Goal: Task Accomplishment & Management: Use online tool/utility

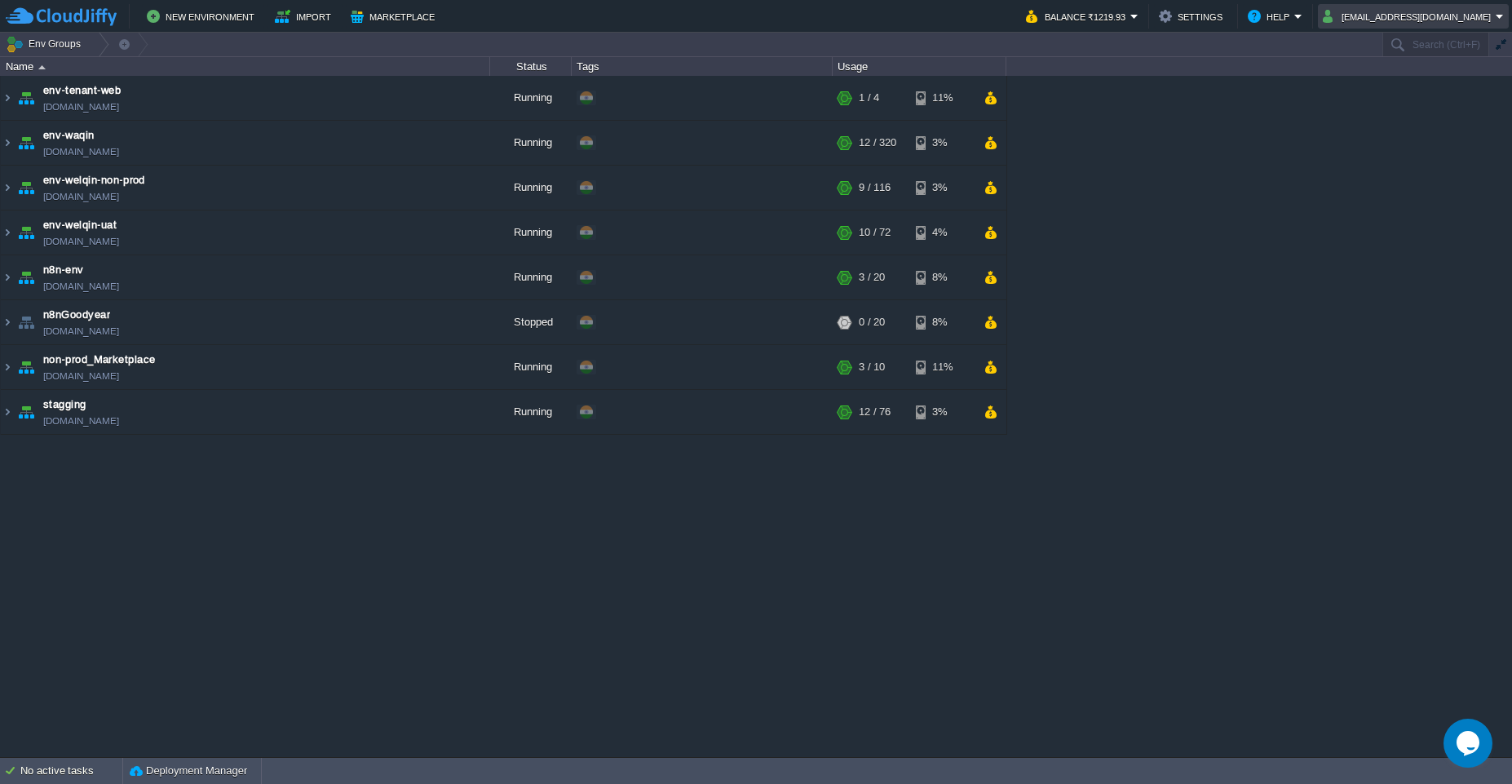
click at [1448, 28] on td "[EMAIL_ADDRESS][DOMAIN_NAME]" at bounding box center [1414, 16] width 191 height 25
click at [1393, 91] on span "Sign out" at bounding box center [1395, 86] width 40 height 12
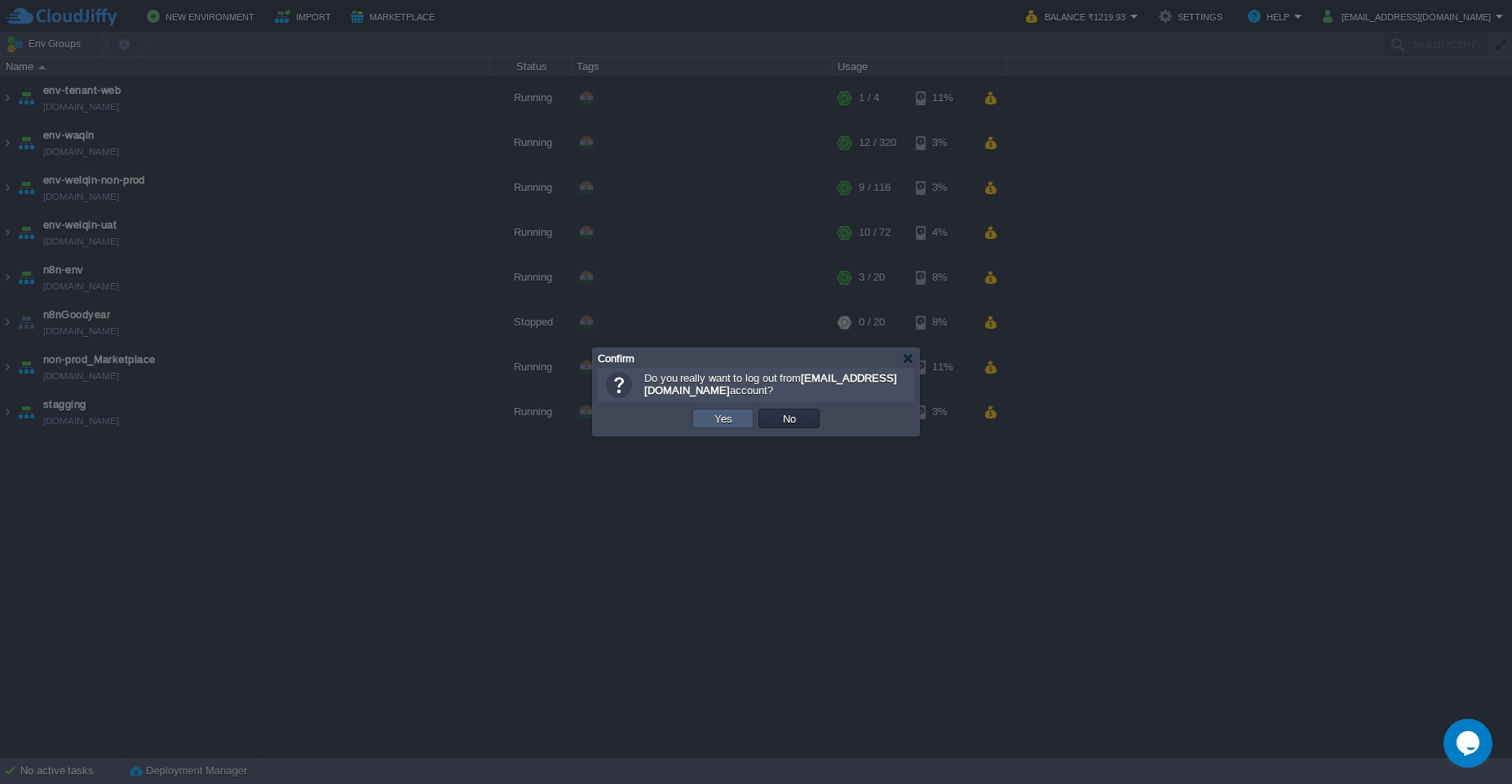
click at [719, 414] on button "Yes" at bounding box center [724, 418] width 28 height 15
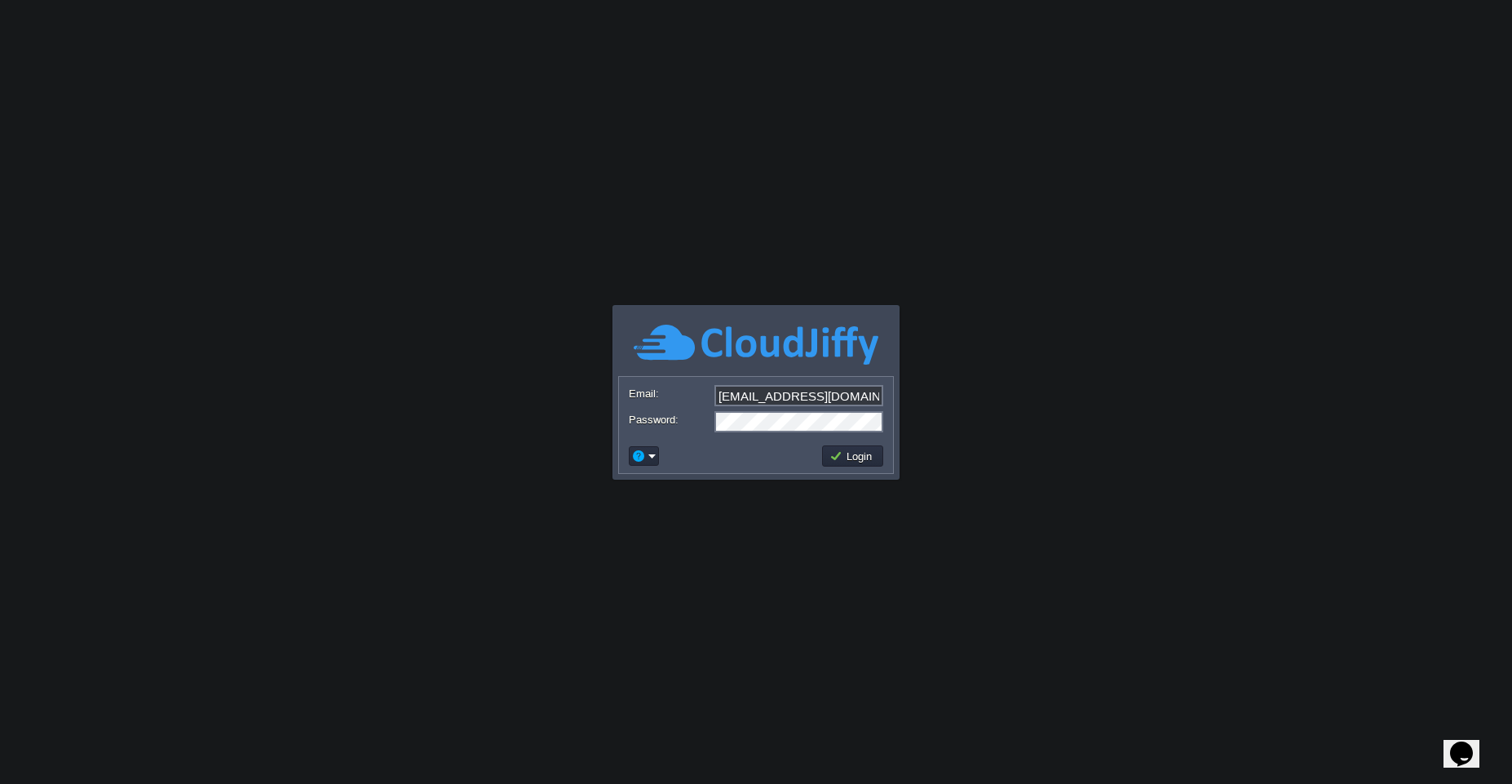
click at [780, 401] on input "[EMAIL_ADDRESS][DOMAIN_NAME]" at bounding box center [799, 395] width 169 height 21
type input "[EMAIL_ADDRESS][DOMAIN_NAME]"
click at [845, 452] on button "Login" at bounding box center [852, 456] width 47 height 15
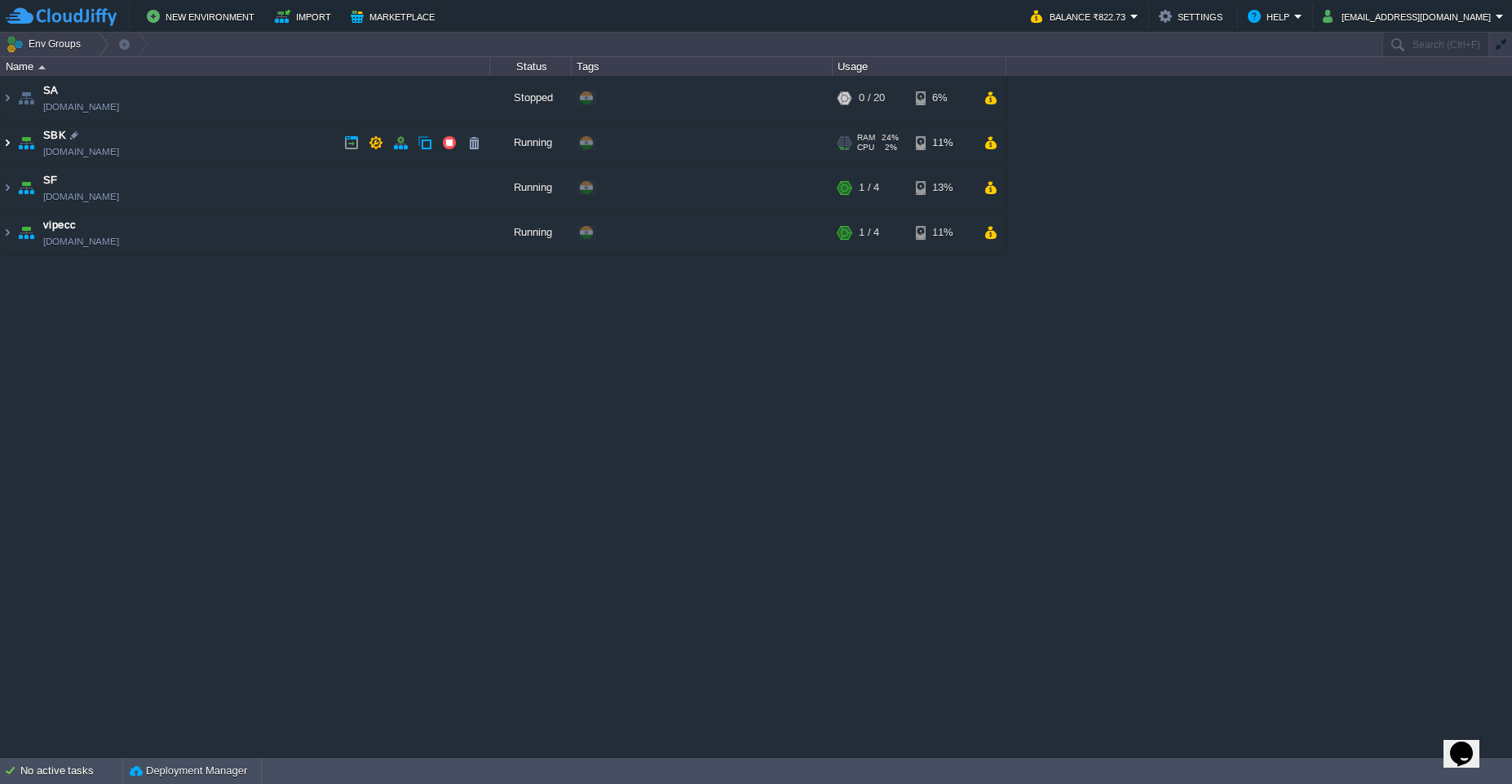
click at [12, 151] on img at bounding box center [7, 142] width 13 height 44
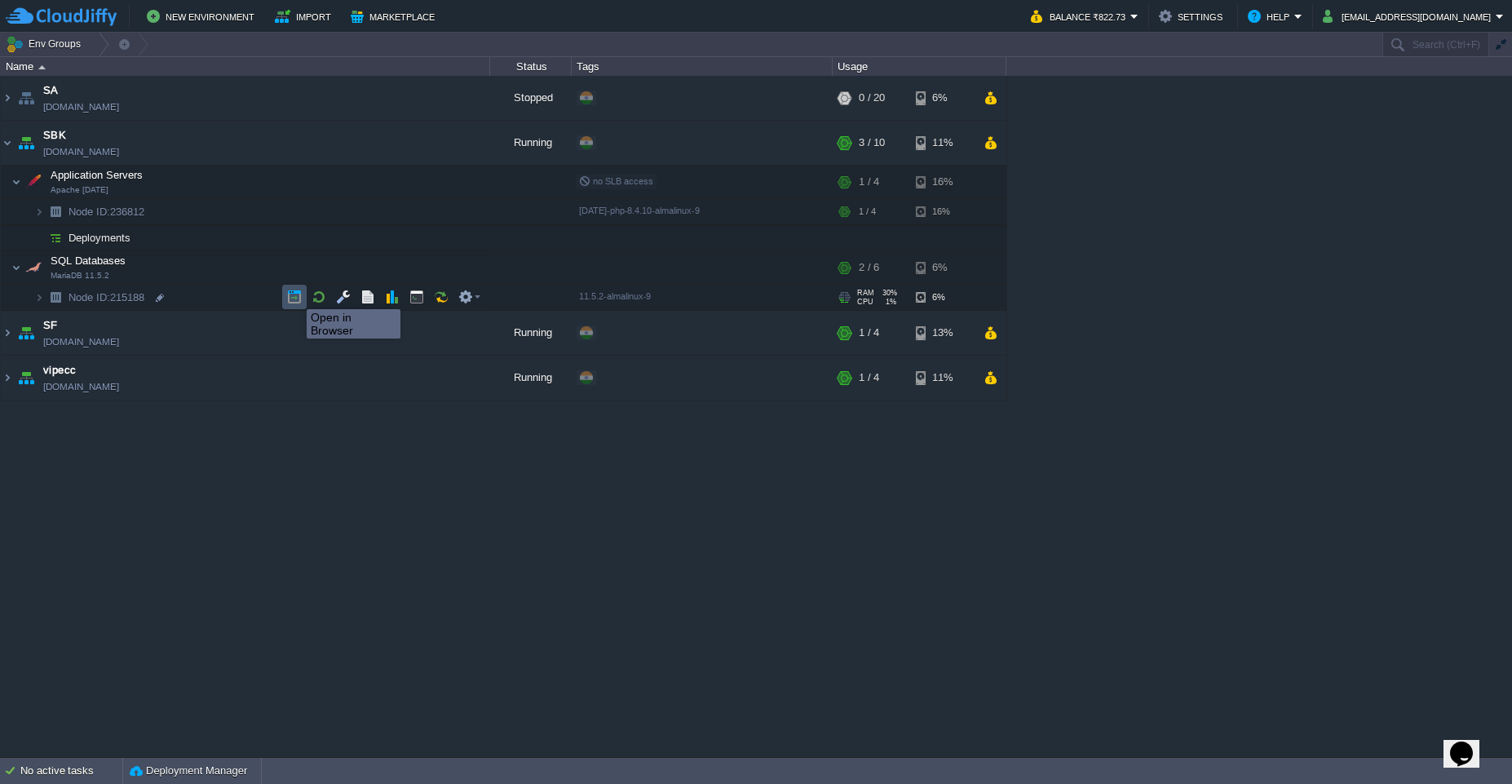
click at [295, 295] on button "button" at bounding box center [295, 297] width 15 height 15
click at [341, 214] on button "button" at bounding box center [343, 212] width 15 height 15
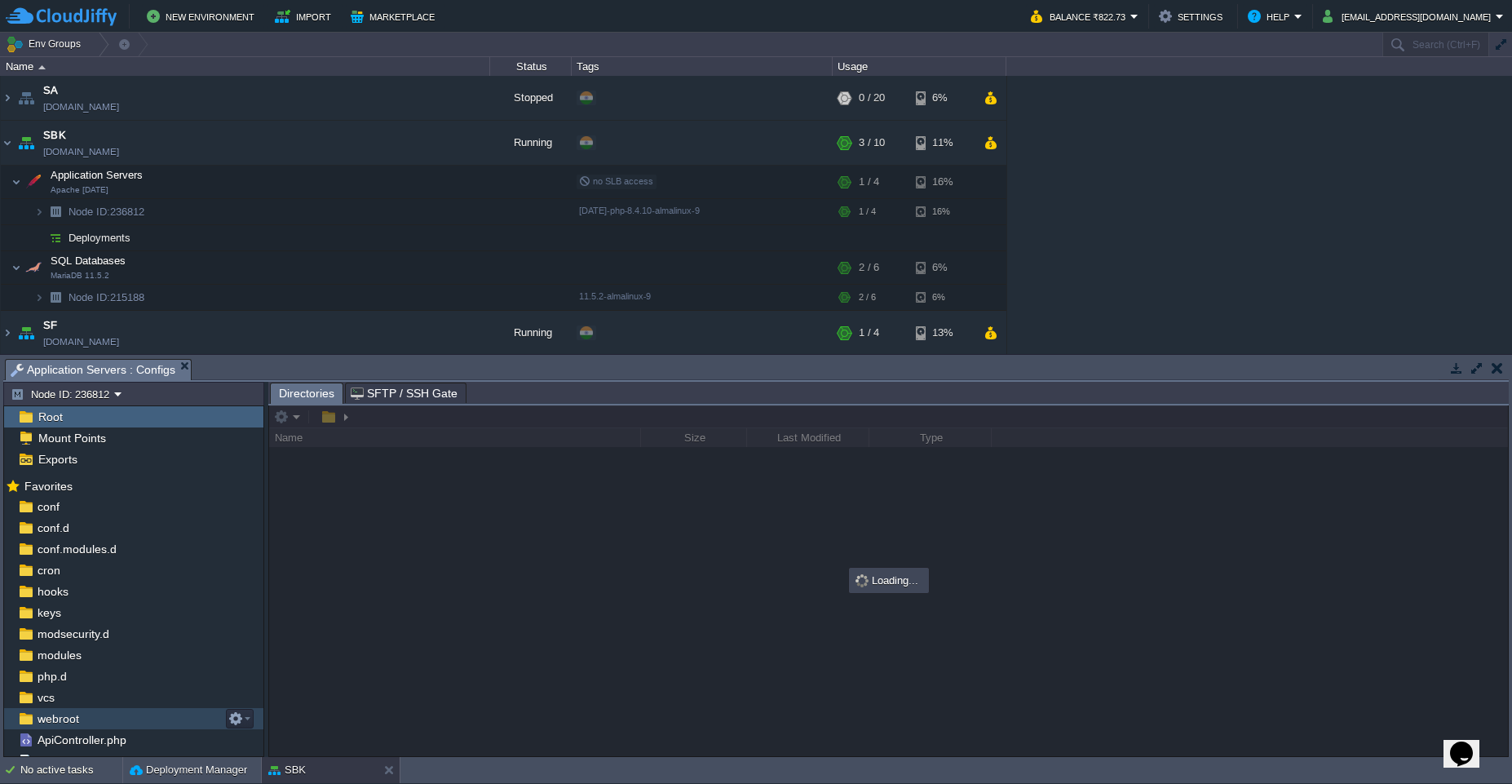
click at [89, 721] on div "webroot" at bounding box center [133, 719] width 259 height 21
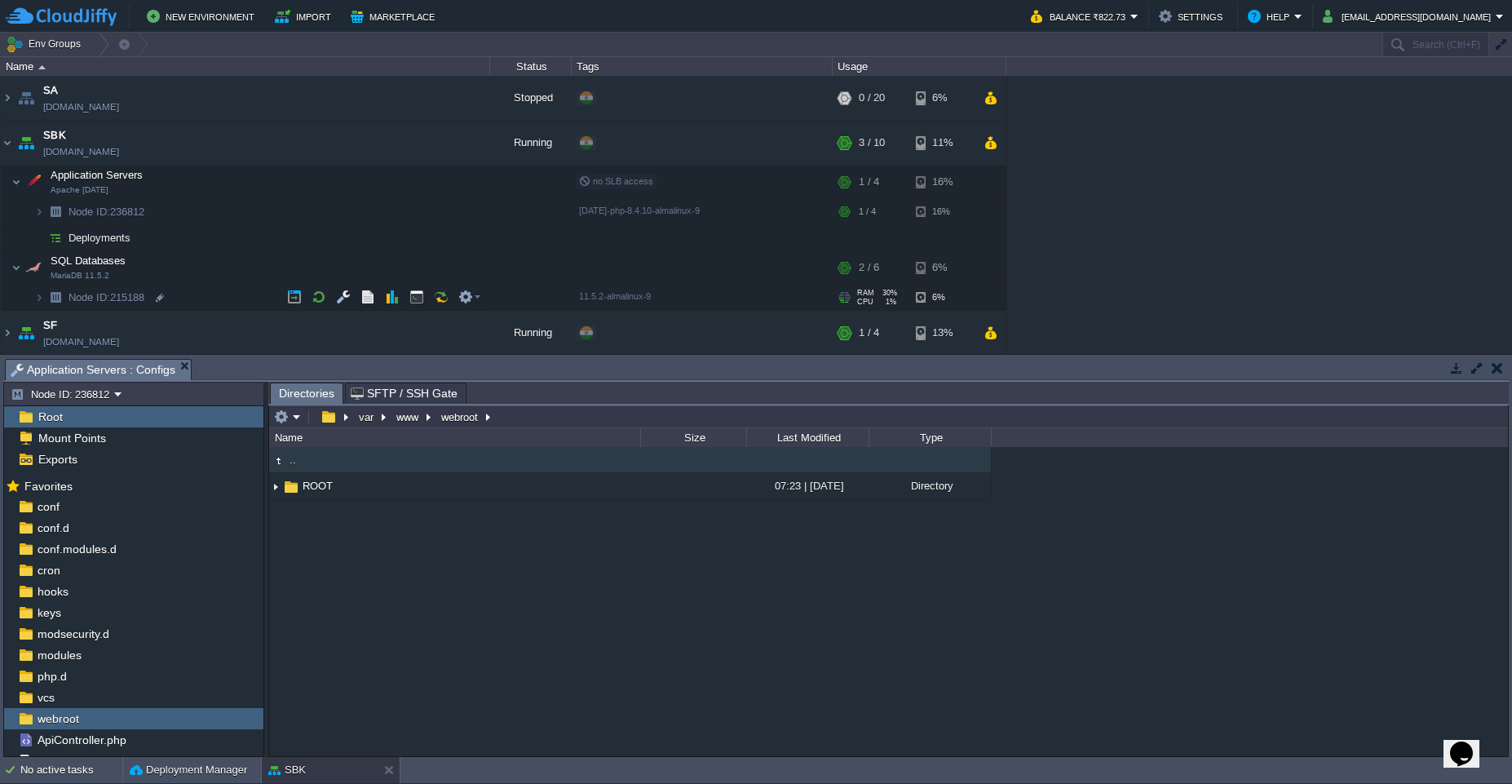
scroll to position [46, 0]
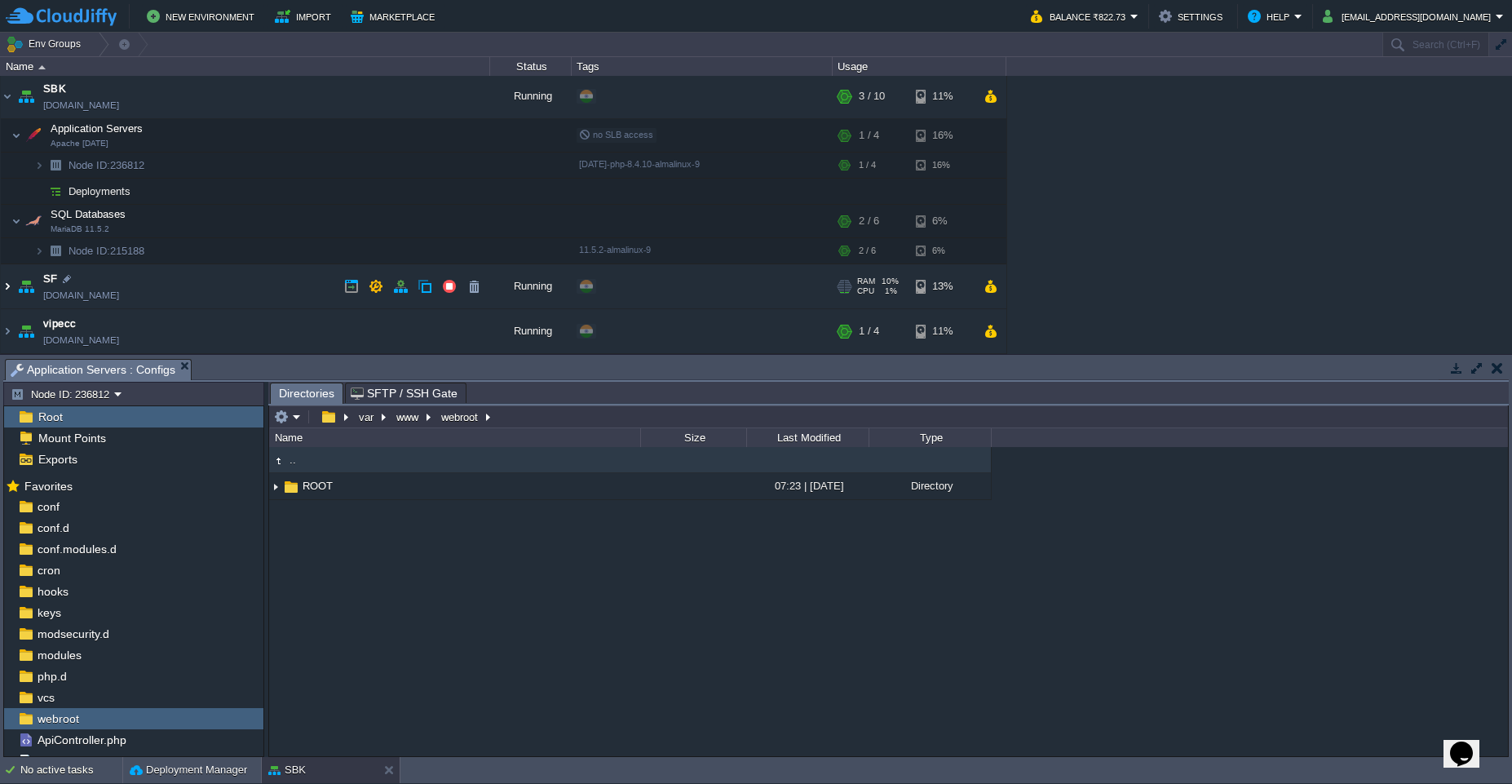
click at [2, 290] on img at bounding box center [7, 286] width 13 height 44
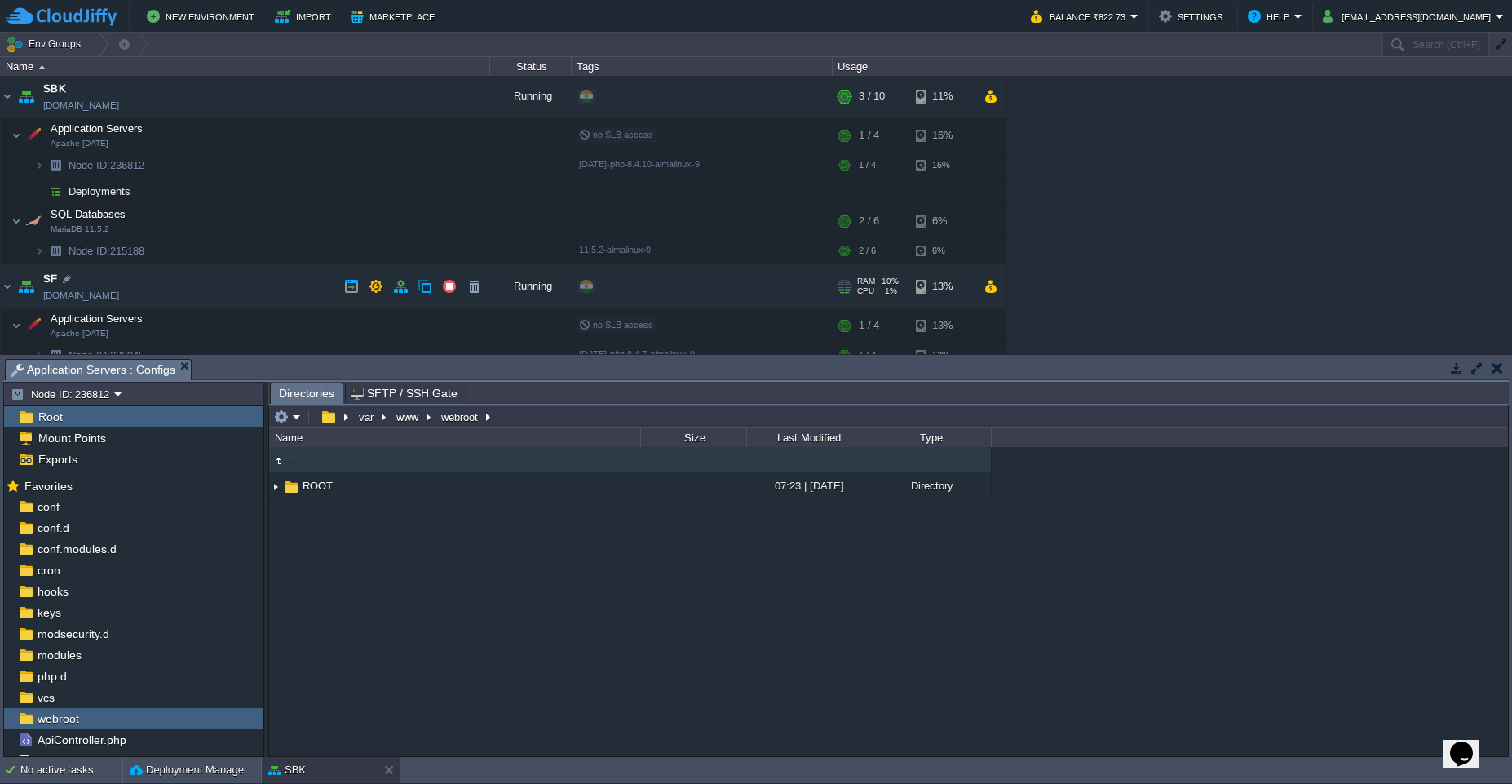
scroll to position [132, 0]
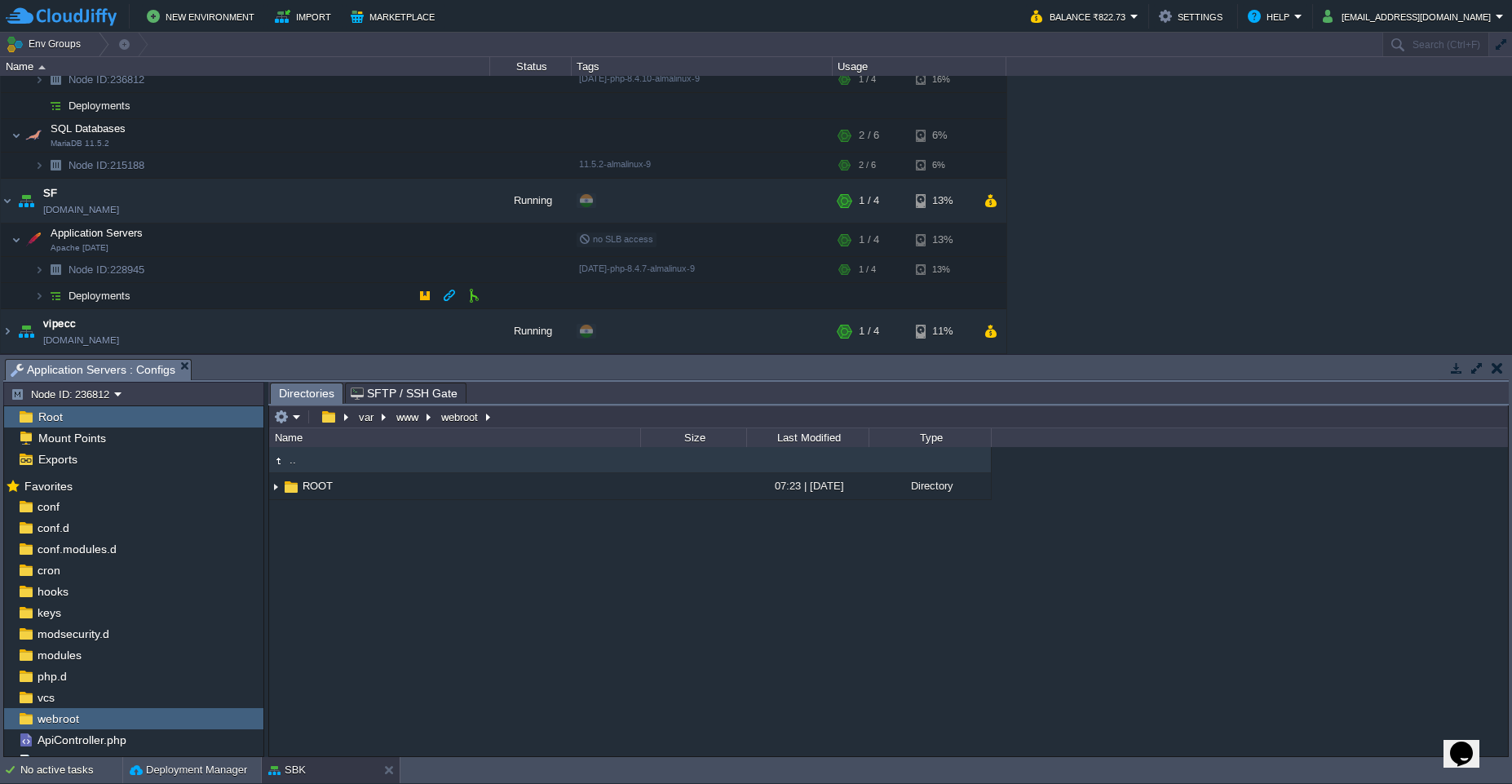
click at [44, 305] on img at bounding box center [55, 296] width 23 height 26
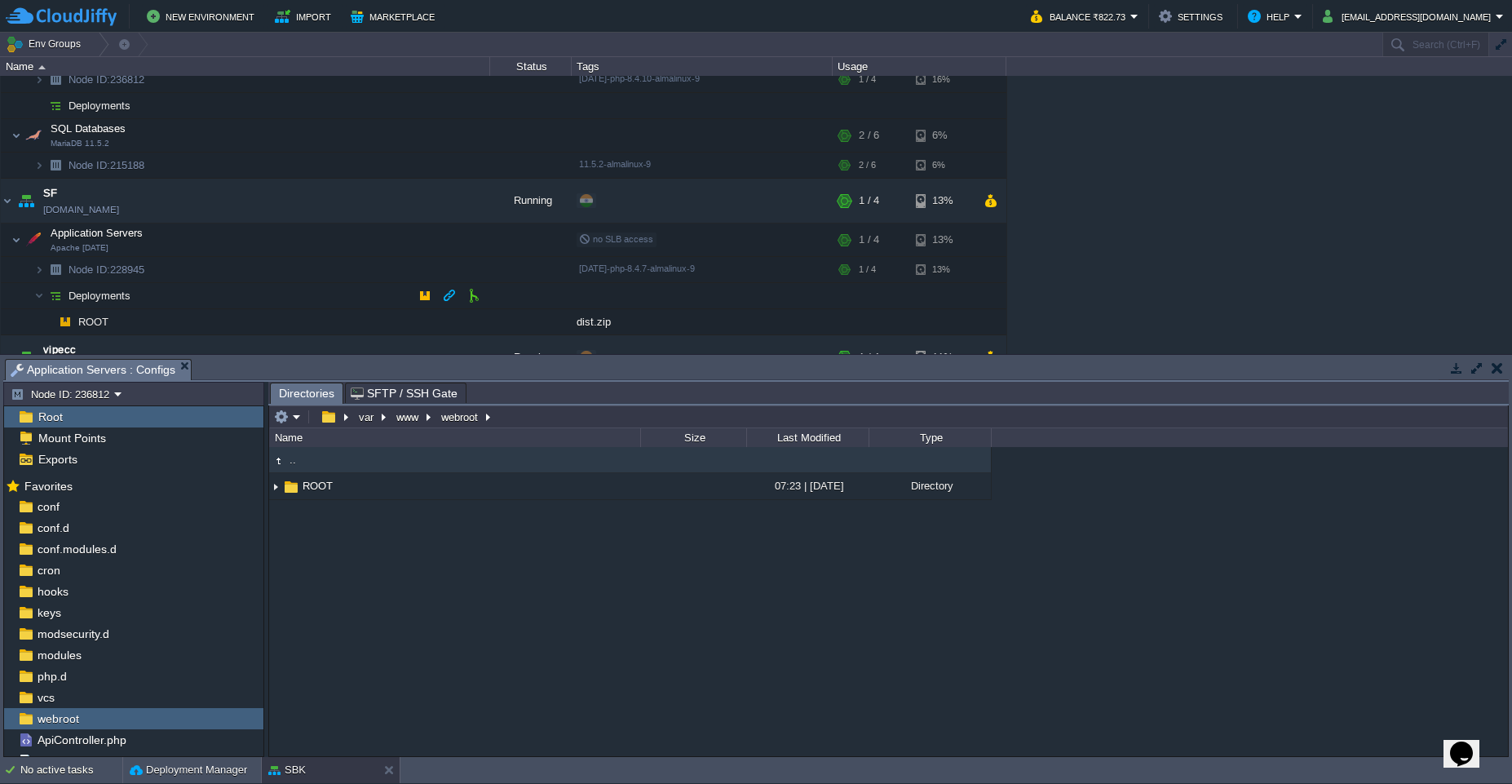
scroll to position [158, 0]
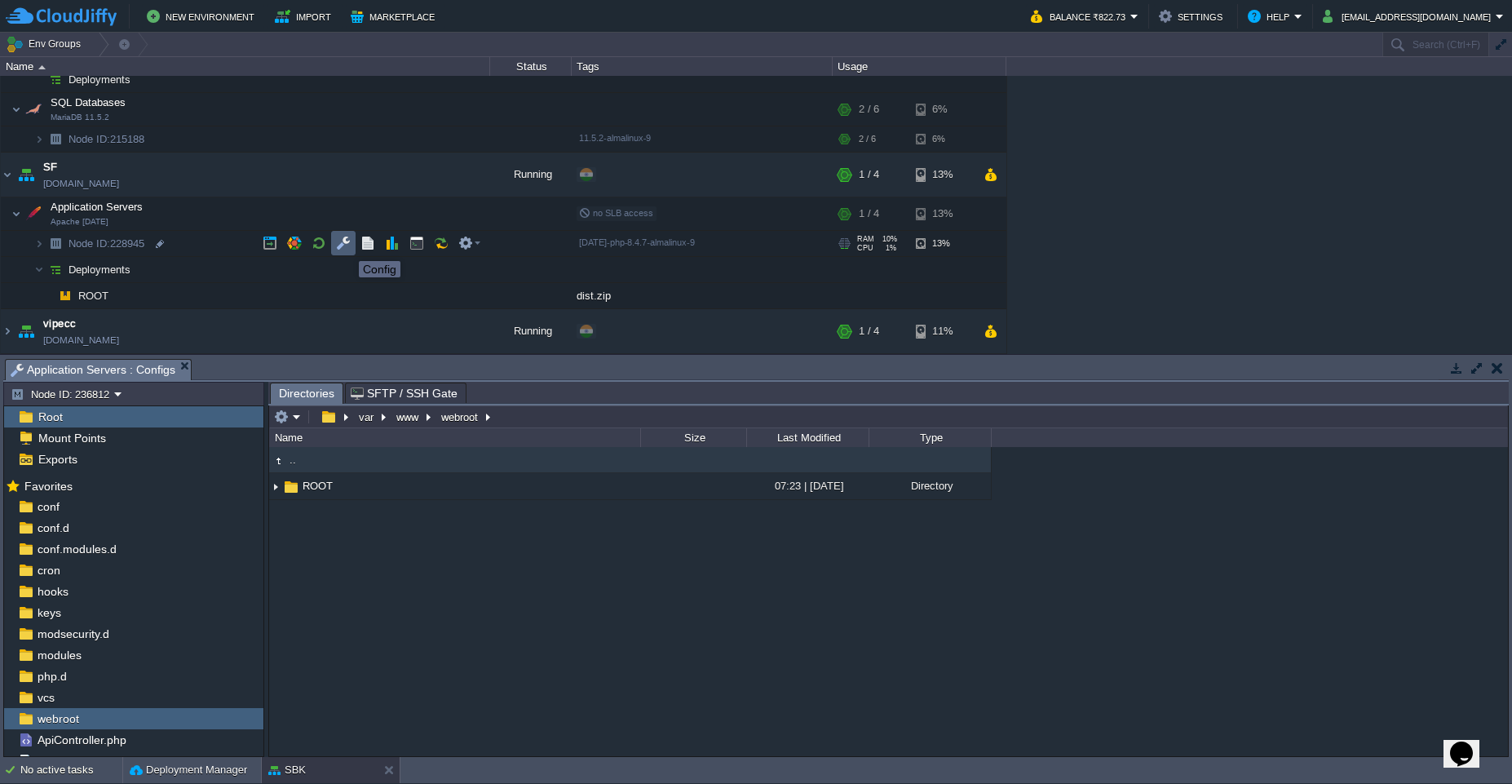
click at [347, 246] on button "button" at bounding box center [343, 243] width 15 height 15
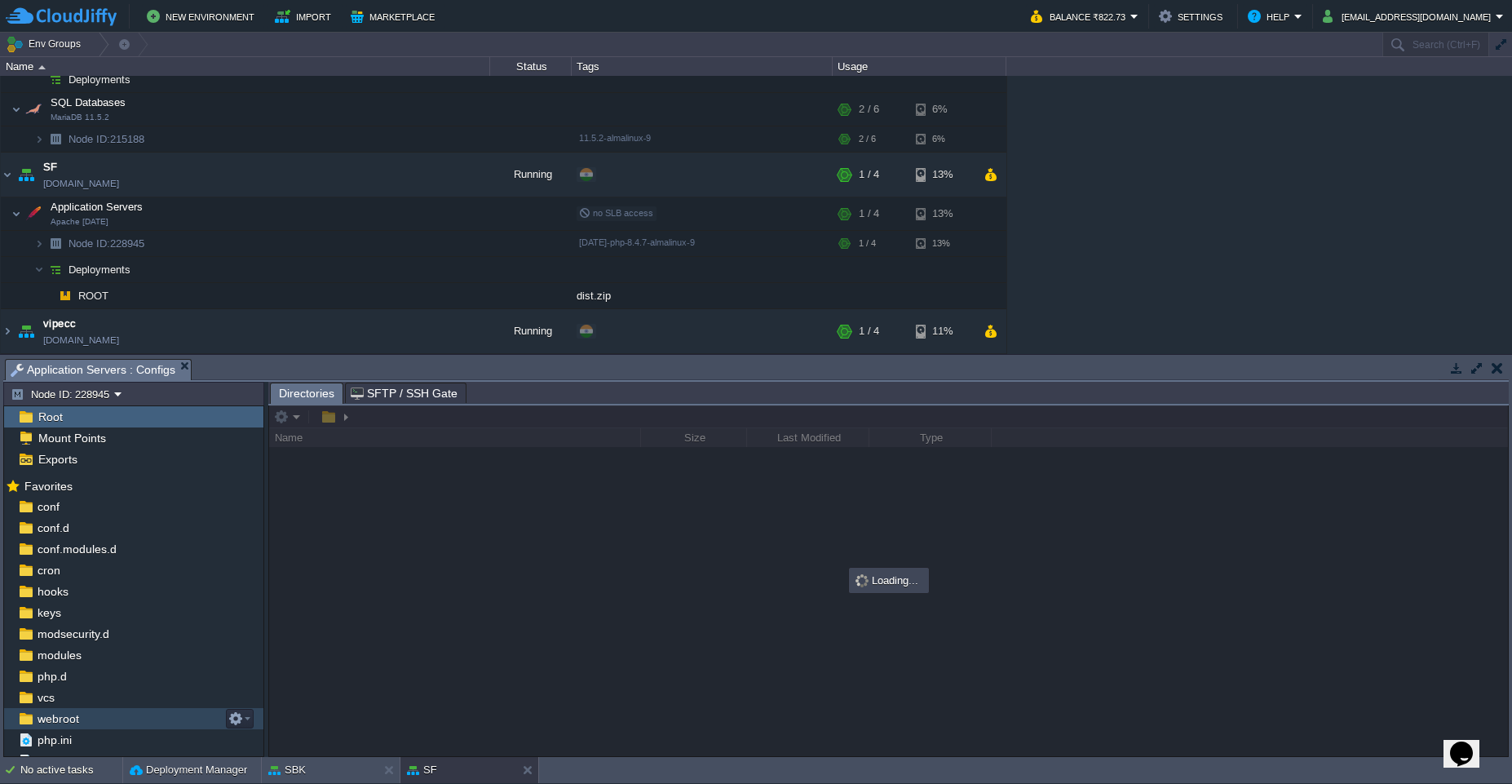
click at [81, 717] on div "webroot" at bounding box center [133, 719] width 259 height 21
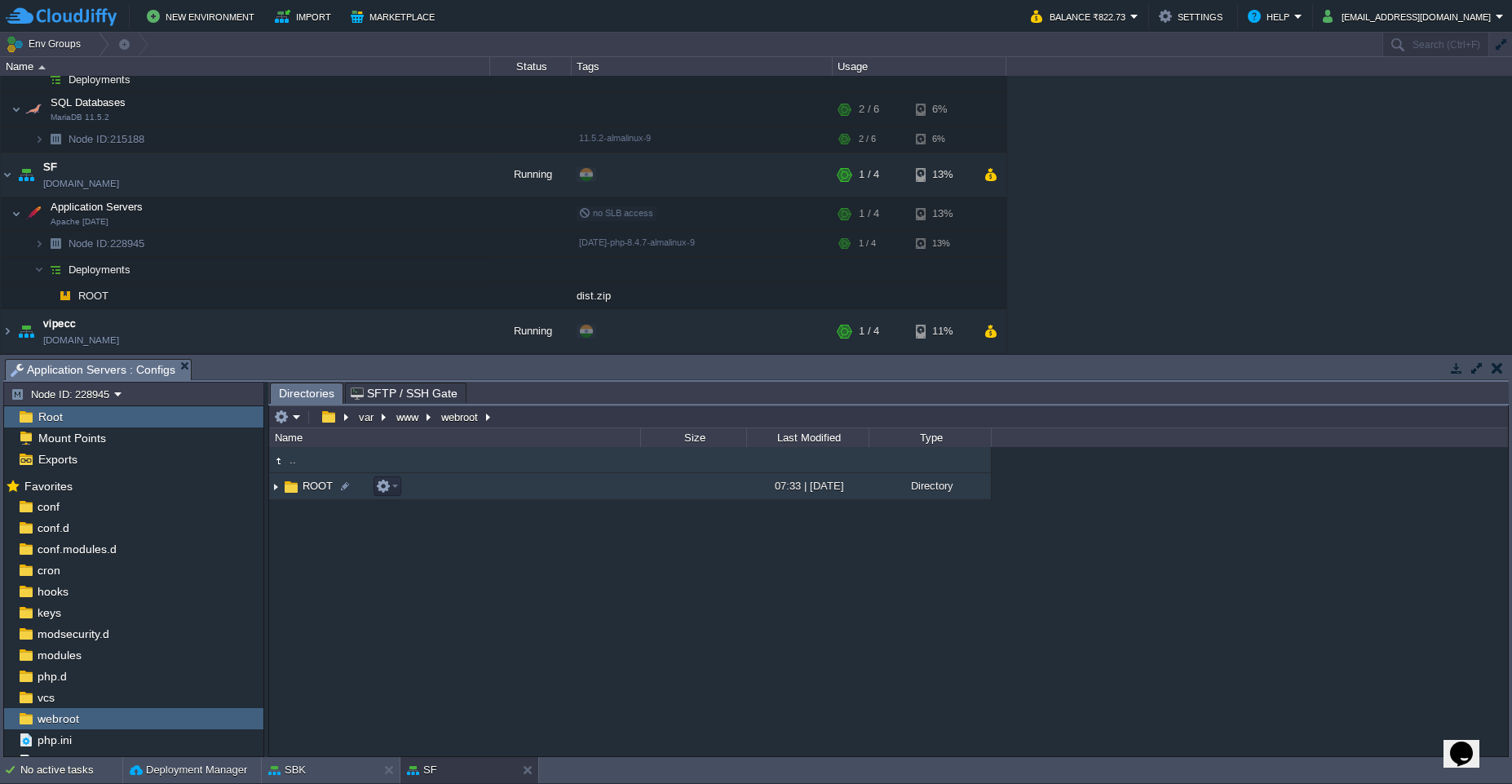
click at [279, 485] on img at bounding box center [276, 486] width 13 height 26
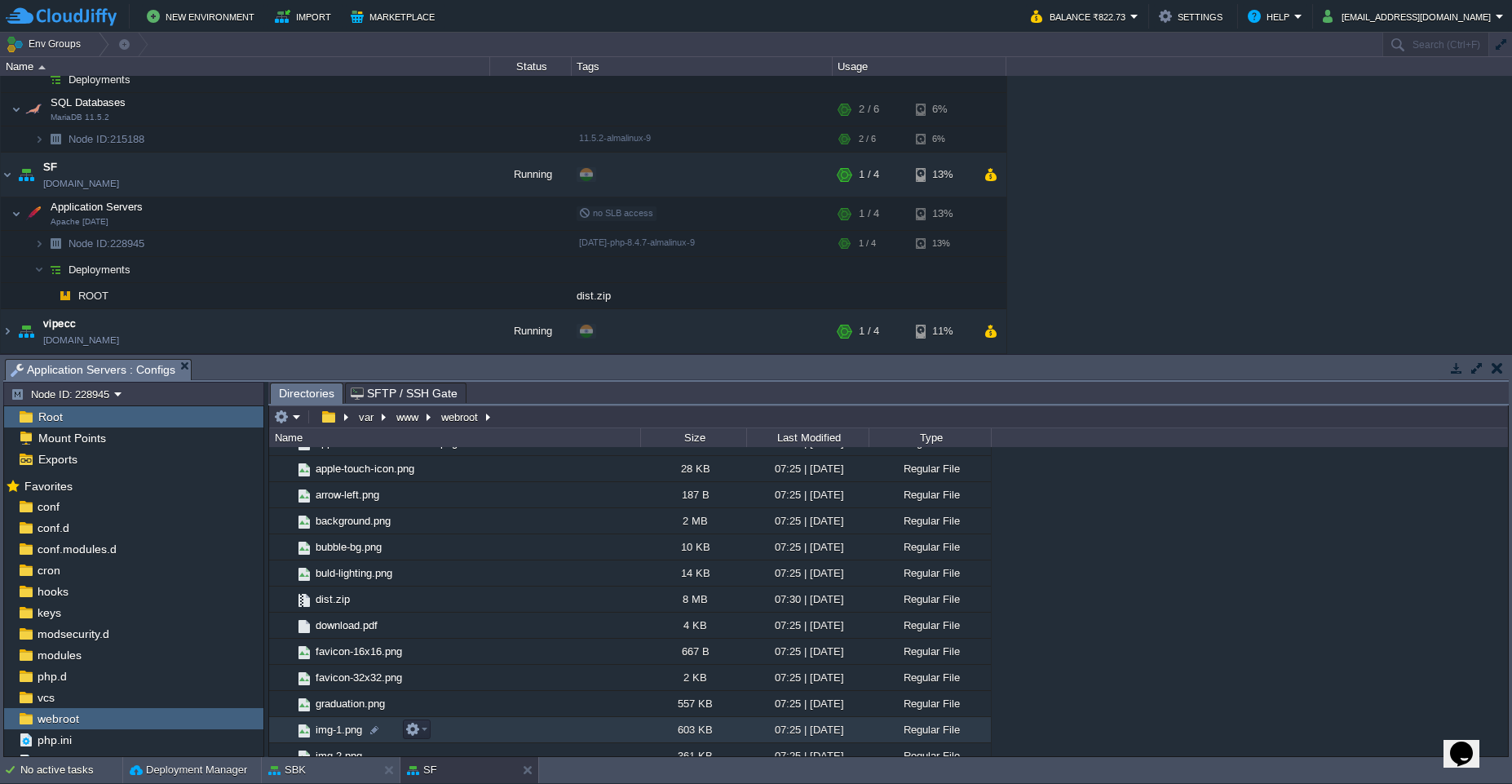
scroll to position [0, 0]
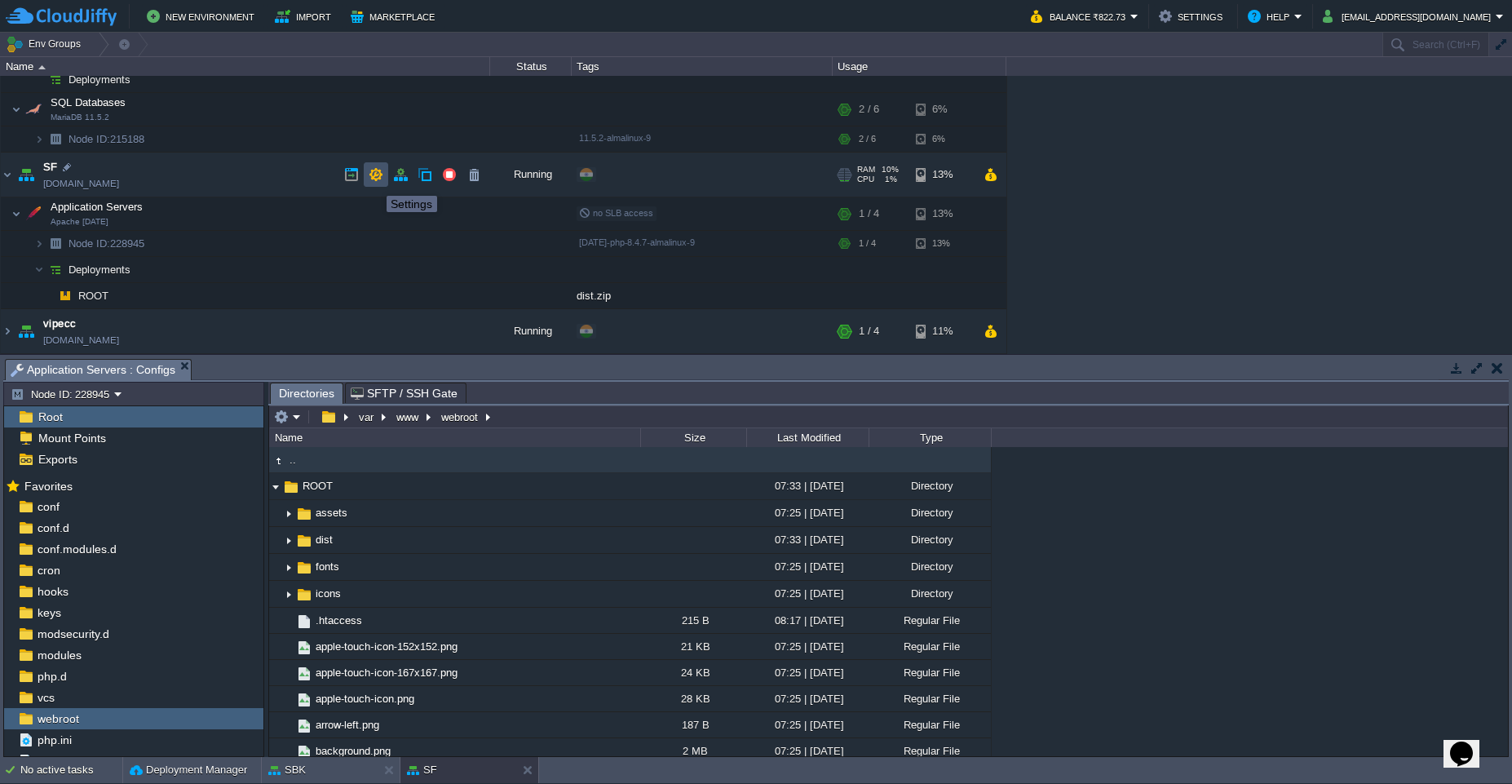
click at [375, 181] on button "button" at bounding box center [376, 175] width 15 height 15
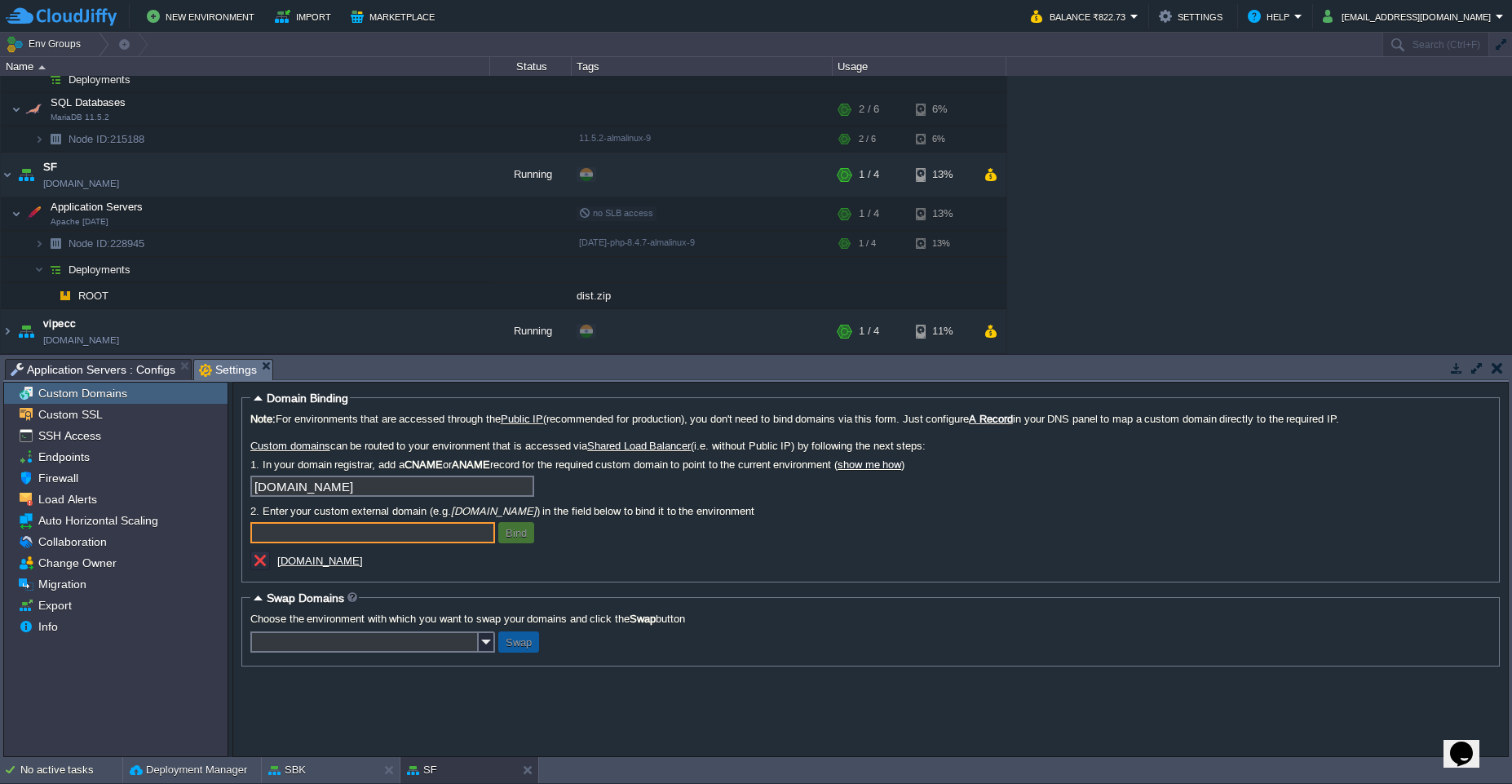
click at [390, 535] on input "text" at bounding box center [372, 533] width 245 height 21
click at [182, 423] on div "Custom SSL" at bounding box center [115, 414] width 223 height 21
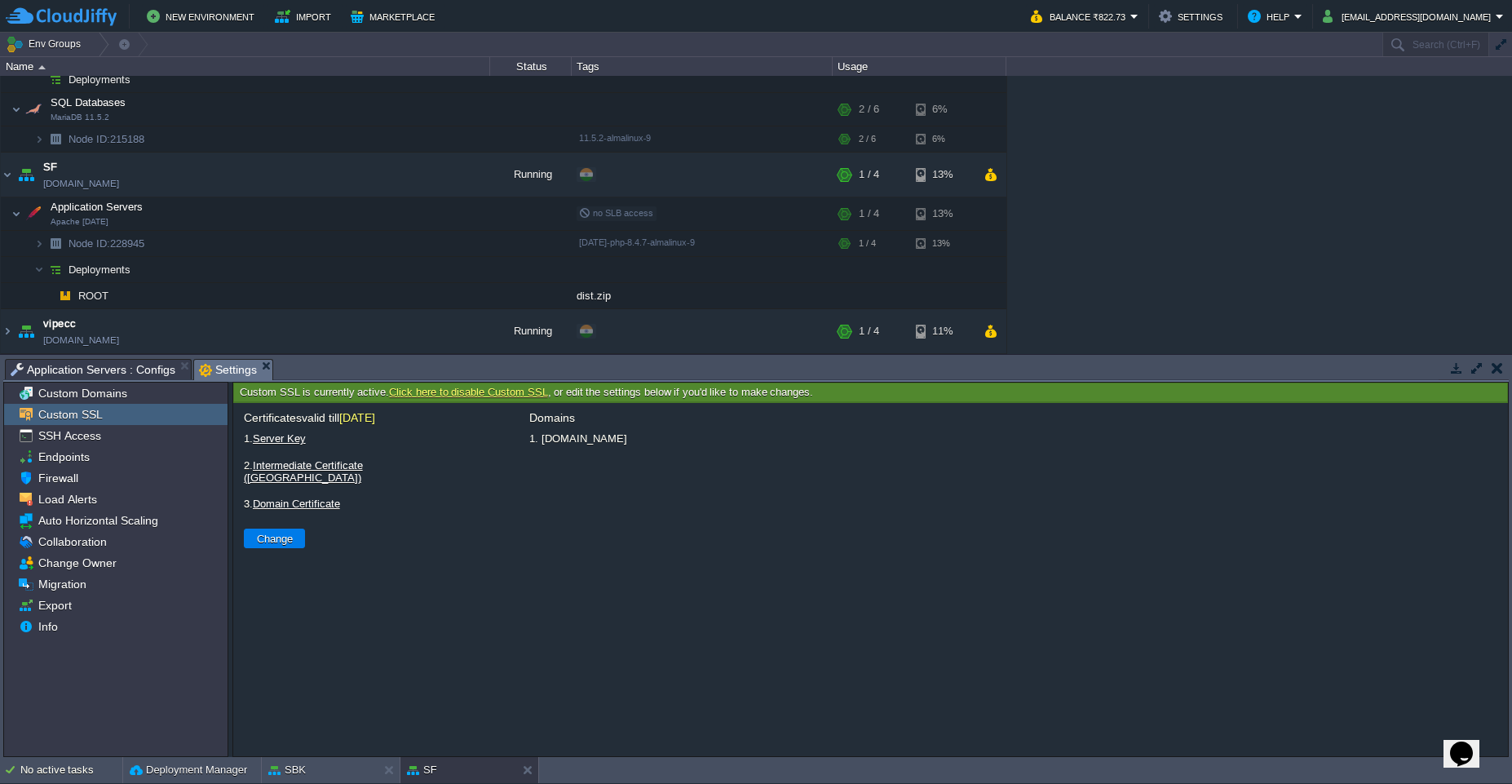
drag, startPoint x: 367, startPoint y: 413, endPoint x: 454, endPoint y: 415, distance: 87.0
click at [454, 415] on div "Certificates valid till [DATE]" at bounding box center [469, 419] width 457 height 17
click at [124, 443] on div "SSH Access" at bounding box center [115, 436] width 223 height 21
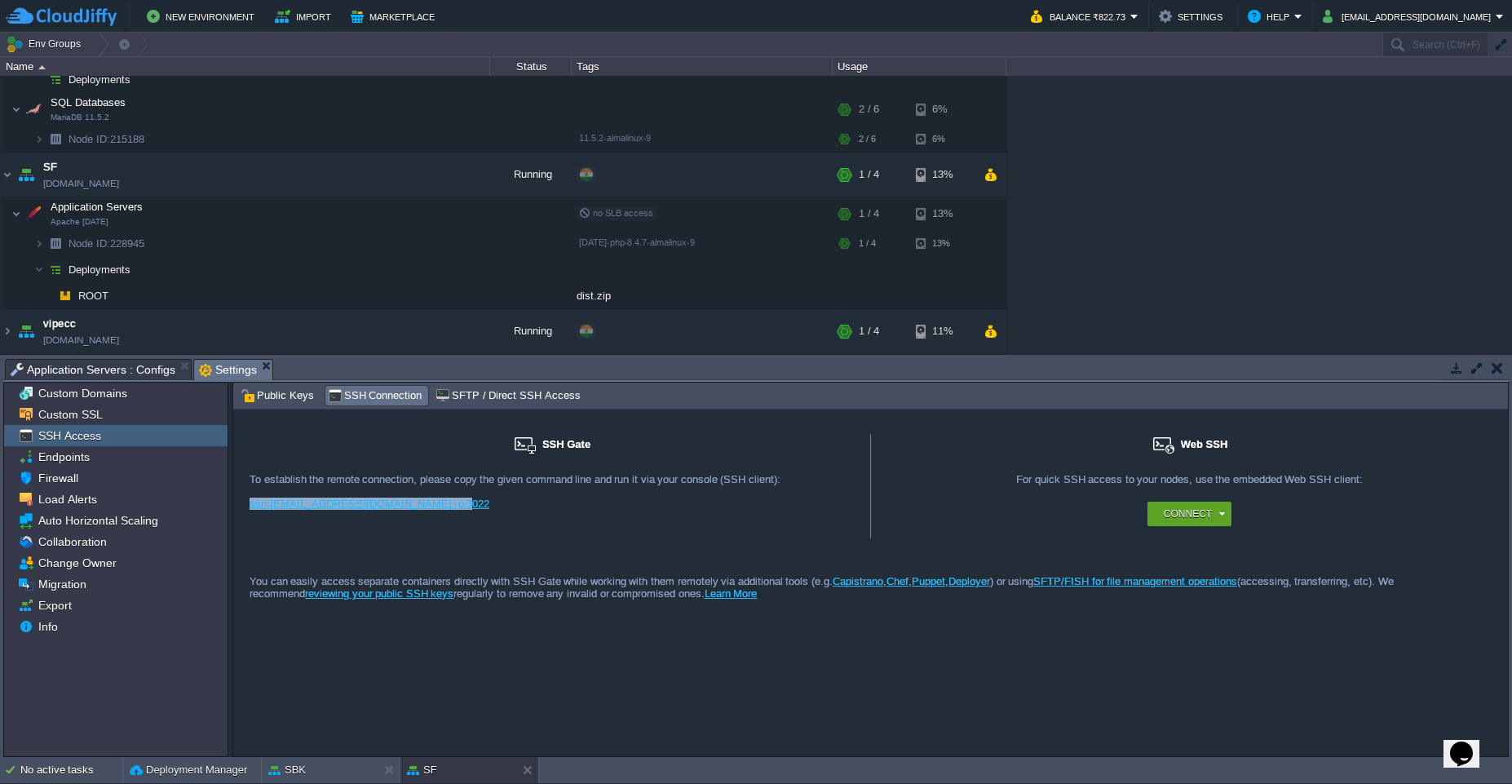
drag, startPoint x: 236, startPoint y: 505, endPoint x: 457, endPoint y: 497, distance: 221.1
click at [457, 497] on div "SSH Gate For remote connection you require SSH public key to be added to the ac…" at bounding box center [552, 486] width 638 height 105
click at [114, 612] on div "Export" at bounding box center [115, 605] width 223 height 21
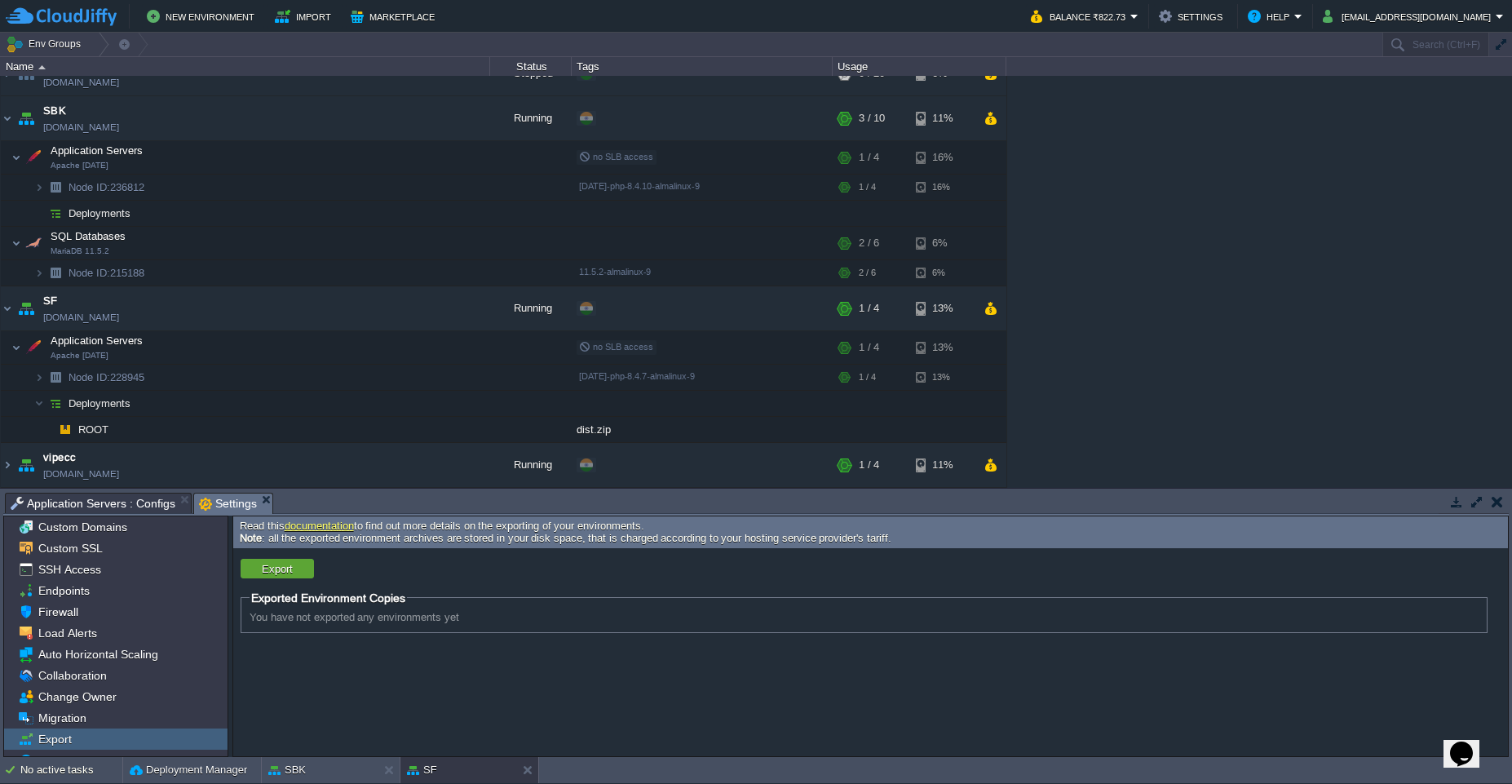
scroll to position [25, 0]
click at [398, 316] on td at bounding box center [400, 309] width 25 height 25
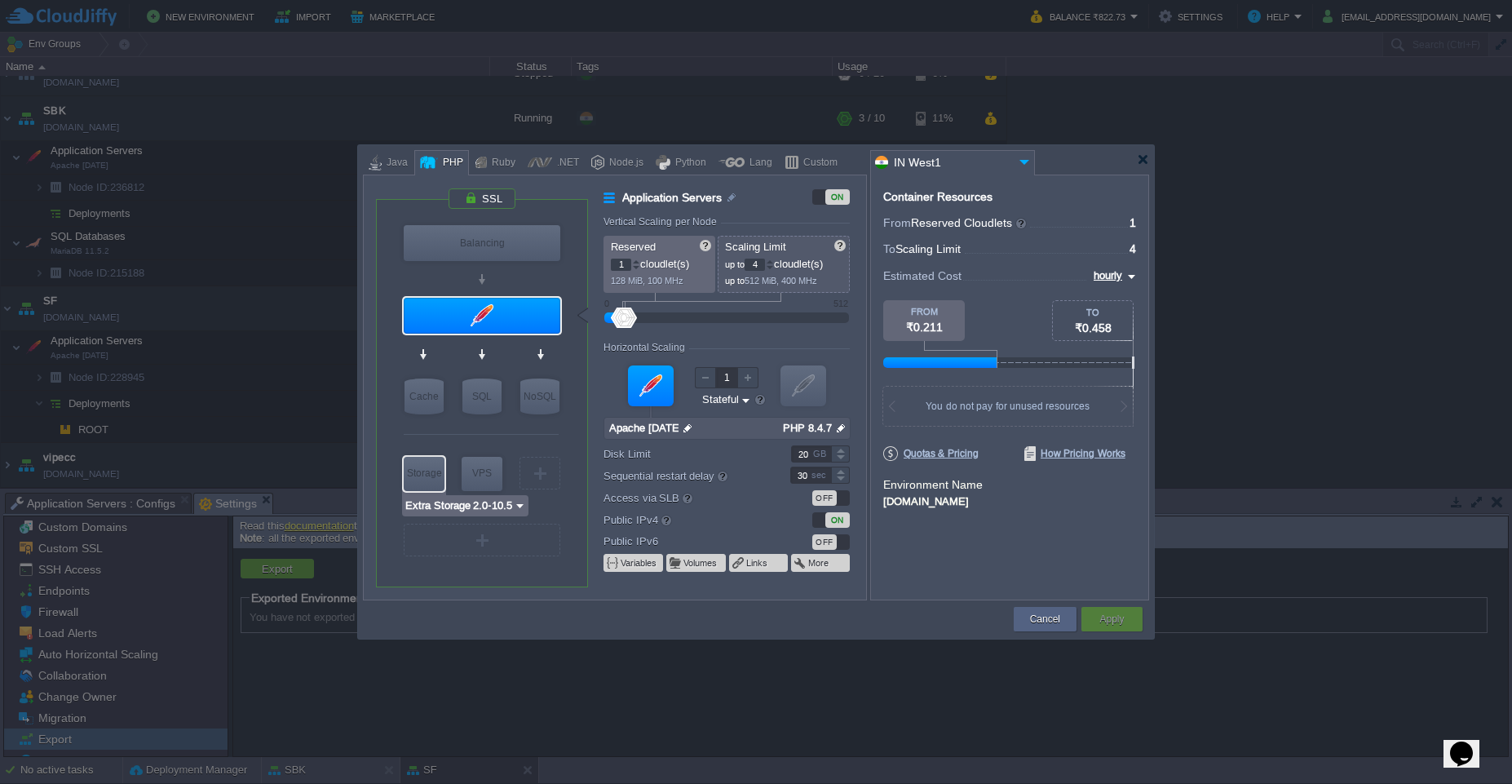
type input "AlmaLinux 9.6"
click at [1030, 613] on button "Cancel" at bounding box center [1045, 619] width 30 height 16
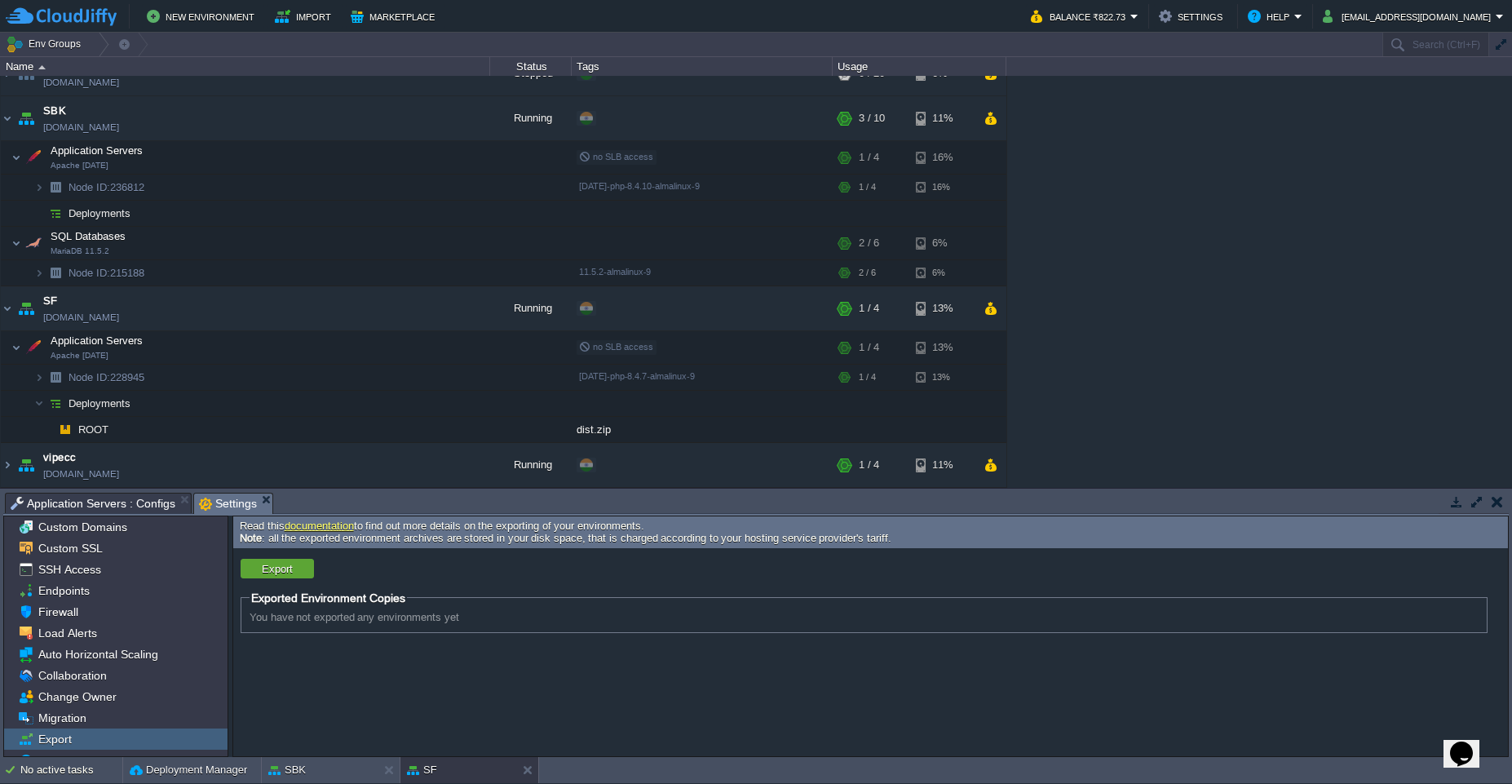
scroll to position [0, 0]
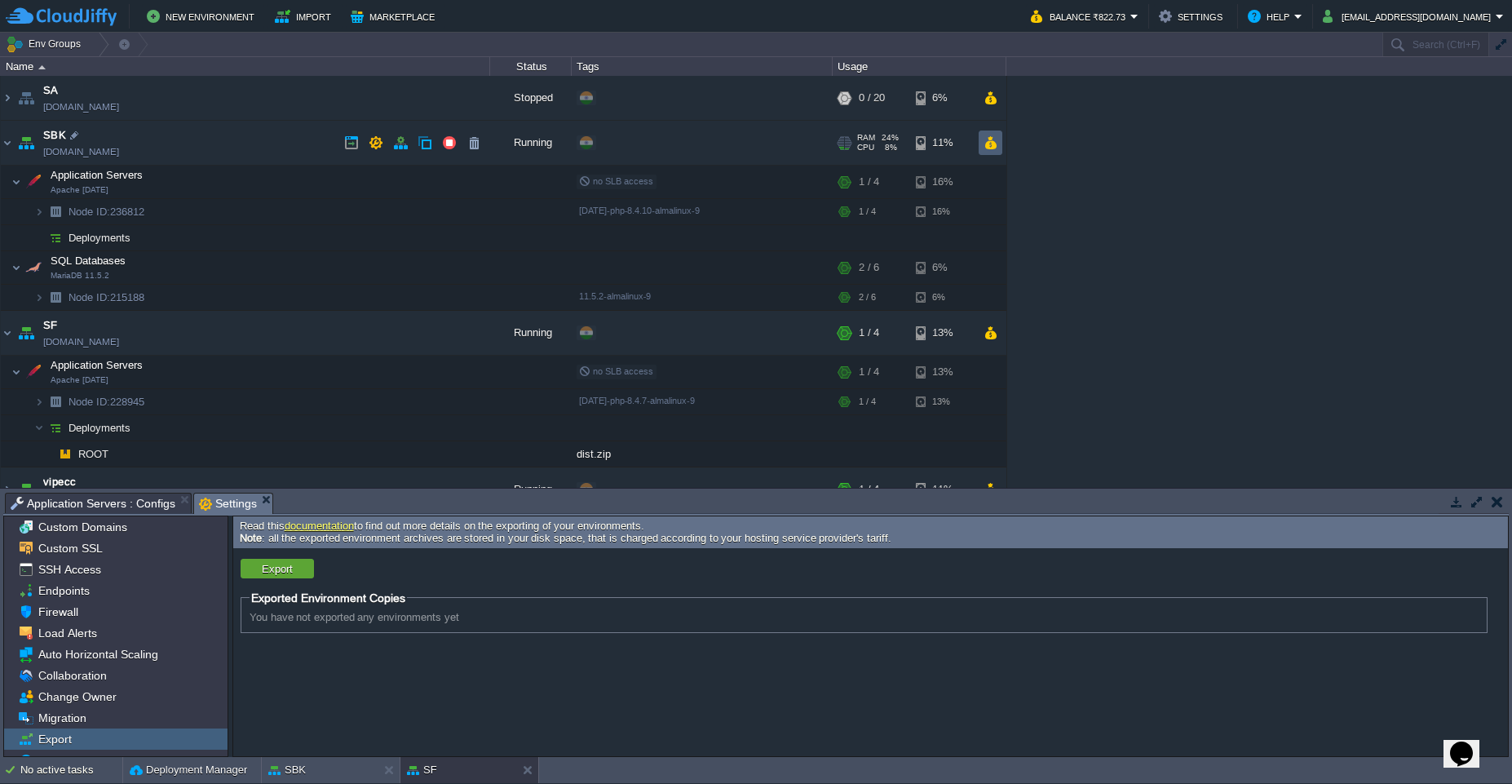
click at [983, 150] on td at bounding box center [991, 142] width 24 height 25
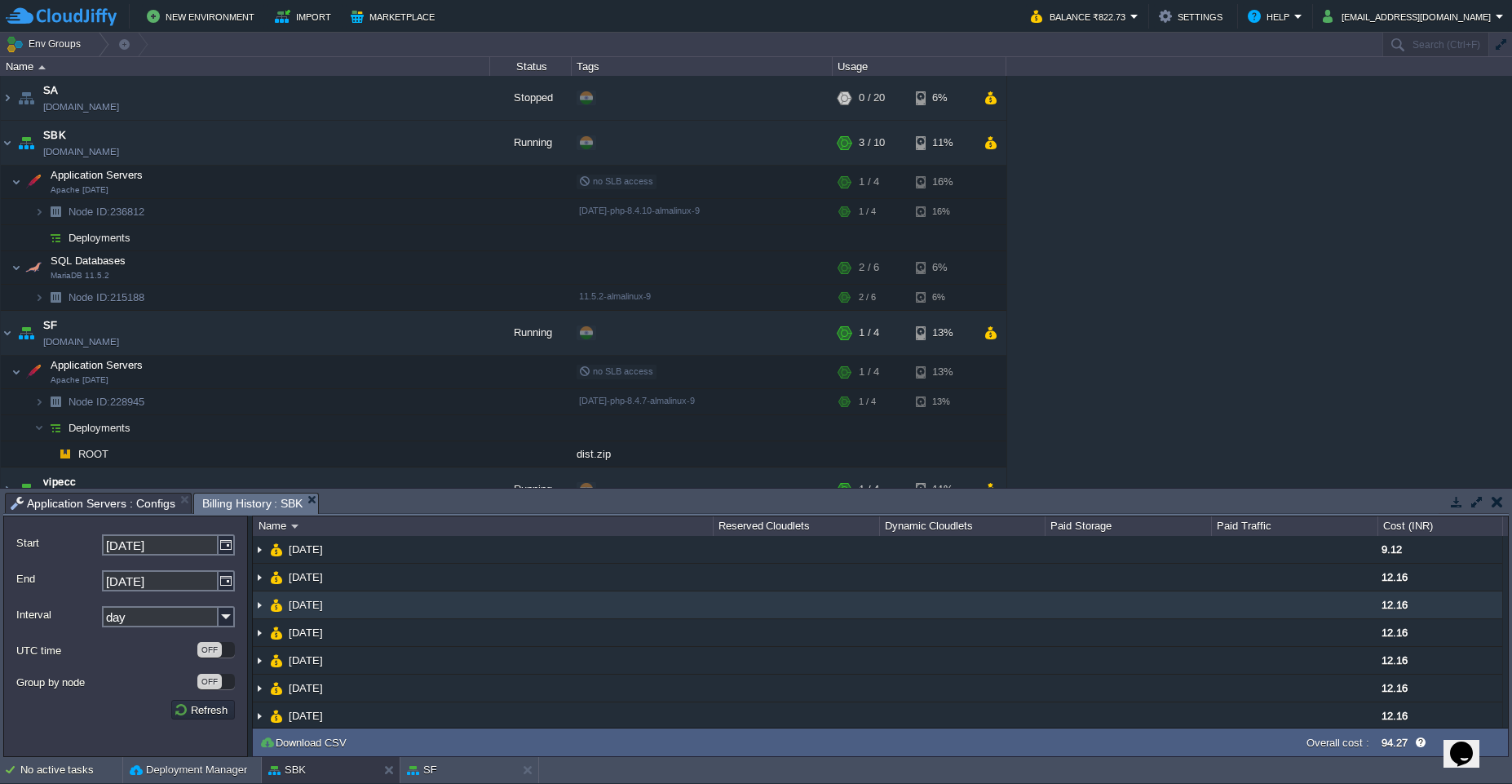
scroll to position [36, 0]
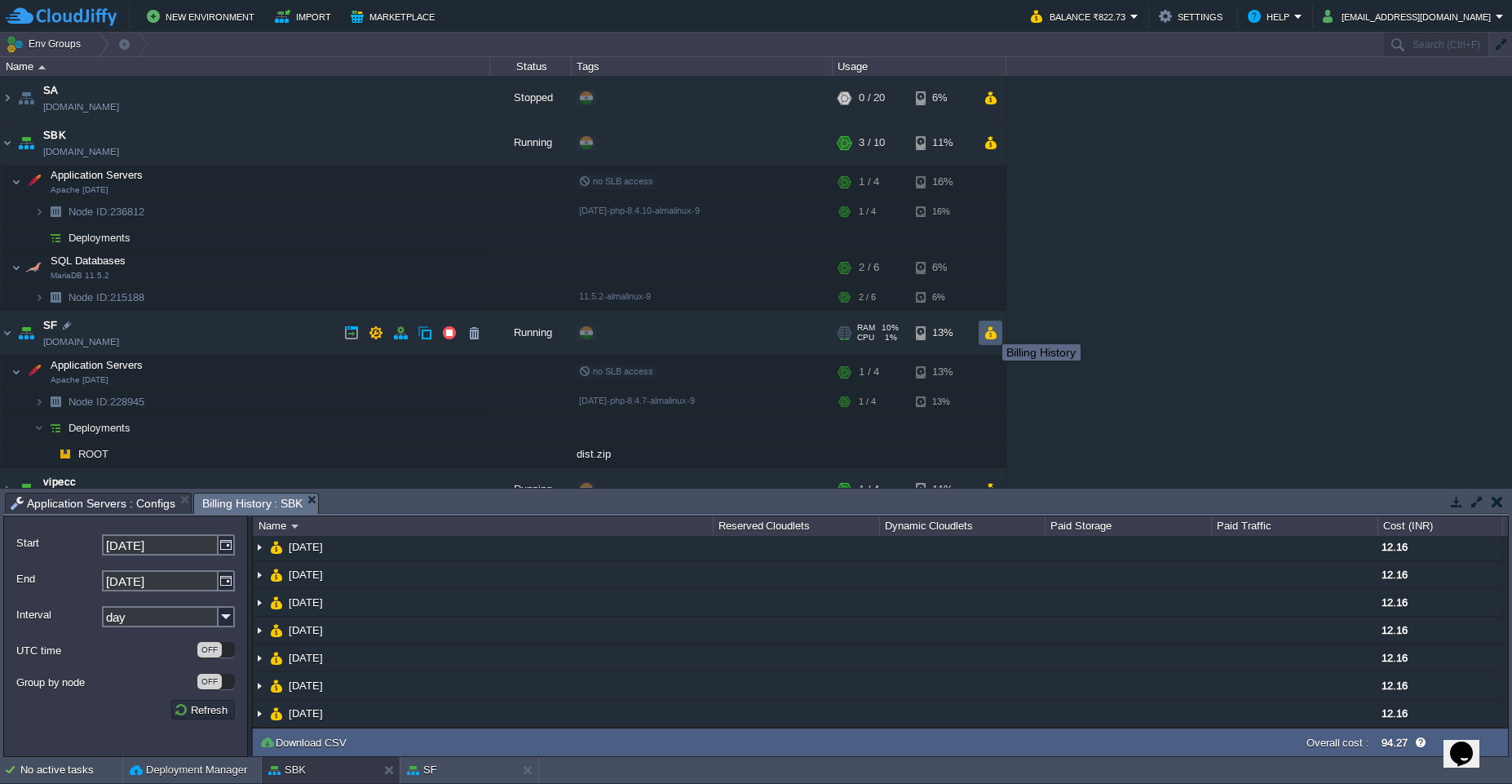
click at [990, 329] on button "button" at bounding box center [990, 333] width 14 height 15
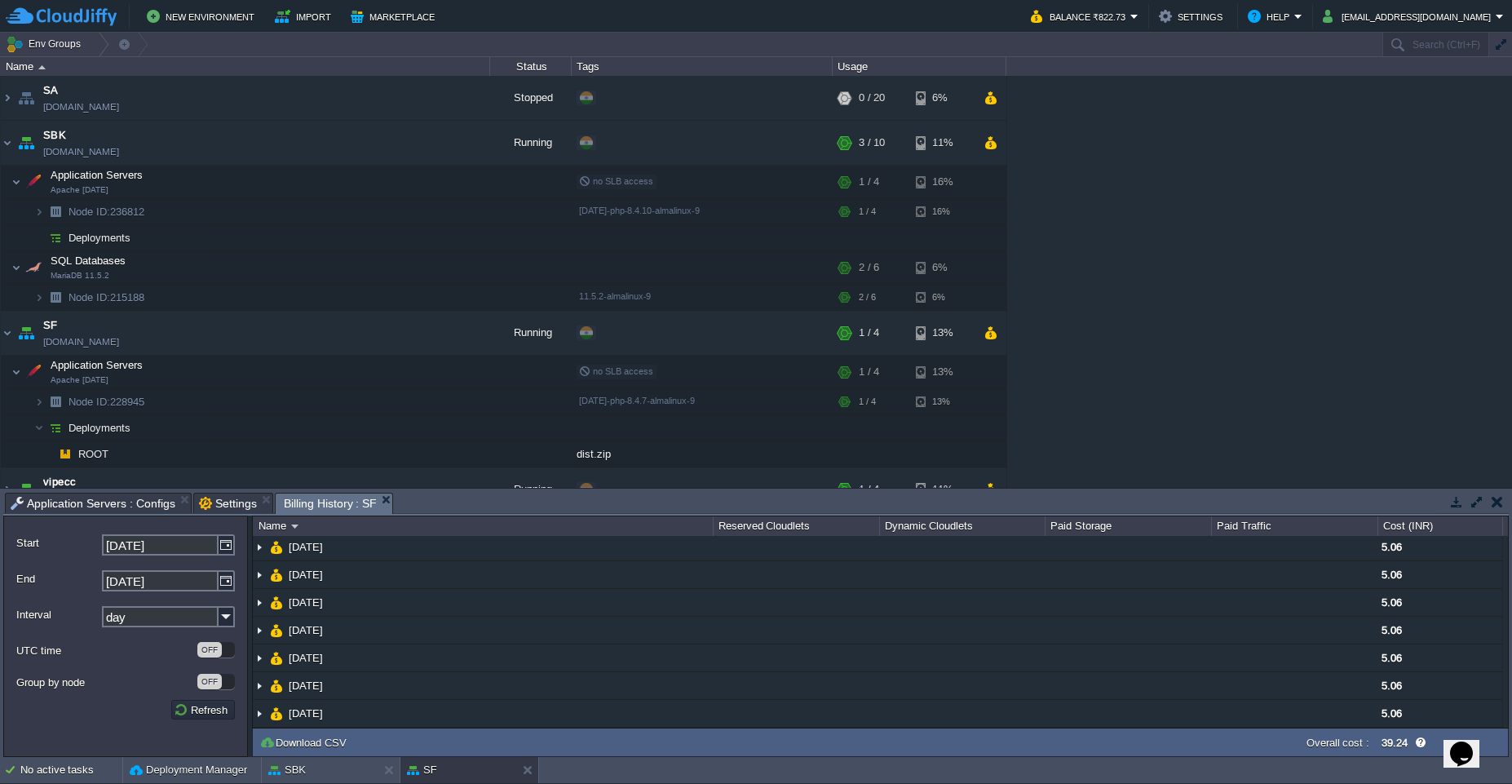
scroll to position [25, 0]
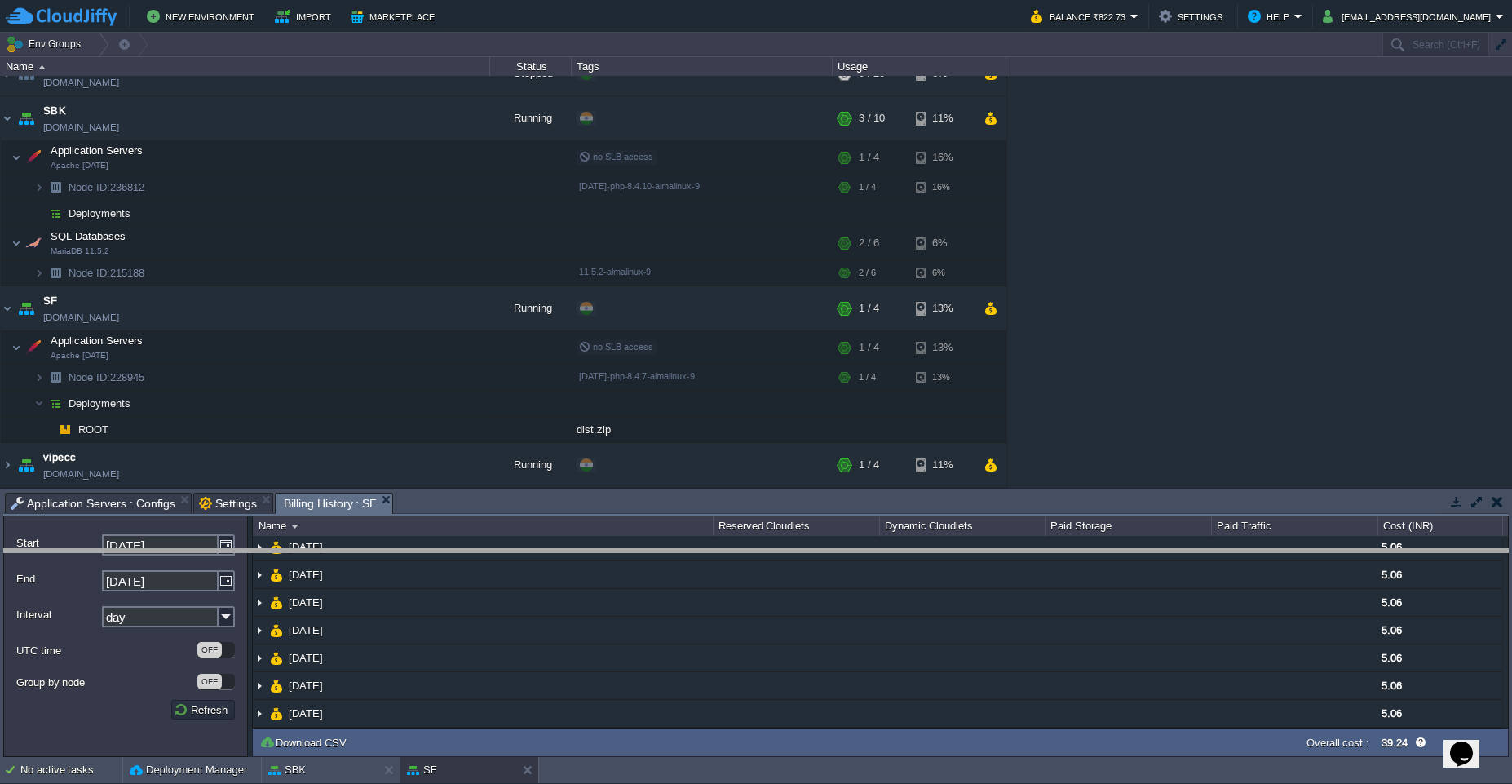
drag, startPoint x: 1183, startPoint y: 505, endPoint x: 1159, endPoint y: 596, distance: 94.1
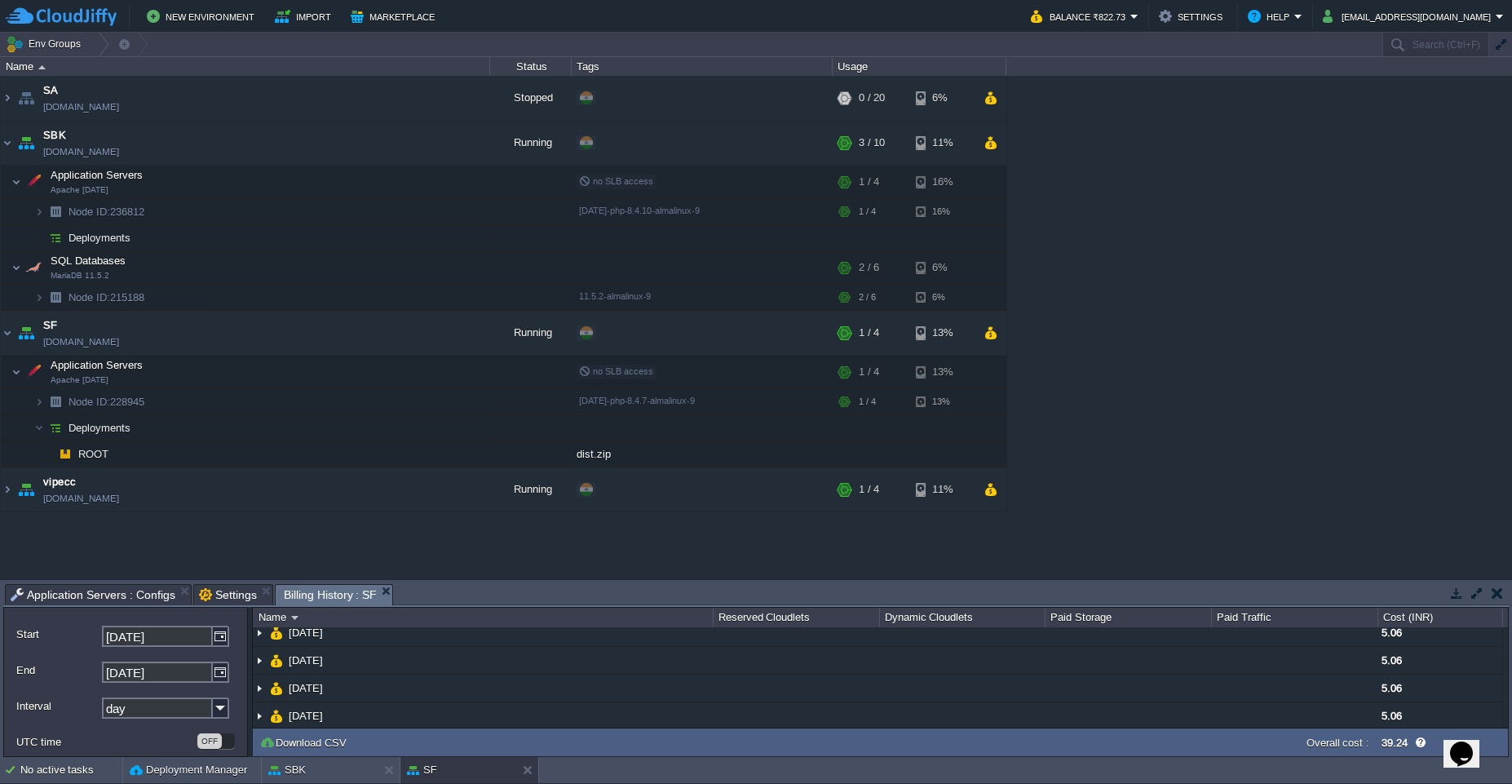
scroll to position [0, 0]
click at [588, 180] on span "no SLB access" at bounding box center [616, 181] width 74 height 10
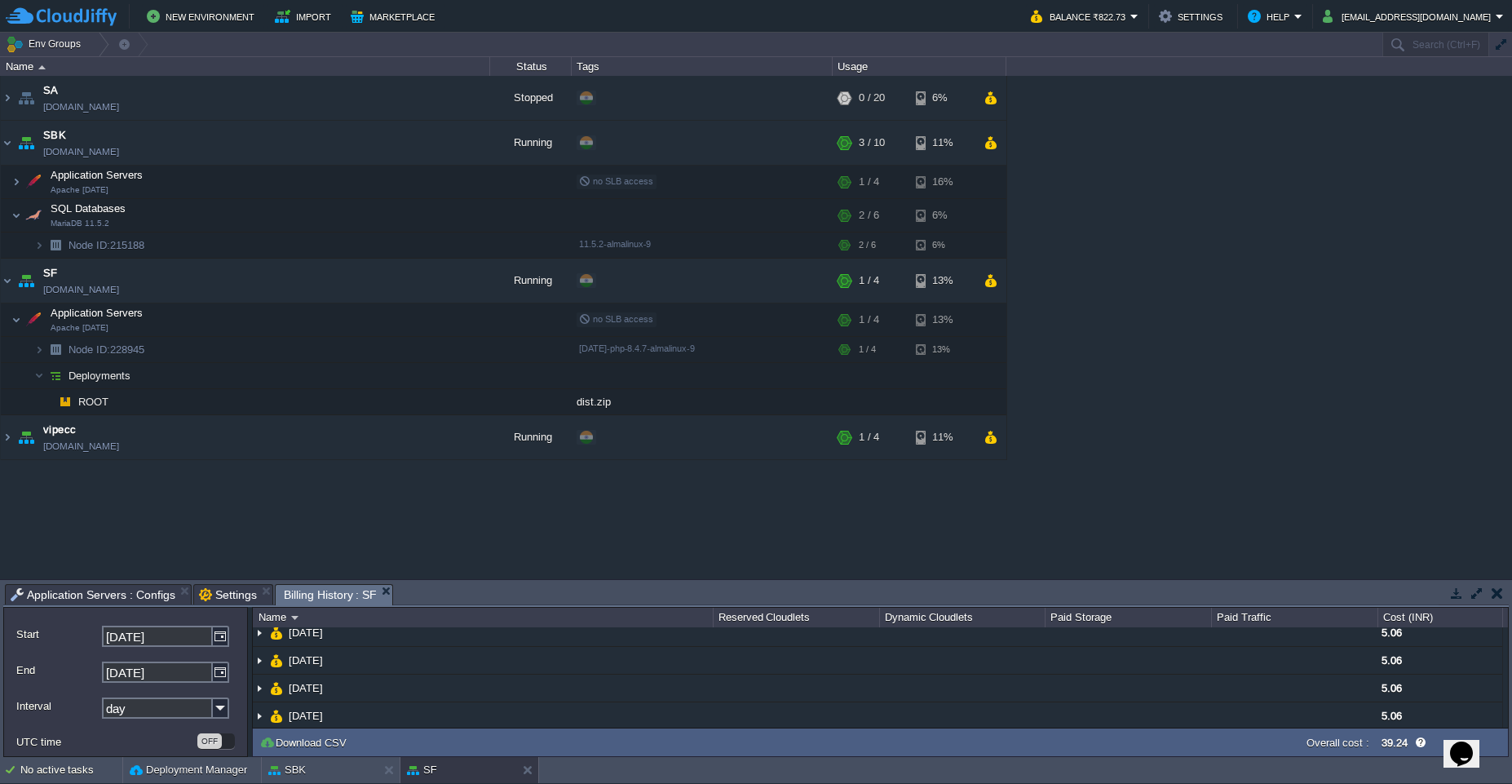
click at [124, 591] on span "Application Servers : Configs" at bounding box center [93, 595] width 165 height 20
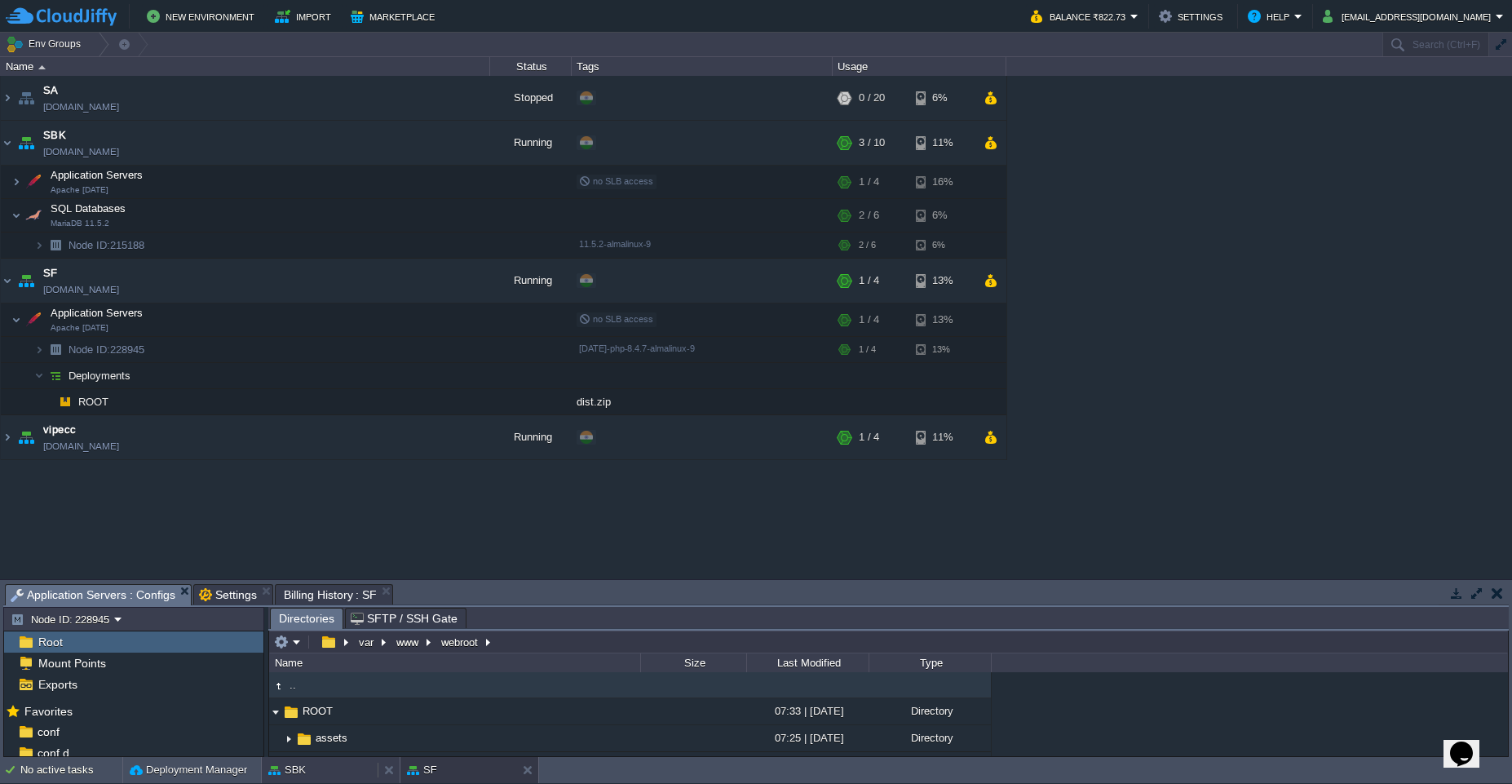
click at [288, 774] on button "SBK" at bounding box center [287, 770] width 38 height 16
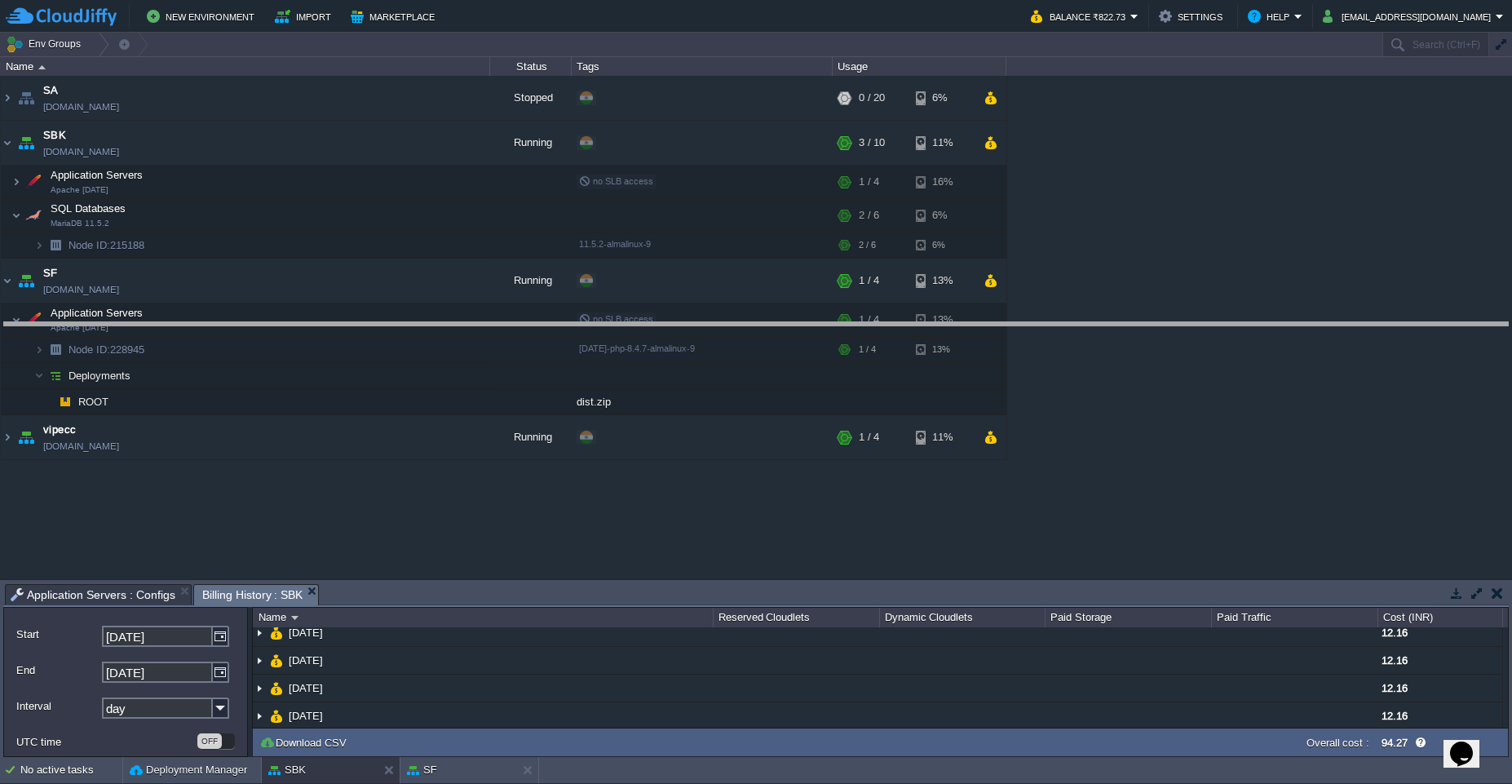
drag, startPoint x: 566, startPoint y: 600, endPoint x: 623, endPoint y: 336, distance: 270.1
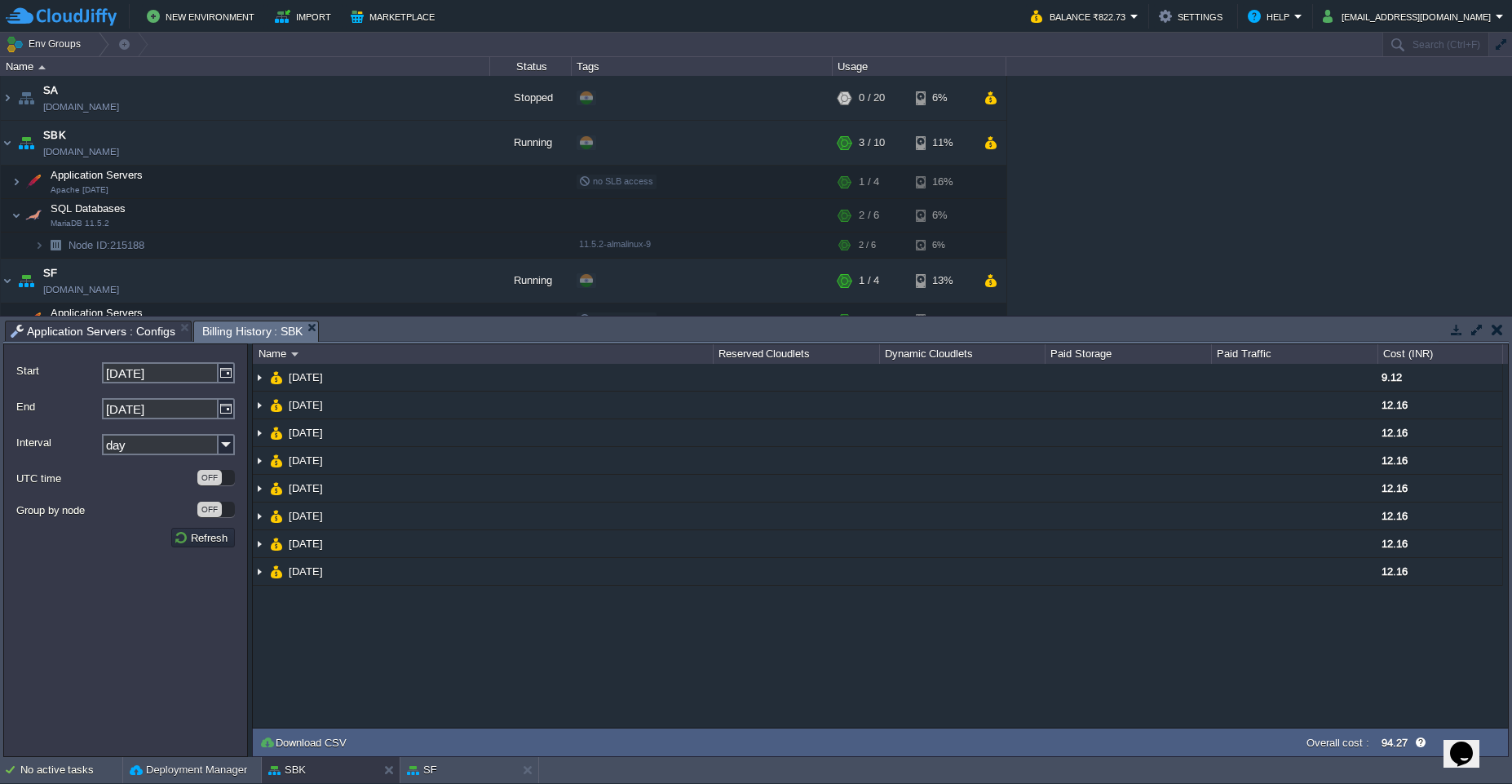
click at [128, 331] on span "Application Servers : Configs" at bounding box center [93, 331] width 165 height 20
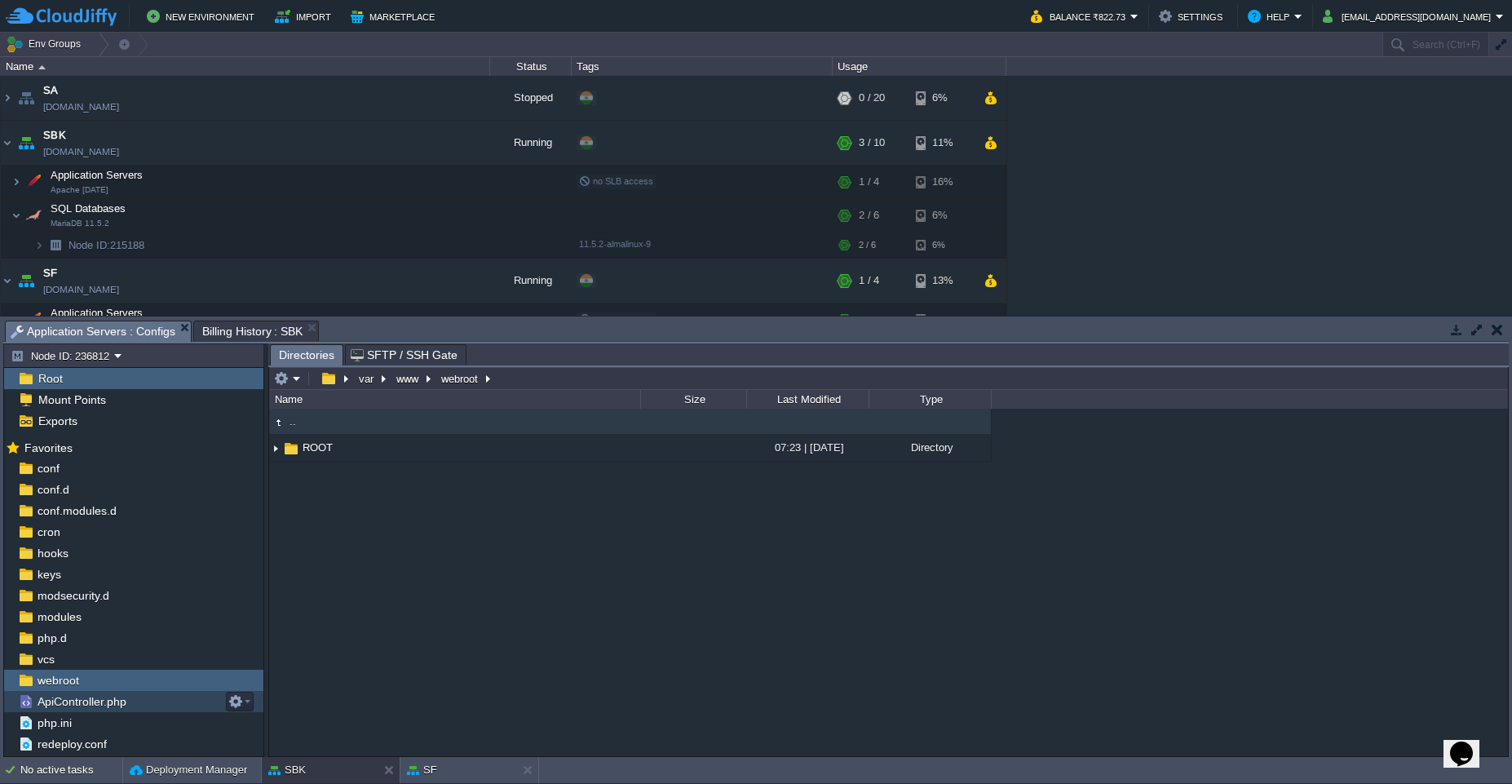
click at [89, 698] on span "ApiController.php" at bounding box center [82, 702] width 95 height 15
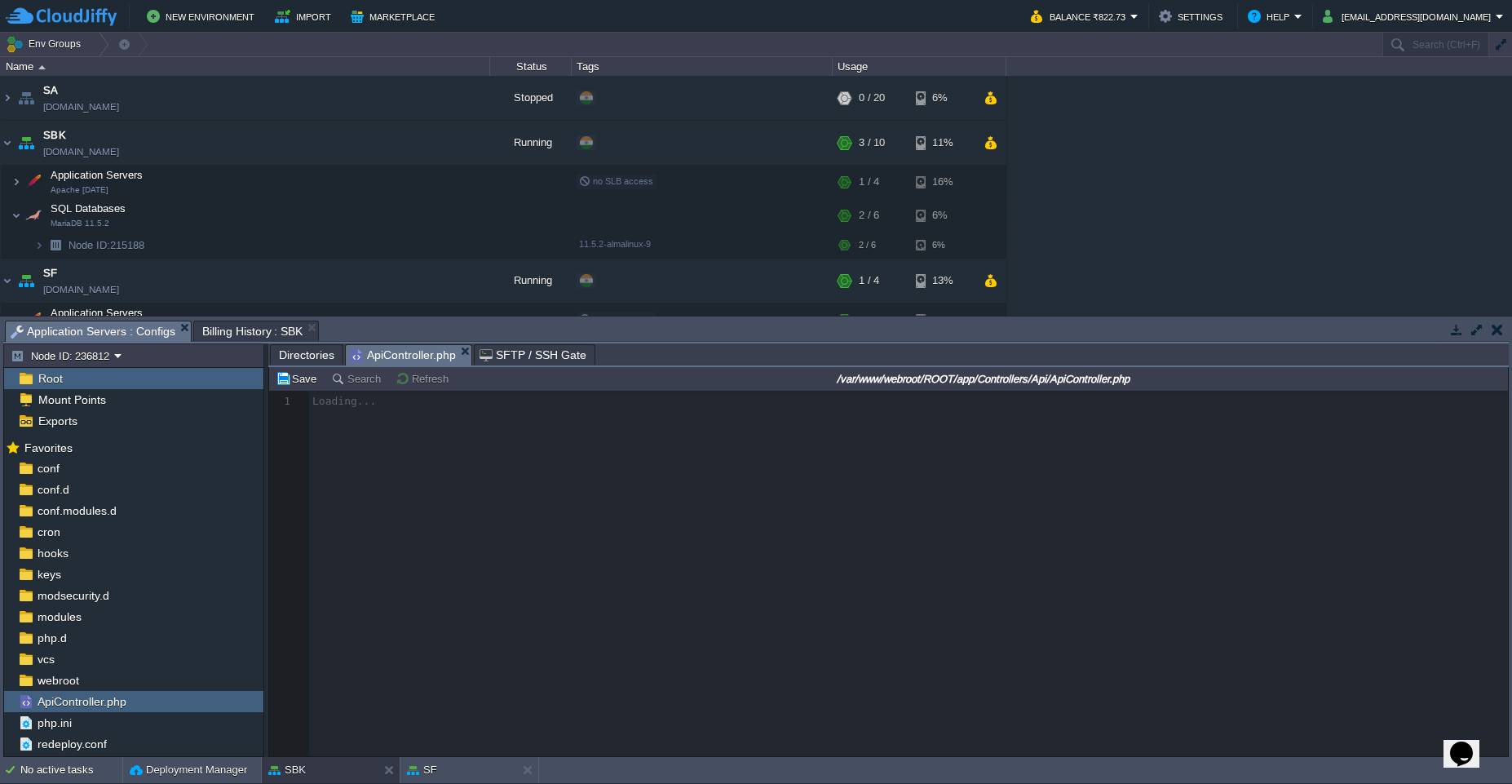
click at [314, 358] on span "Directories" at bounding box center [306, 355] width 55 height 20
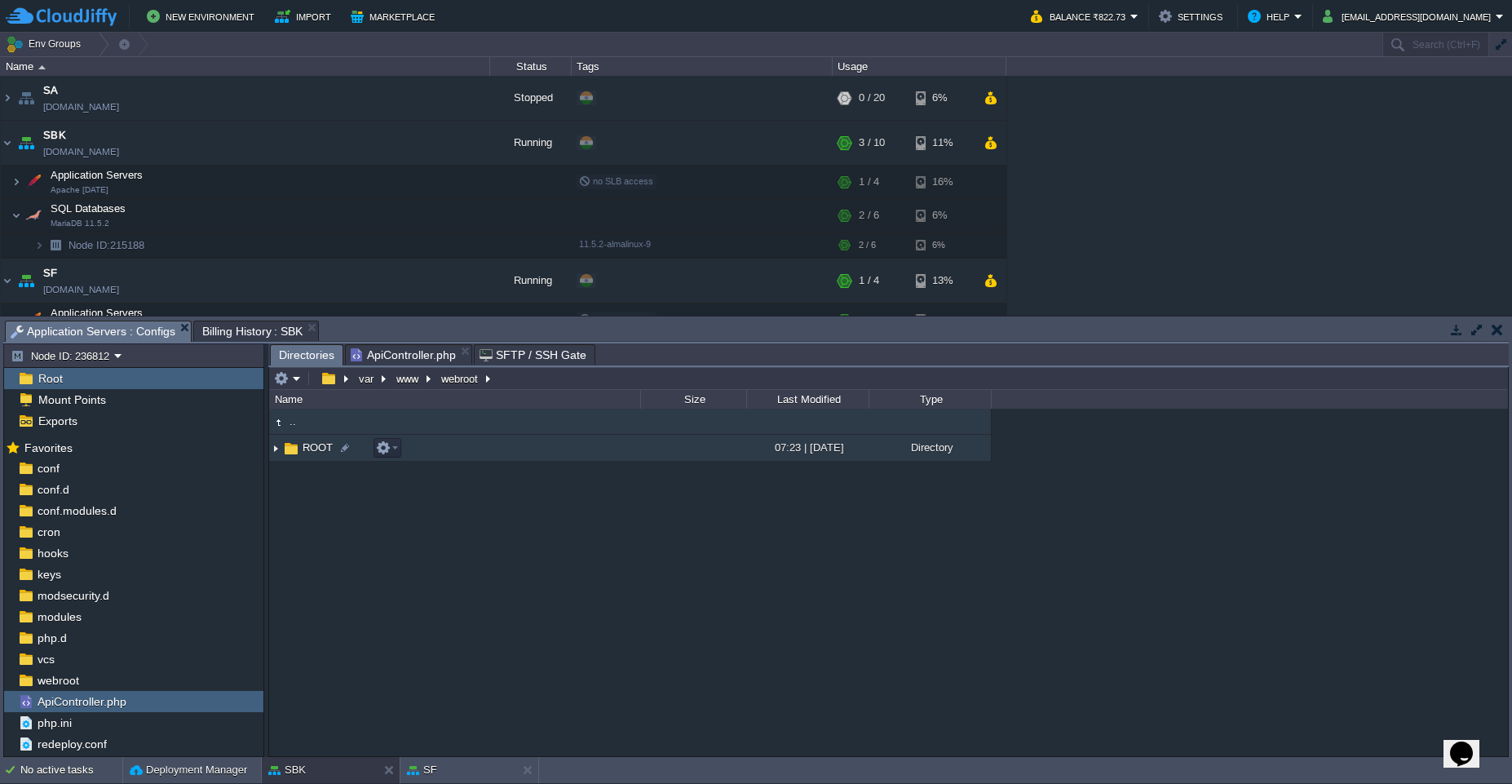
click at [317, 451] on span "ROOT" at bounding box center [317, 447] width 35 height 14
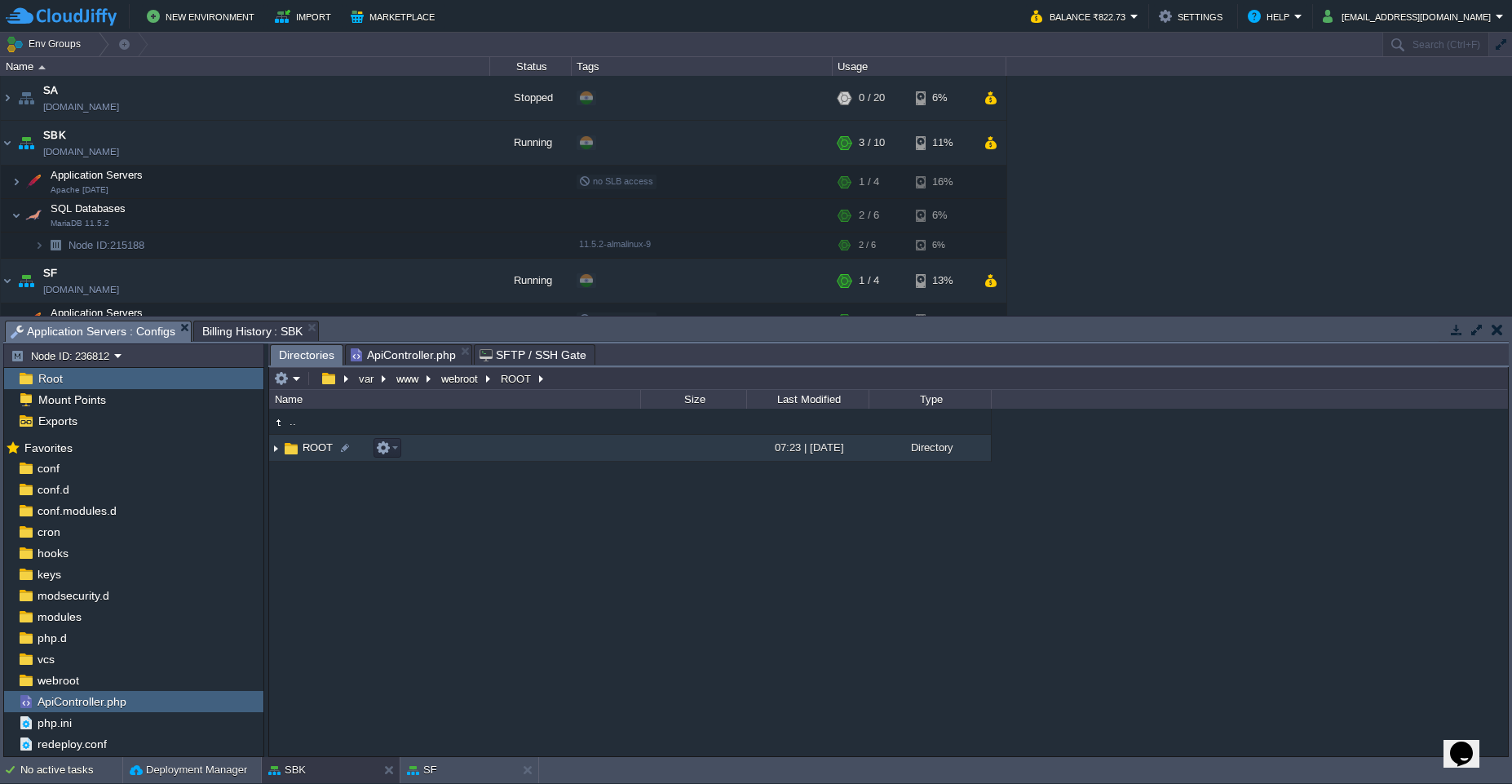
click at [317, 451] on span "ROOT" at bounding box center [317, 447] width 35 height 14
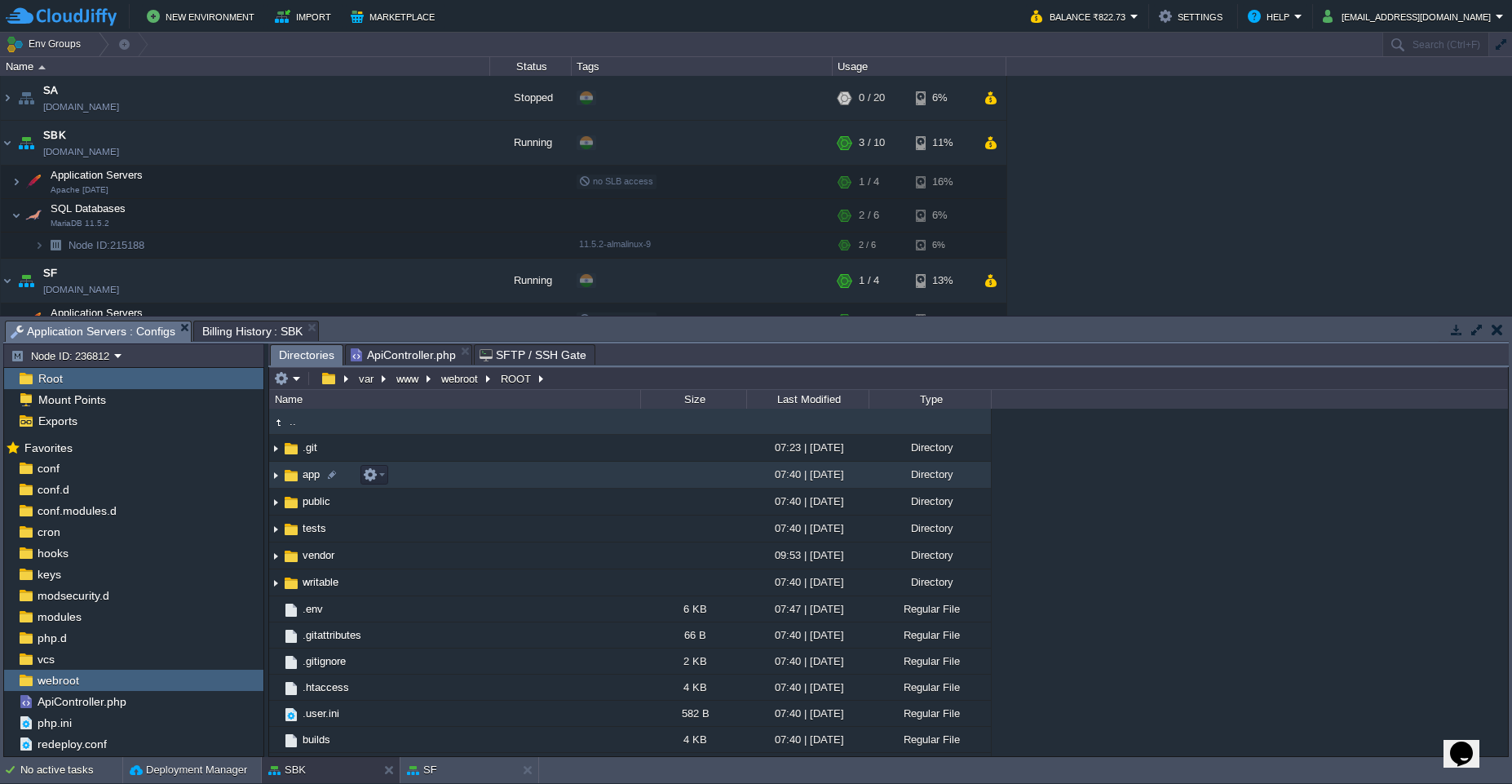
click at [280, 477] on img at bounding box center [276, 475] width 13 height 26
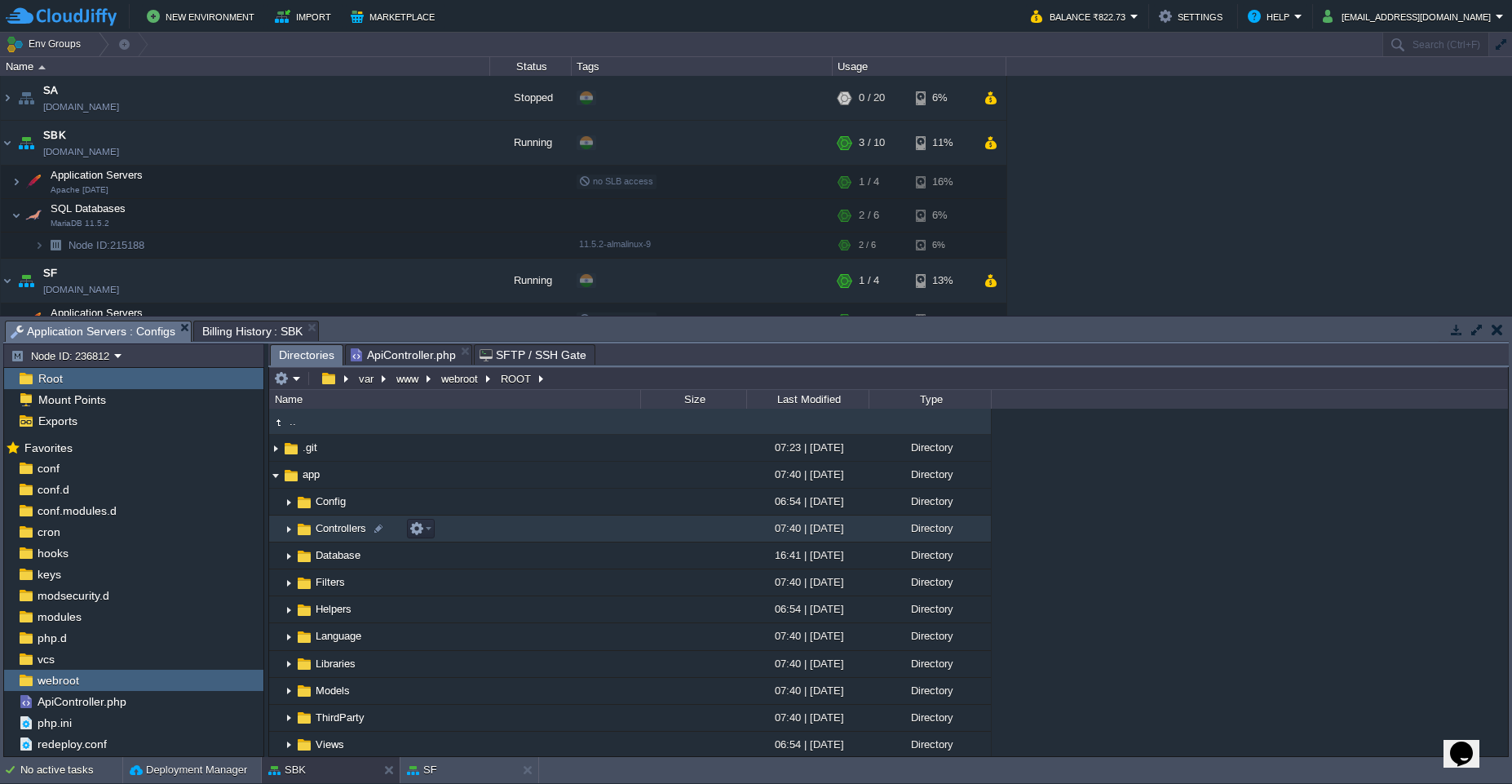
click at [288, 534] on img at bounding box center [289, 529] width 13 height 26
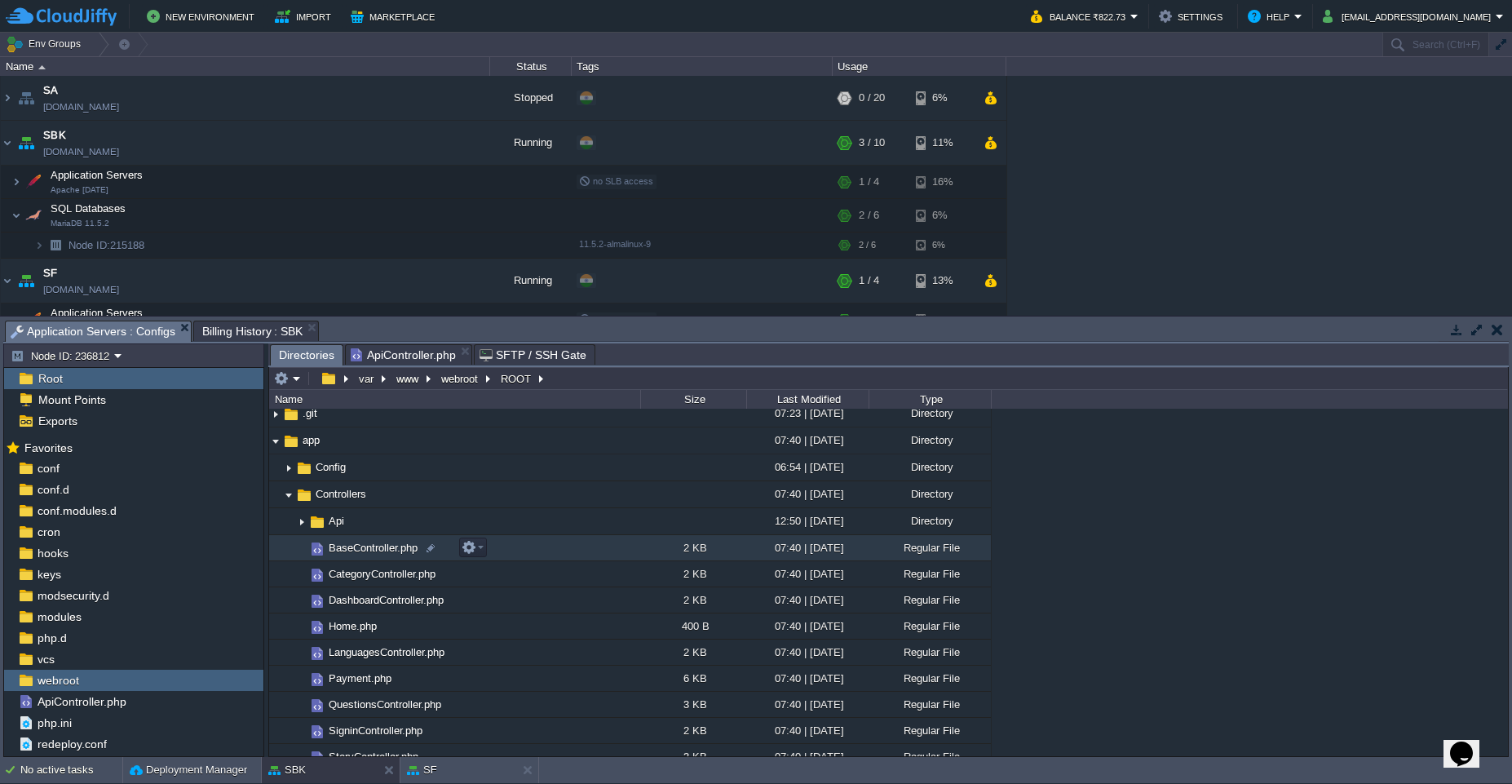
scroll to position [28, 0]
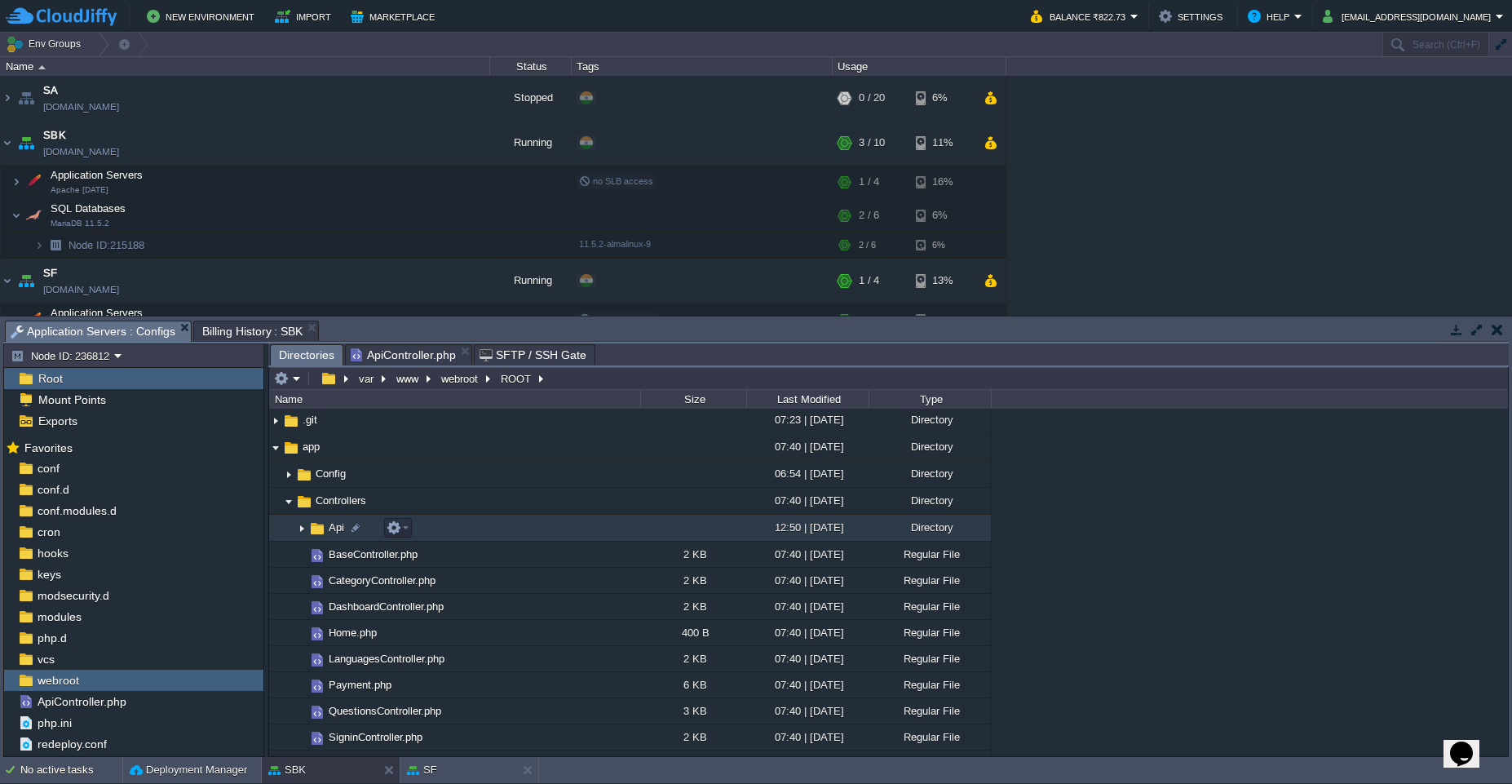
click at [292, 529] on img at bounding box center [289, 522] width 13 height 15
click at [305, 533] on img at bounding box center [302, 528] width 13 height 26
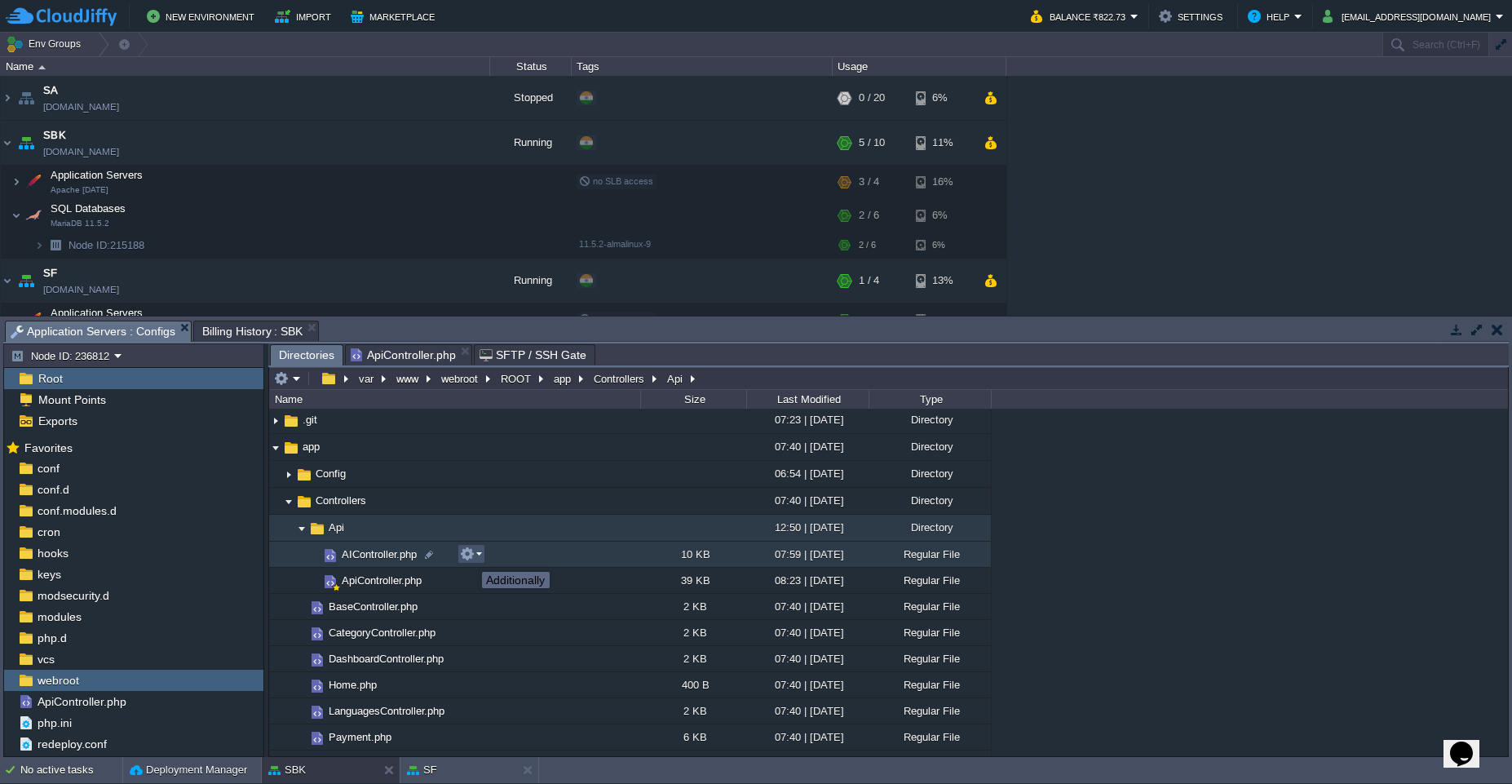
click at [470, 557] on button "button" at bounding box center [468, 554] width 15 height 15
click at [499, 622] on span "Add to Favorites" at bounding box center [521, 621] width 77 height 12
click at [469, 556] on button "button" at bounding box center [468, 554] width 15 height 15
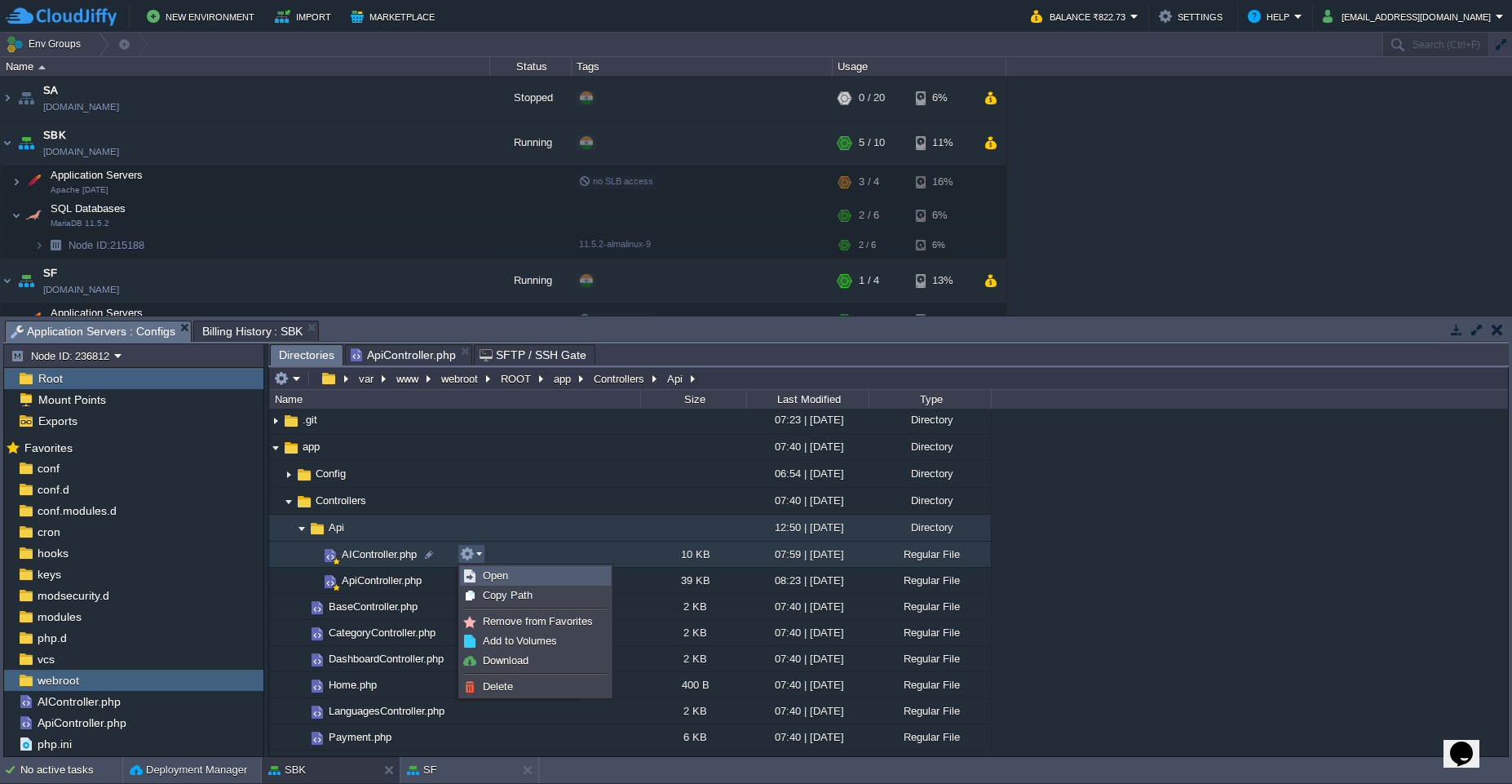
click at [506, 578] on span "Open" at bounding box center [495, 575] width 26 height 12
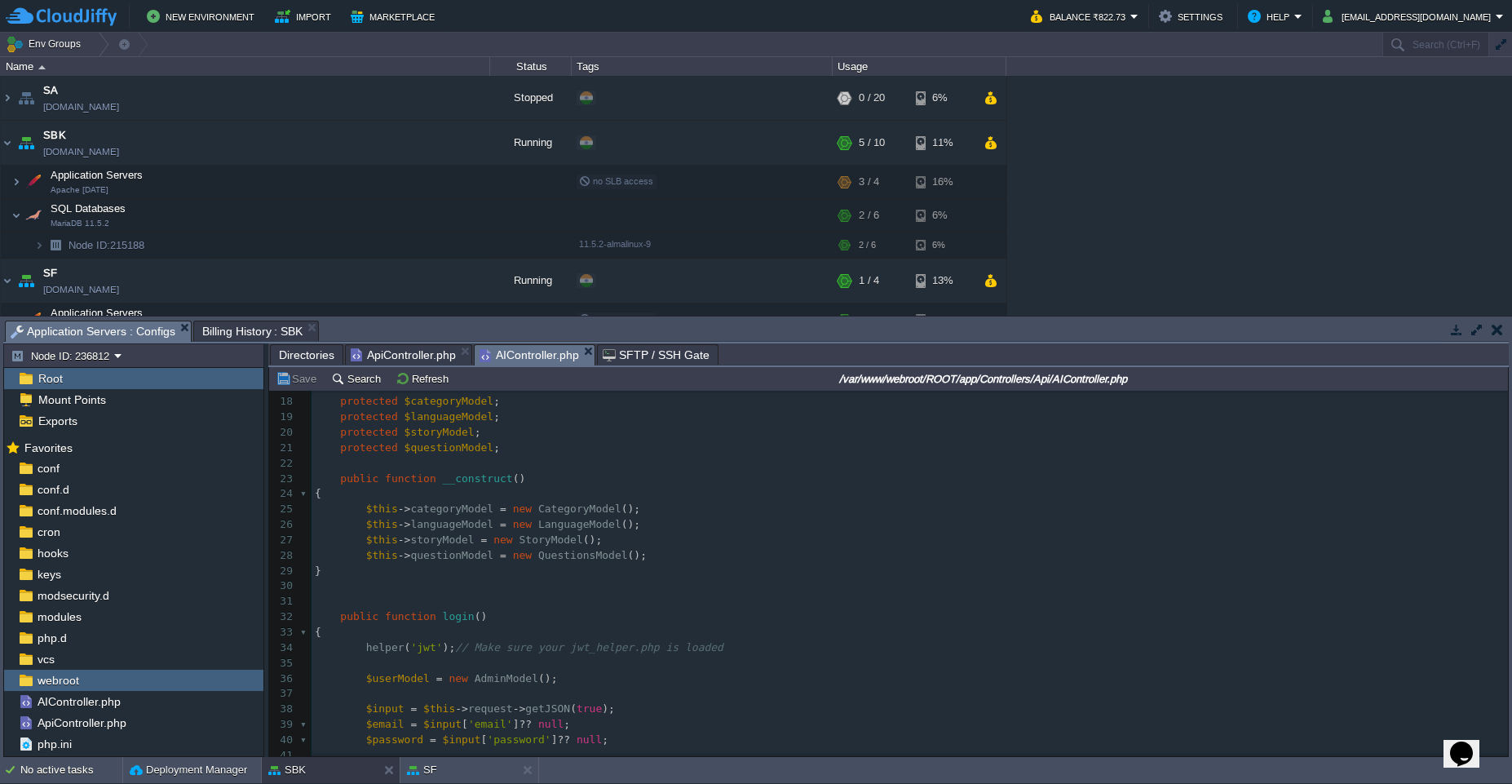
scroll to position [0, 0]
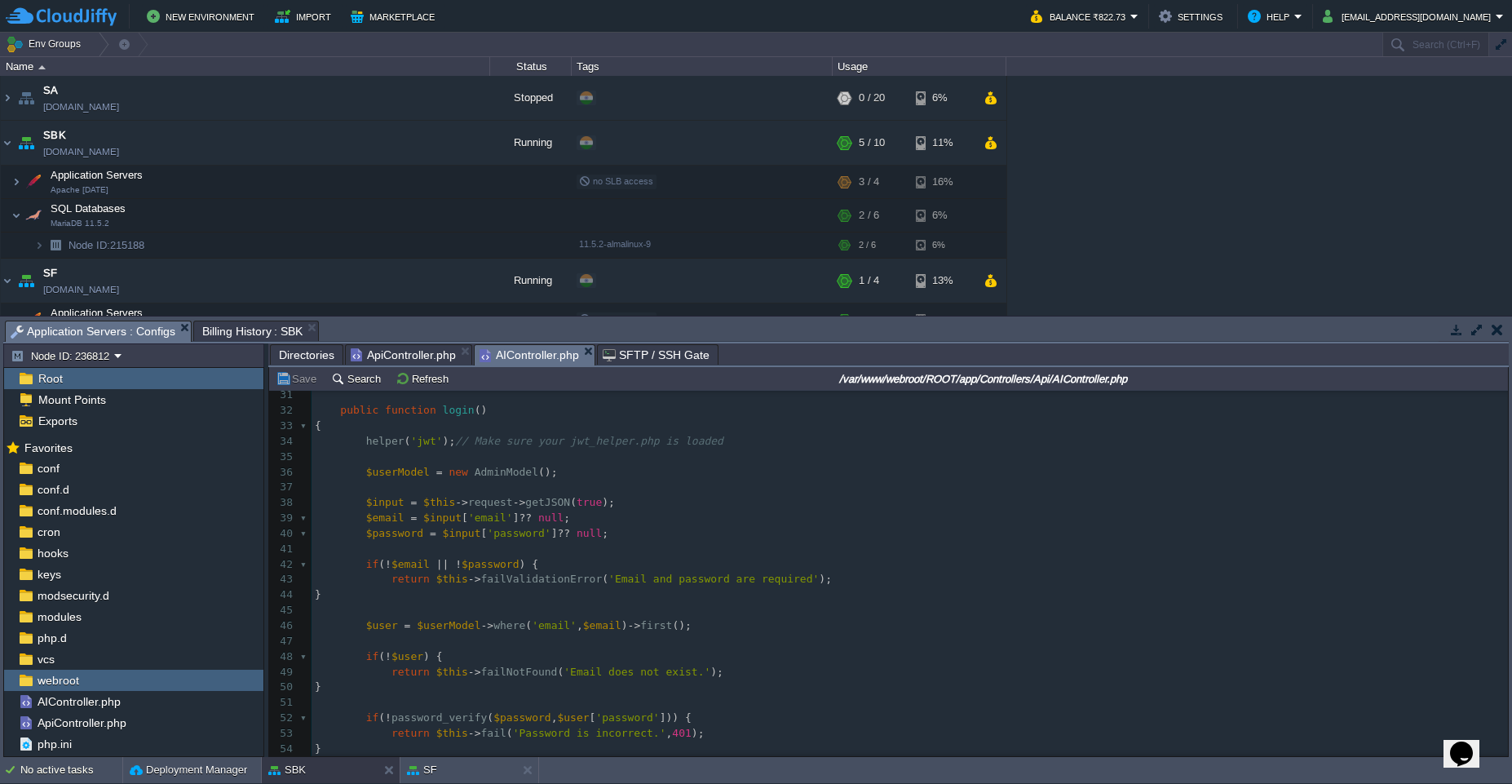
click at [484, 521] on span "'email'" at bounding box center [491, 517] width 44 height 12
type textarea "email"
click at [586, 542] on pre "​" at bounding box center [909, 549] width 1197 height 16
click at [680, 557] on pre "if ( ! $email || ! $password ) {" at bounding box center [909, 564] width 1197 height 16
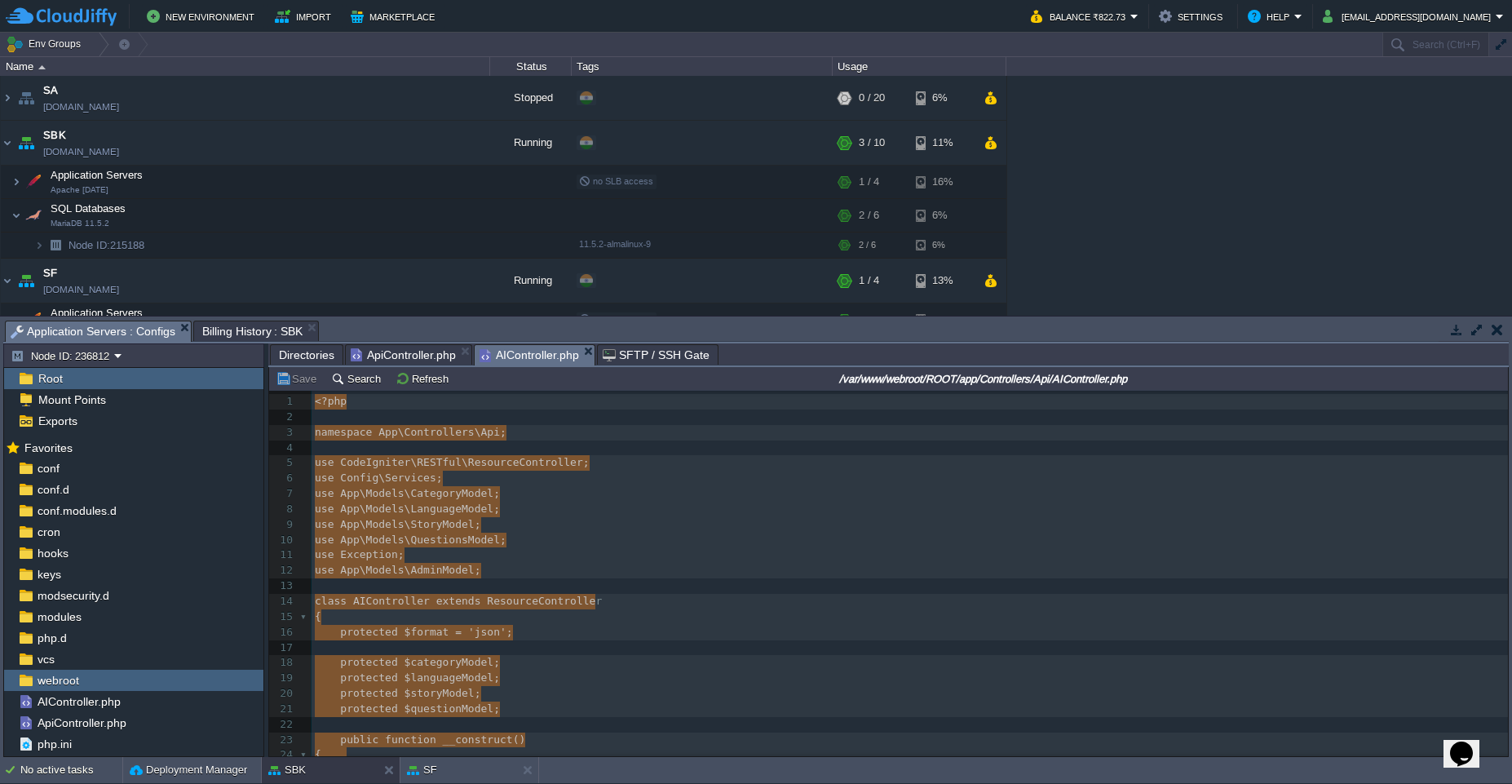
type textarea "; le yM eM () ns"
type textarea "r od od ; Mo"
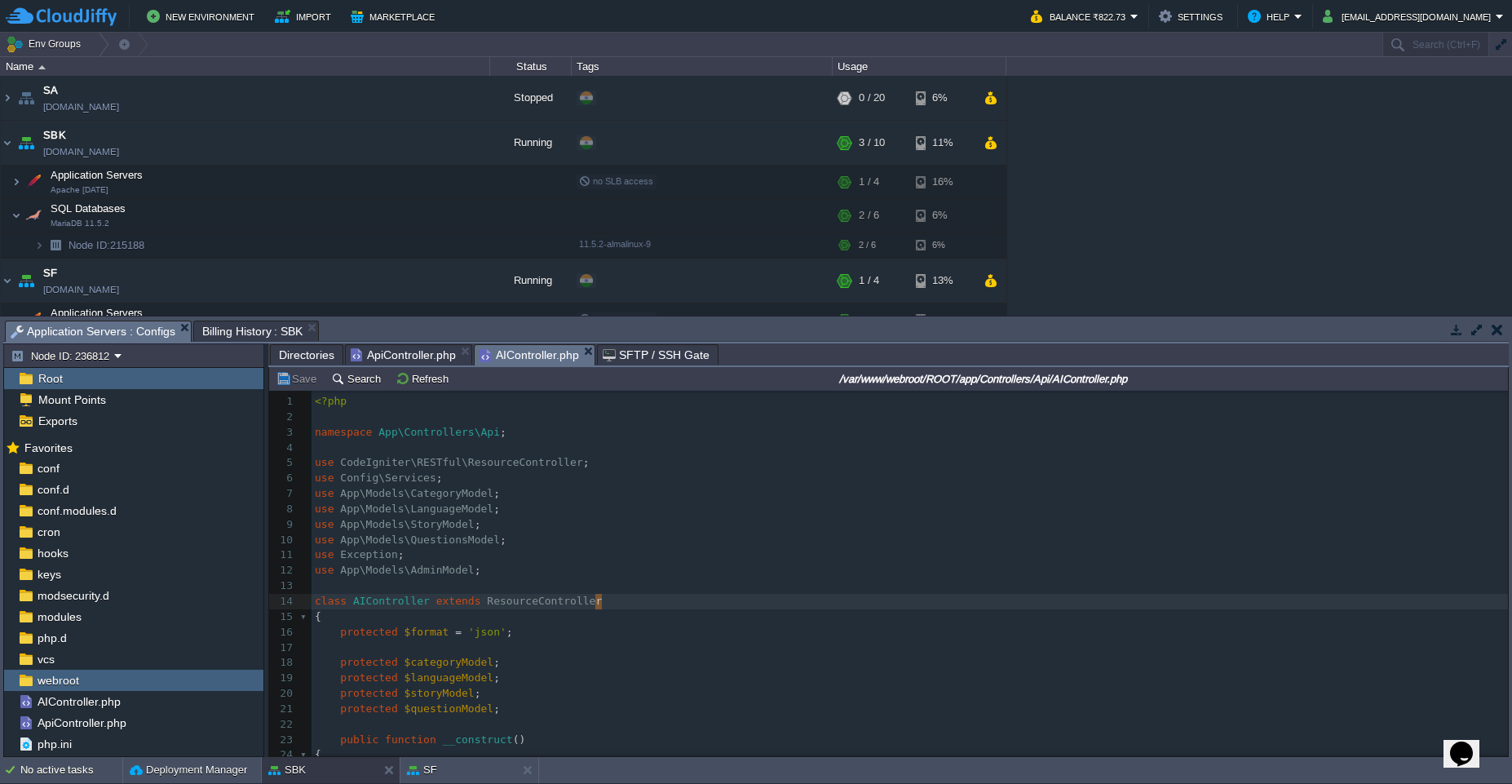
click at [607, 560] on pre "use Exception ;" at bounding box center [909, 555] width 1197 height 16
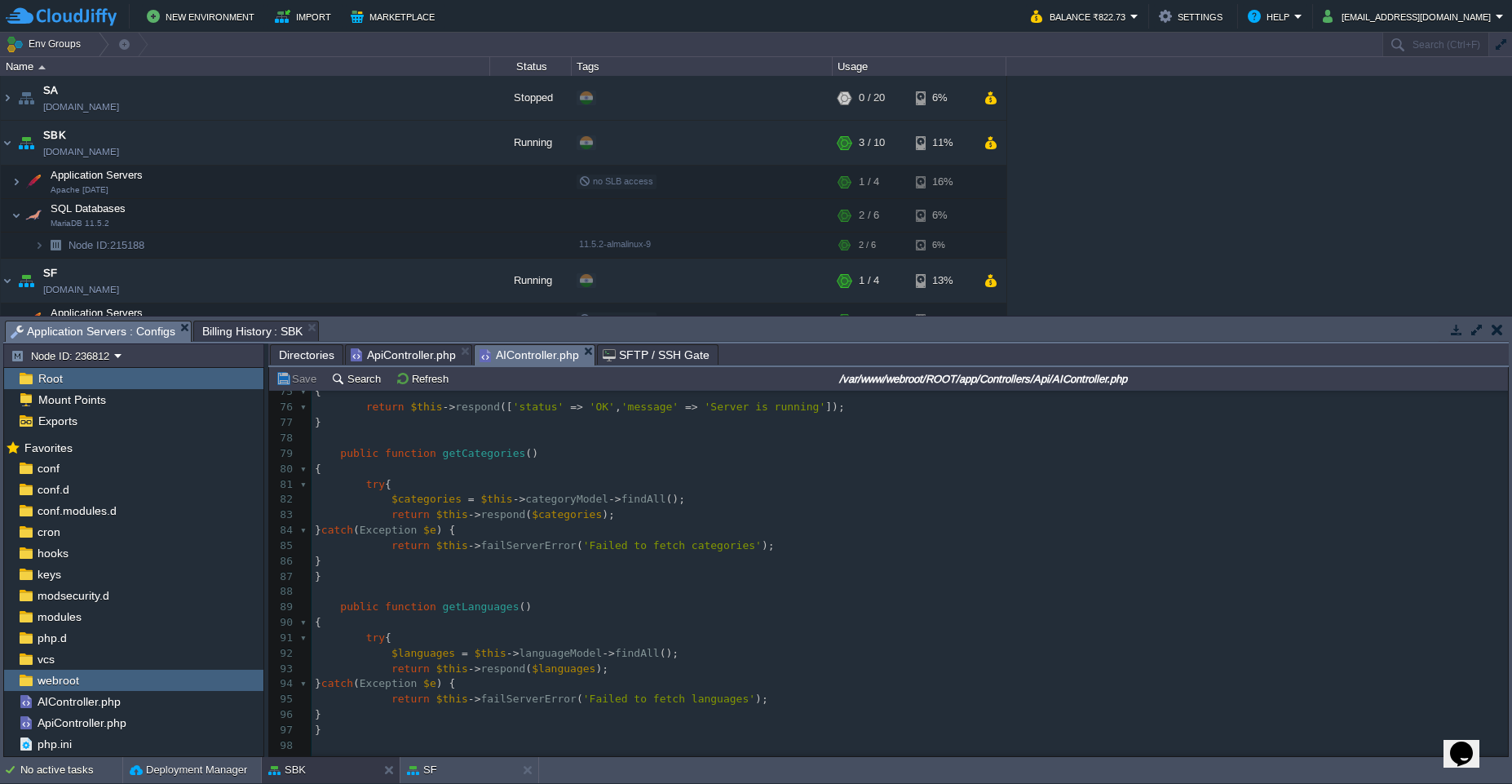
scroll to position [1147, 0]
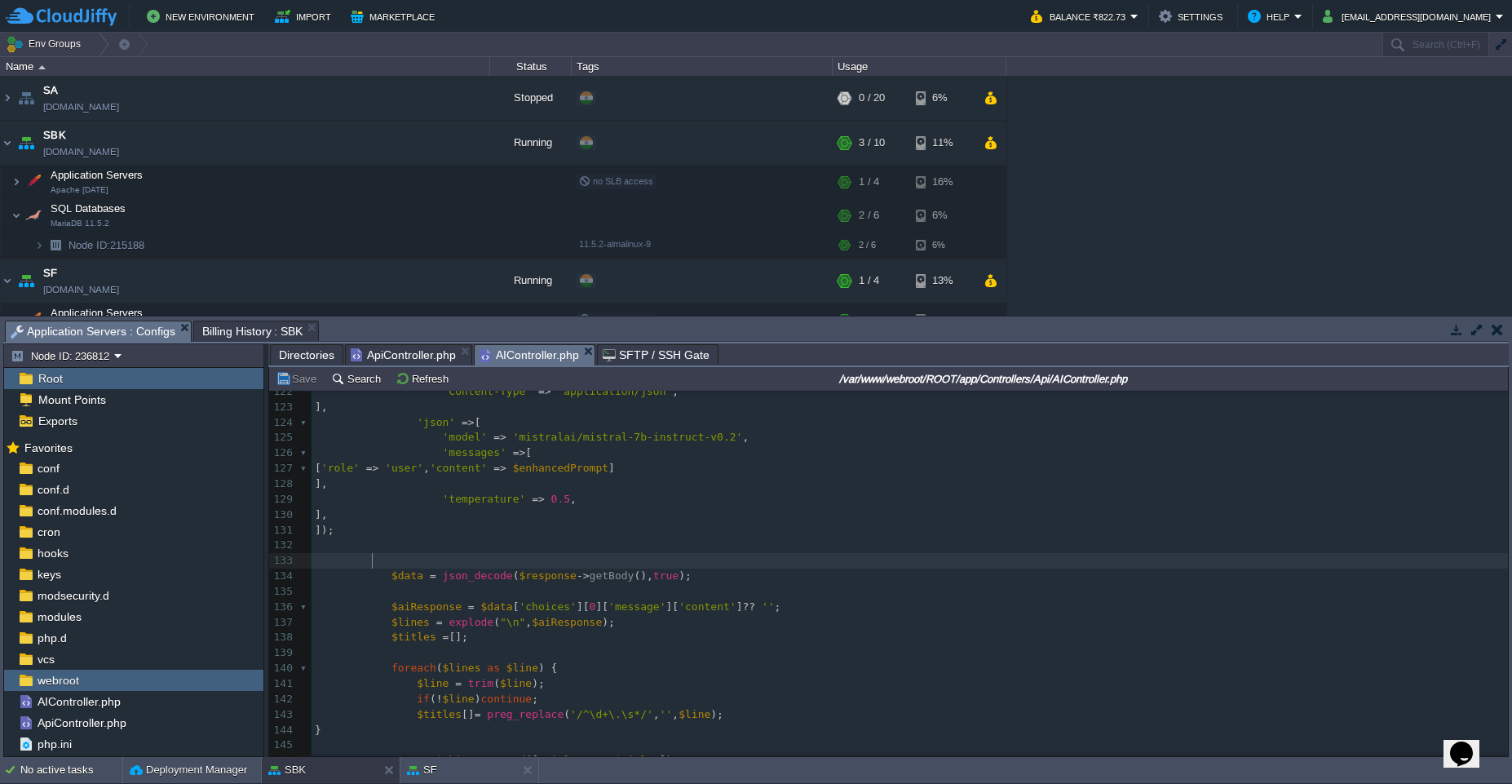
click at [480, 562] on pre at bounding box center [909, 561] width 1197 height 16
type textarea "print_r()"
type textarea "#"
type textarea "$"
click at [541, 577] on div "xxxxxxxxxx class AIController extends ResourceControlle r 104 $languageId = $in…" at bounding box center [909, 568] width 1197 height 953
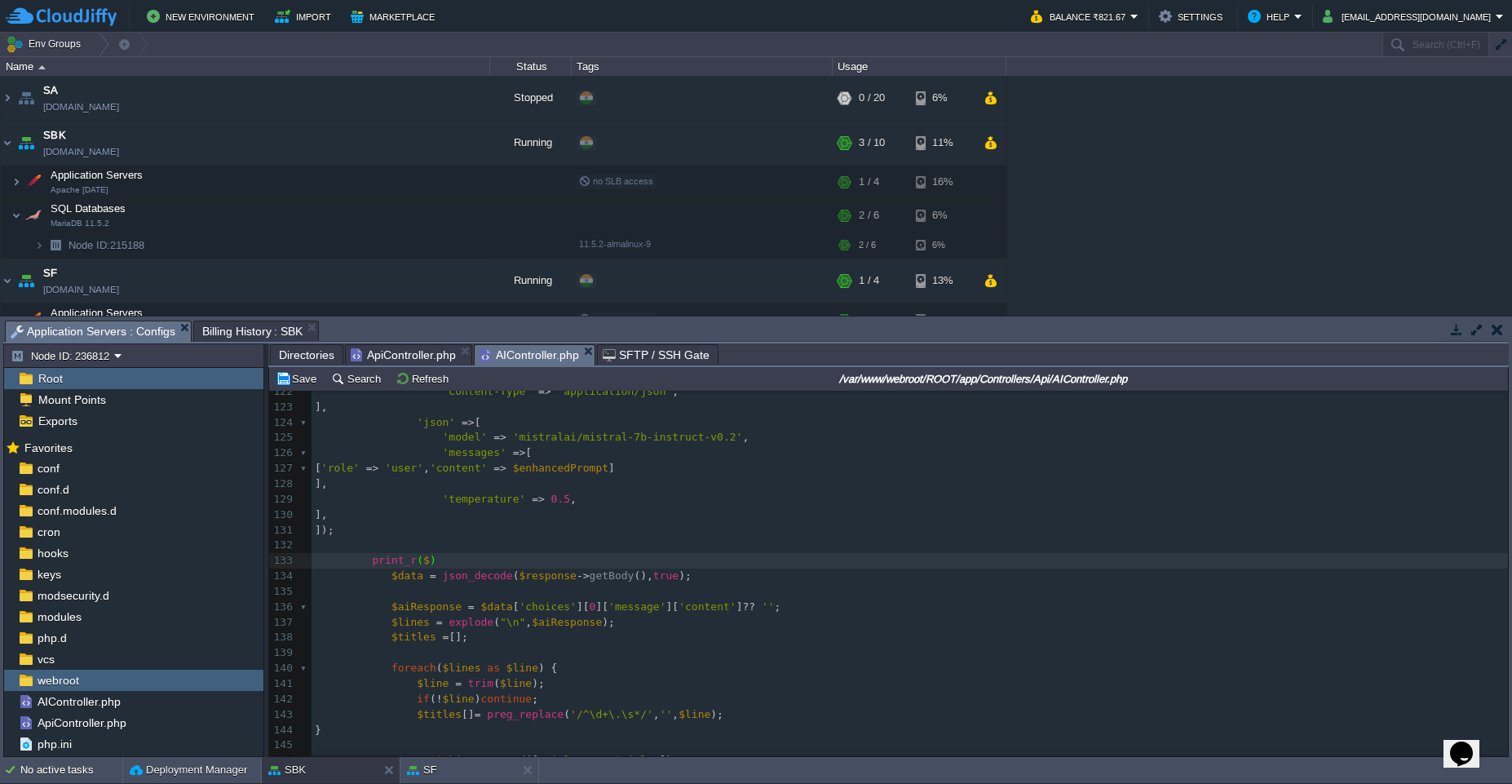
type textarea "$response"
type textarea "$"
paste textarea
type textarea ";"
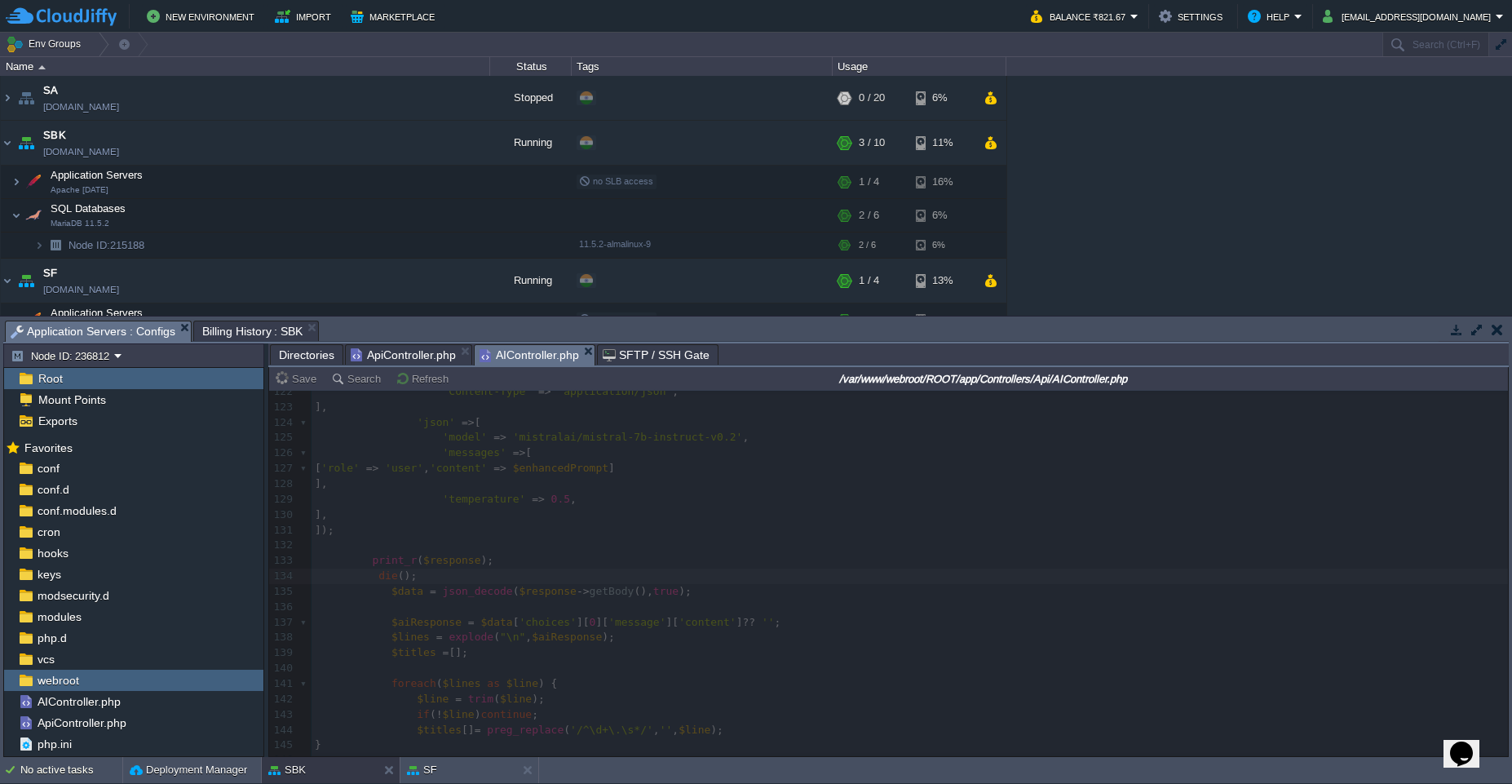
type textarea "die();"
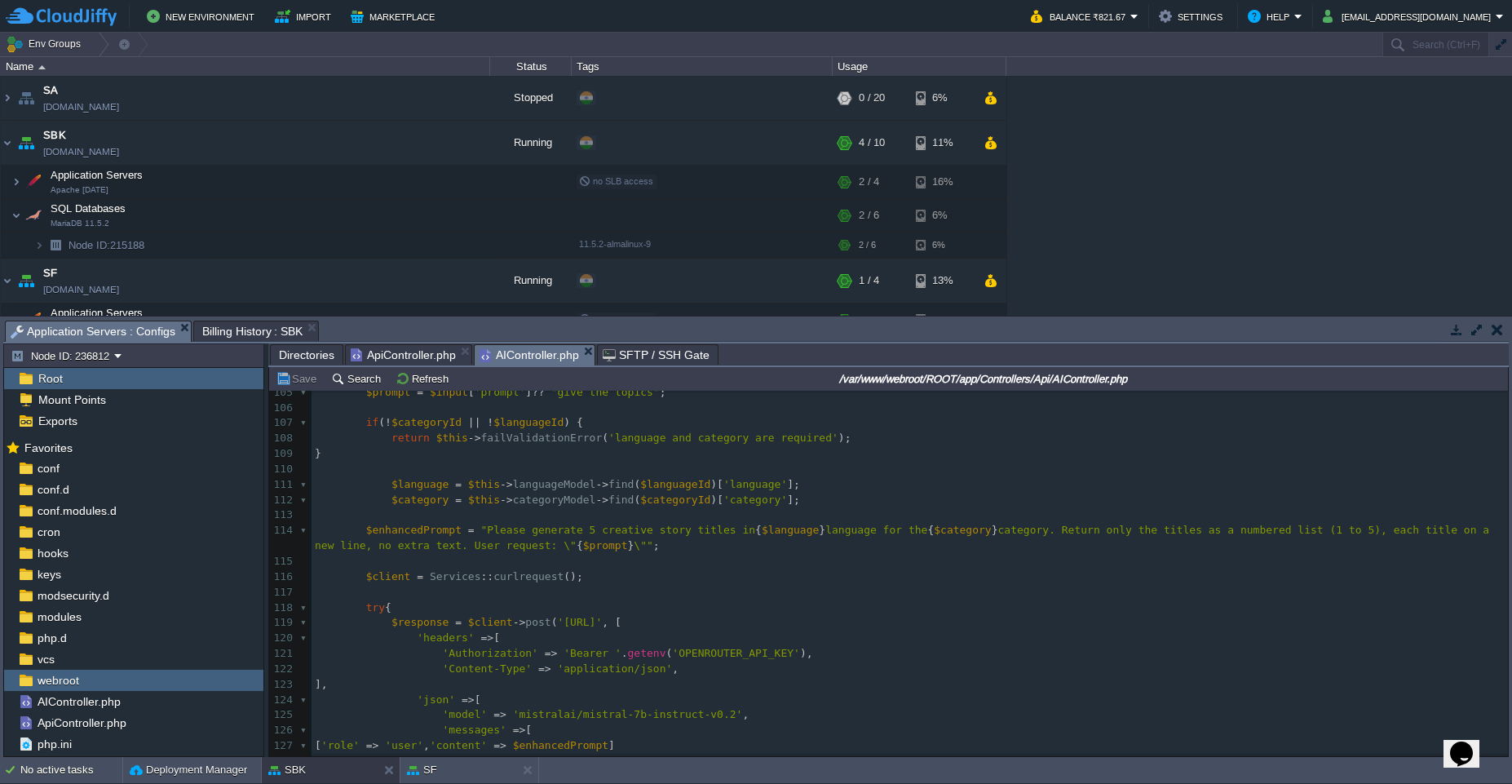
scroll to position [1645, 0]
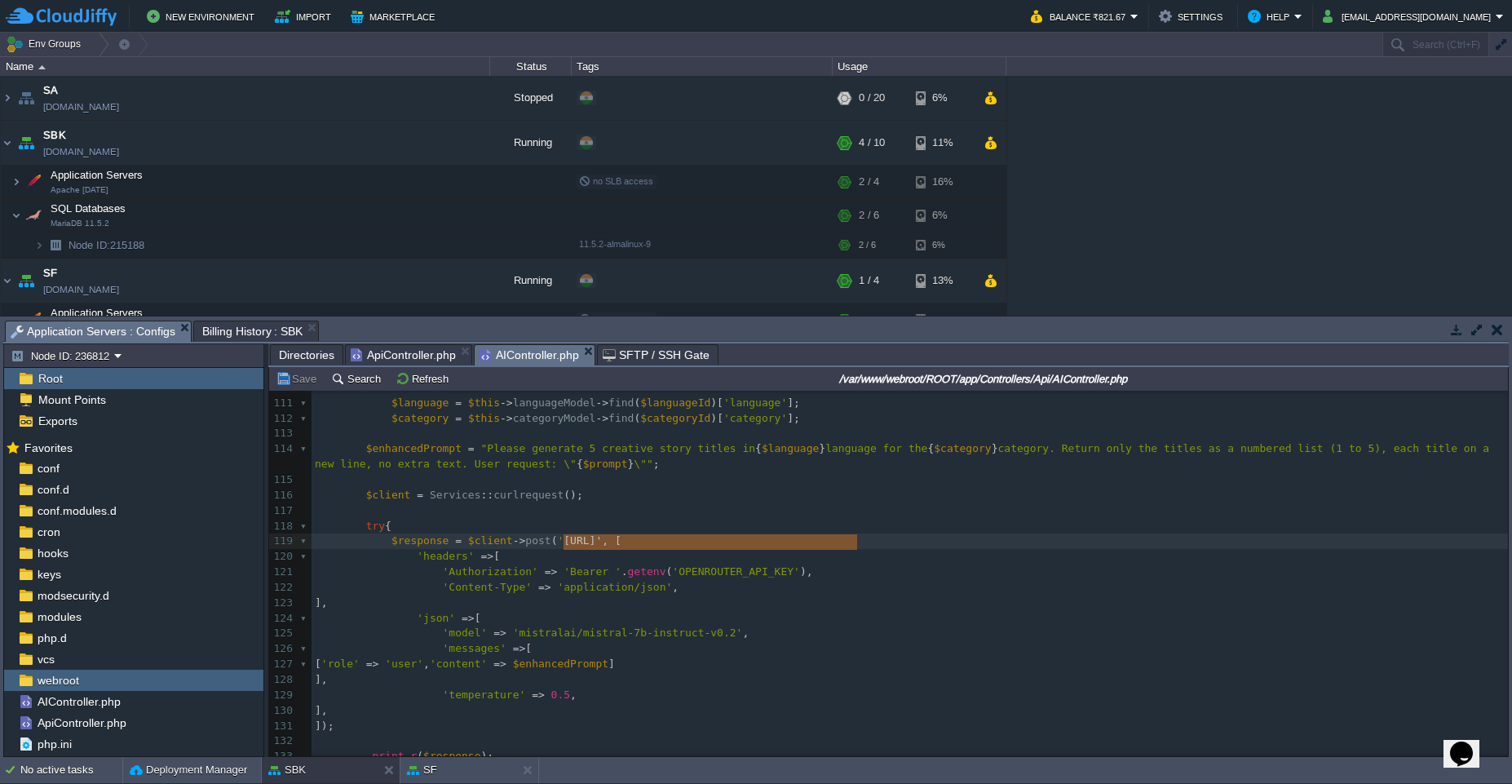
type textarea "[URL]"
drag, startPoint x: 566, startPoint y: 540, endPoint x: 852, endPoint y: 541, distance: 286.0
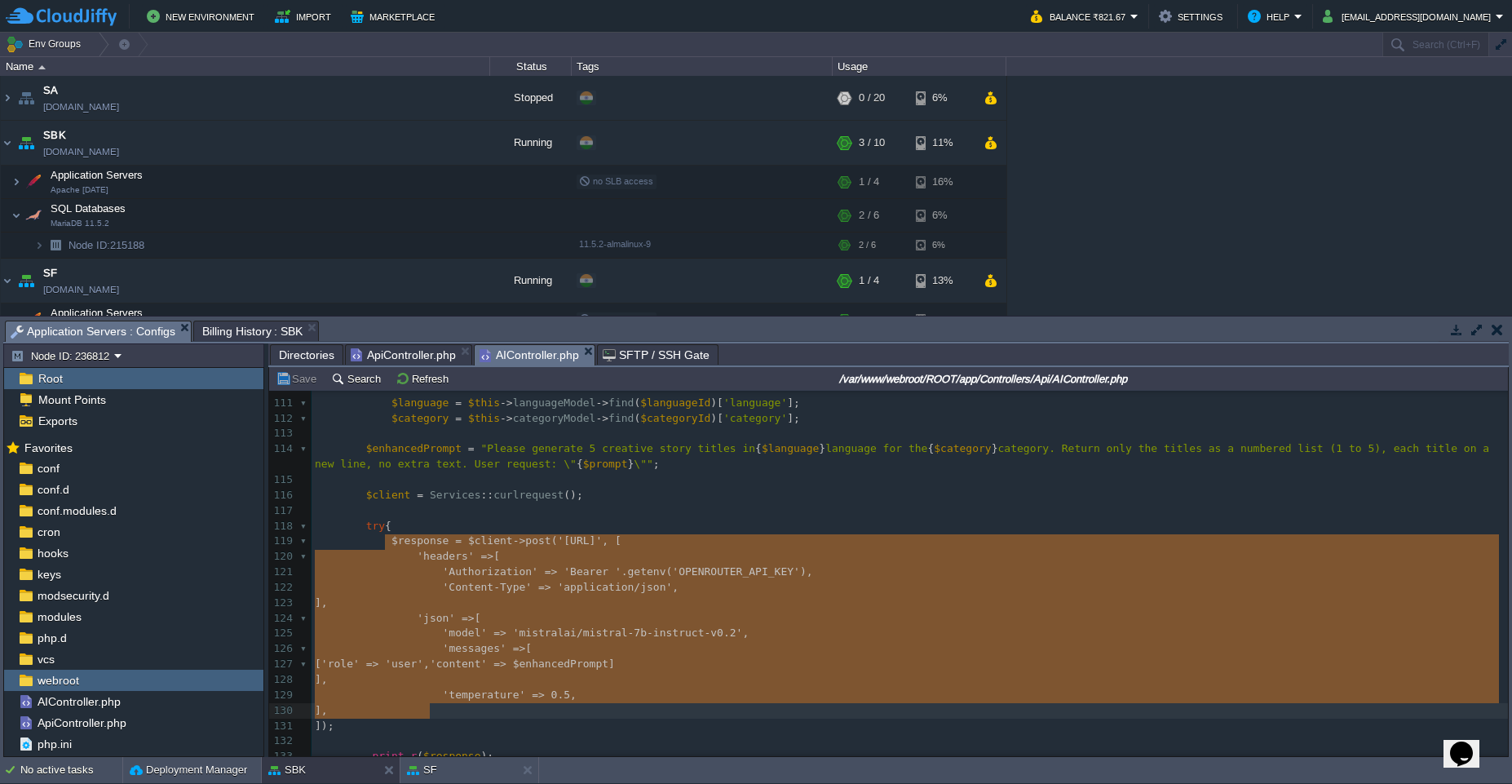
drag, startPoint x: 387, startPoint y: 536, endPoint x: 457, endPoint y: 712, distance: 189.4
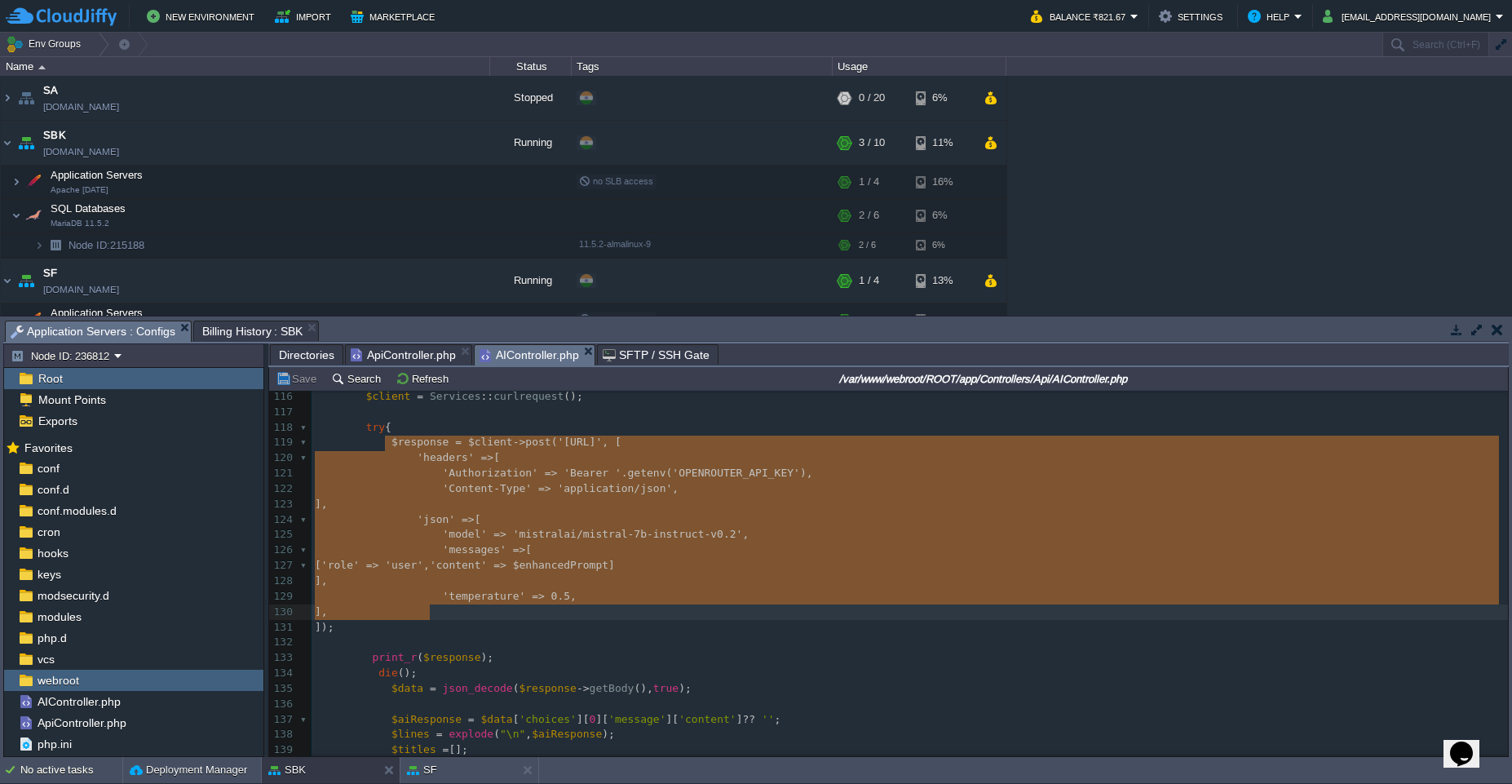
scroll to position [1808, 0]
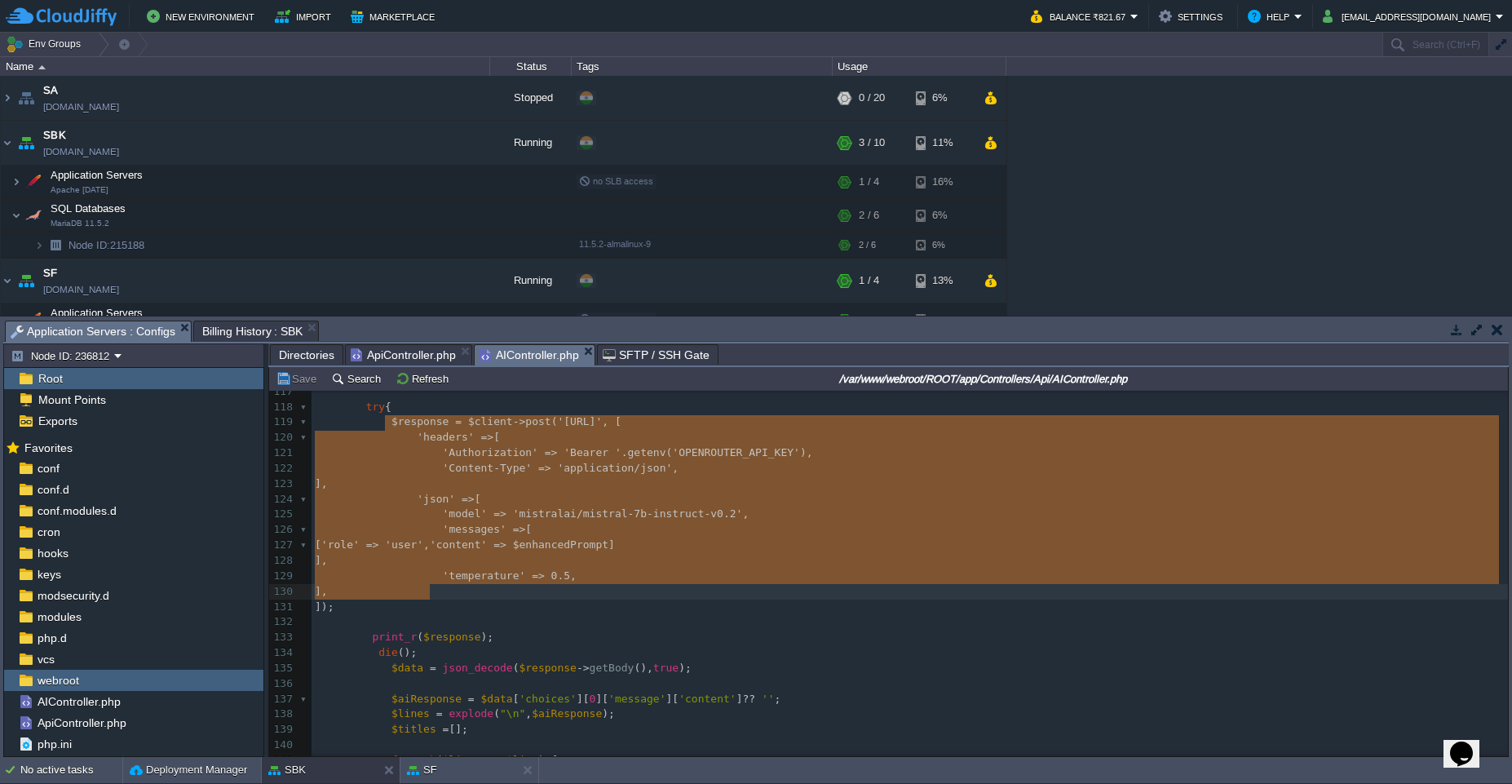
type textarea "$response = $client->post('[URL]', [ 'headers' => [ 'Authorization' => 'Bearer …"
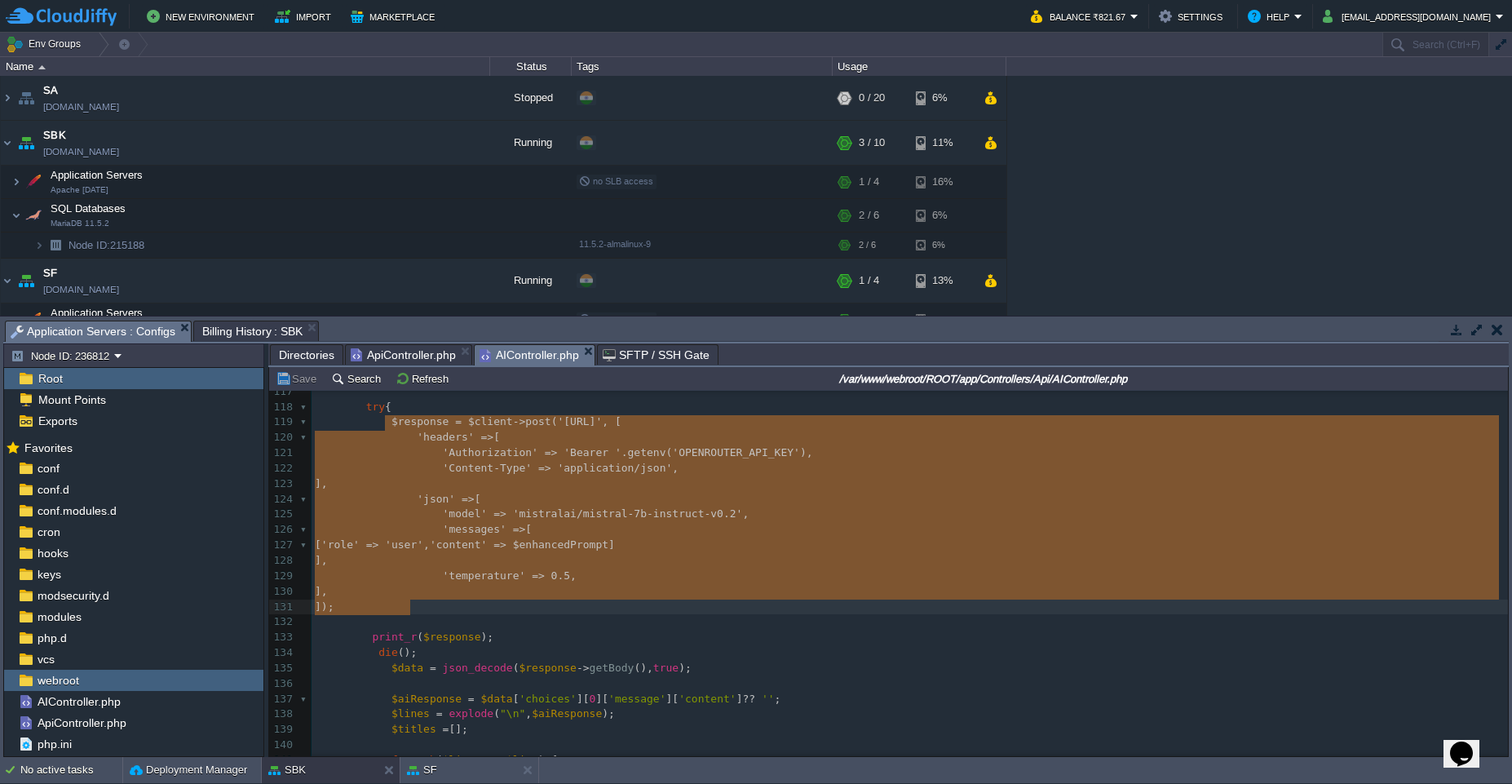
click at [442, 614] on pre at bounding box center [909, 622] width 1197 height 16
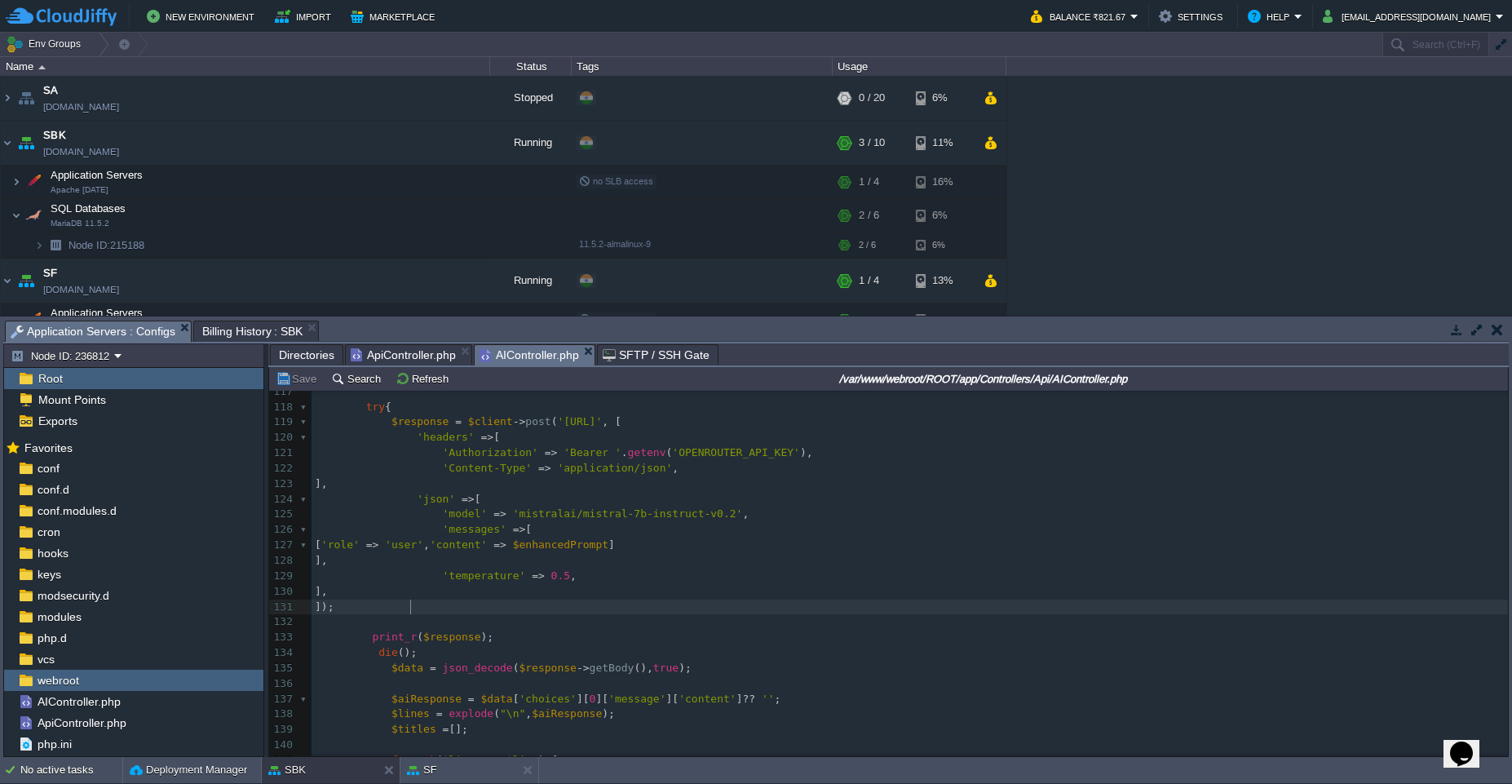
click at [442, 614] on pre at bounding box center [909, 622] width 1197 height 16
type textarea "$response = $client->post('[URL]', [ 'headers' => [ 'Authorization' => 'Bearer …"
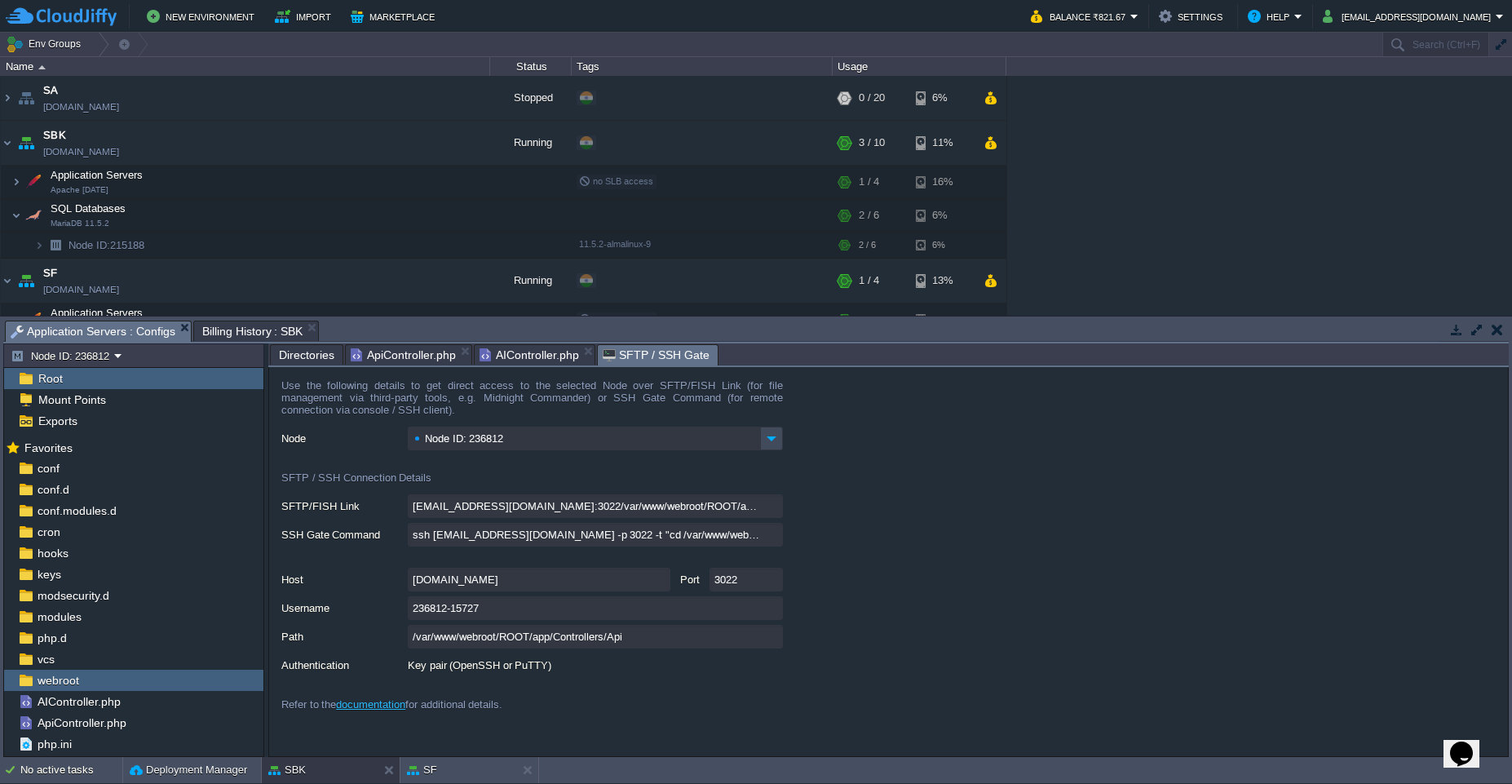
click at [643, 355] on span "SFTP / SSH Gate" at bounding box center [656, 355] width 107 height 21
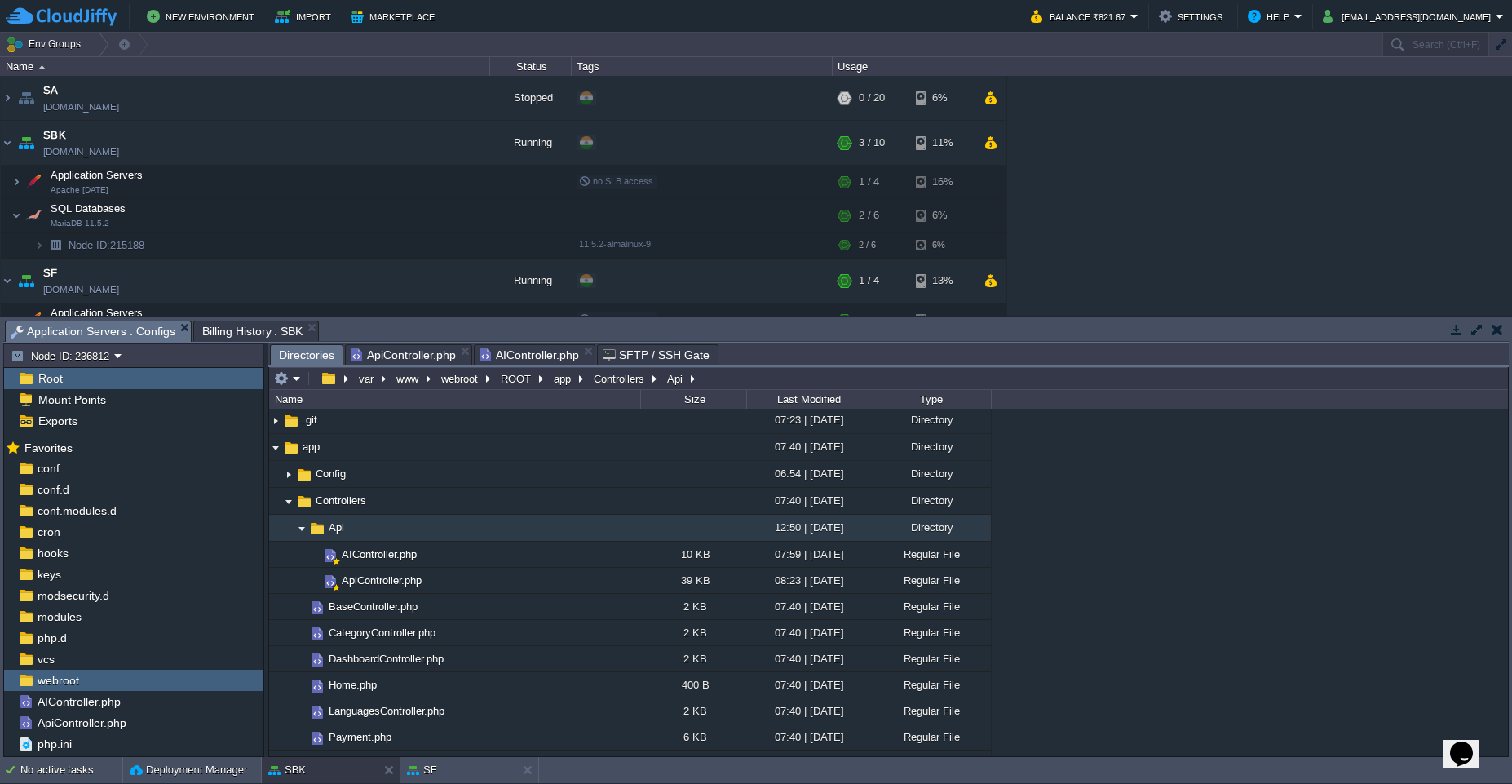
click at [302, 352] on span "Directories" at bounding box center [306, 355] width 55 height 21
click at [427, 188] on td at bounding box center [417, 182] width 25 height 25
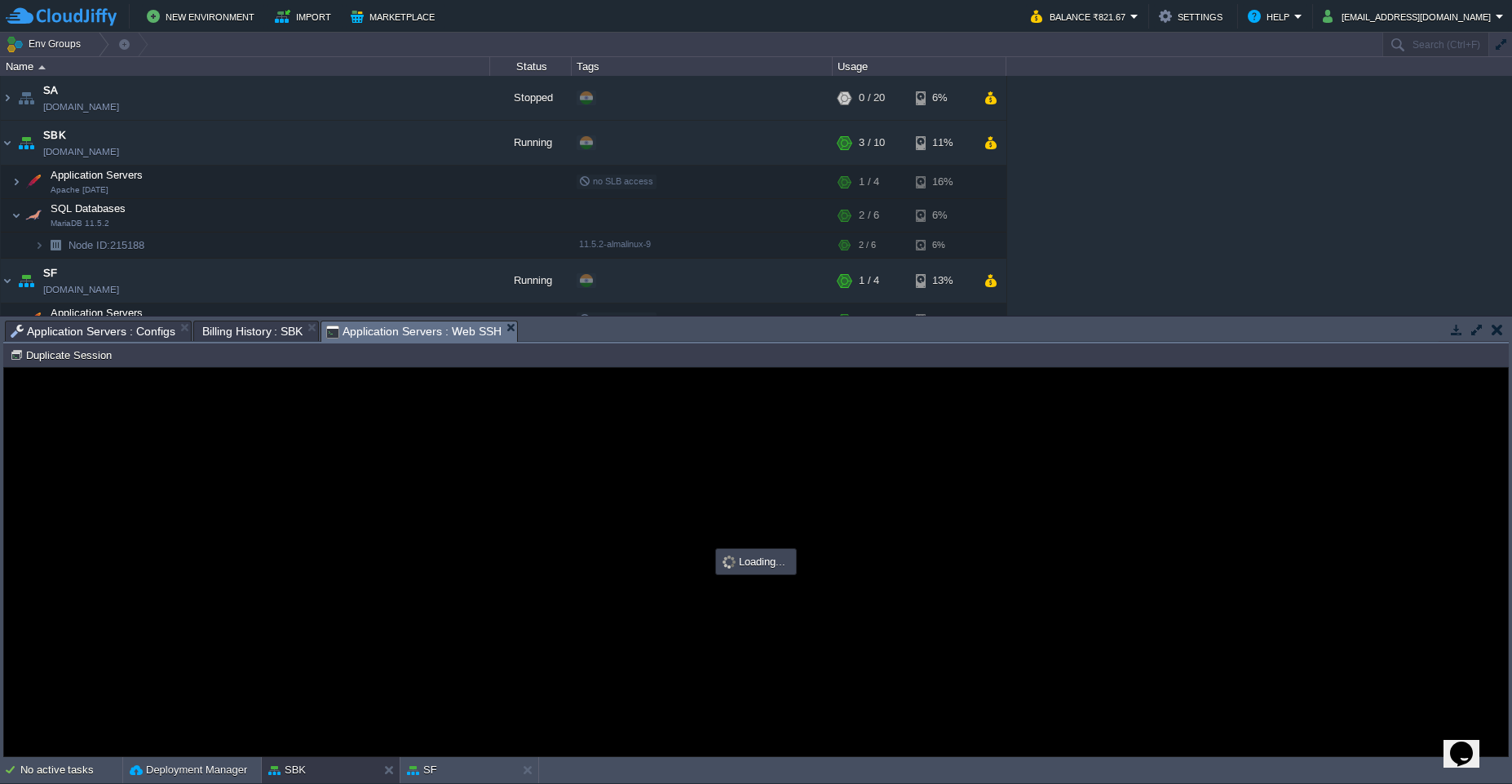
scroll to position [0, 0]
type input "#000000"
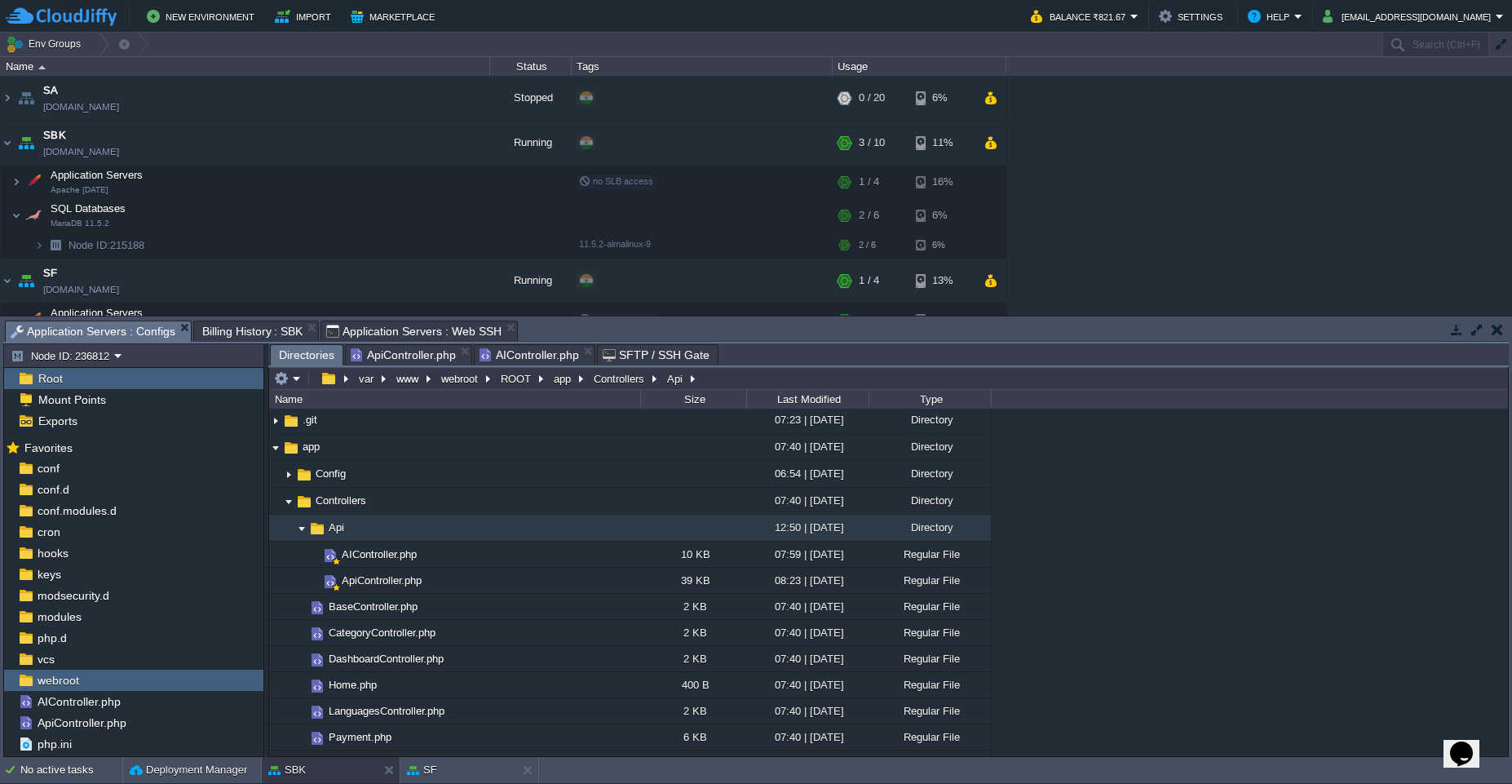
click at [124, 336] on span "Application Servers : Configs" at bounding box center [93, 331] width 165 height 21
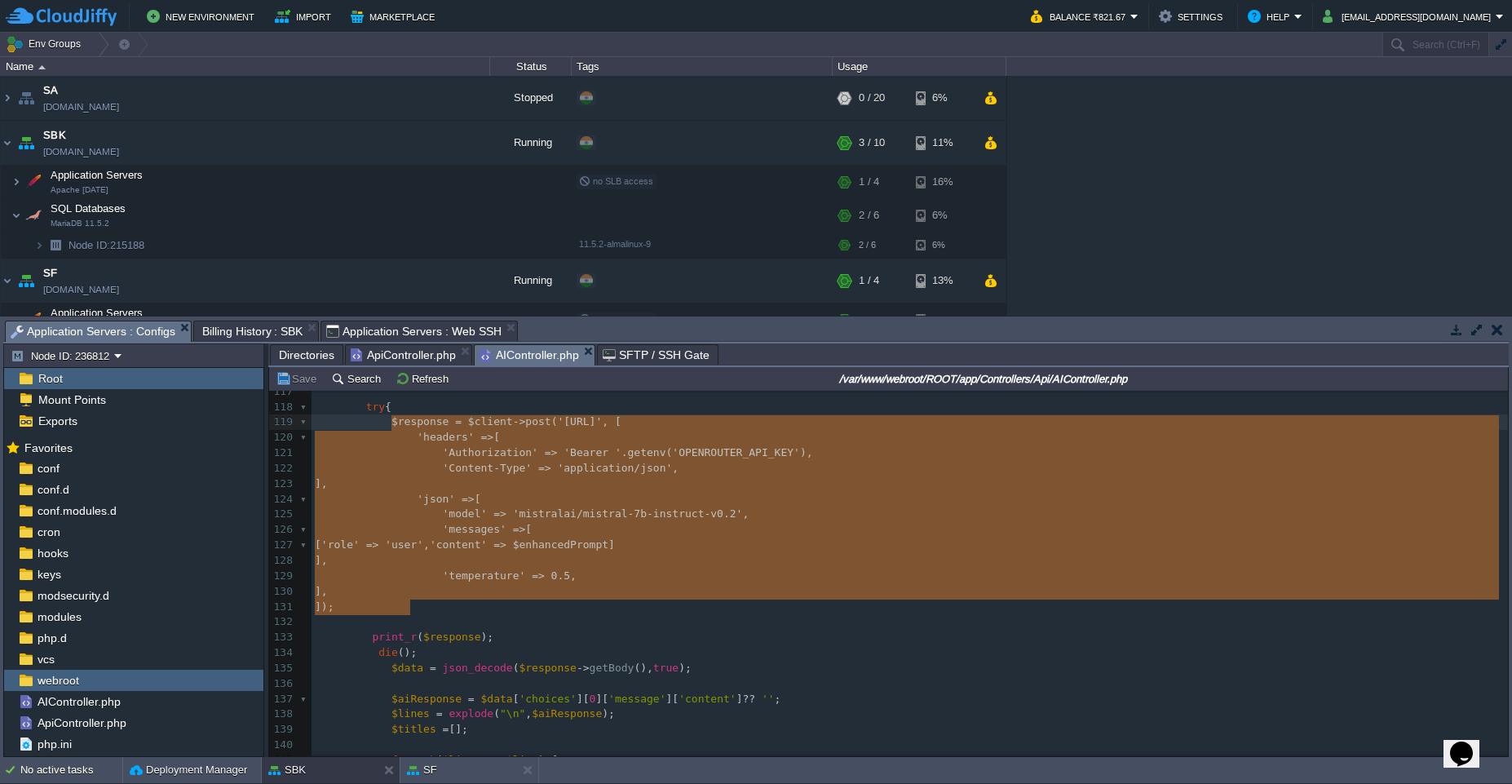
click at [516, 362] on span "AIController.php" at bounding box center [529, 355] width 100 height 21
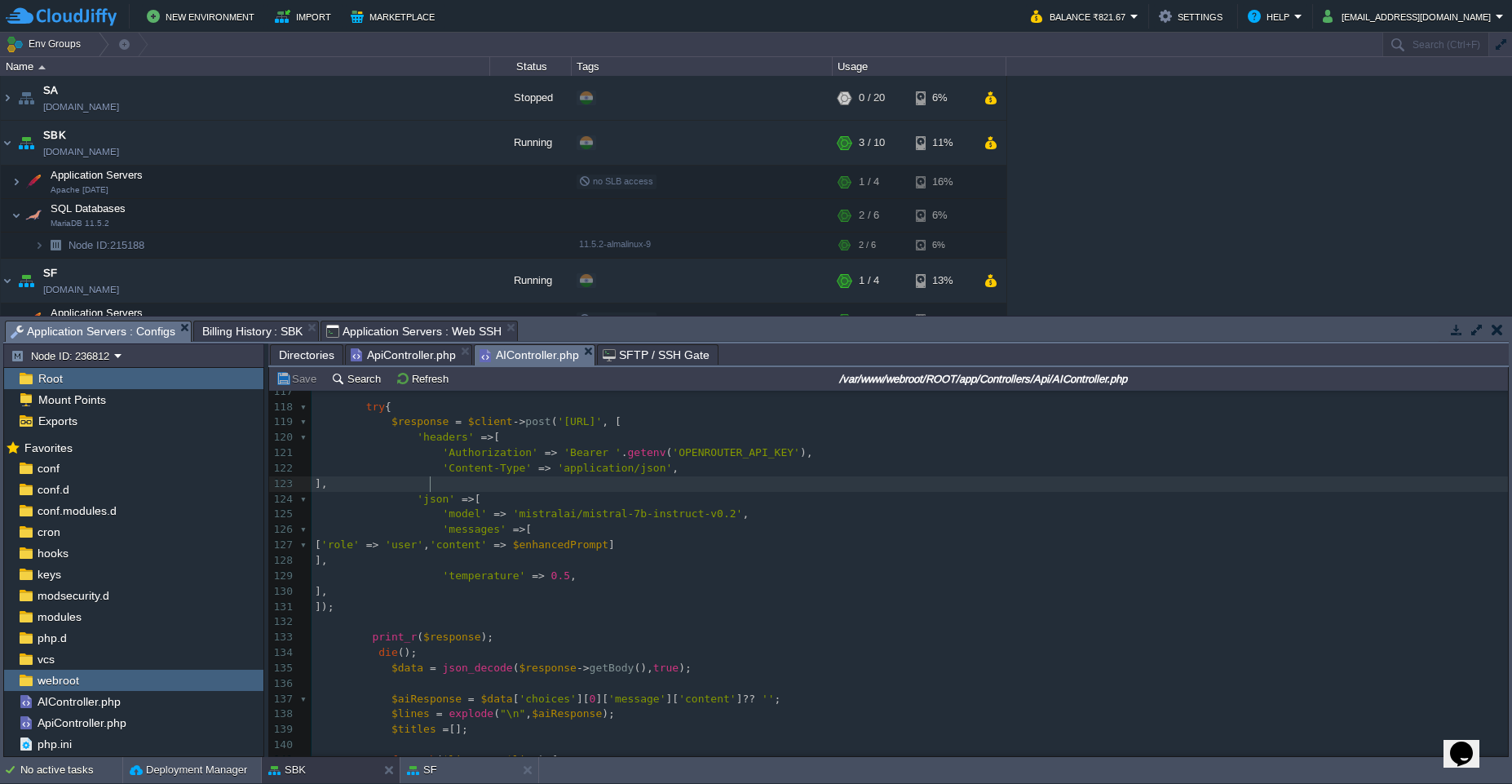
click at [298, 358] on span "Directories" at bounding box center [306, 355] width 55 height 20
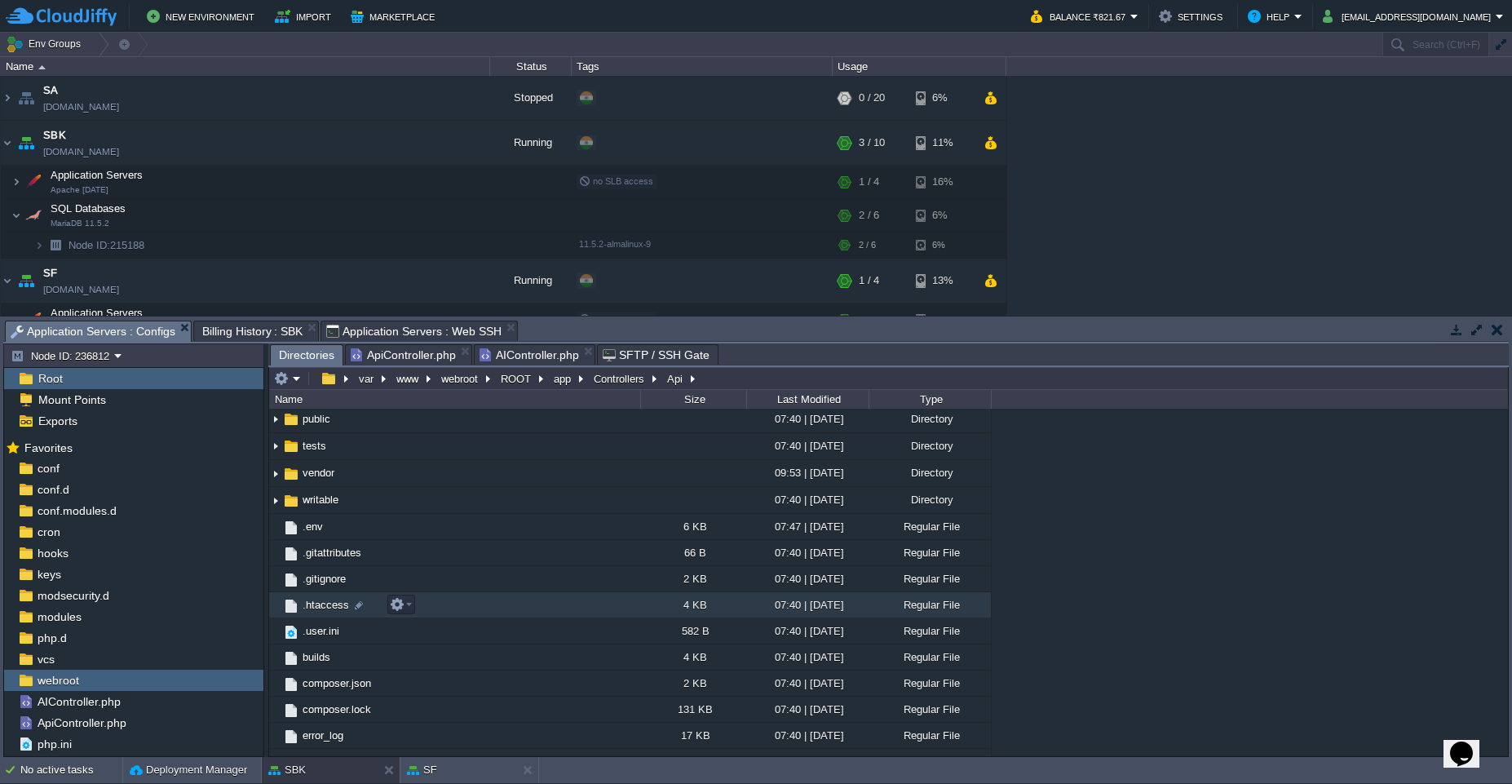
scroll to position [695, 0]
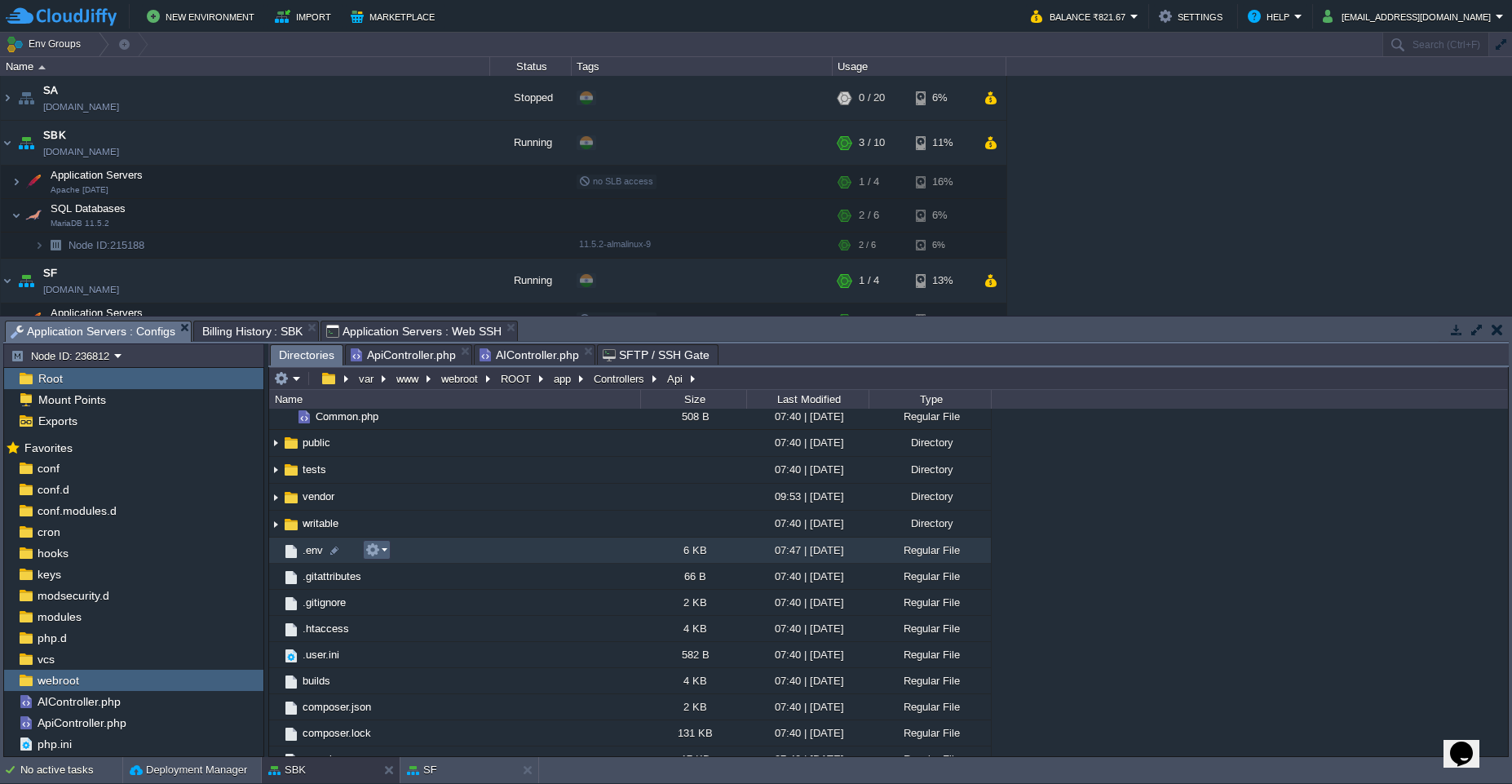
click at [388, 555] on td at bounding box center [377, 550] width 28 height 20
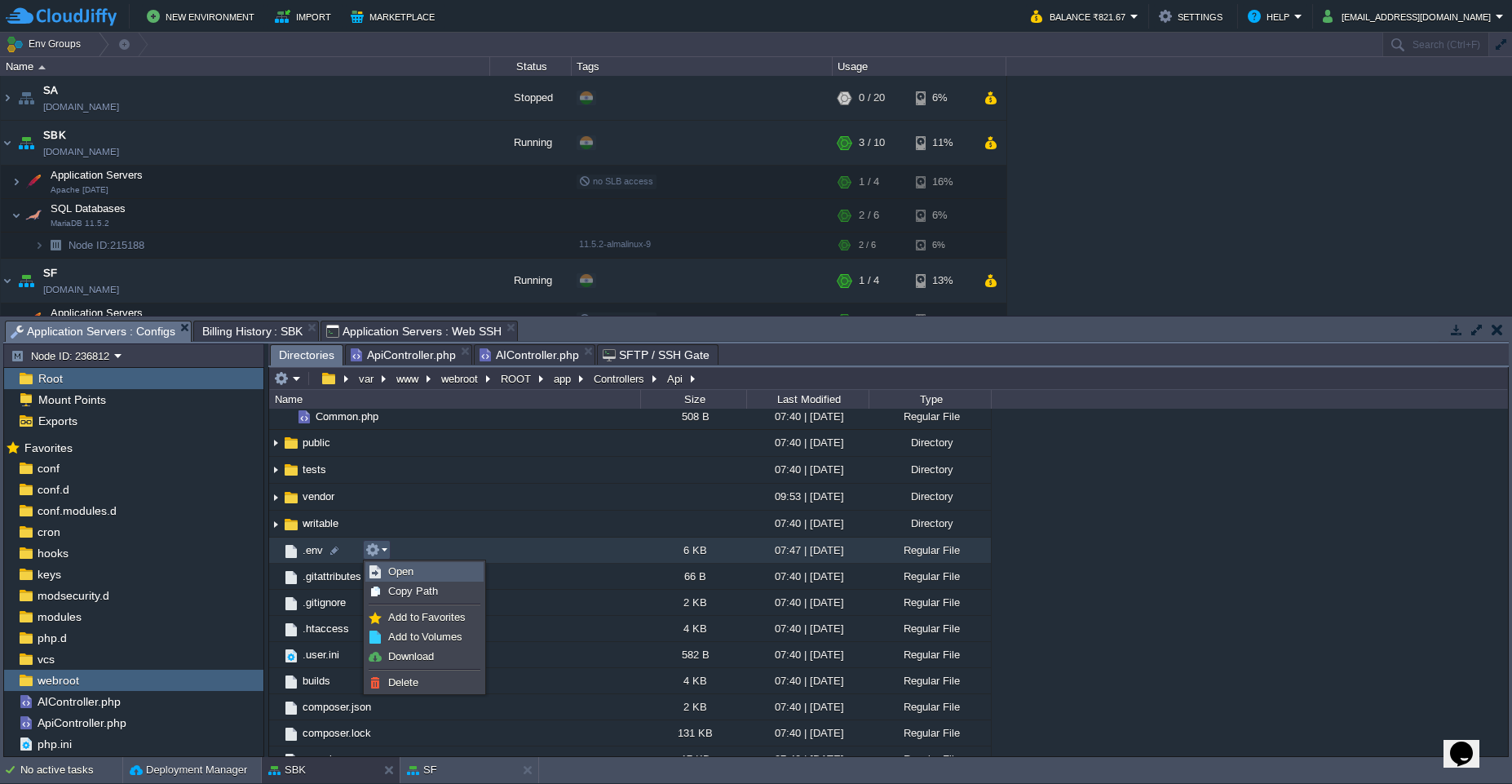
click at [401, 577] on link "Open" at bounding box center [425, 572] width 117 height 18
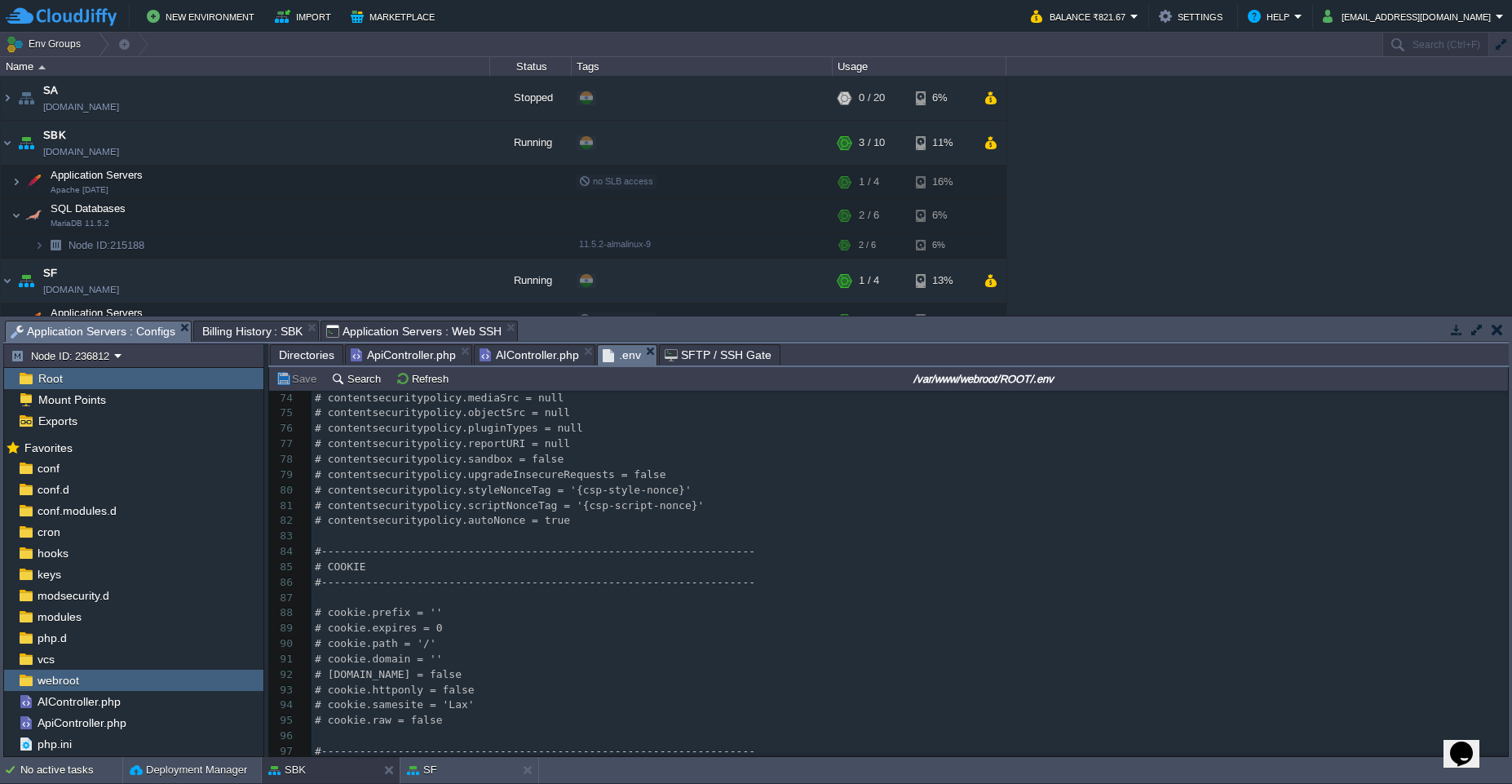
scroll to position [1154, 0]
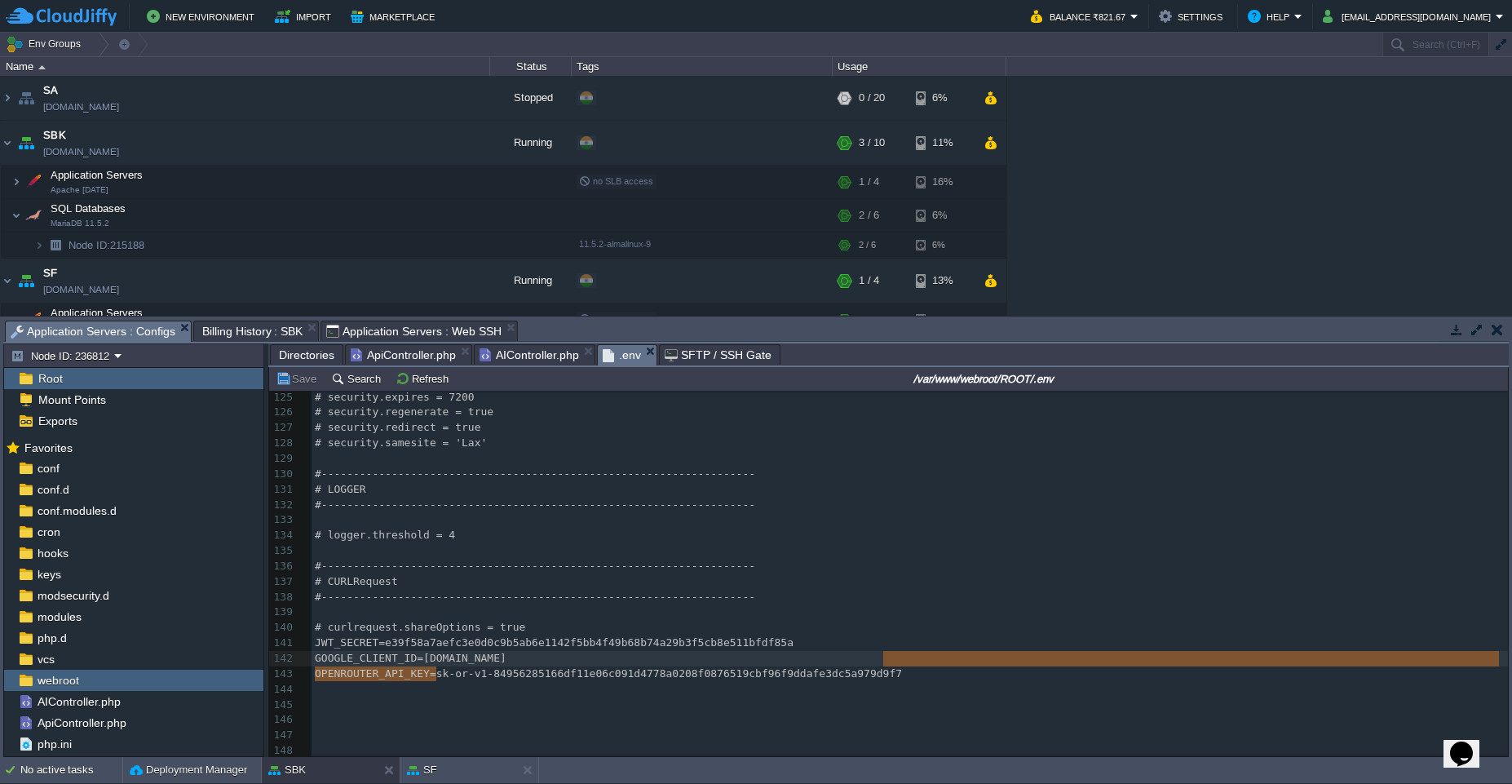
type textarea "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"
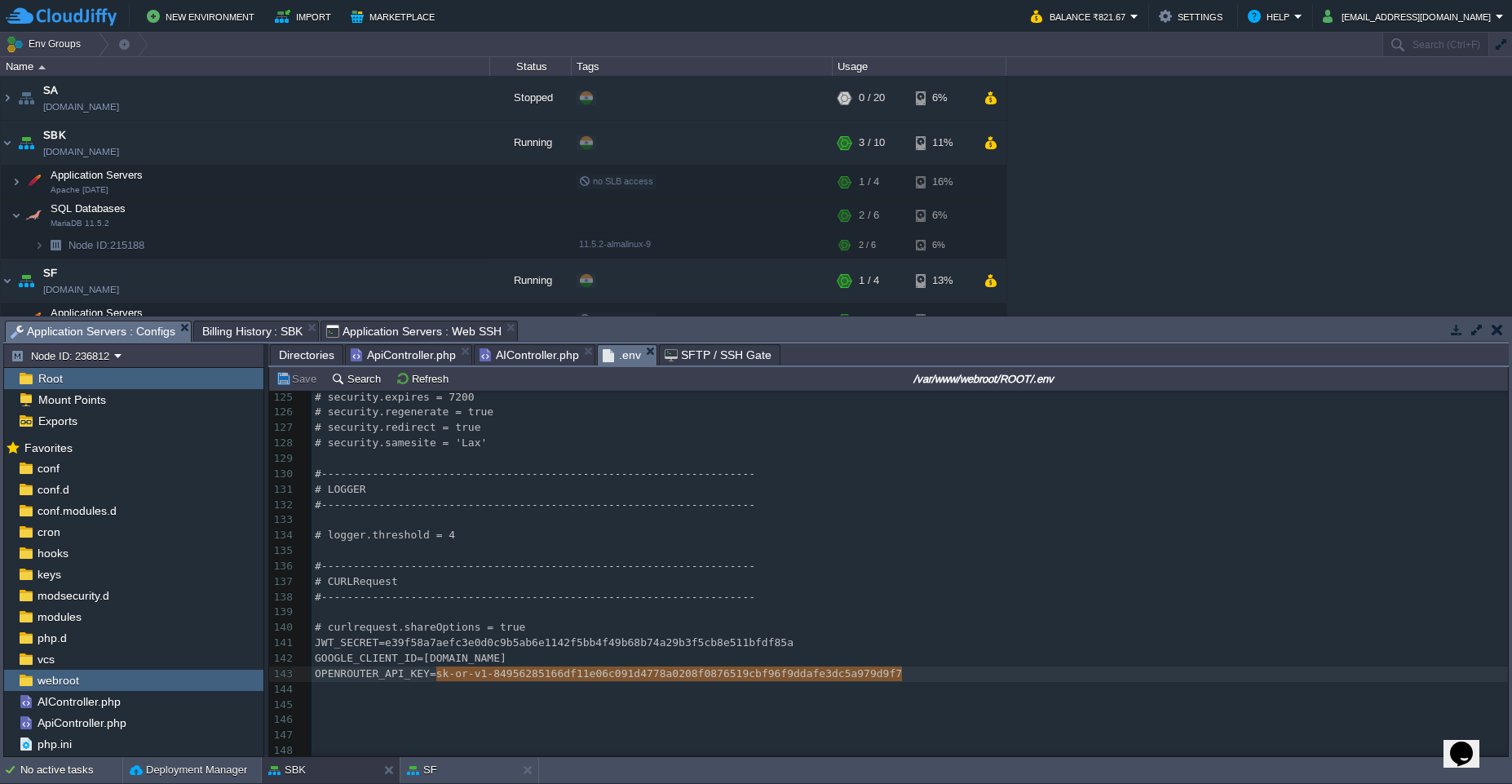
drag, startPoint x: 437, startPoint y: 668, endPoint x: 916, endPoint y: 662, distance: 479.0
click at [390, 362] on span "ApiController.php" at bounding box center [404, 355] width 105 height 20
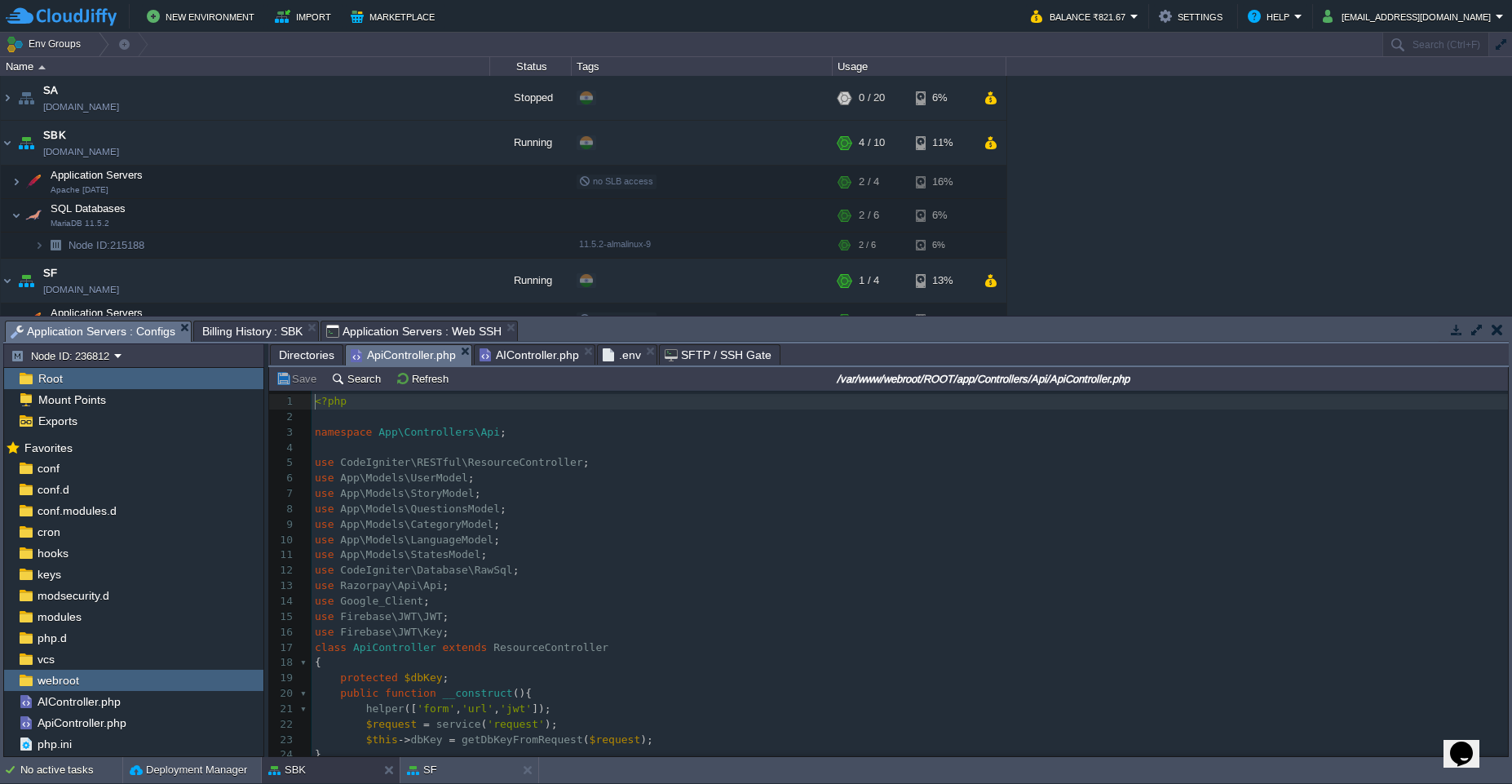
click at [438, 329] on span "Application Servers : Web SSH" at bounding box center [413, 331] width 175 height 20
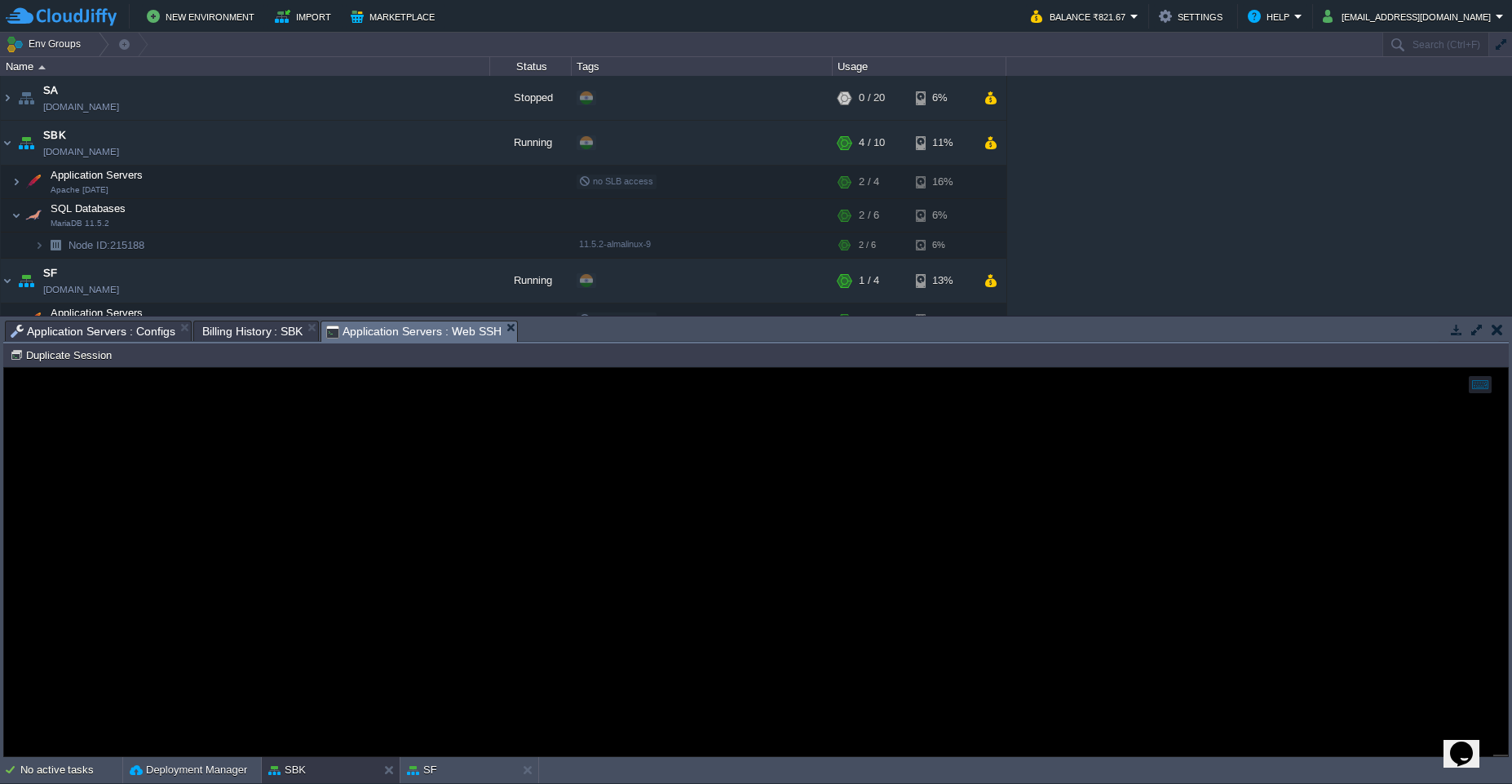
click at [232, 334] on span "Billing History : SBK" at bounding box center [253, 331] width 101 height 20
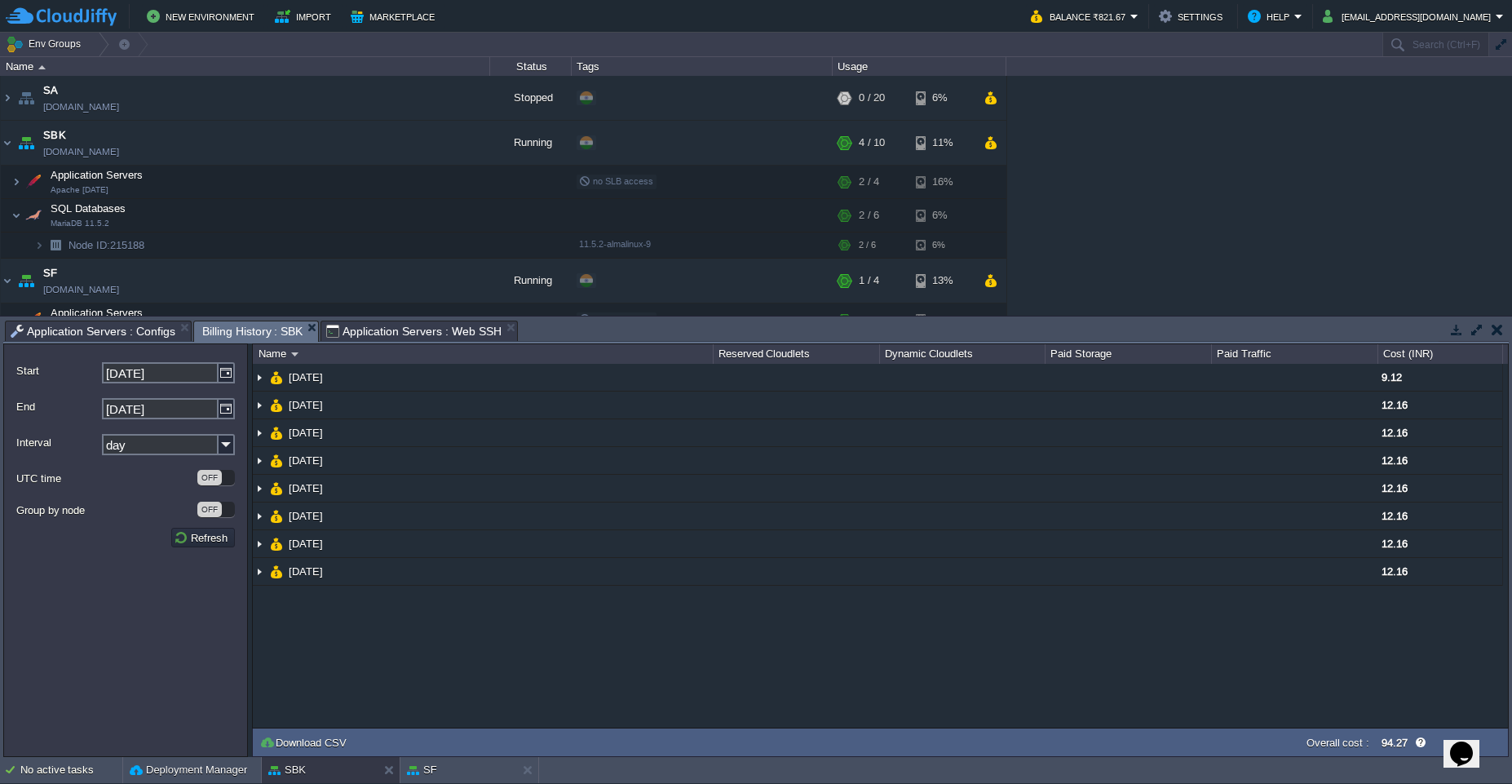
click at [124, 328] on span "Application Servers : Configs" at bounding box center [93, 331] width 165 height 20
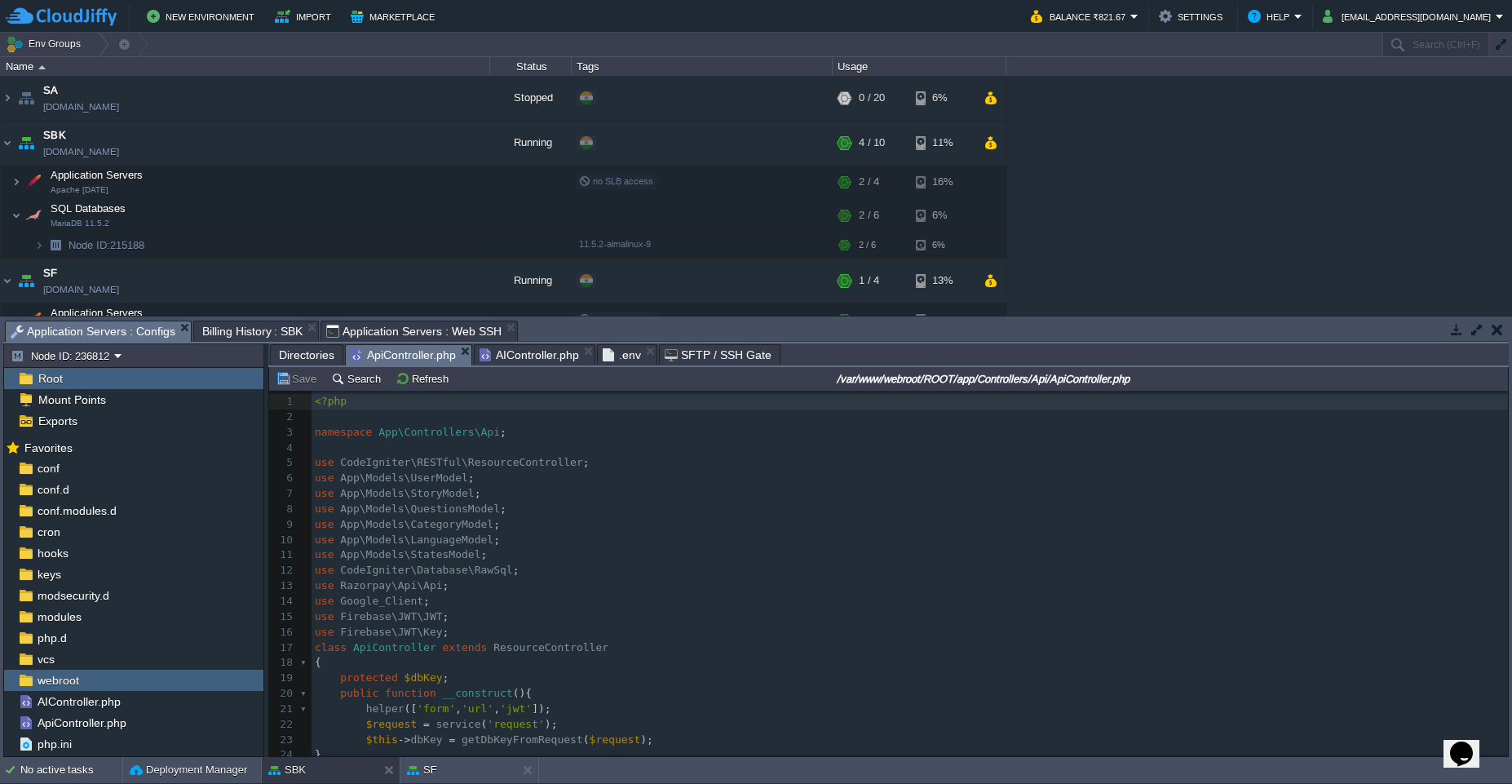
click at [404, 338] on span "Application Servers : Web SSH" at bounding box center [413, 331] width 175 height 20
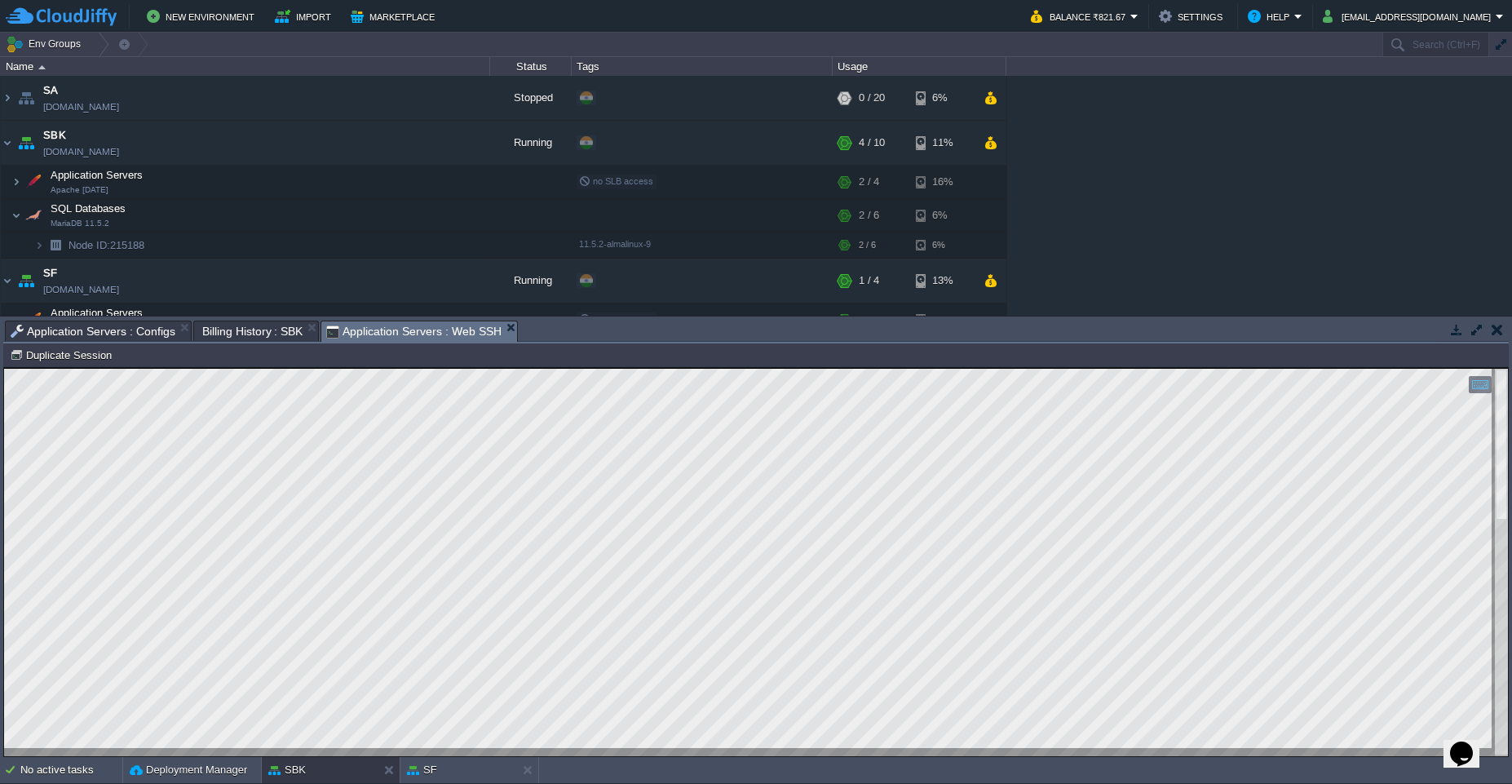
click at [421, 368] on html "Copy: Ctrl + Shift + C Paste: Ctrl + V Settings: Ctrl + Shift + Alt 0" at bounding box center [756, 368] width 1504 height 0
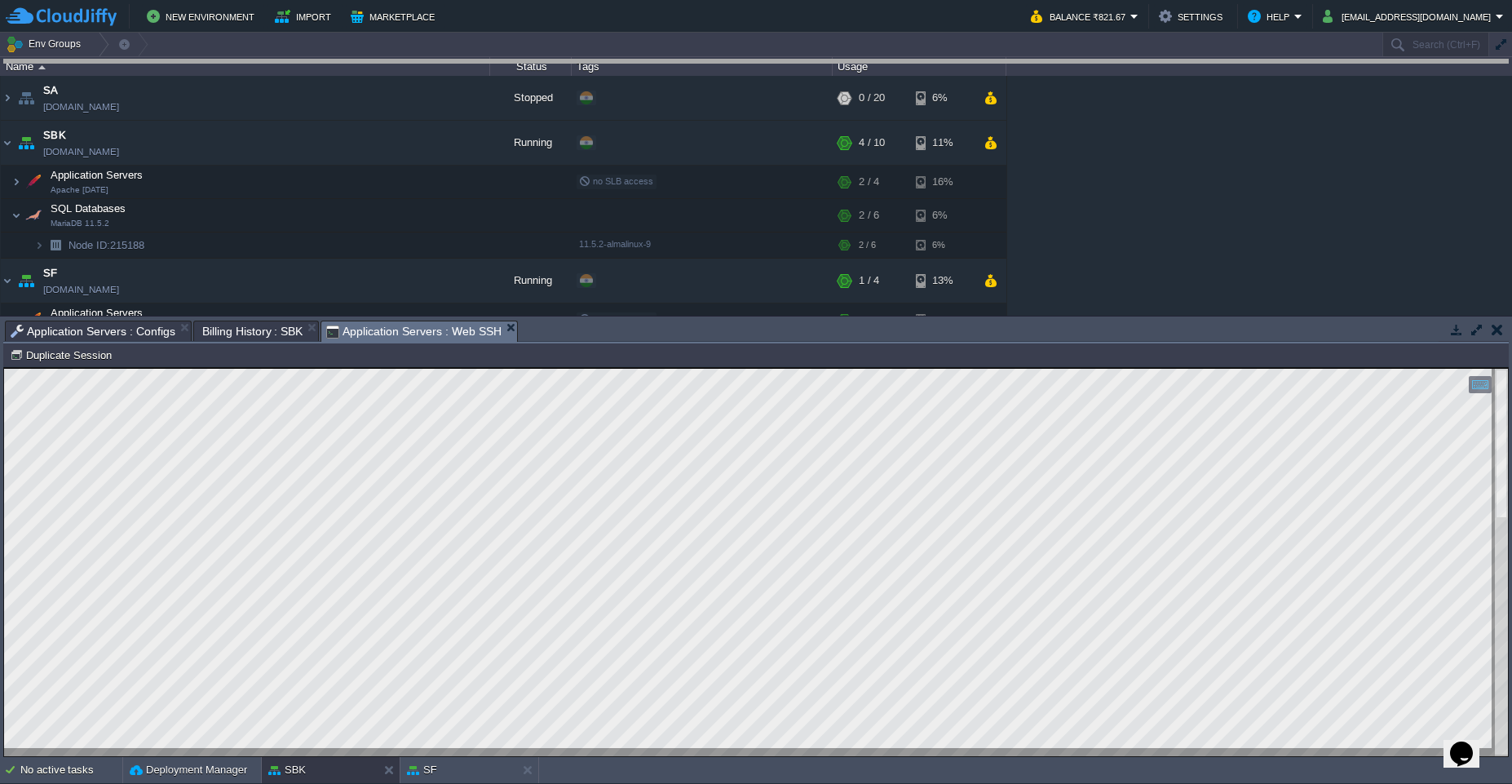
drag, startPoint x: 597, startPoint y: 340, endPoint x: 600, endPoint y: 20, distance: 320.0
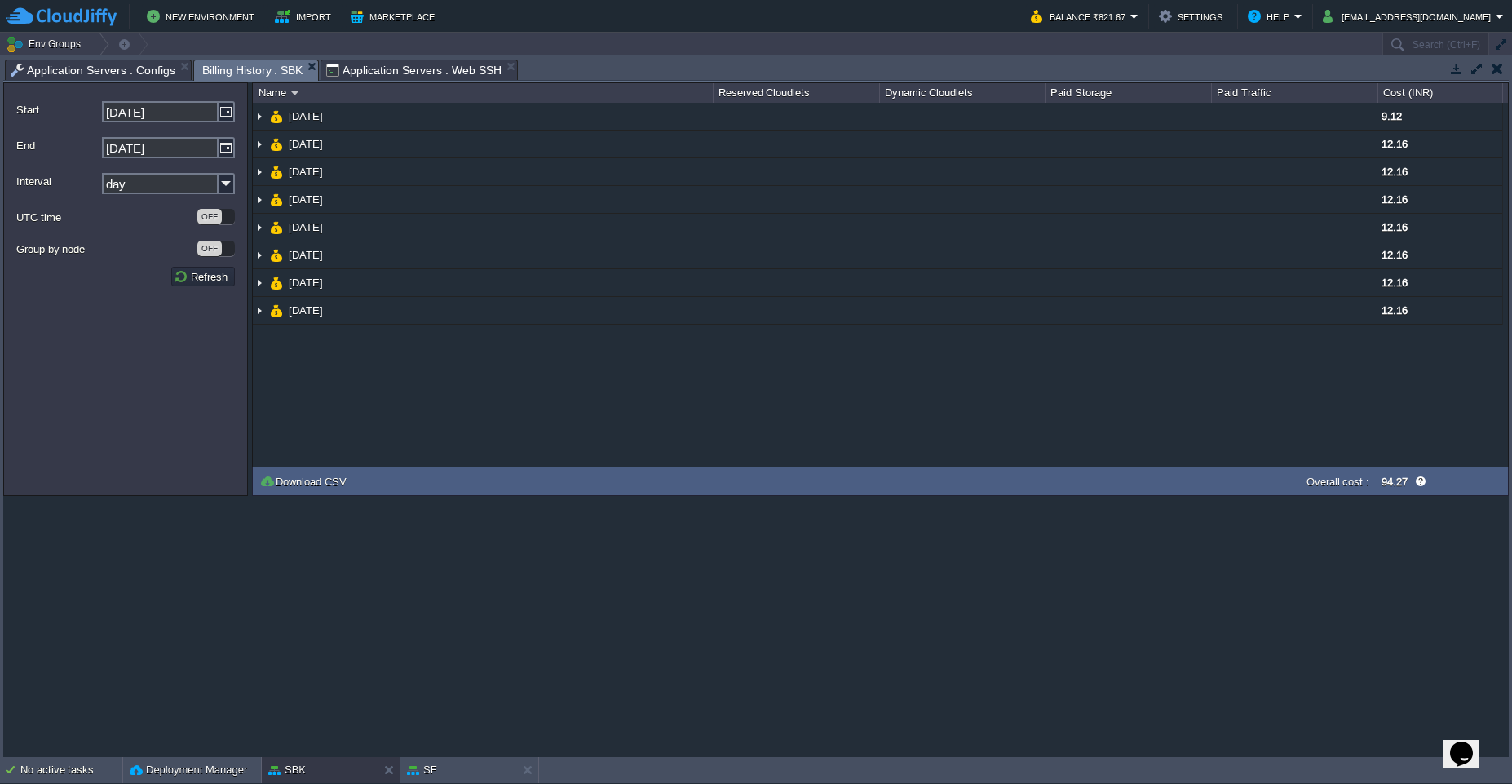
click at [257, 73] on span "Billing History : SBK" at bounding box center [253, 70] width 101 height 21
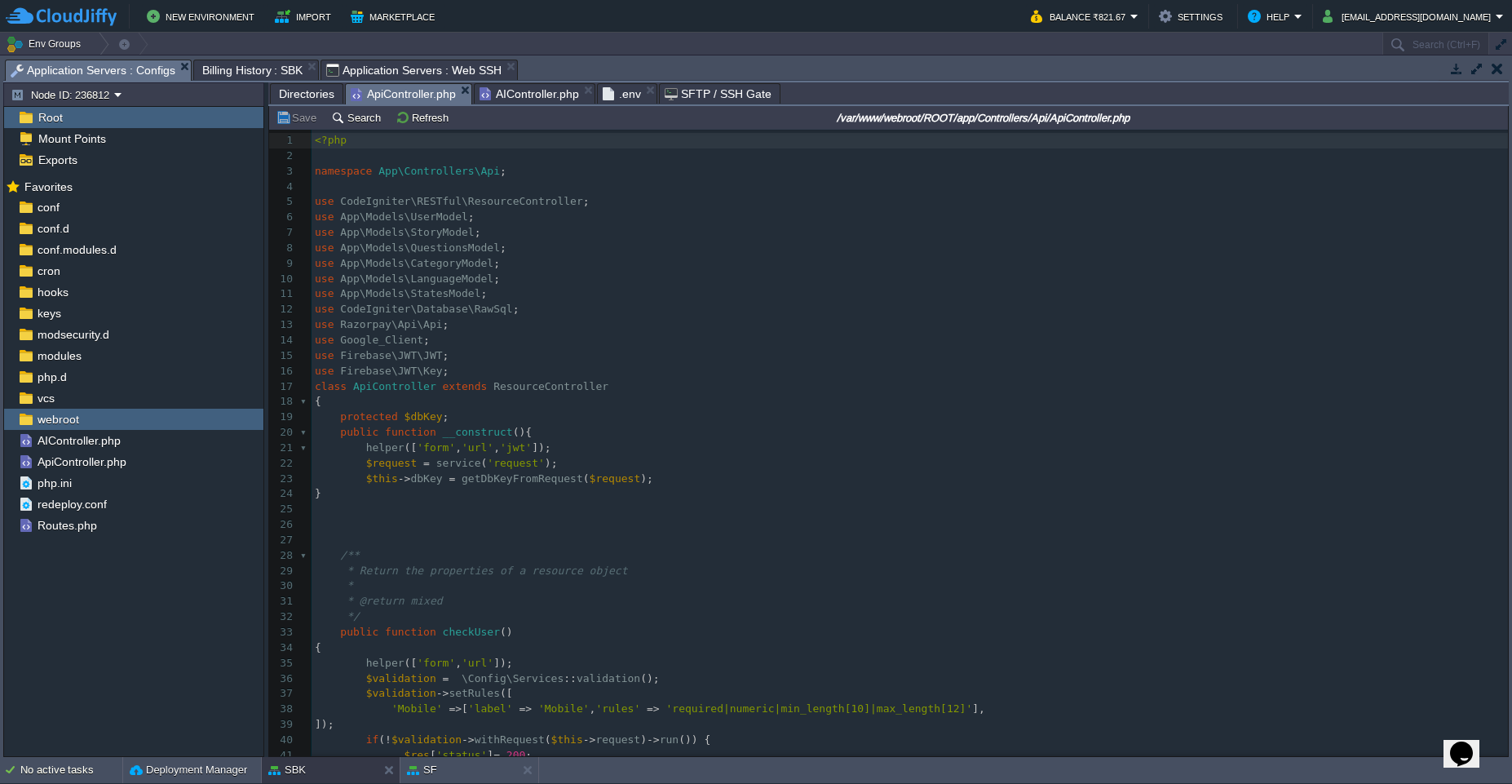
click at [137, 76] on span "Application Servers : Configs" at bounding box center [93, 70] width 165 height 21
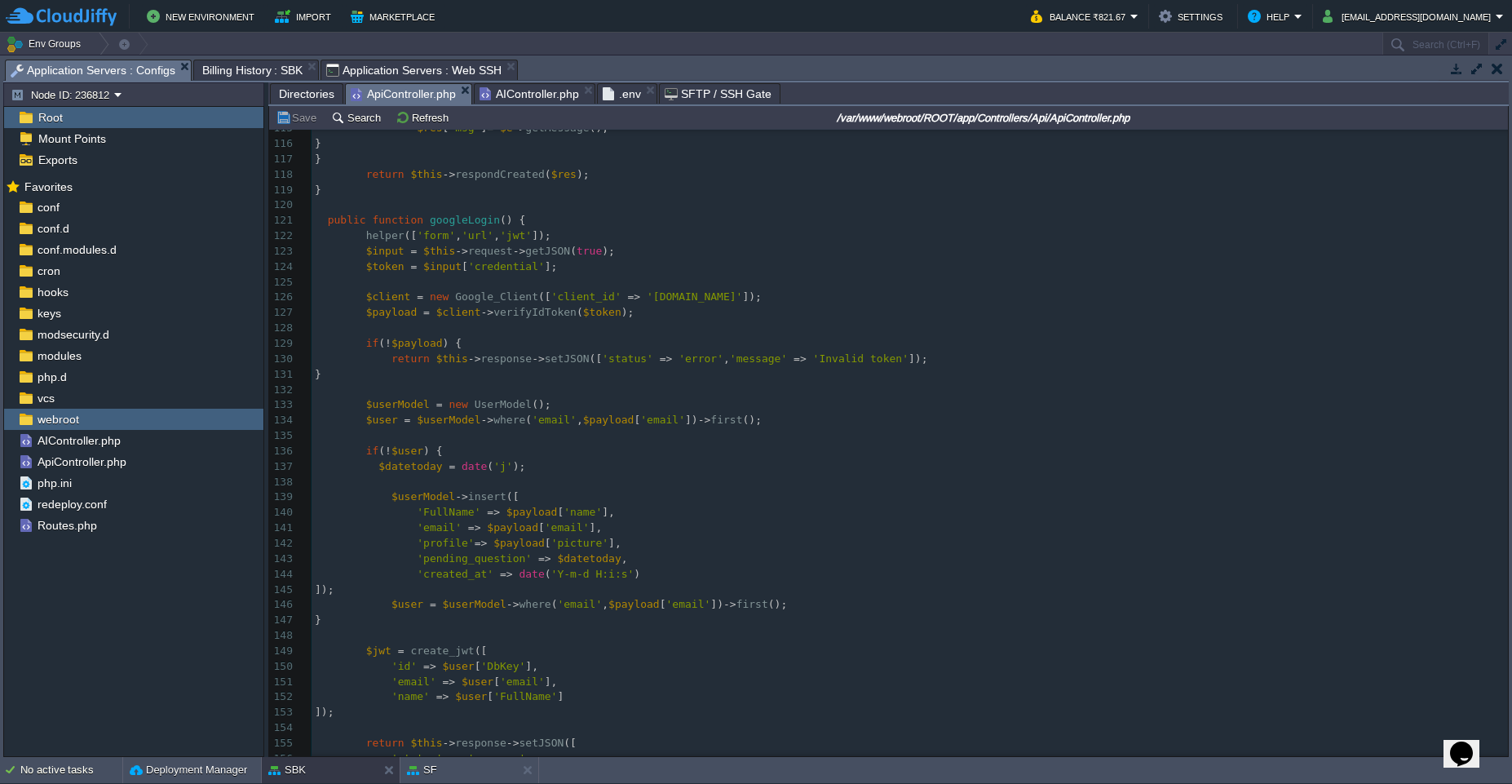
scroll to position [1780, 0]
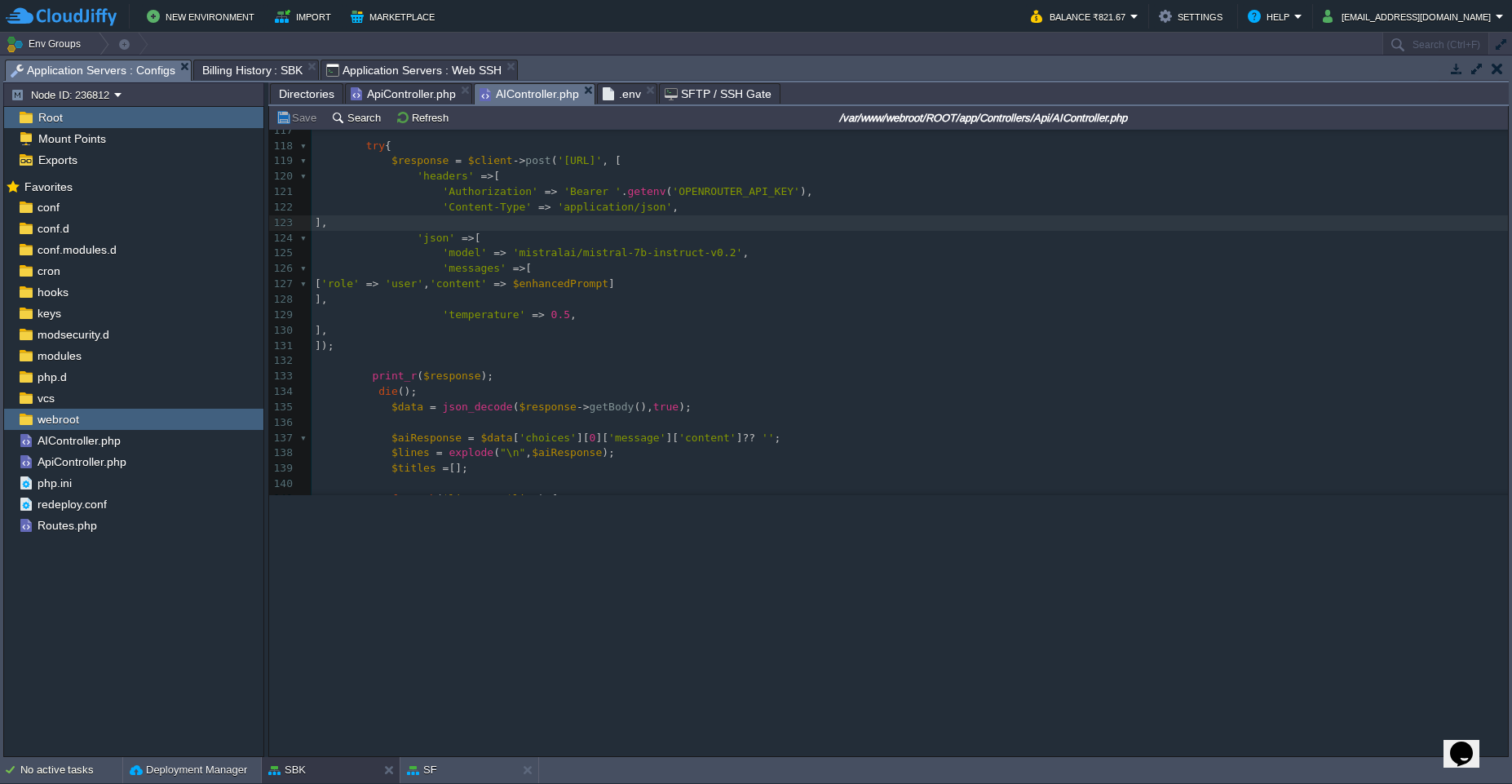
click at [530, 98] on span "AIController.php" at bounding box center [529, 94] width 100 height 21
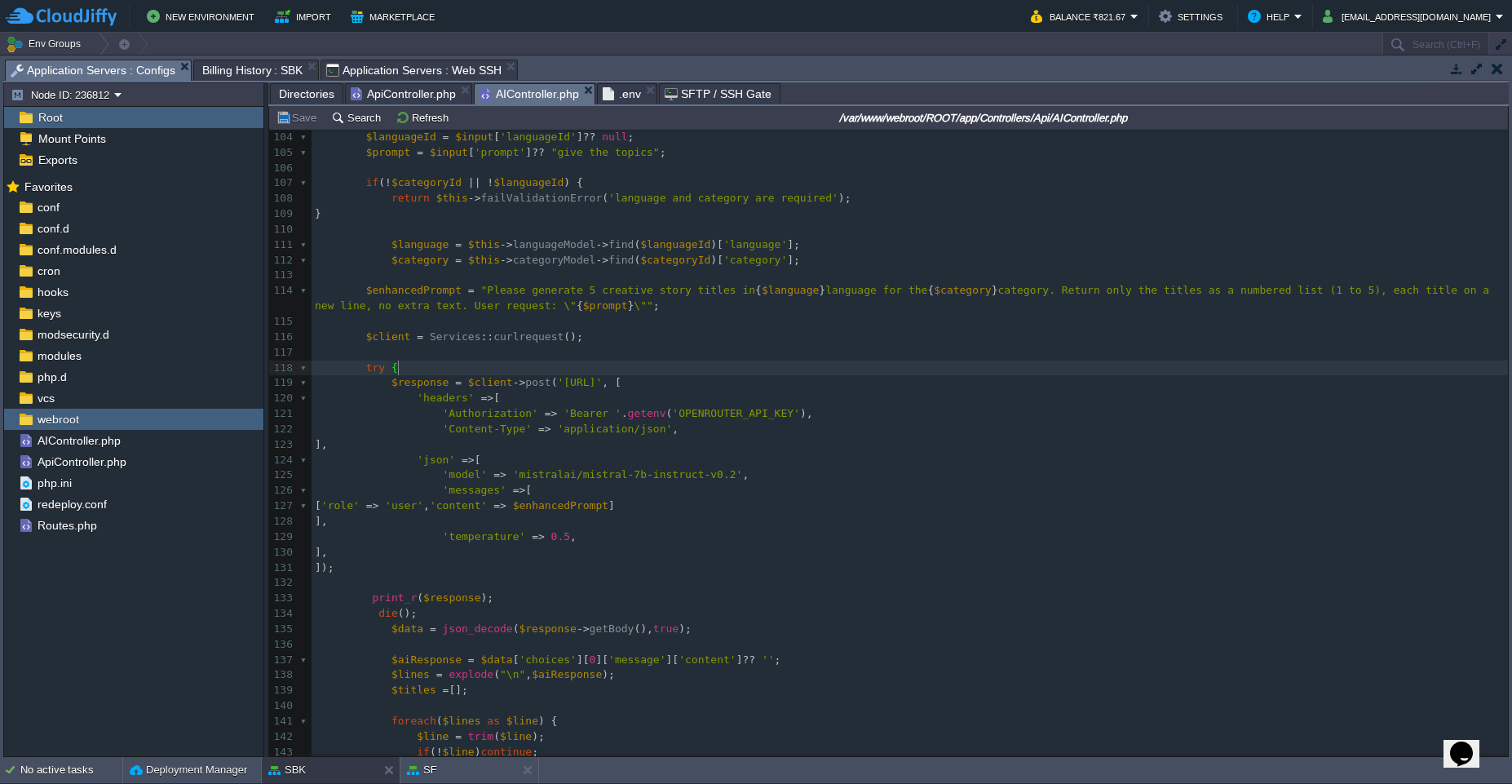
scroll to position [6, 0]
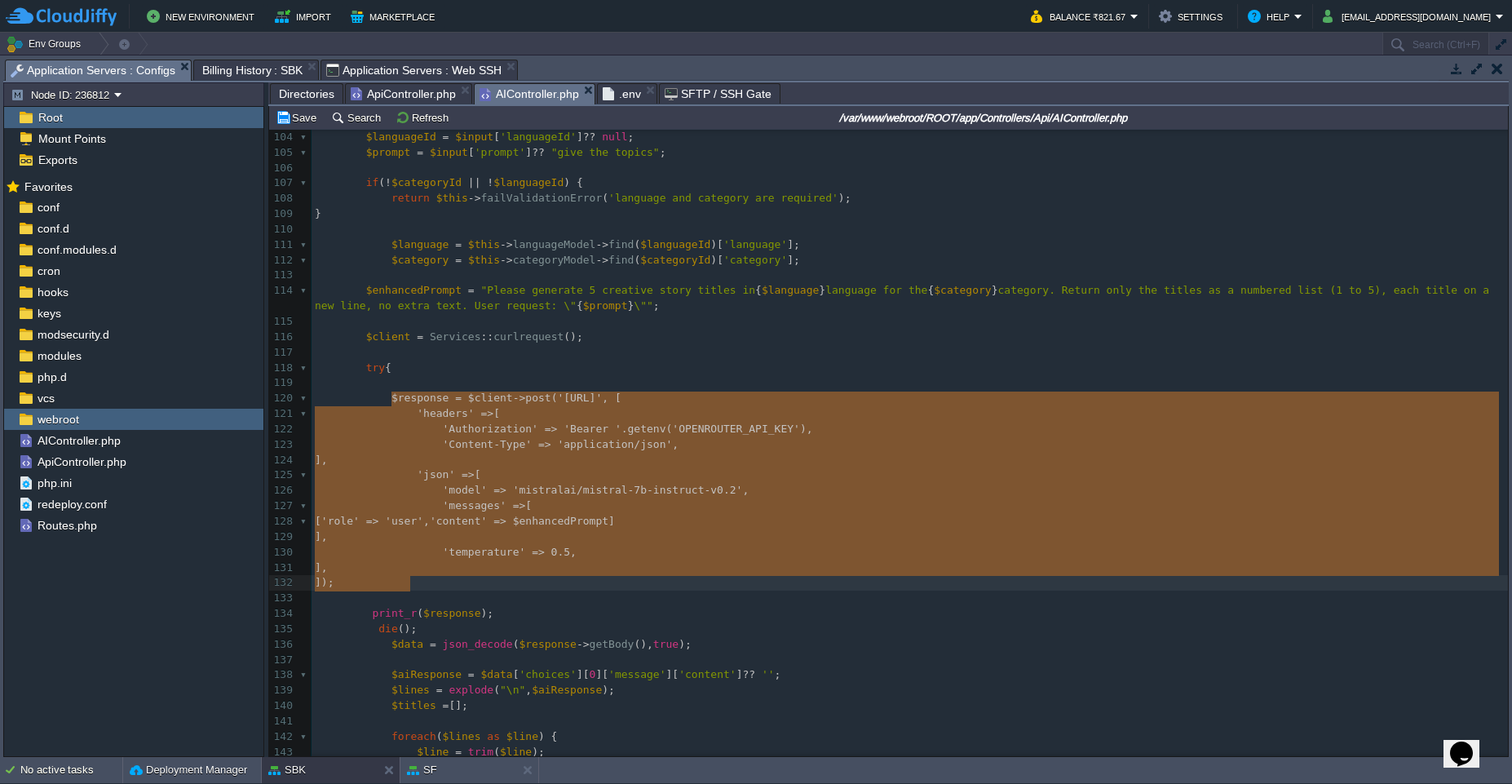
drag, startPoint x: 391, startPoint y: 399, endPoint x: 463, endPoint y: 581, distance: 195.7
paste textarea "'headers' => [ 'Authorization' => 'Bearer ' . 'YOUR_API_KEY_HERE', 'Content-Typ…"
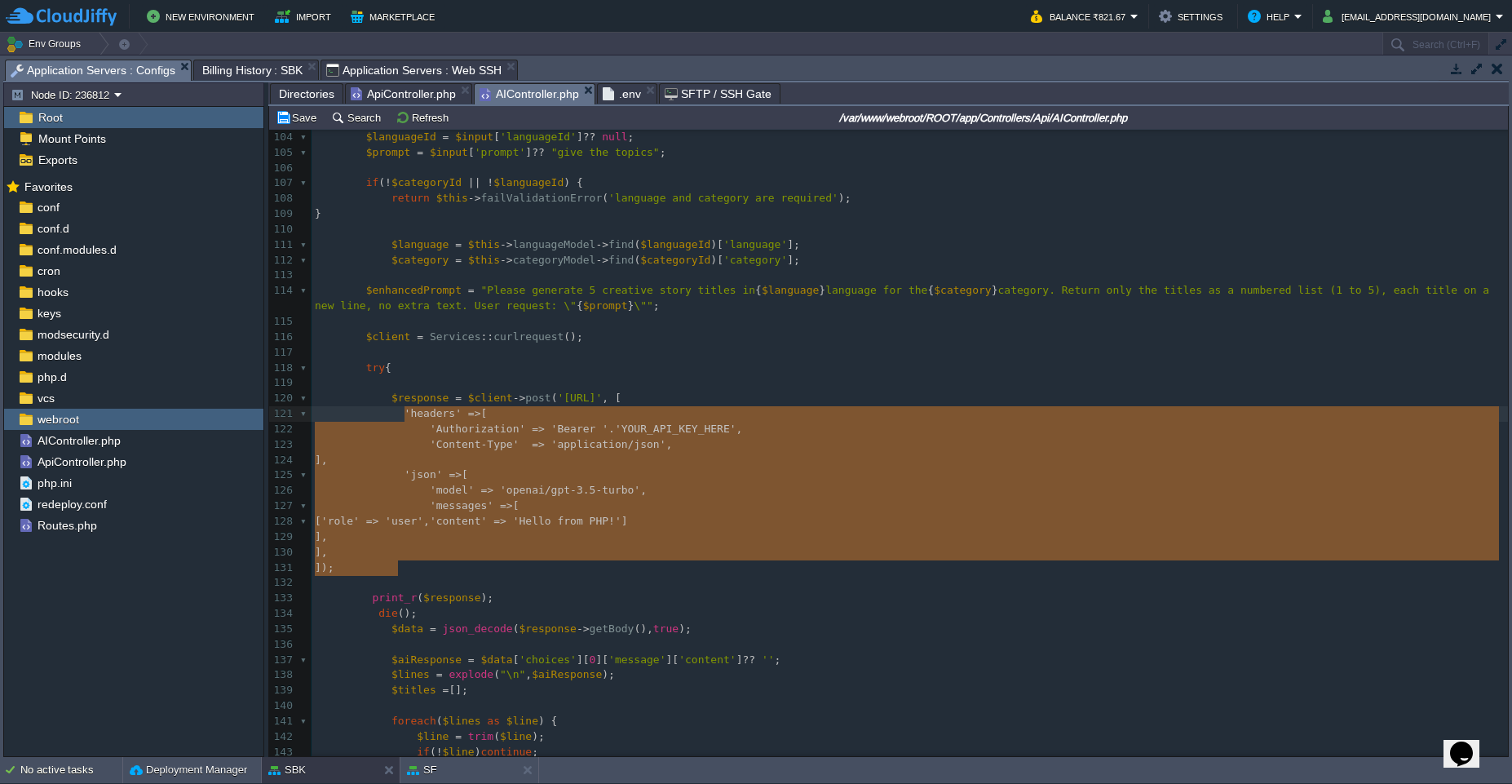
type textarea "'headers' => [ 'Authorization' => 'Bearer ' . 'YOUR_API_KEY_HERE', 'Content-Typ…"
click at [443, 403] on div "xxxxxxxxxx 93 return $this -> respond ( $languages ); 94 } catch ( Exception $e…" at bounding box center [909, 544] width 1197 height 1168
type textarea "$response = $client->post('[URL]', [ 'headers' => [ 'Authorization' => 'Bearer …"
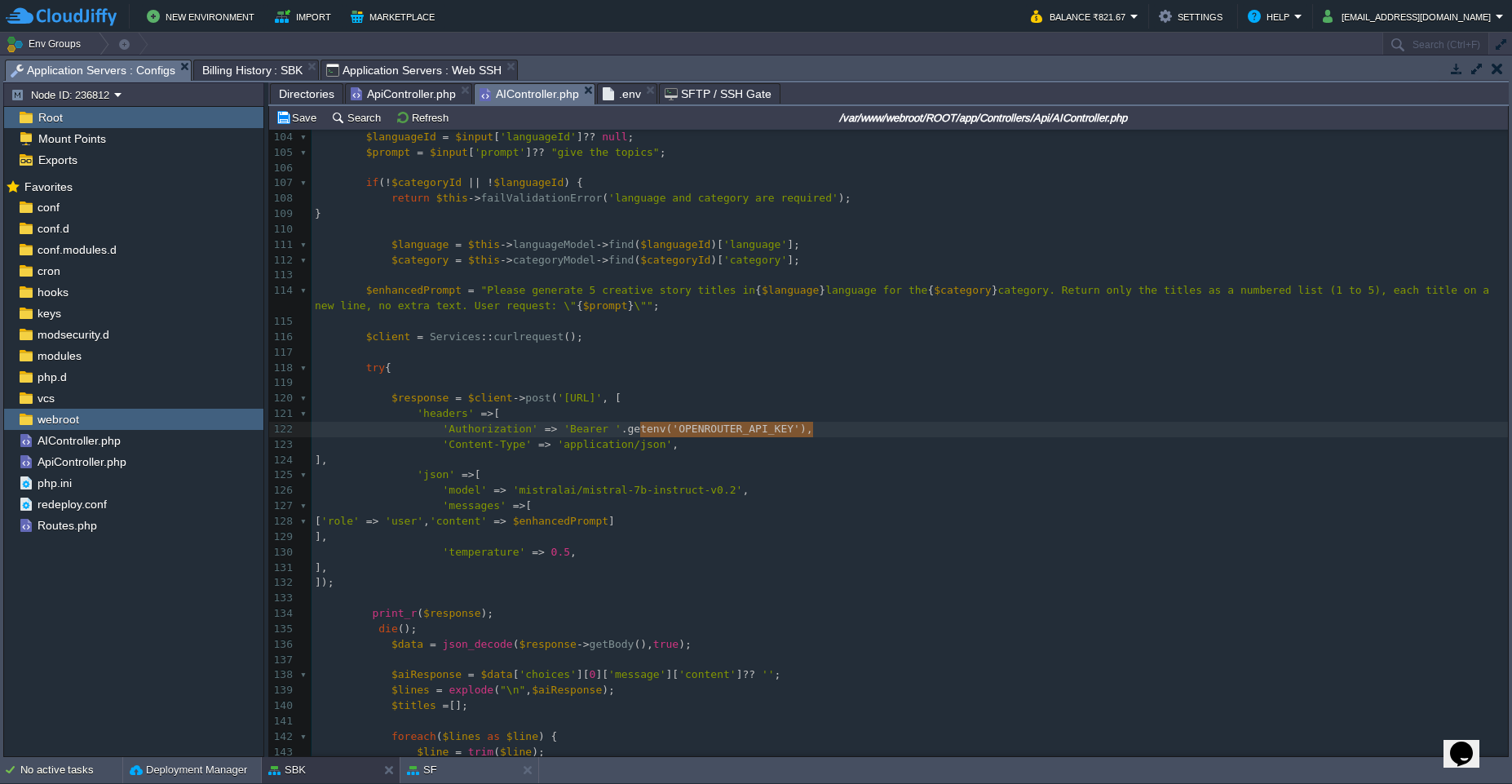
type textarea "getenv('OPENROUTER_API_KEY')"
drag, startPoint x: 641, startPoint y: 426, endPoint x: 817, endPoint y: 428, distance: 176.0
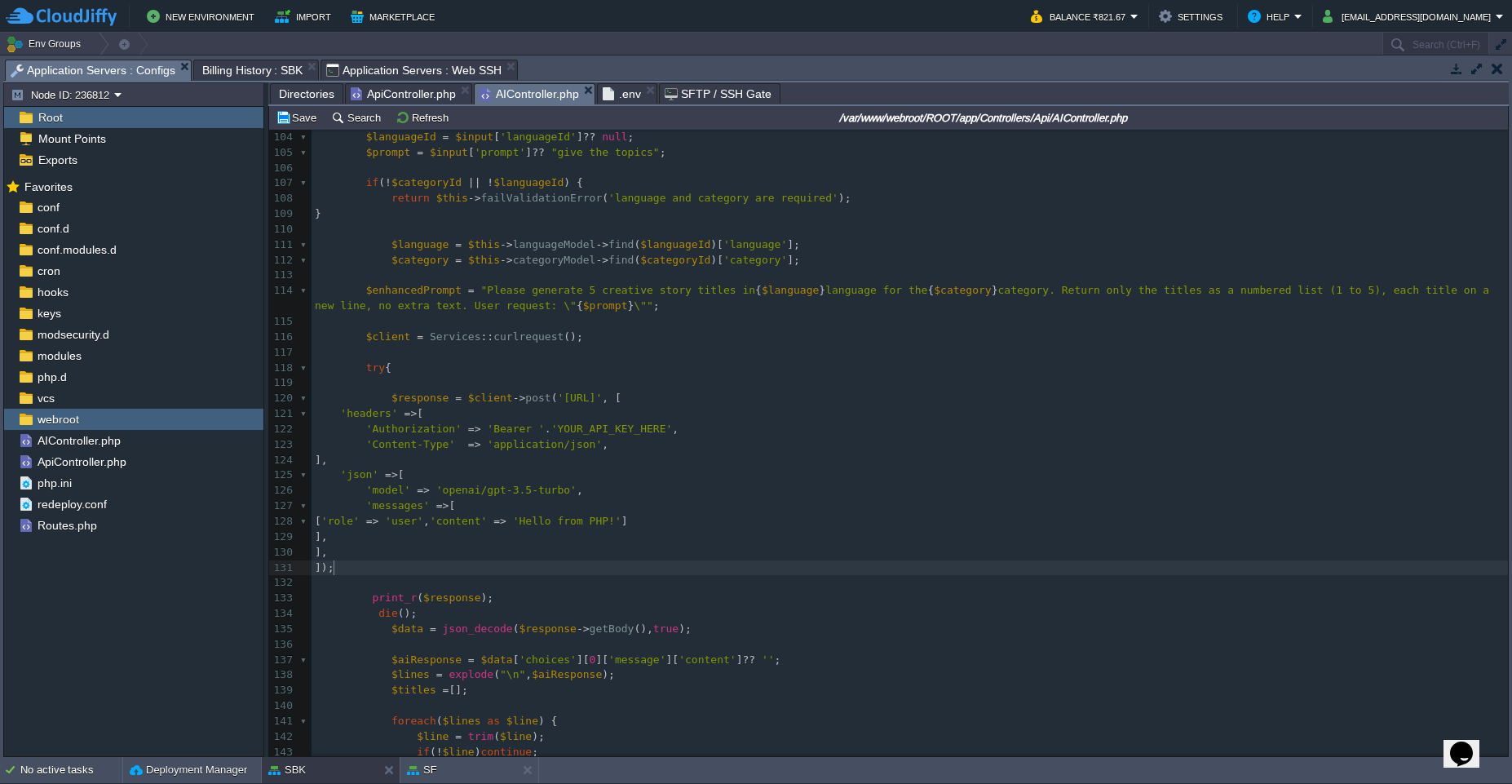
type textarea "'headers' => [ 'Authorization' => 'Bearer ' . 'YOUR_API_KEY_HERE', 'Content-Typ…"
type textarea "'YOUR_API_KEY_HERE'"
type textarea "print_r($response); die();"
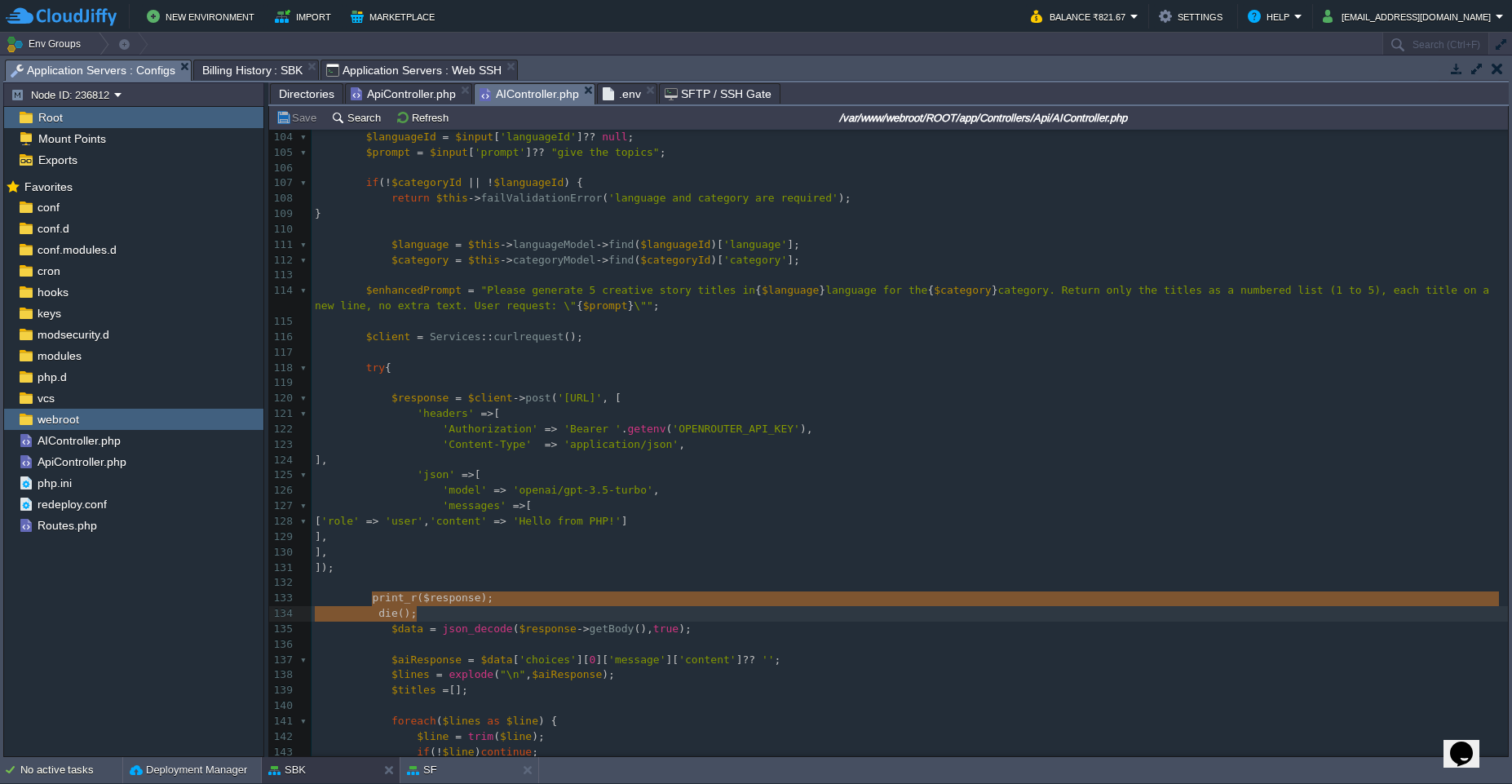
drag, startPoint x: 371, startPoint y: 592, endPoint x: 432, endPoint y: 610, distance: 63.6
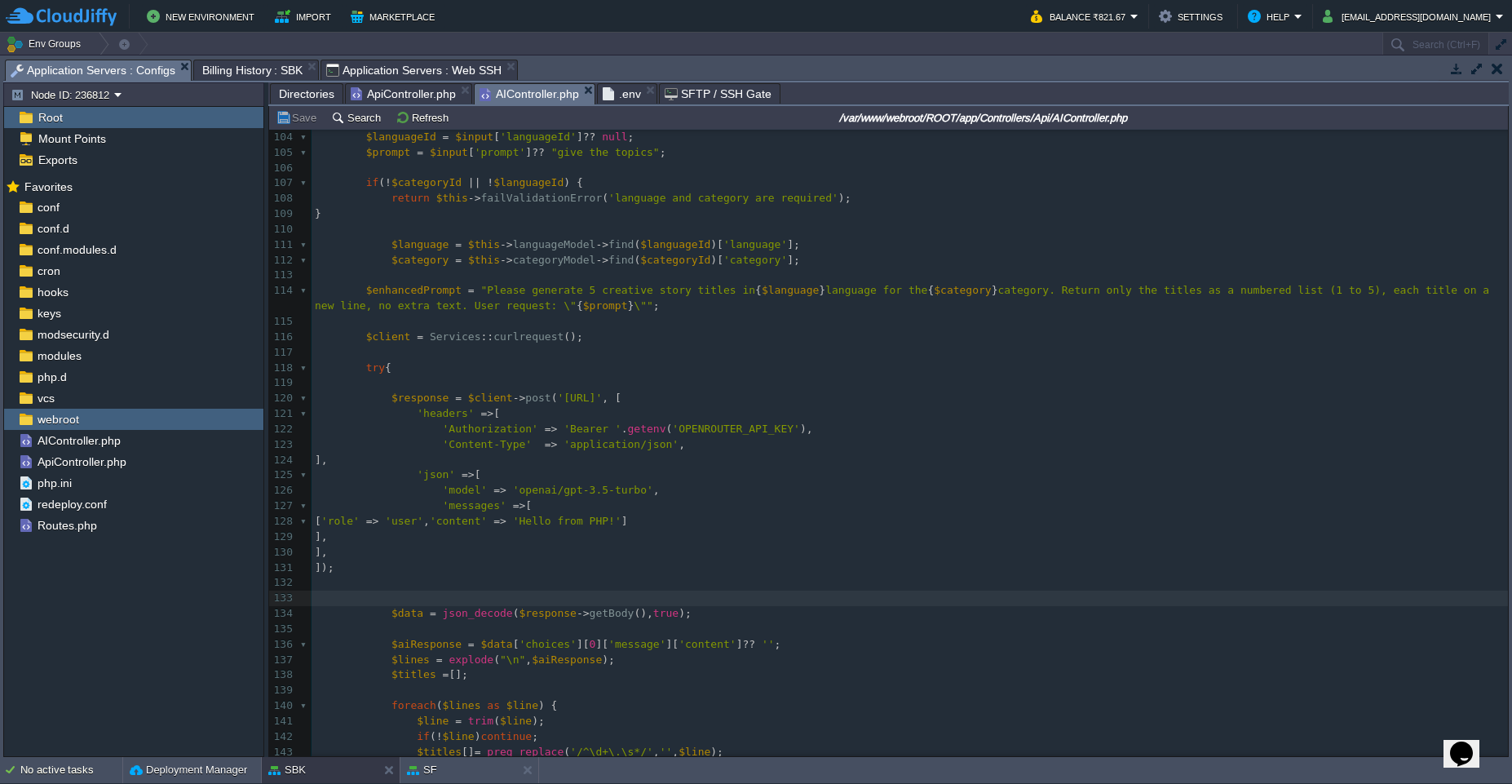
click at [405, 292] on div "xxxxxxxxxx 93 return $this -> respond ( $languages ); 94 } catch ( Exception $e…" at bounding box center [909, 537] width 1197 height 1153
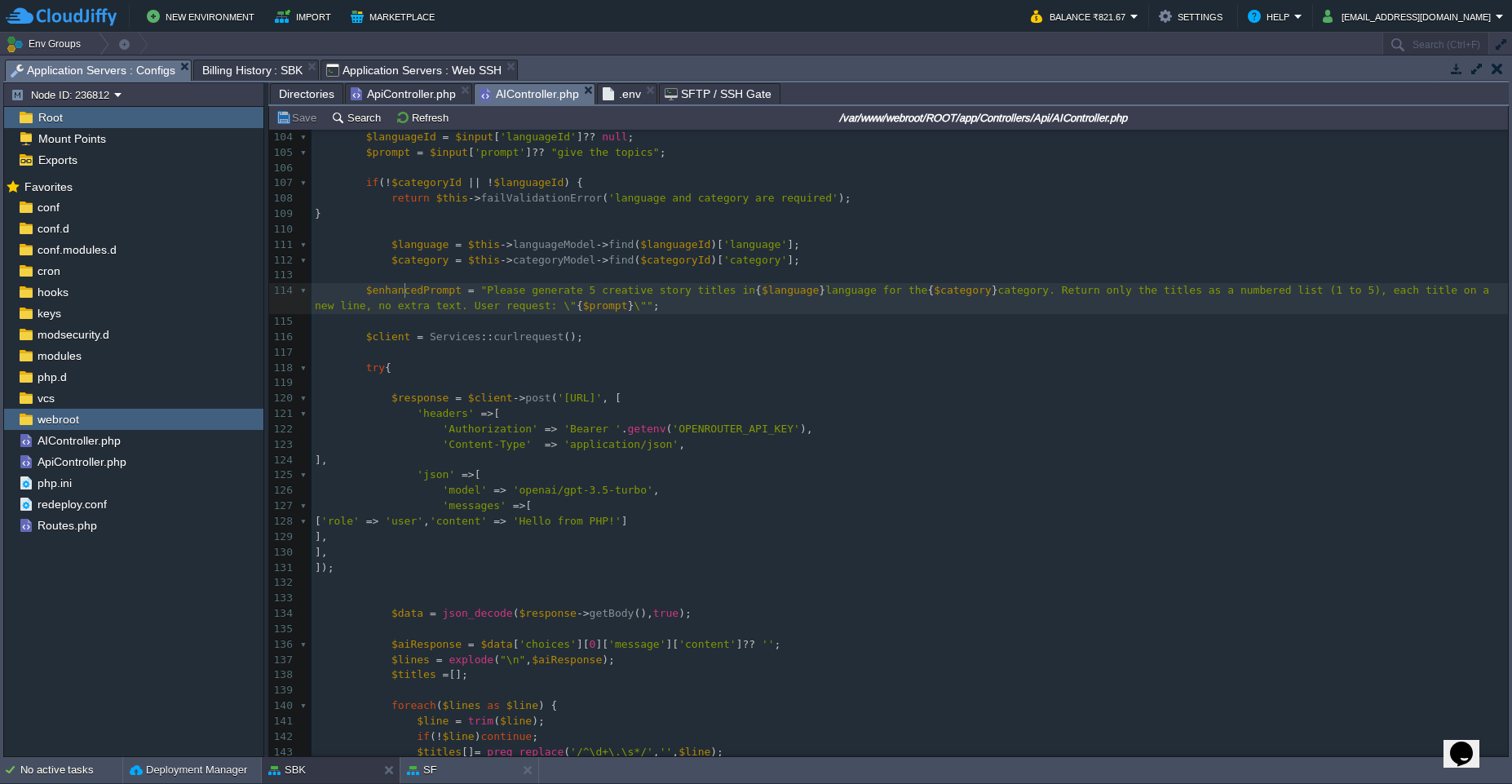
type textarea "$enhancedPrompt"
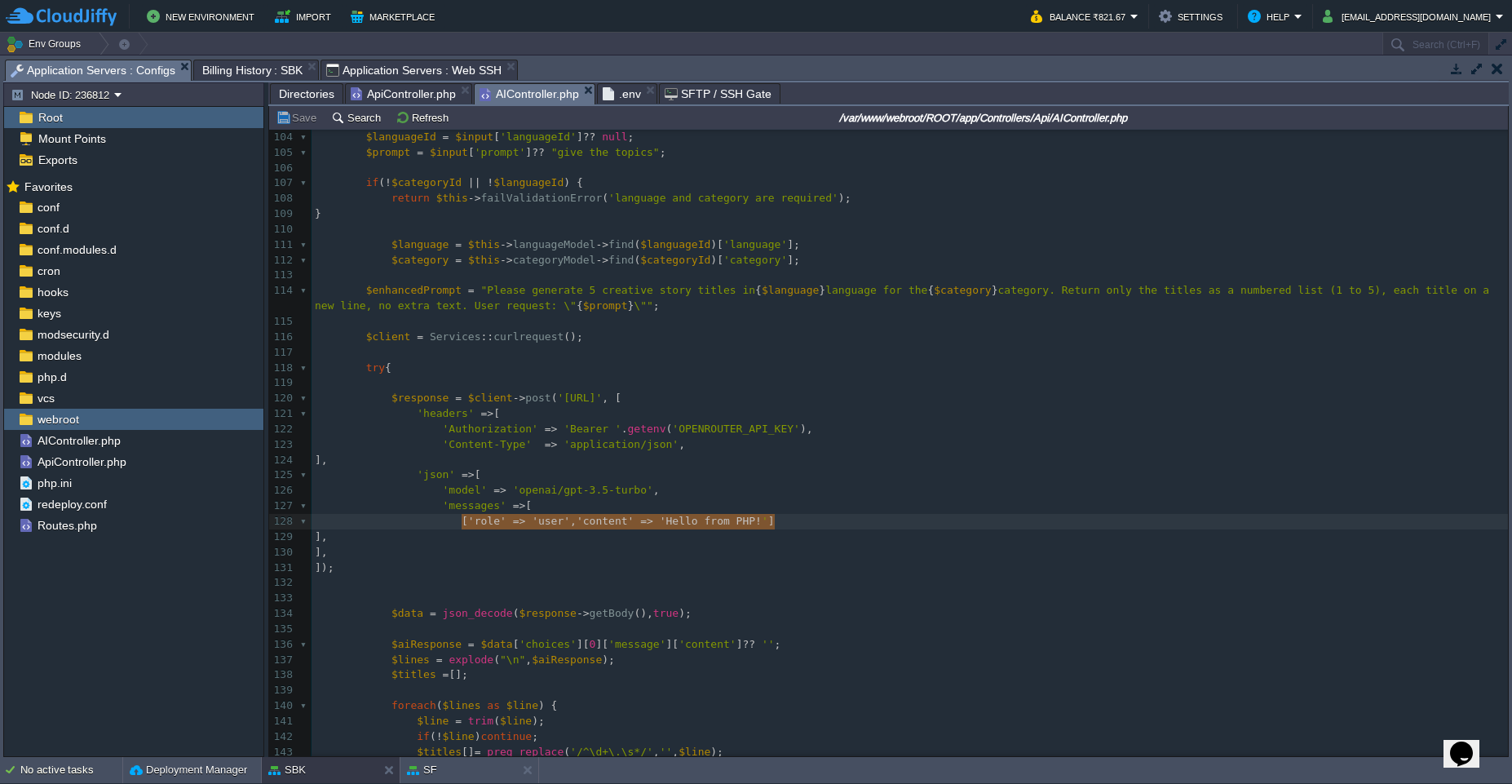
type textarea "['role' => 'user', 'content' => 'Hello from PHP!']"
drag, startPoint x: 464, startPoint y: 520, endPoint x: 812, endPoint y: 520, distance: 348.0
click at [385, 399] on span at bounding box center [352, 397] width 77 height 12
click at [434, 493] on span at bounding box center [379, 489] width 128 height 12
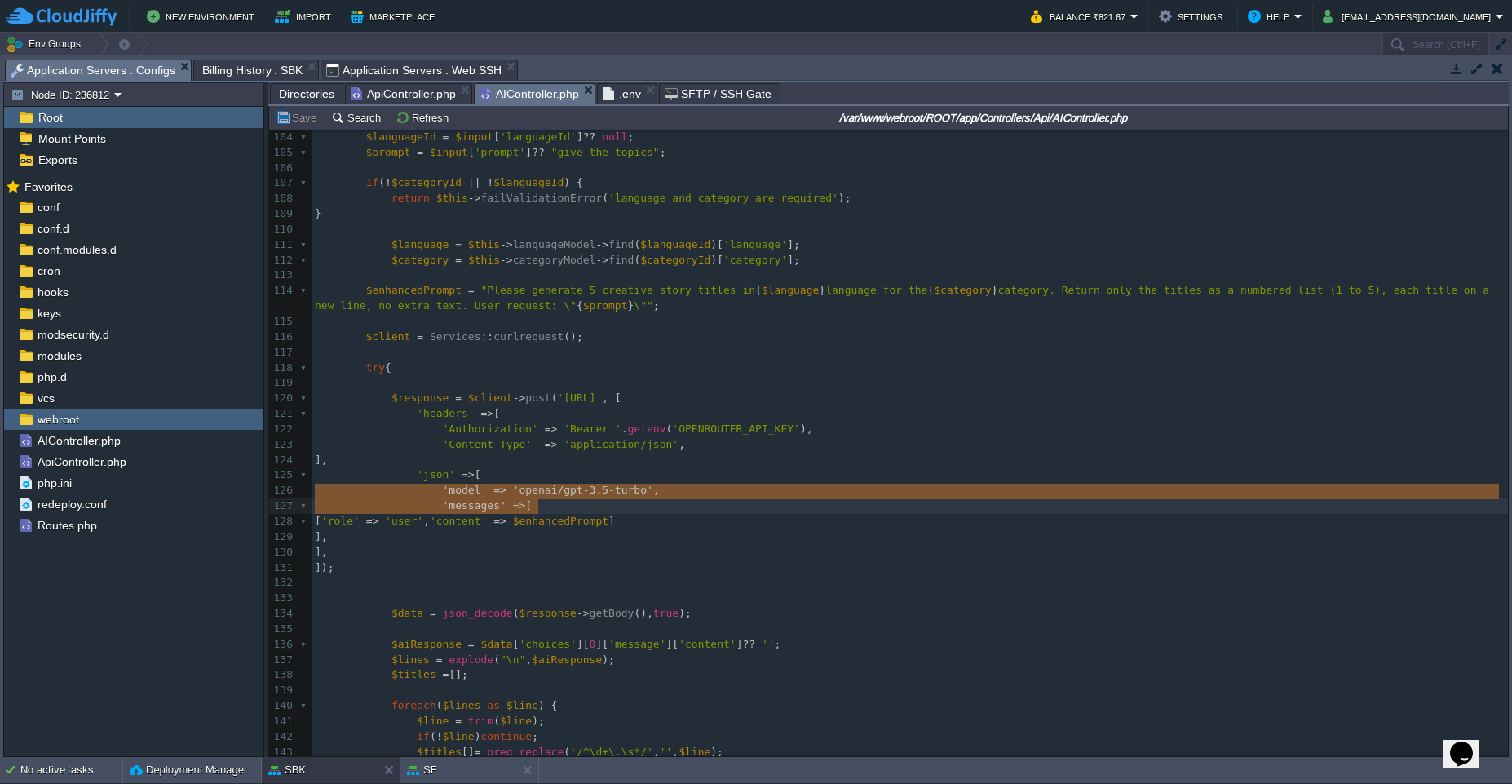
type textarea "'model' => 'openai/gpt-3.5-turbo',"
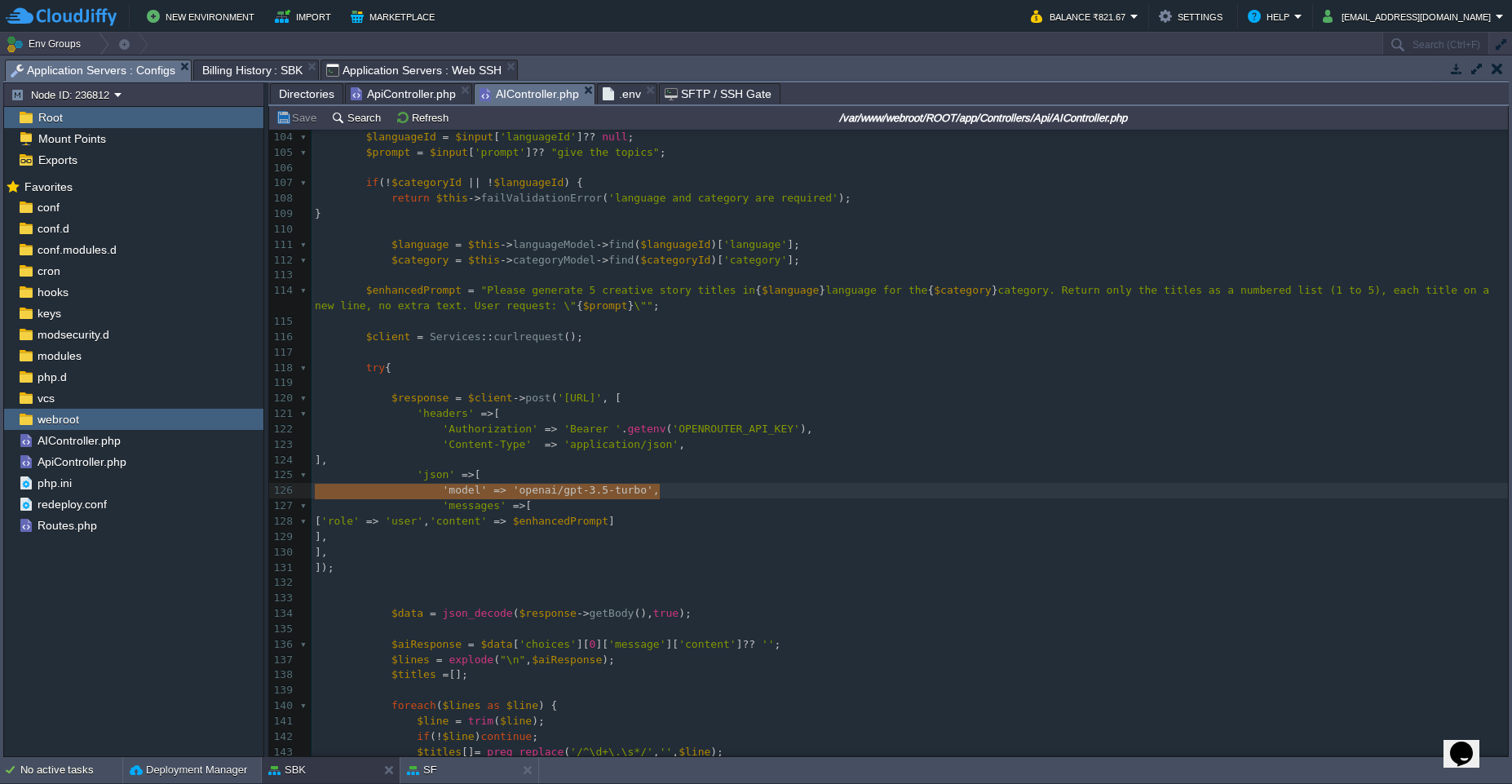
drag, startPoint x: 434, startPoint y: 493, endPoint x: 679, endPoint y: 487, distance: 245.1
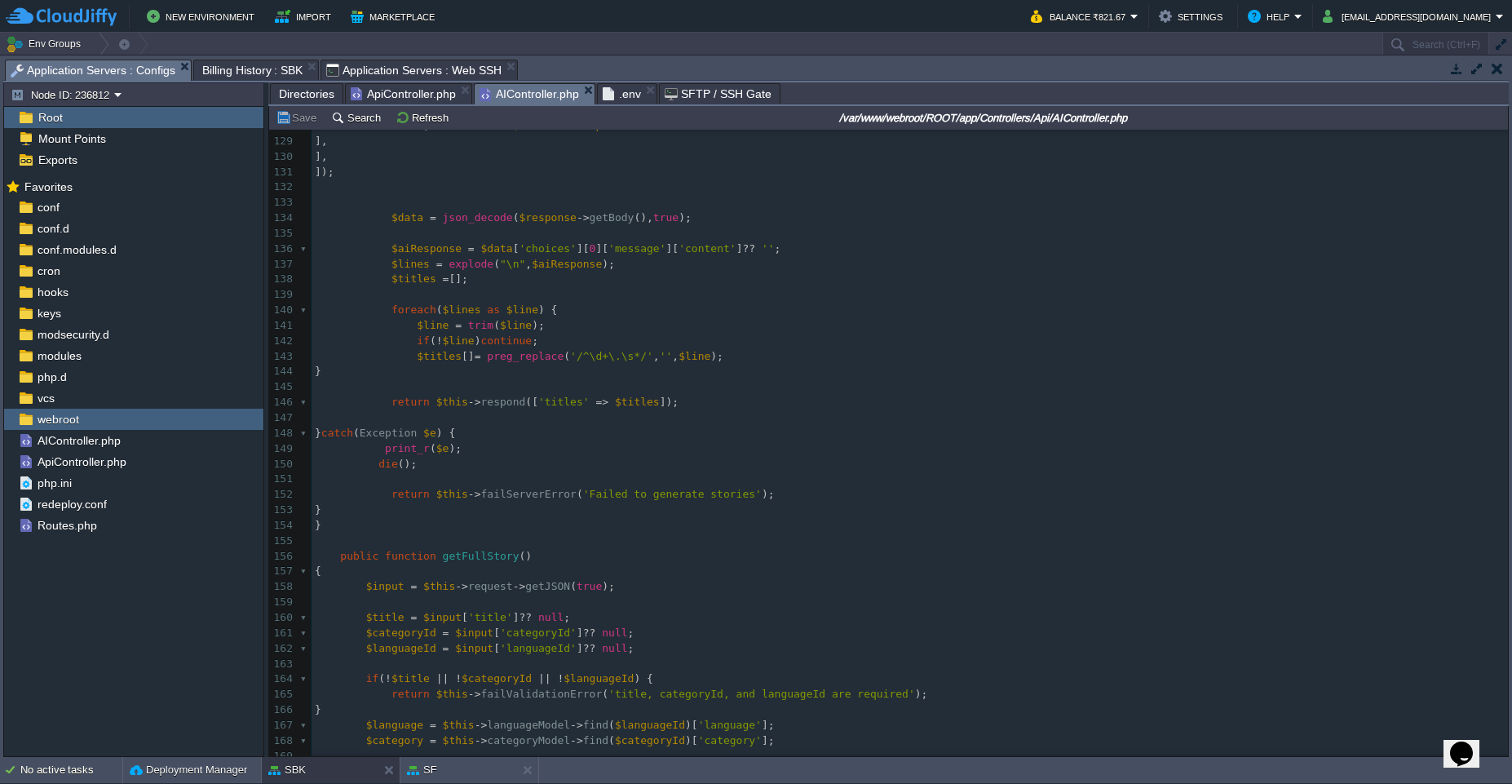
scroll to position [2000, 0]
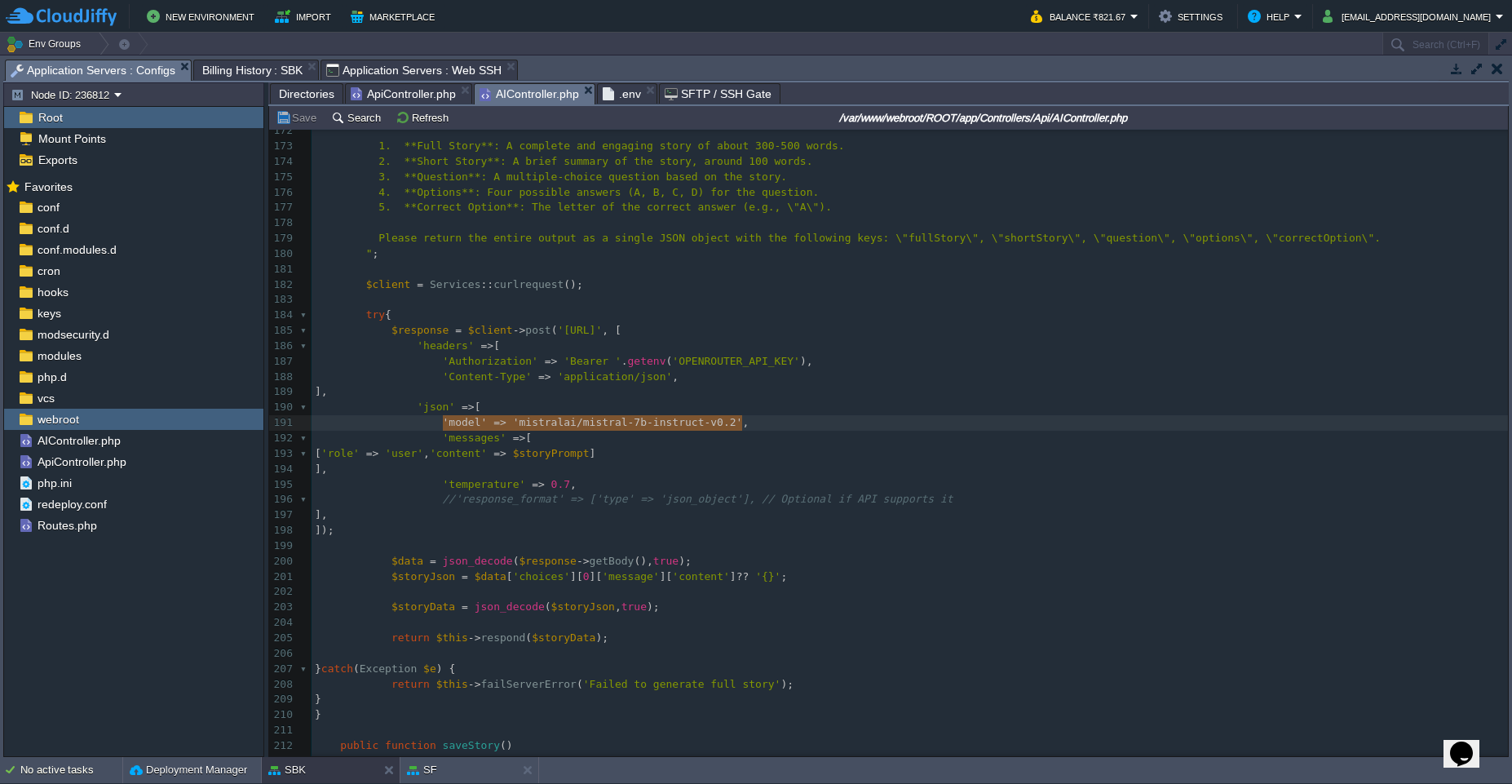
type textarea "'model' => 'mistralai/mistral-7b-instruct-v0.2',"
drag, startPoint x: 446, startPoint y: 419, endPoint x: 763, endPoint y: 420, distance: 317.0
paste textarea
click at [763, 420] on div "xxxxxxxxxx 'model' => 'openai/gpt-3.5-turbo' , 162 $languageId = $input [ 'lang…" at bounding box center [909, 446] width 1197 height 953
click at [572, 424] on div "xxxxxxxxxx 'model' => 'openai/gpt-3.5-turbo' , 162 $languageId = $input [ 'lang…" at bounding box center [909, 446] width 1197 height 953
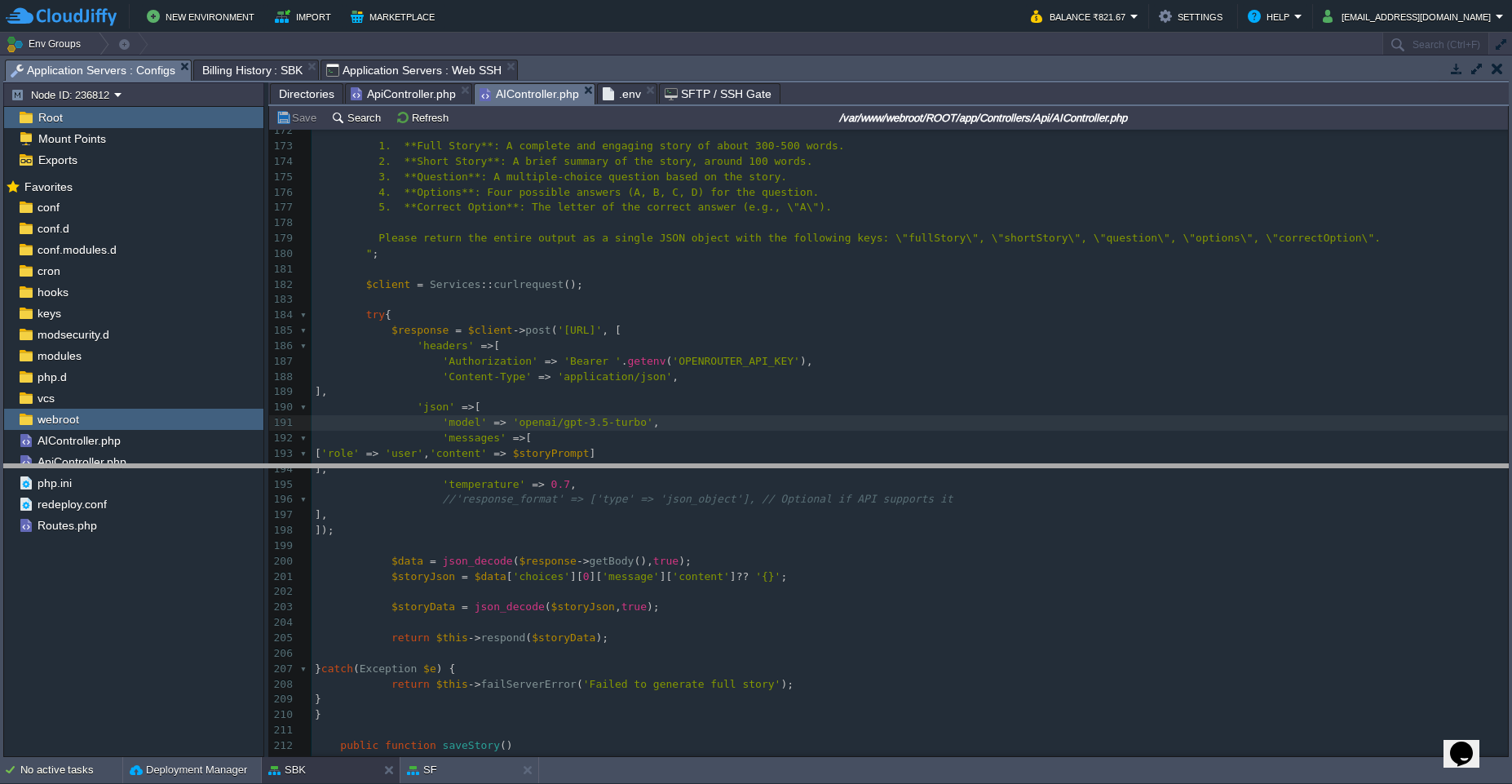
drag, startPoint x: 936, startPoint y: 68, endPoint x: 888, endPoint y: 544, distance: 478.4
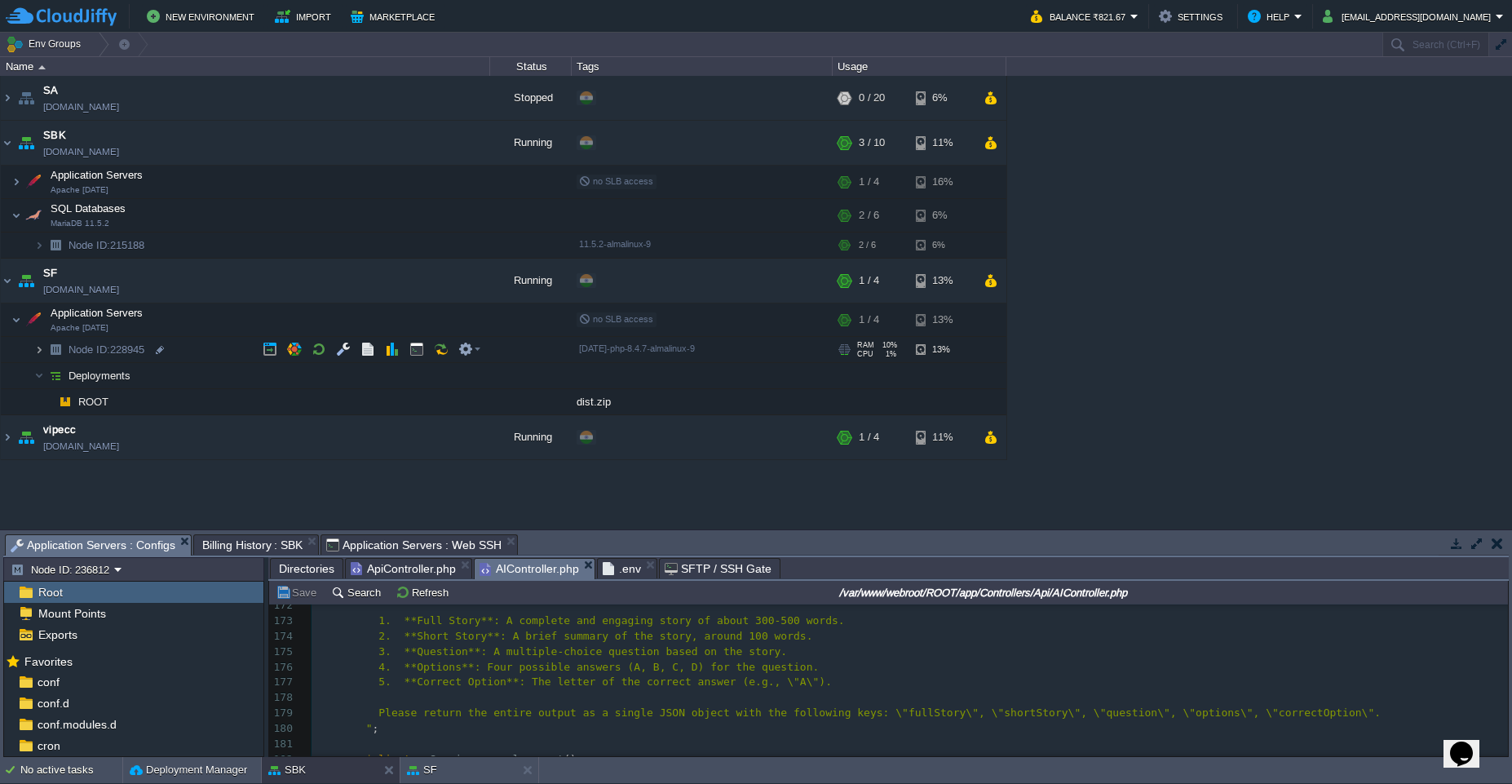
click at [41, 350] on img at bounding box center [40, 349] width 10 height 26
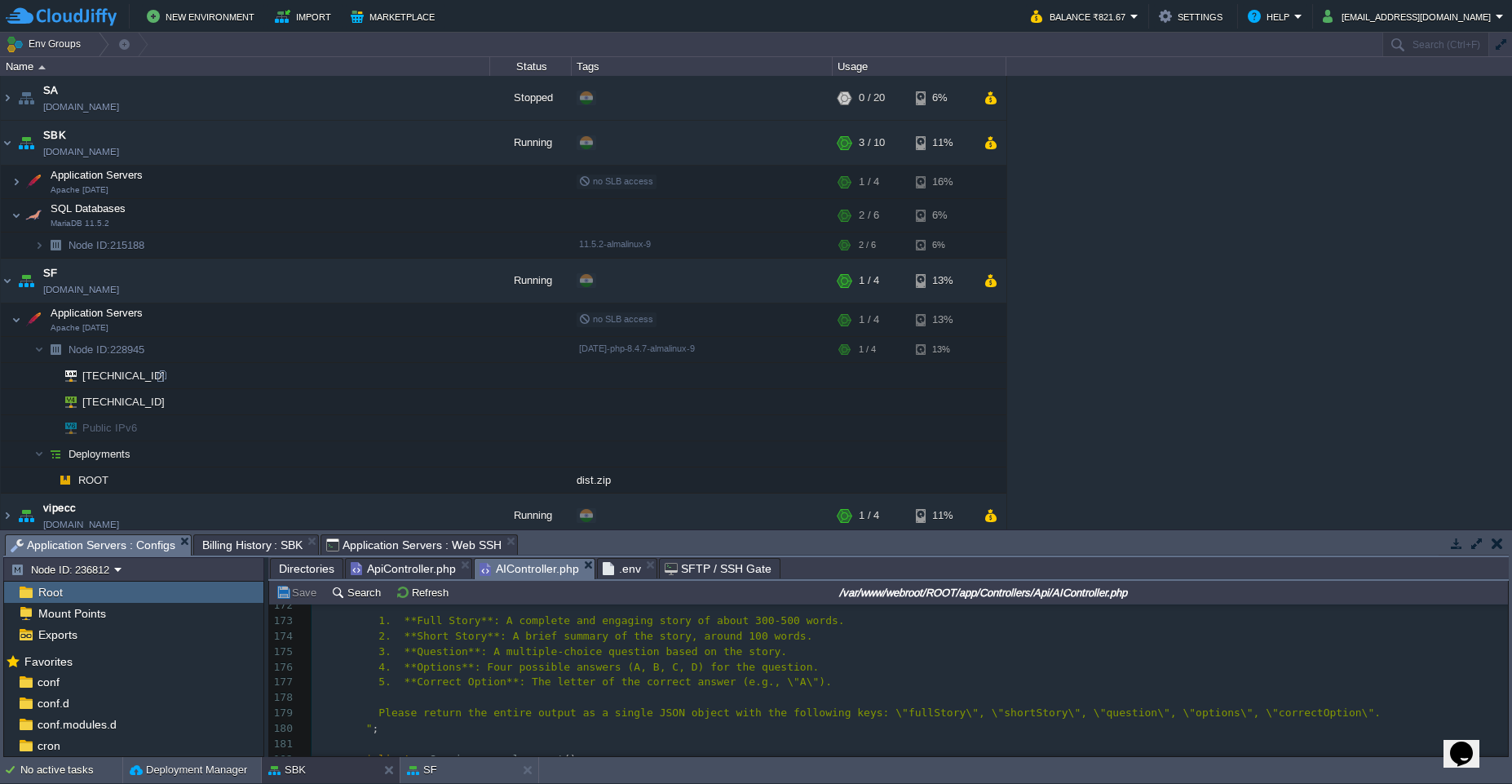
scroll to position [9, 0]
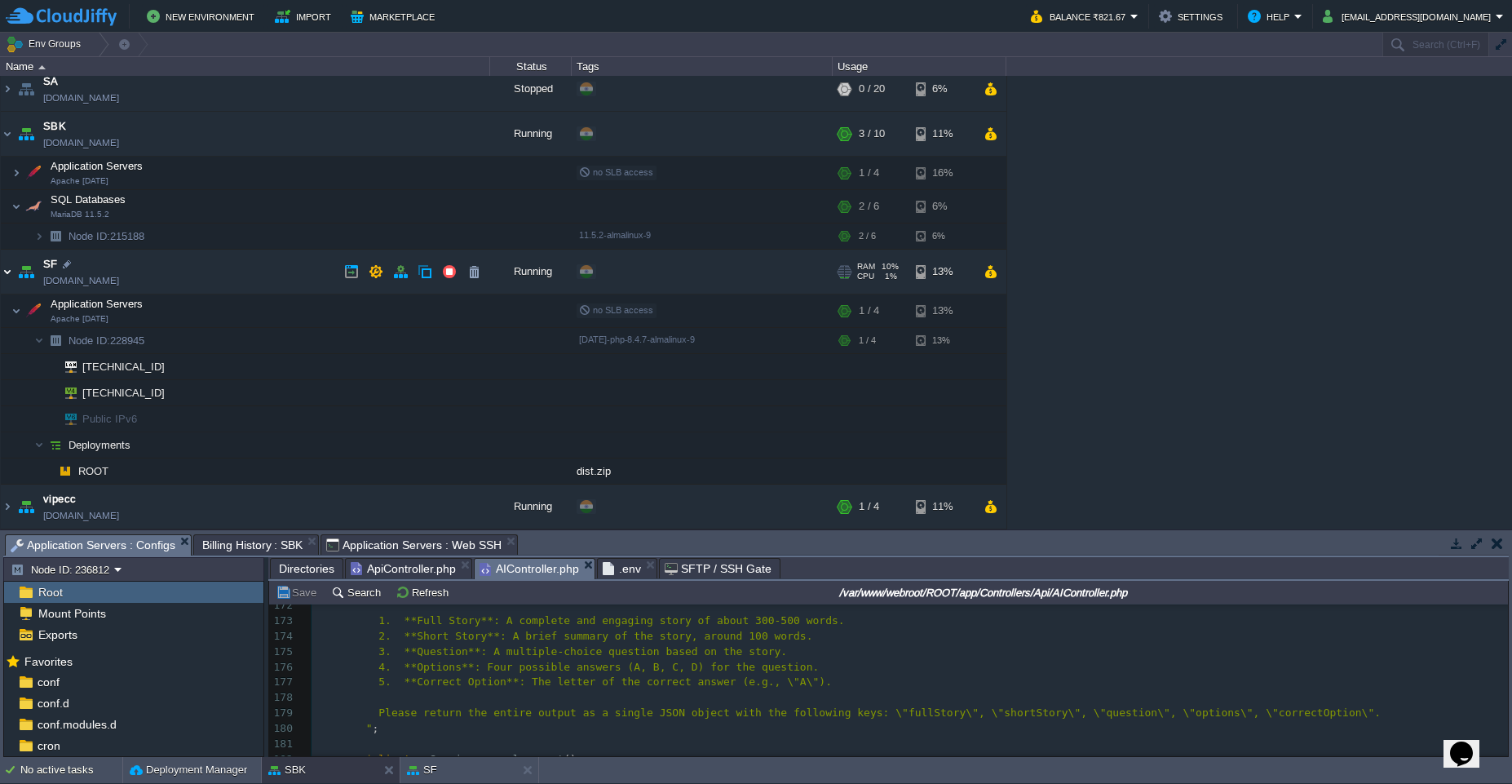
click at [12, 281] on img at bounding box center [7, 271] width 13 height 44
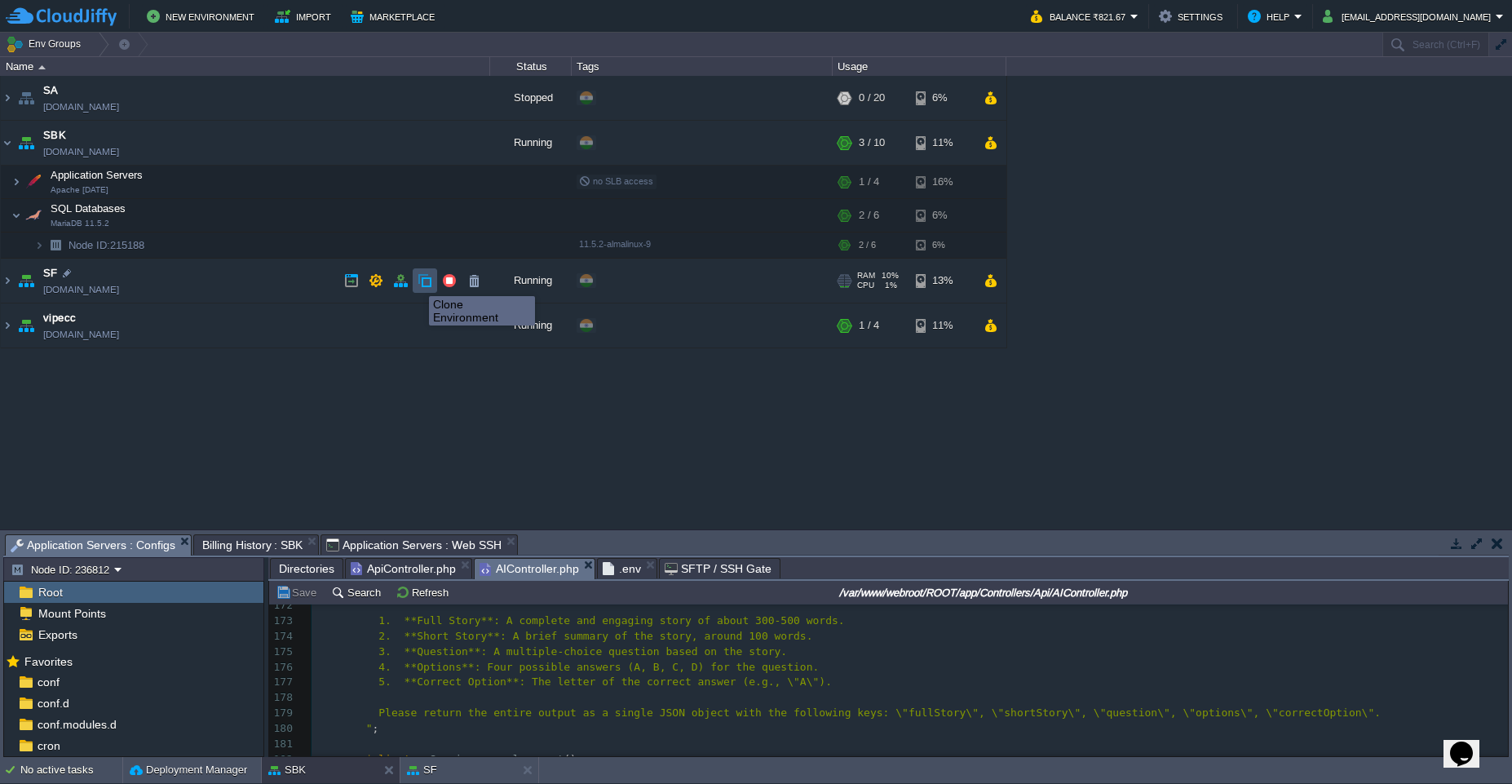
click at [418, 282] on button "button" at bounding box center [425, 281] width 15 height 15
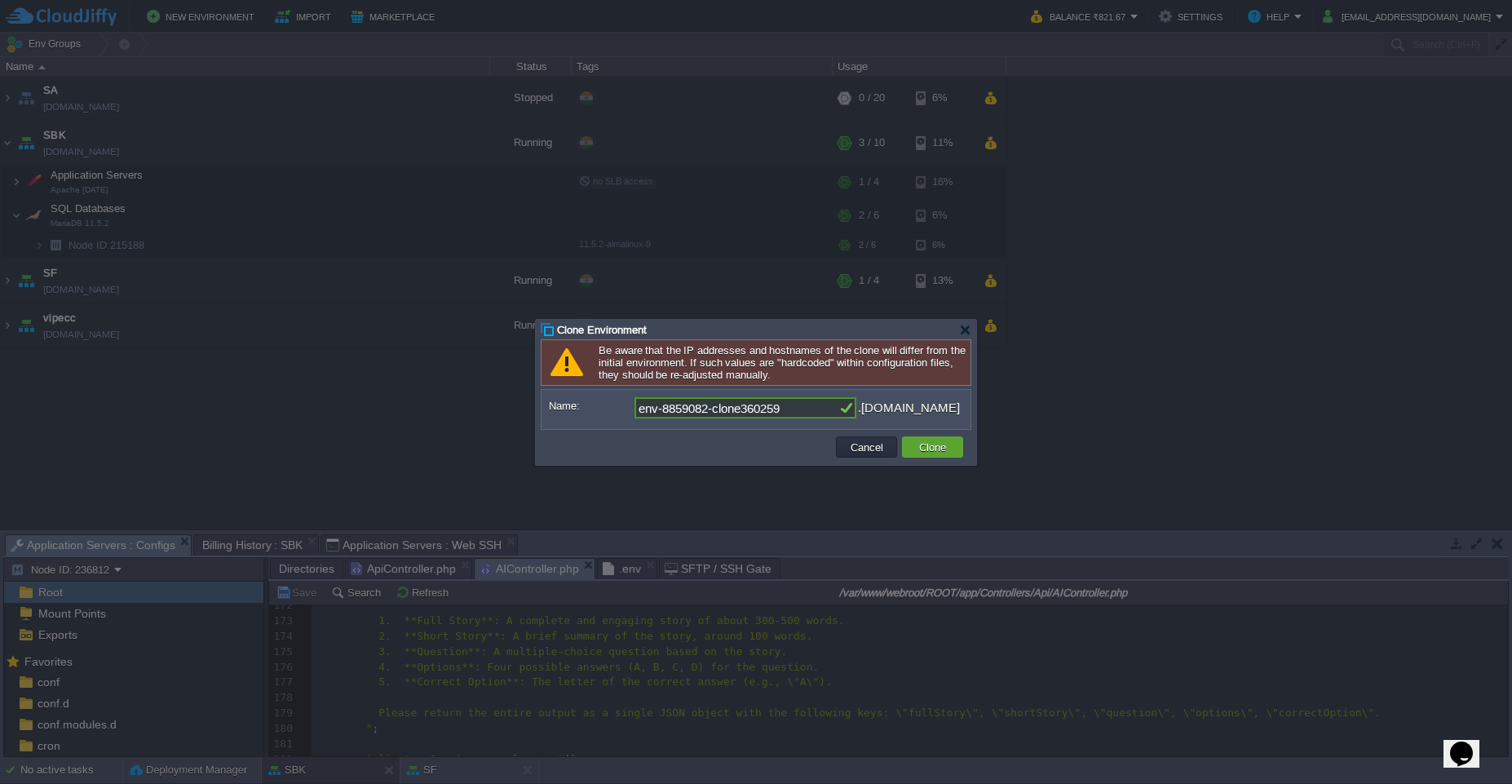
click at [759, 411] on input "env-8859082-clone360259" at bounding box center [737, 408] width 204 height 21
type input "env-8859082-ai"
click at [930, 449] on button "Clone" at bounding box center [932, 447] width 37 height 15
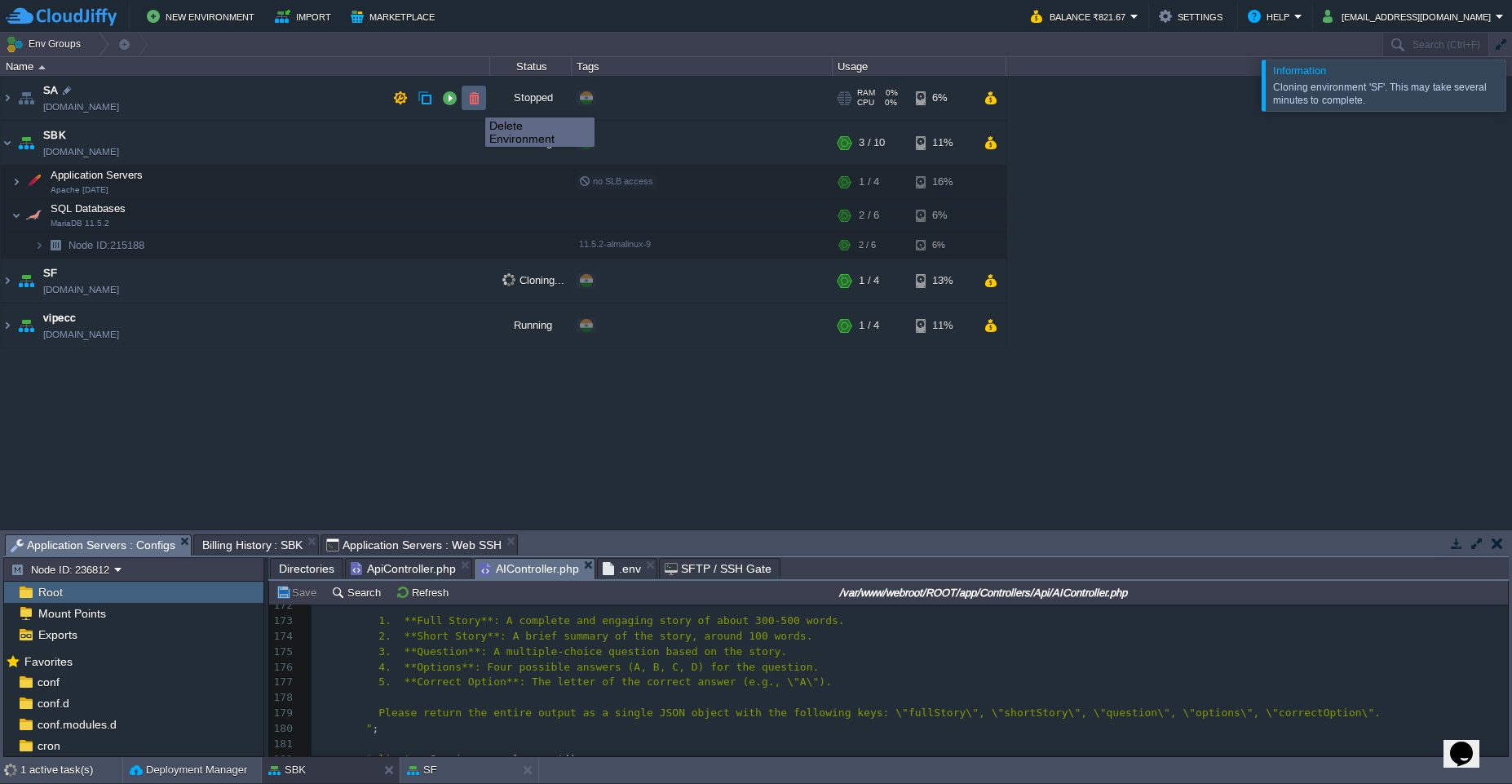
click at [473, 103] on button "button" at bounding box center [474, 98] width 15 height 15
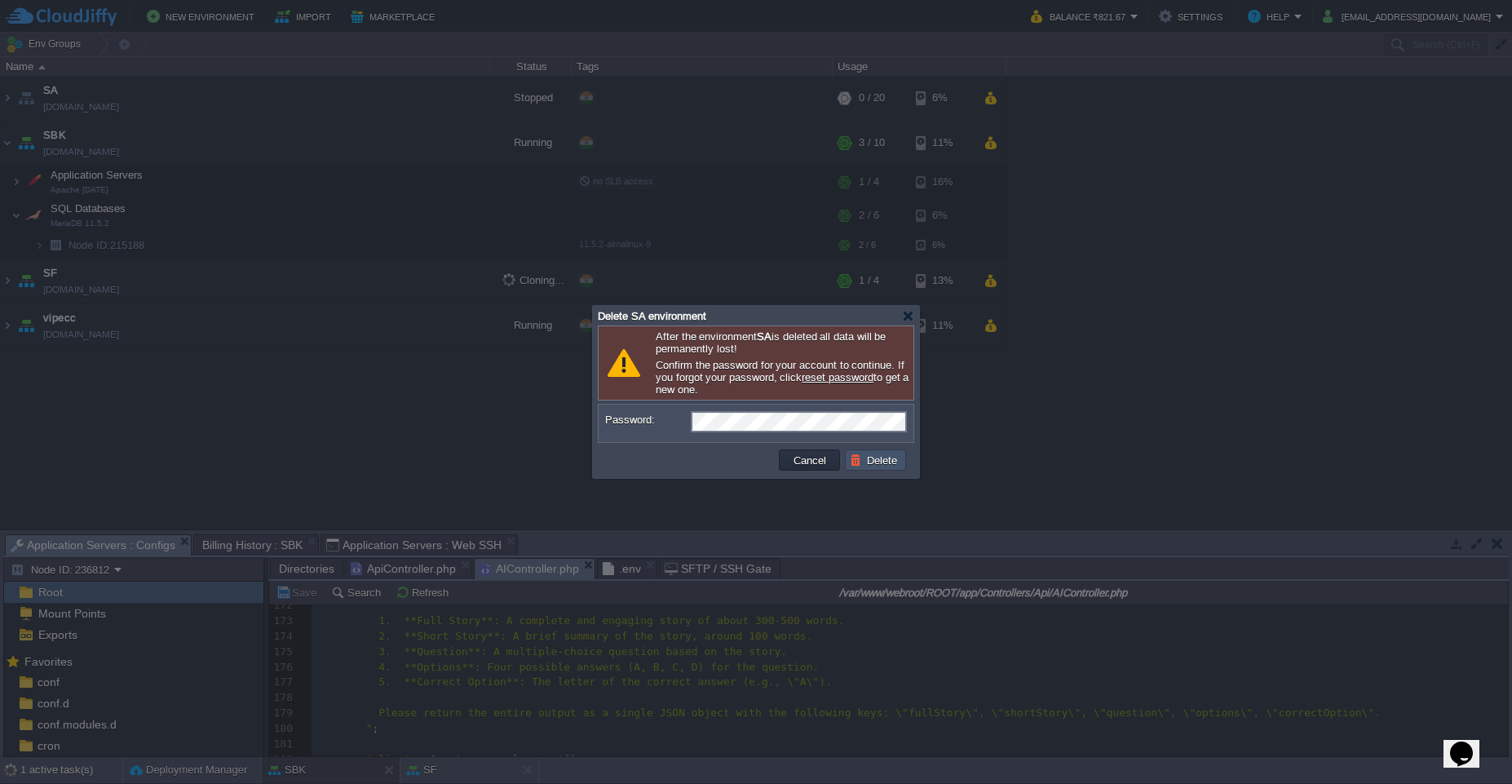
click at [856, 455] on button "Delete" at bounding box center [875, 460] width 52 height 15
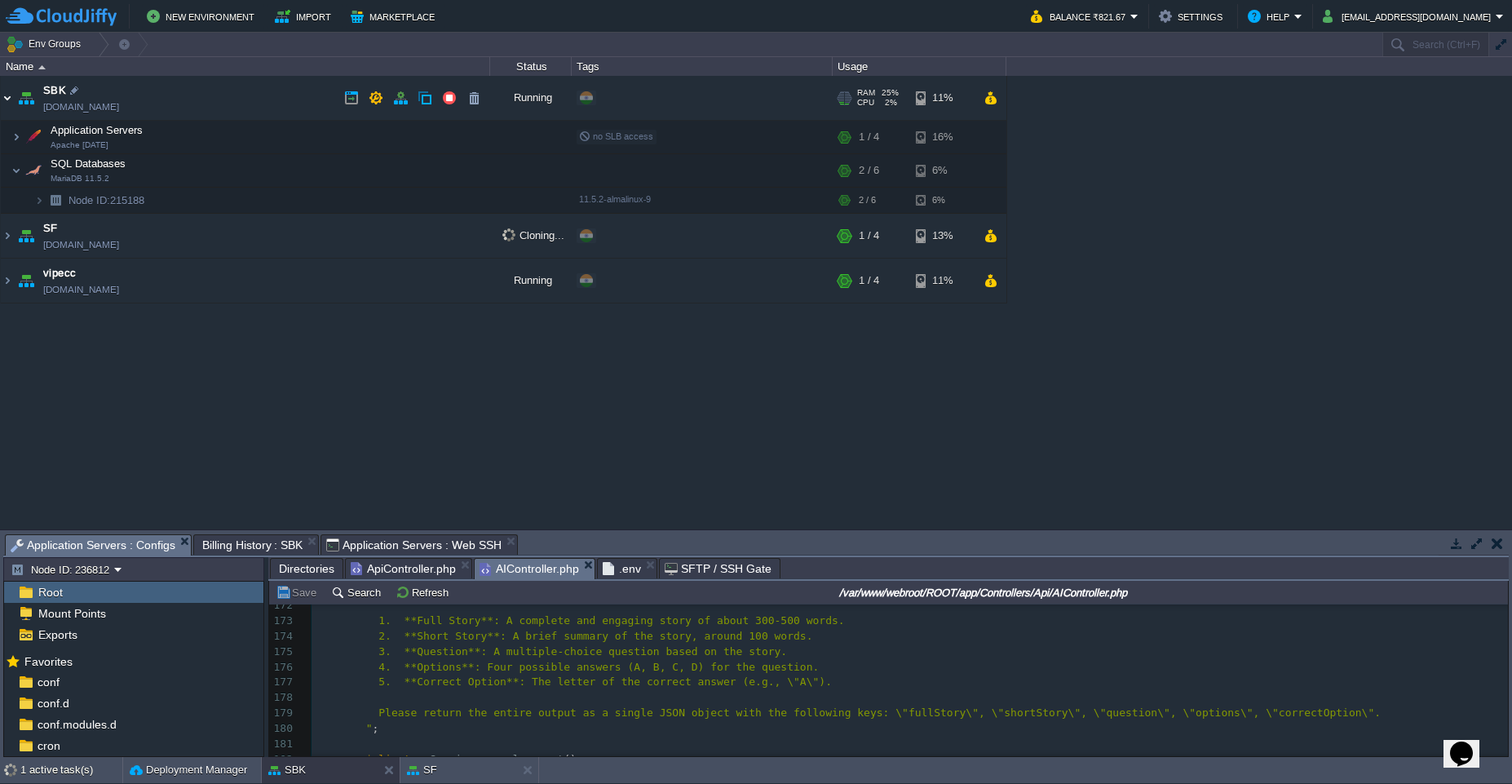
click at [5, 101] on img at bounding box center [7, 97] width 13 height 44
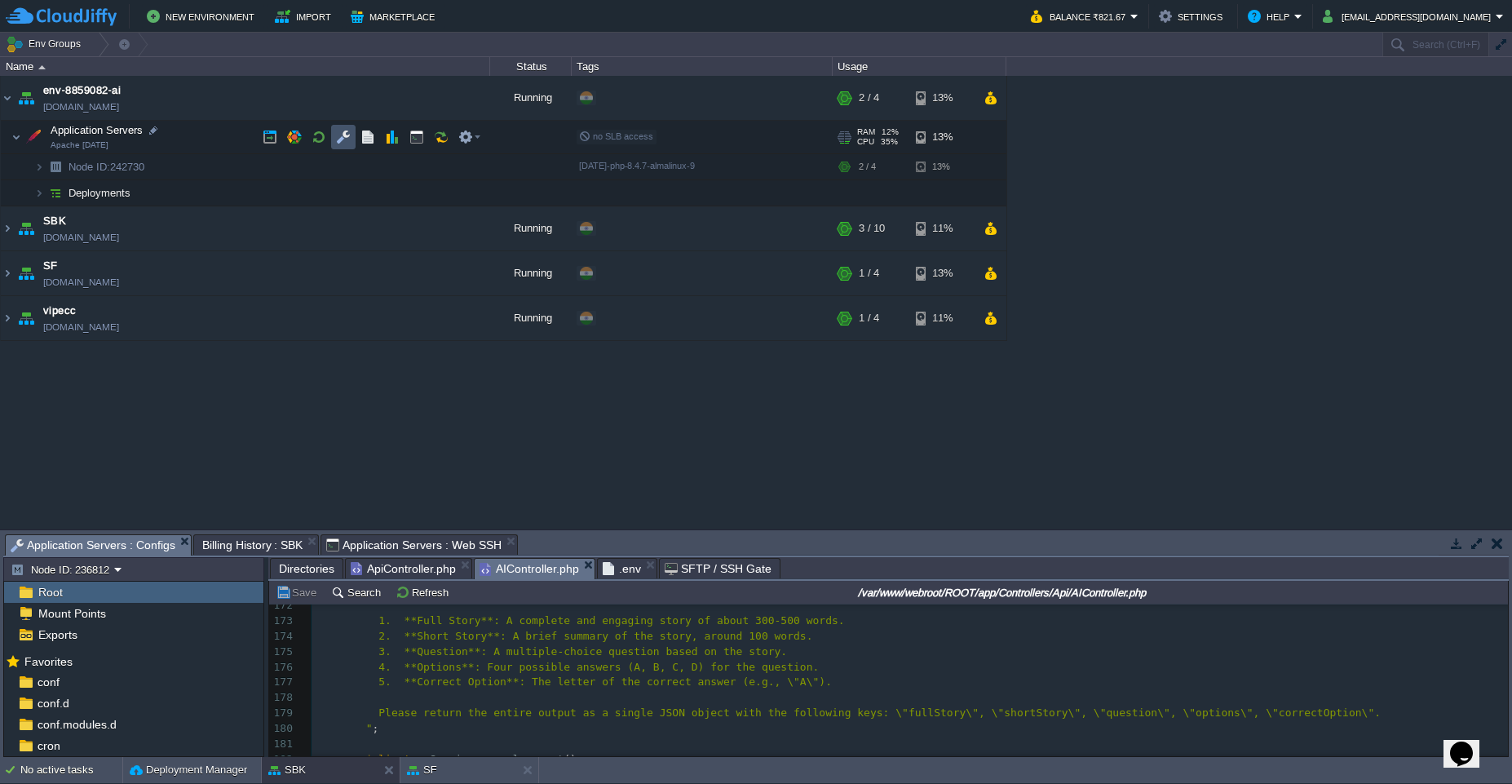
click at [340, 140] on button "button" at bounding box center [343, 137] width 15 height 15
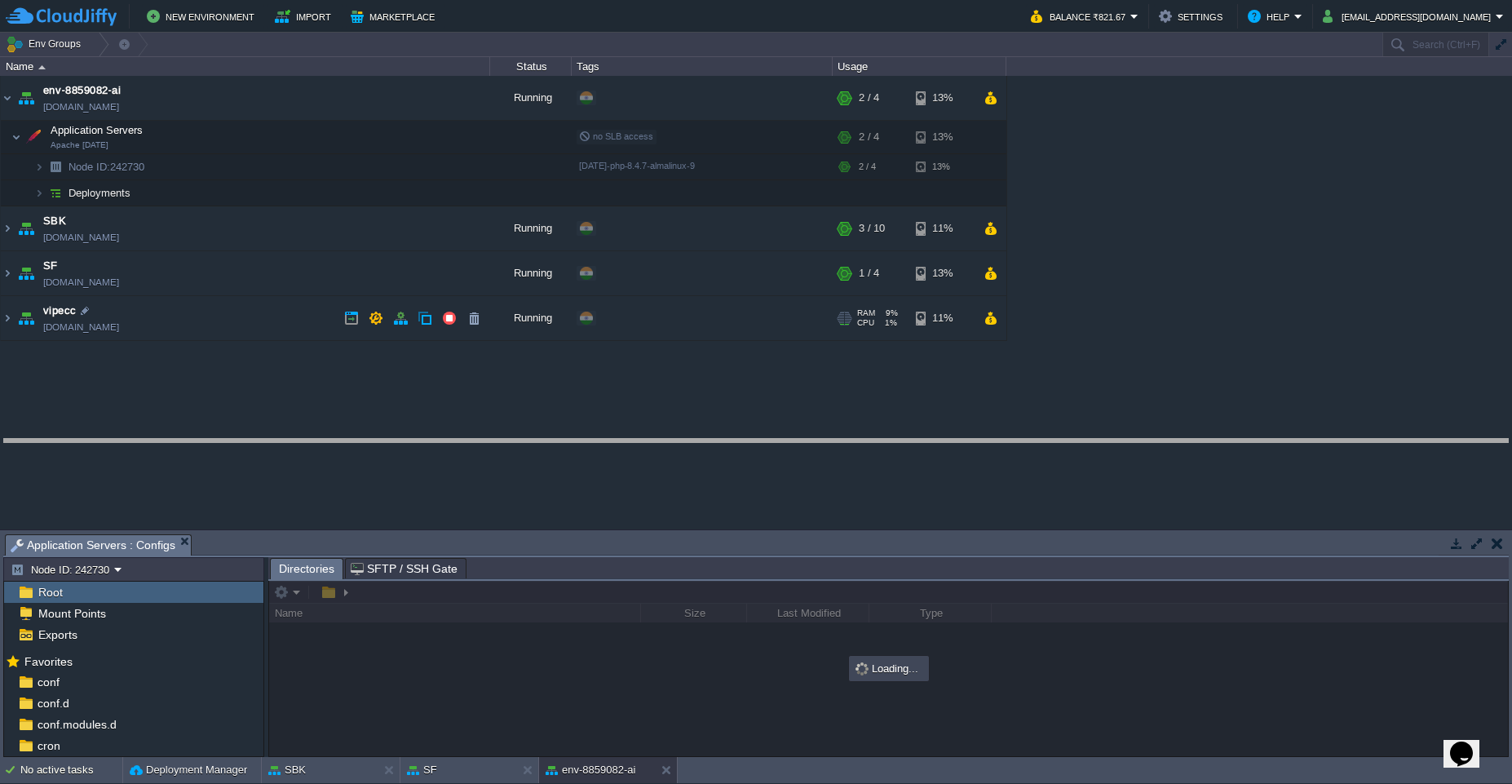
drag, startPoint x: 580, startPoint y: 546, endPoint x: 592, endPoint y: 418, distance: 128.6
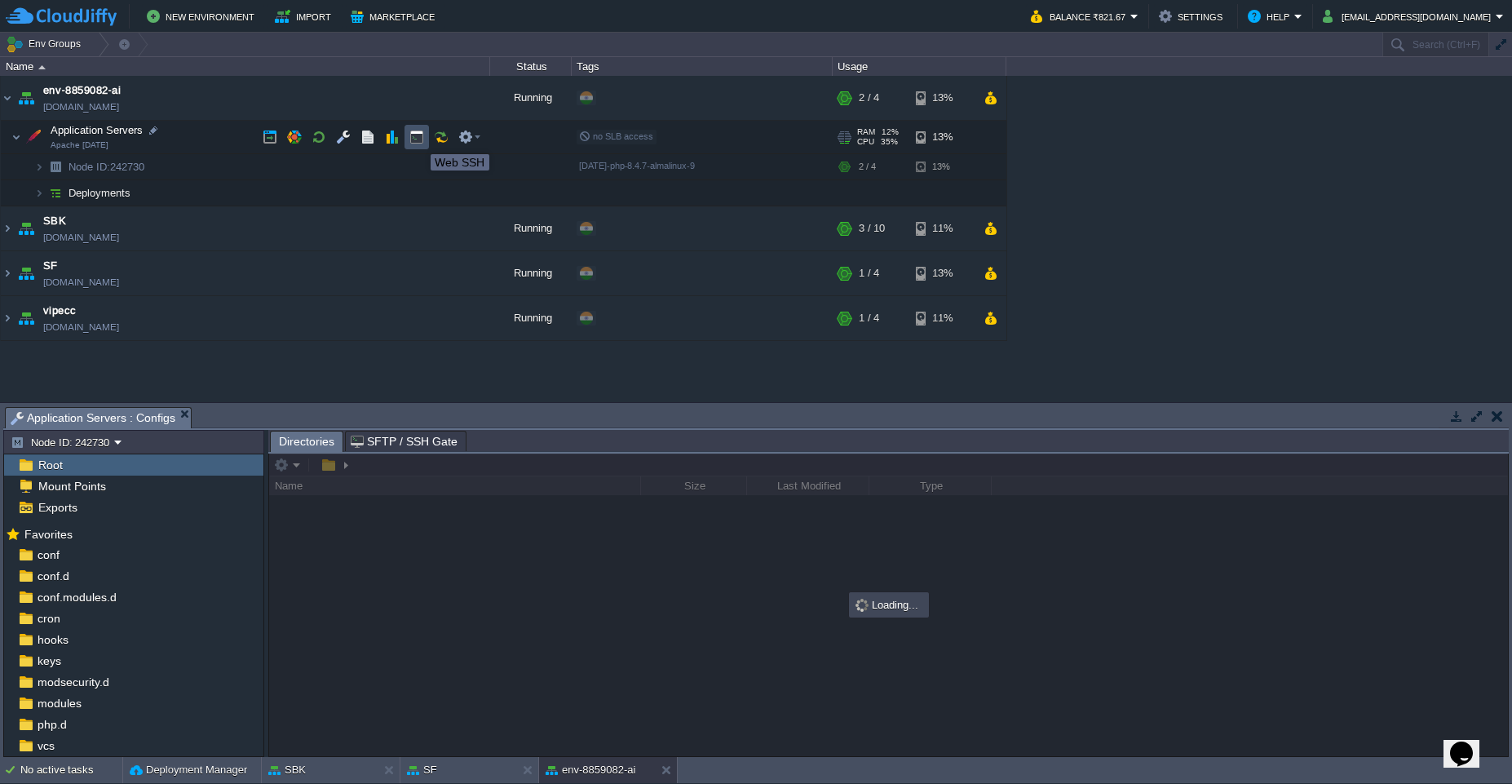
click at [418, 139] on button "button" at bounding box center [417, 137] width 15 height 15
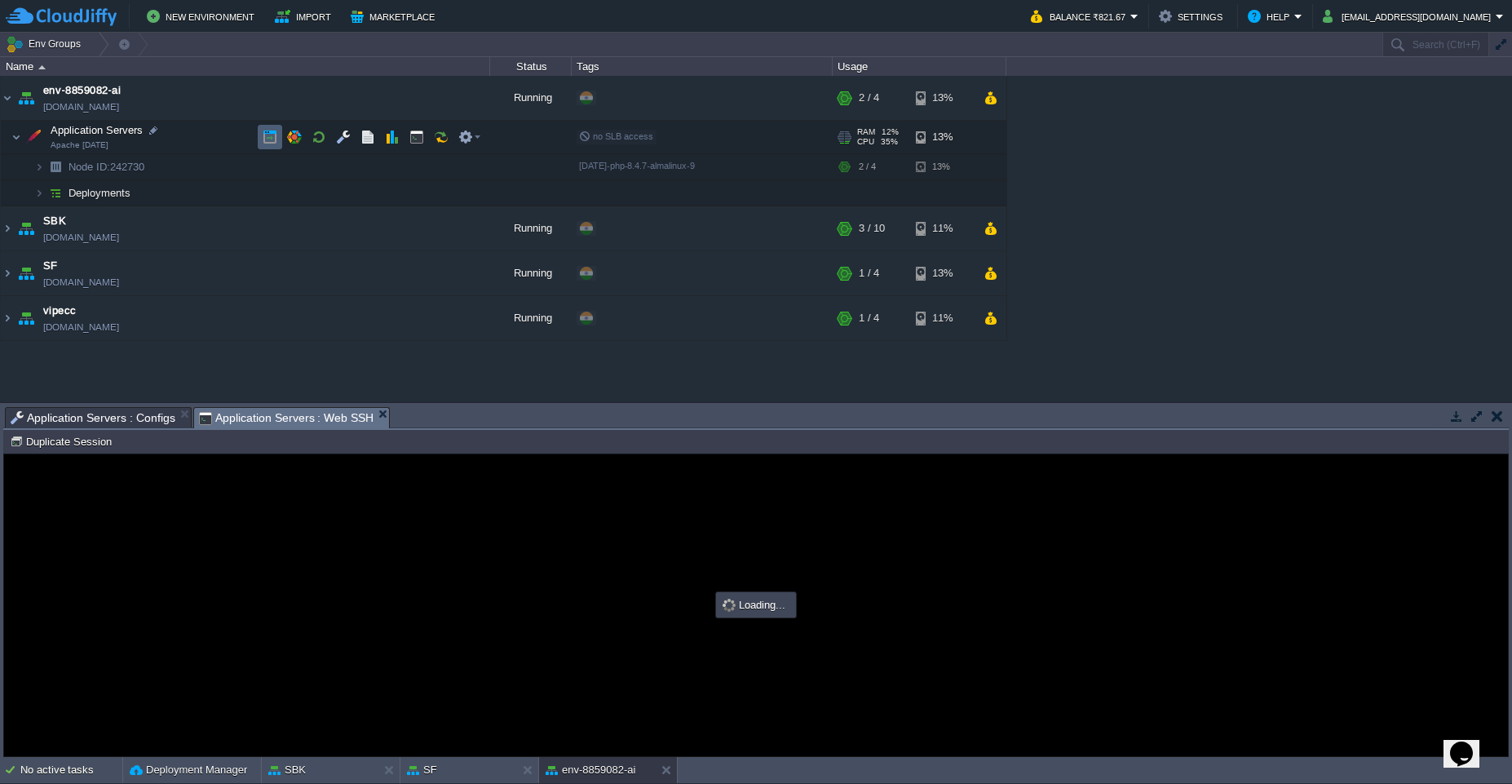
click at [268, 144] on td at bounding box center [270, 138] width 25 height 25
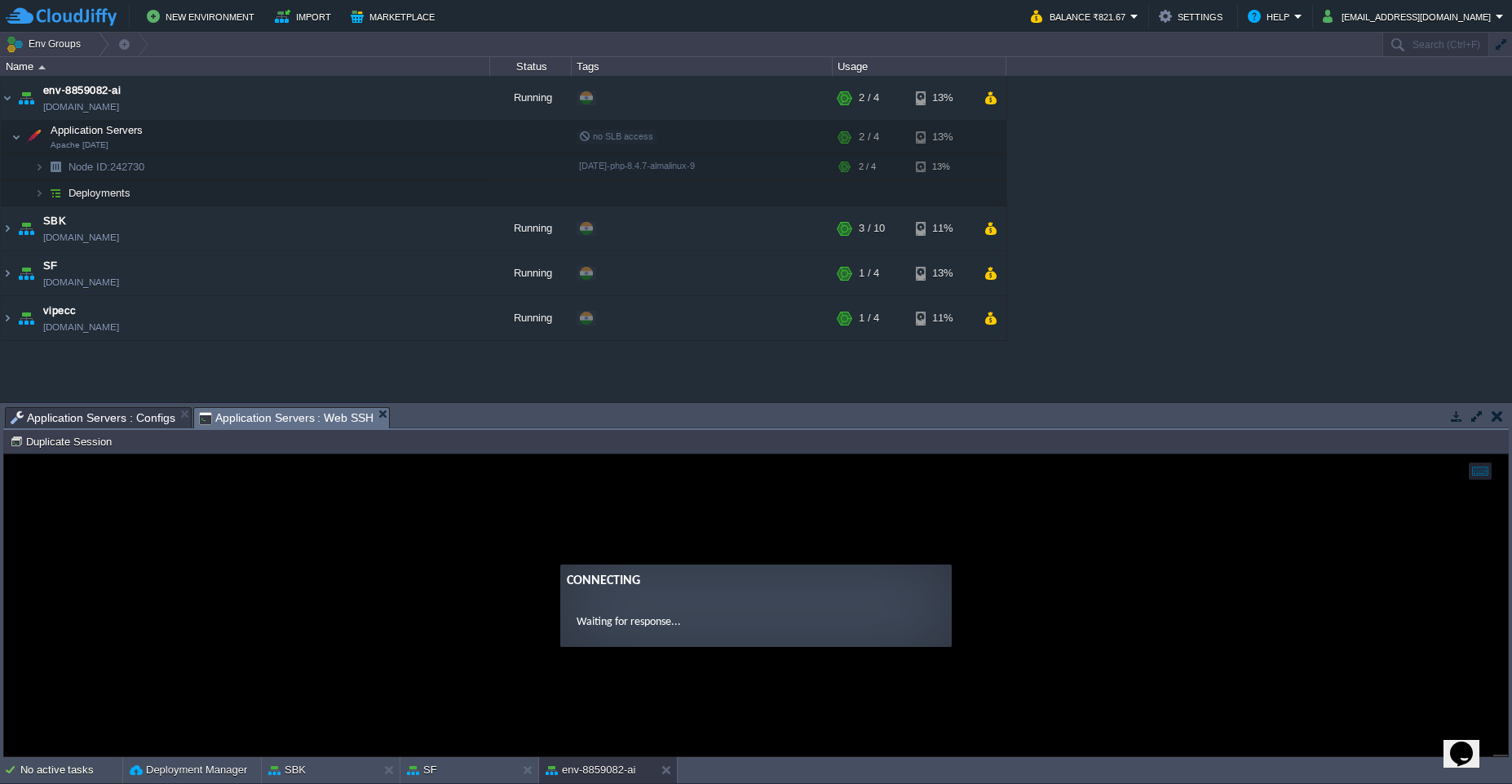
type input "#000000"
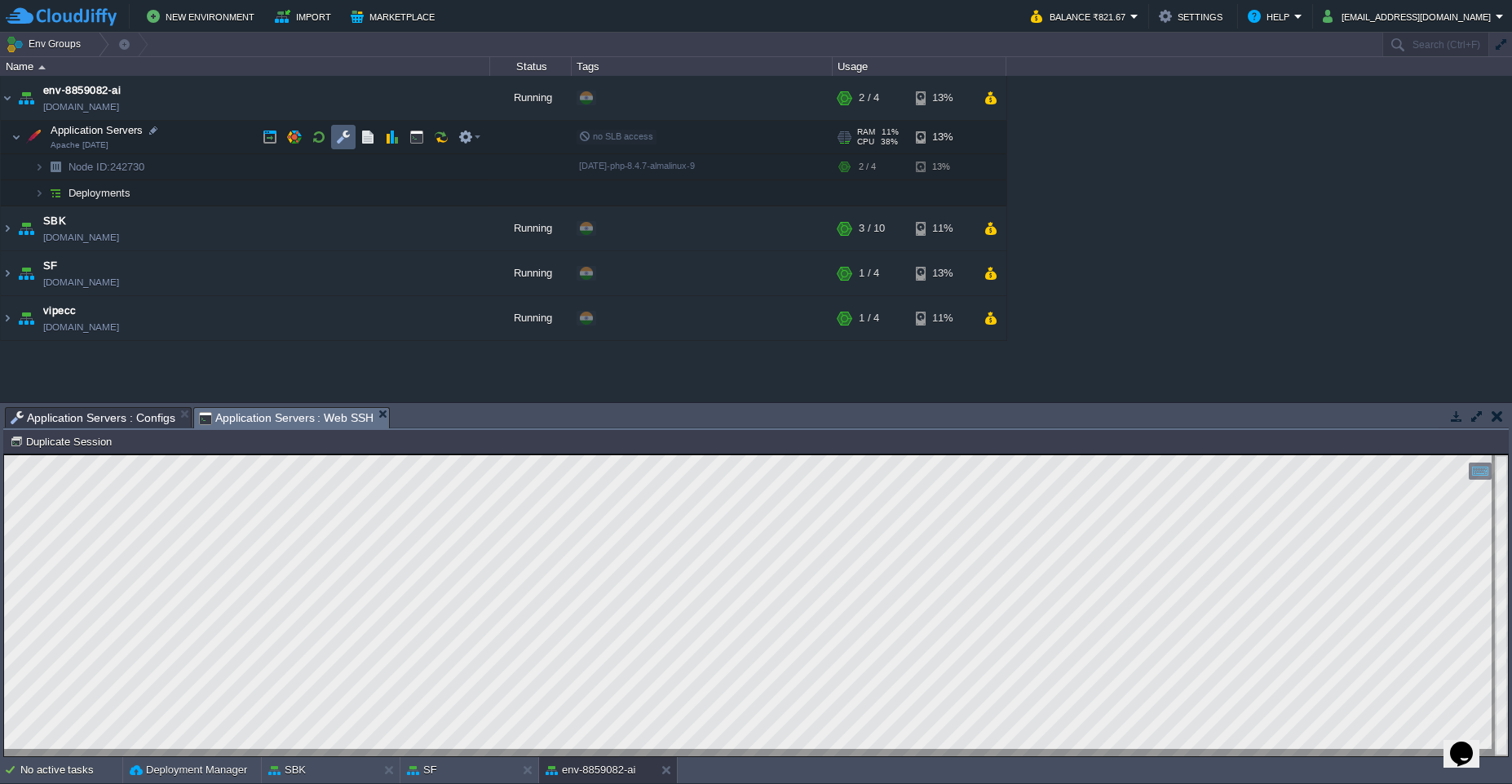
click at [334, 133] on td at bounding box center [343, 138] width 25 height 25
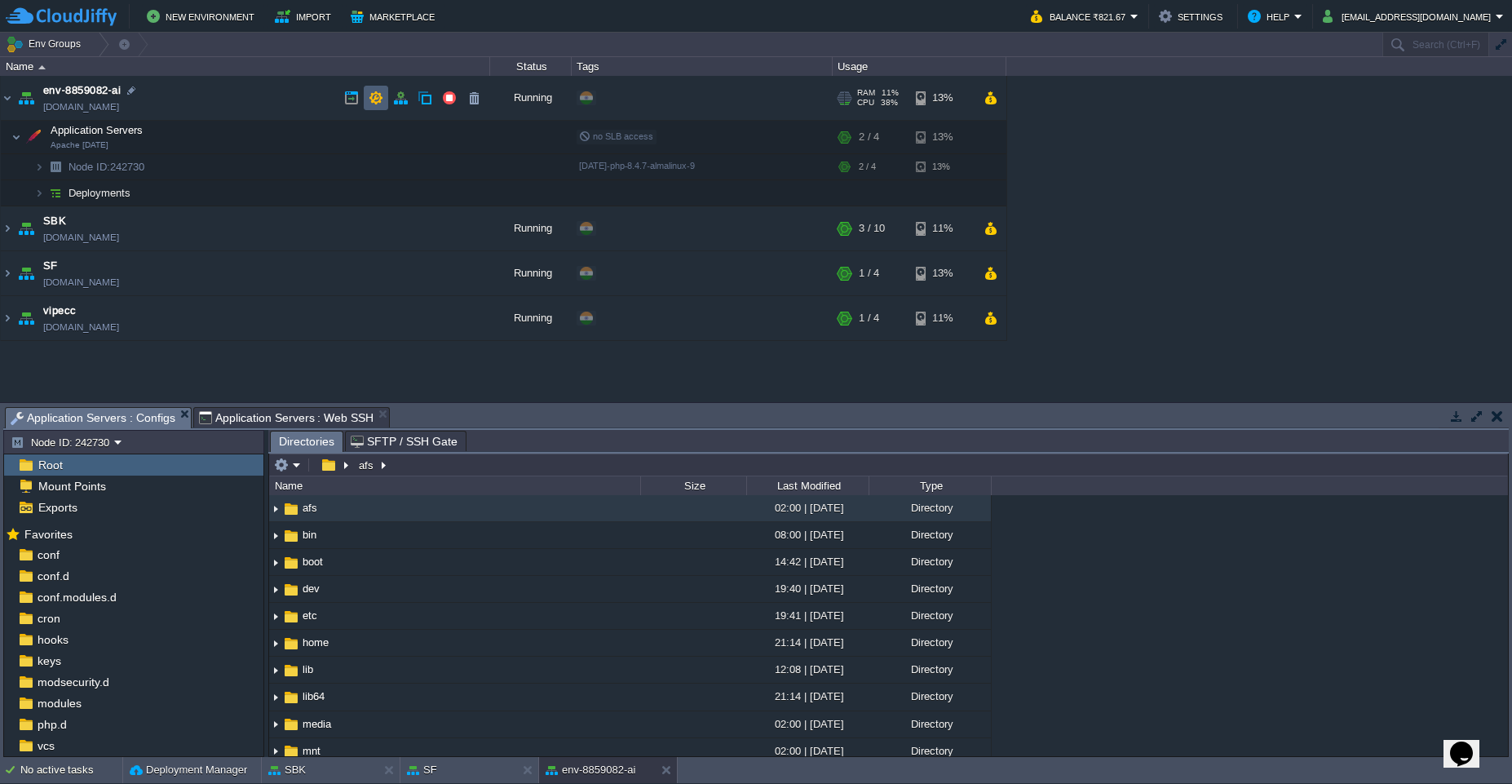
click at [374, 99] on button "button" at bounding box center [376, 98] width 15 height 15
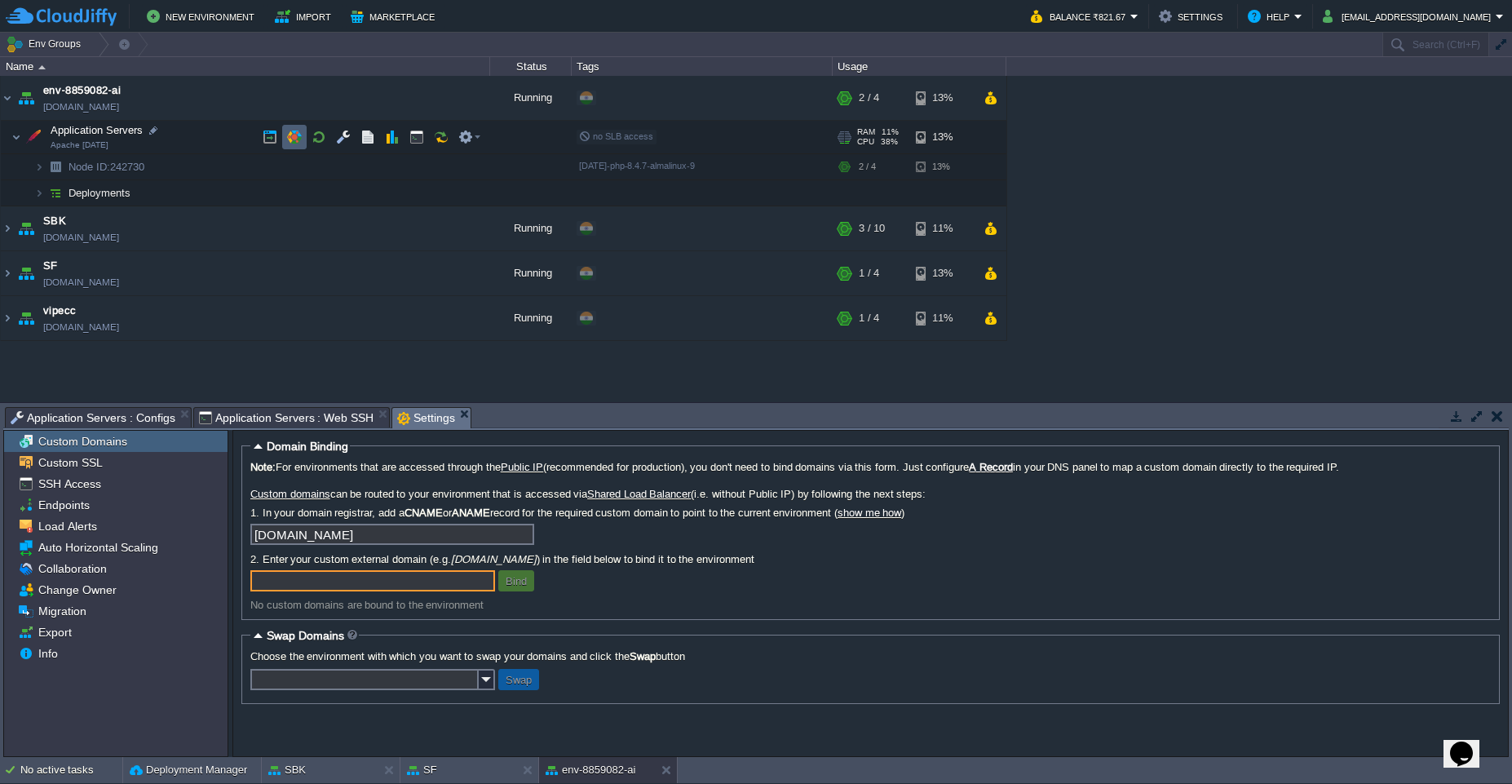
click at [299, 135] on button "button" at bounding box center [295, 137] width 15 height 15
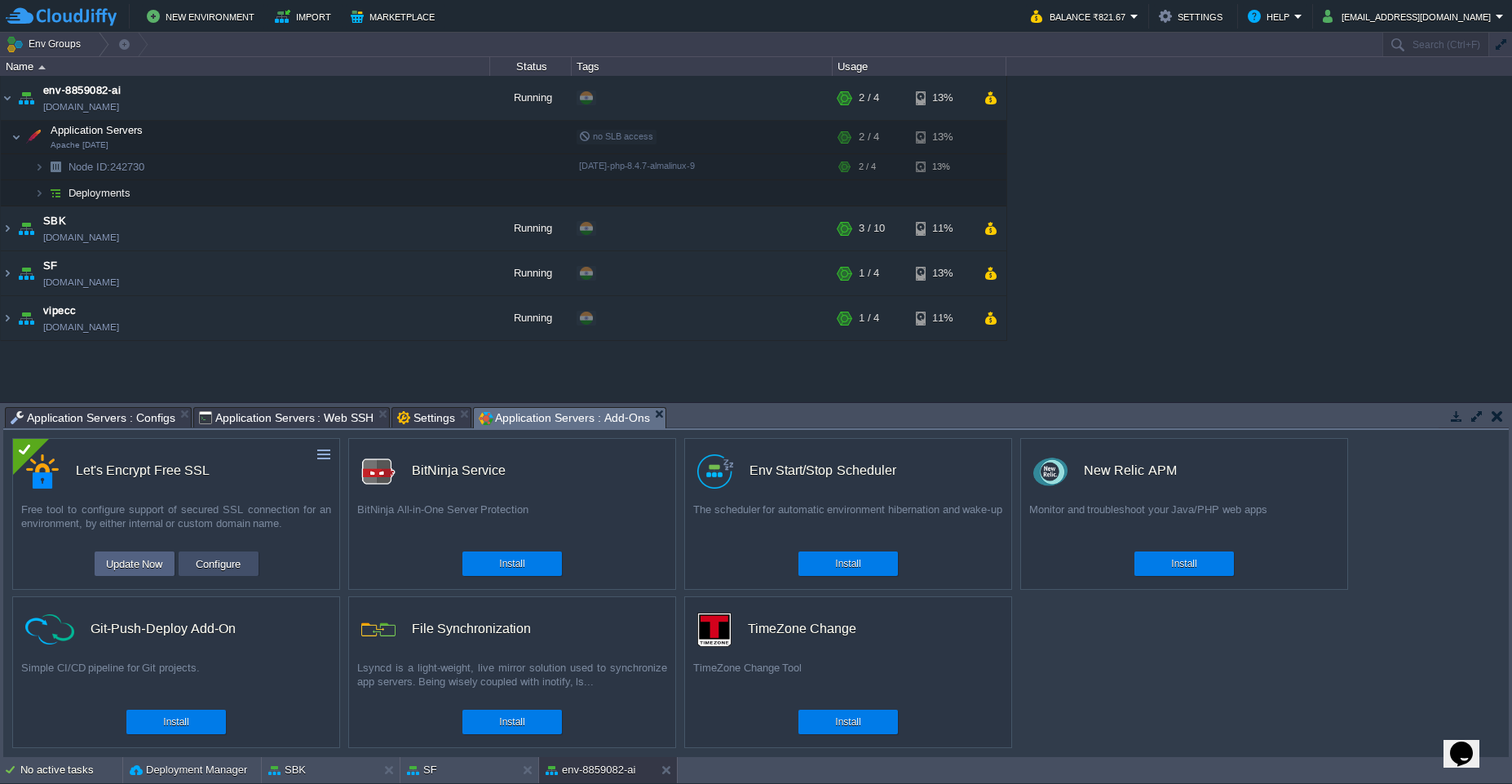
click at [231, 562] on button "Configure" at bounding box center [218, 564] width 54 height 20
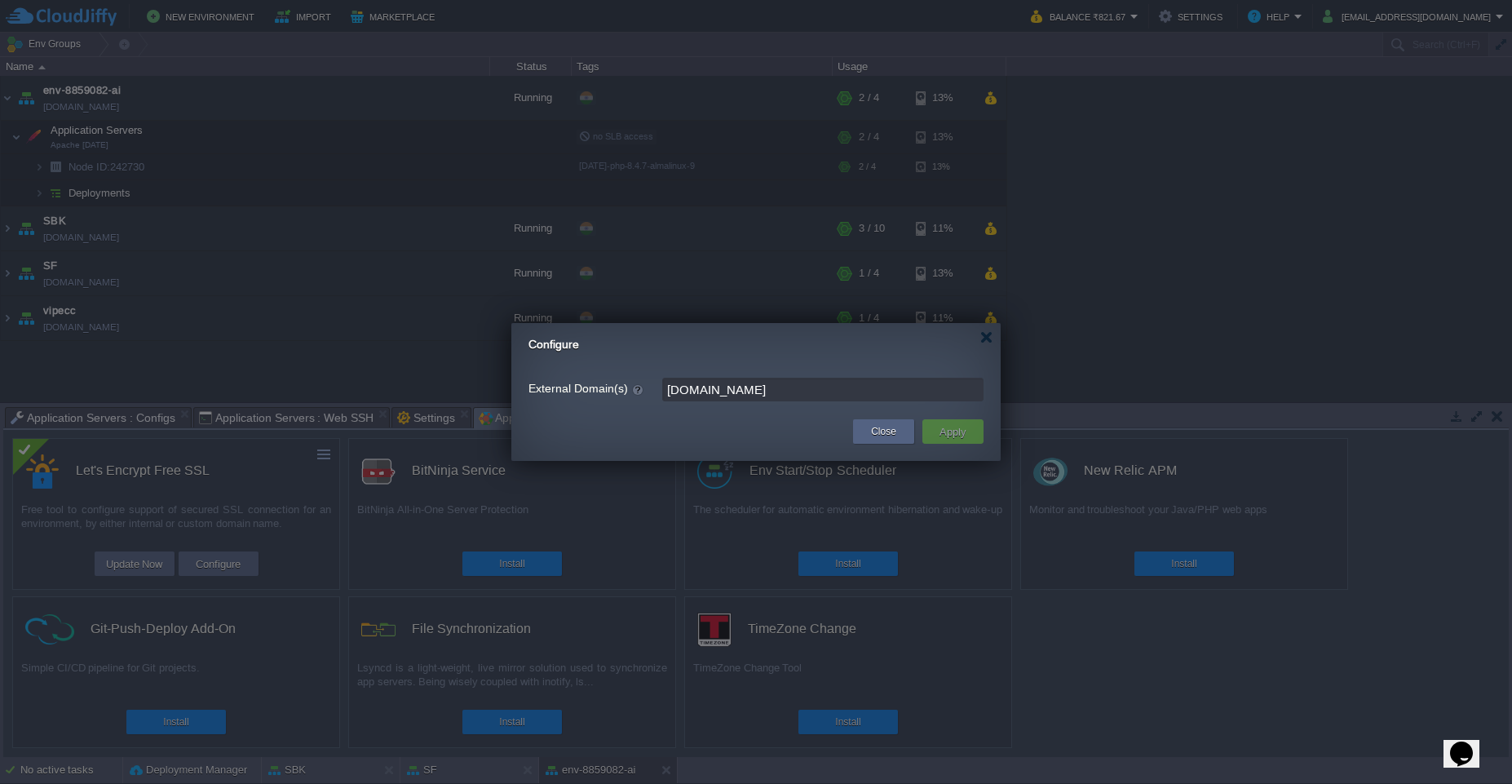
click at [683, 397] on input "[DOMAIN_NAME]" at bounding box center [823, 390] width 321 height 24
click at [683, 390] on input "[DOMAIN_NAME]" at bounding box center [823, 390] width 321 height 24
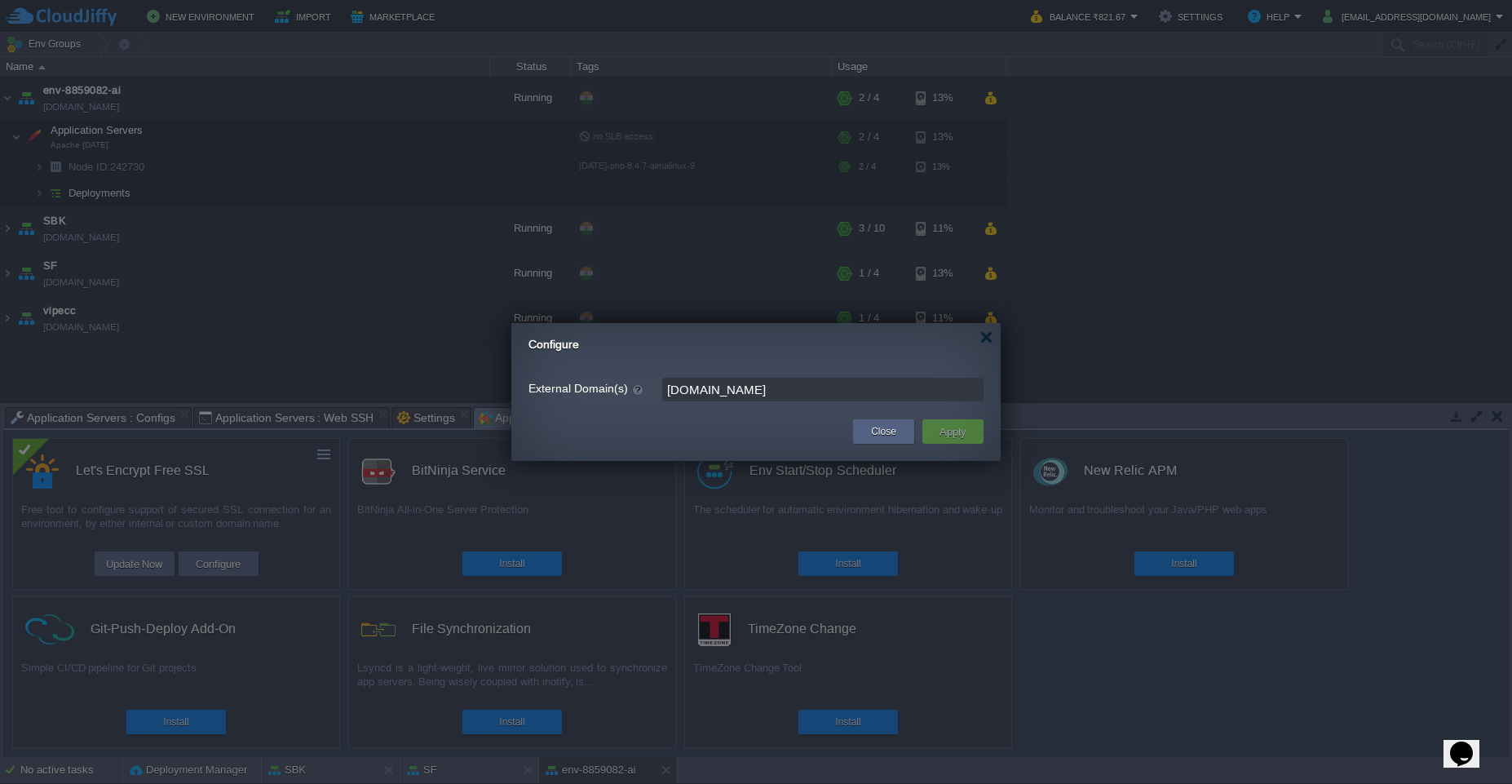
click at [683, 390] on input "[DOMAIN_NAME]" at bounding box center [823, 390] width 321 height 24
type input "[DOMAIN_NAME]"
click at [866, 432] on div "Close" at bounding box center [884, 432] width 37 height 25
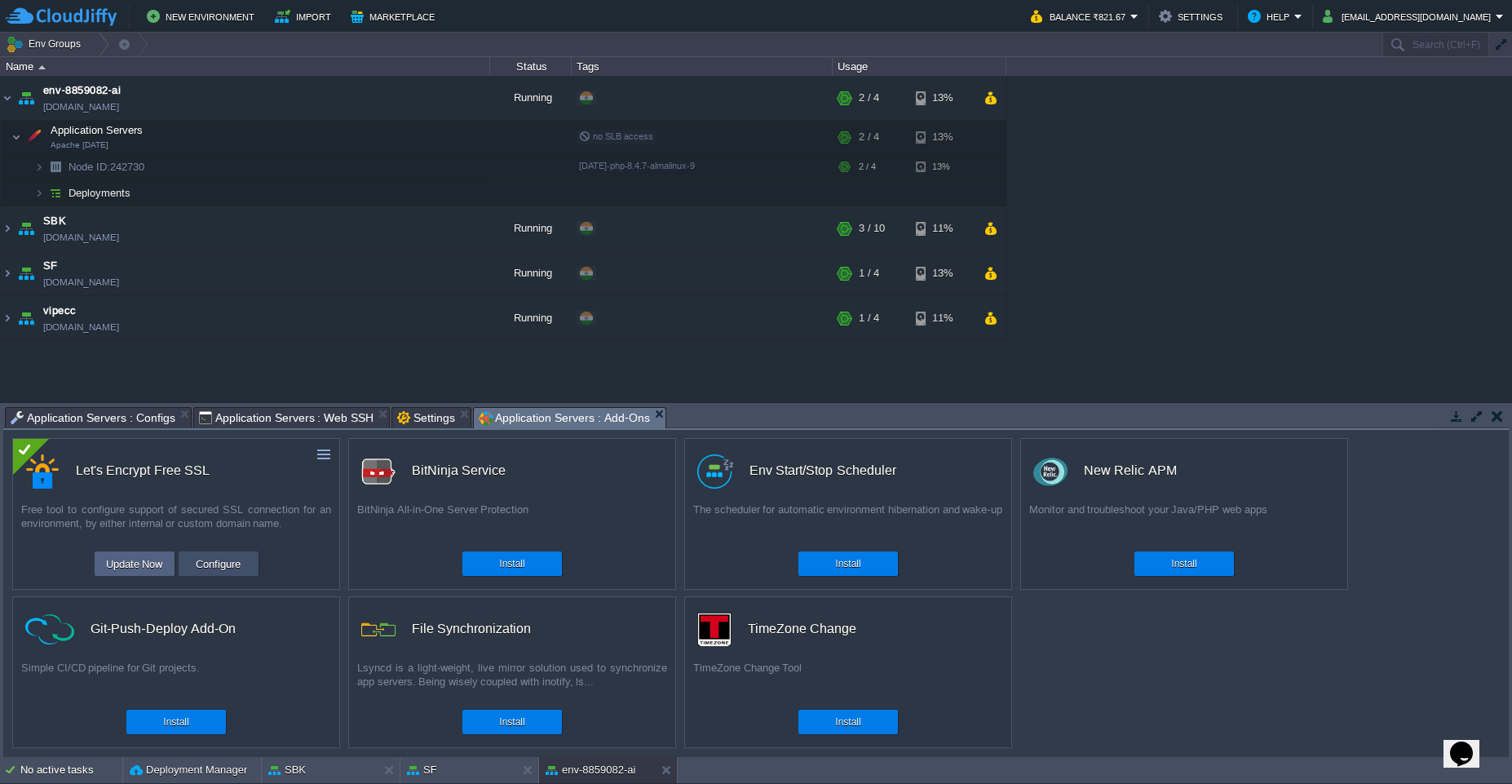
click at [213, 564] on button "Configure" at bounding box center [218, 564] width 54 height 20
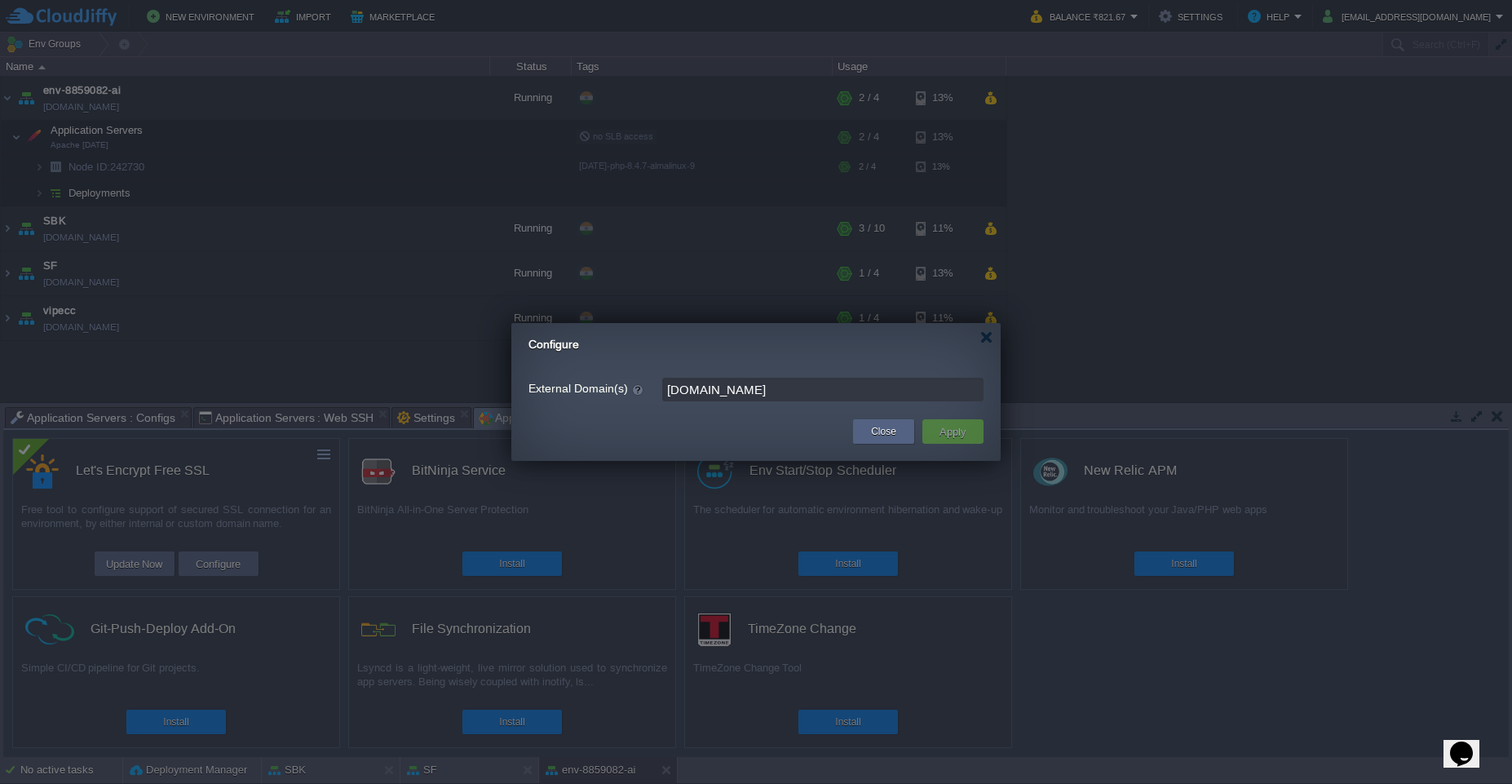
click at [768, 391] on input "[DOMAIN_NAME]" at bounding box center [823, 390] width 321 height 24
click at [754, 403] on form "External Domain(s) [DOMAIN_NAME]" at bounding box center [756, 390] width 455 height 31
click at [767, 390] on input "[DOMAIN_NAME]" at bounding box center [823, 390] width 321 height 24
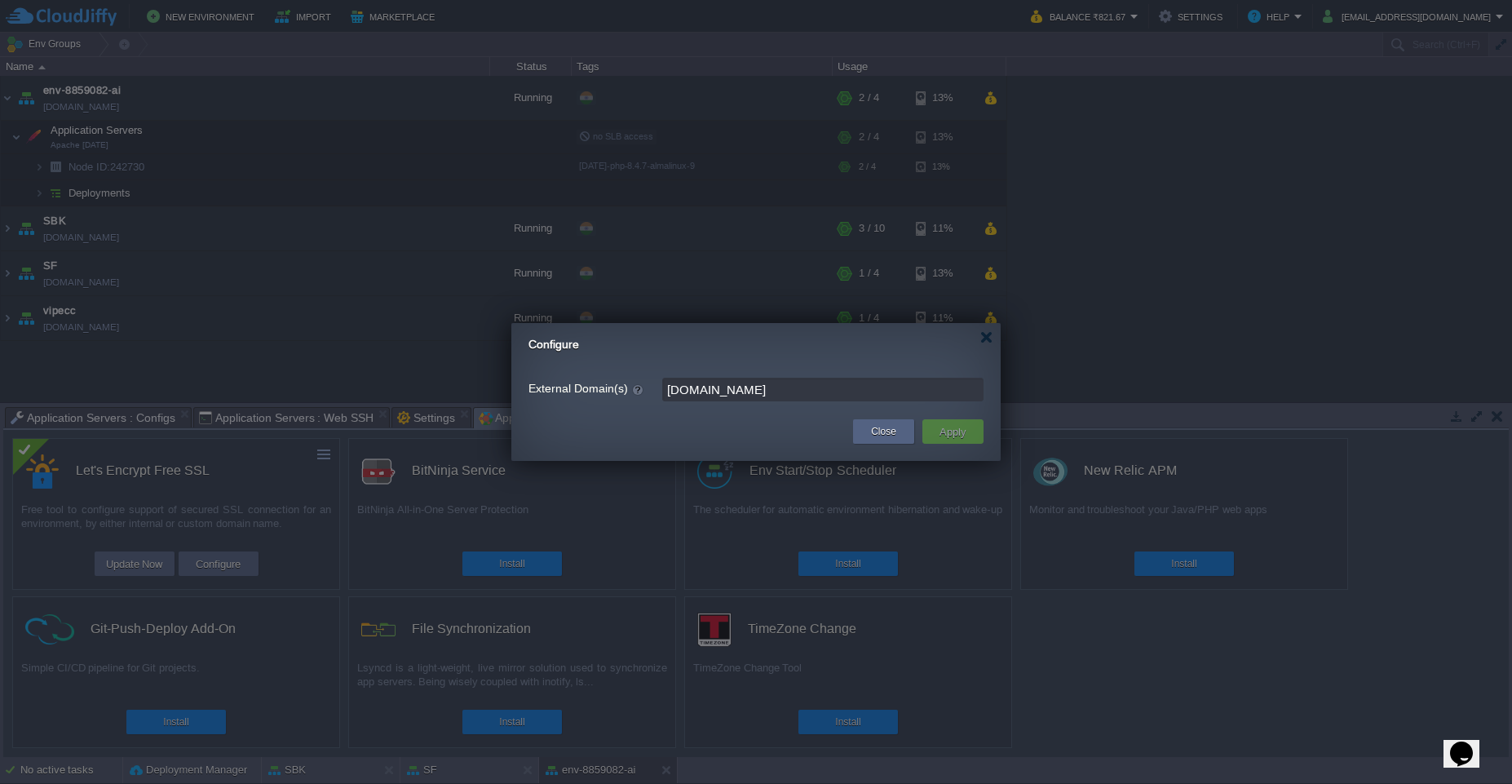
click at [767, 390] on input "[DOMAIN_NAME]" at bounding box center [823, 390] width 321 height 24
click at [936, 422] on button "Apply" at bounding box center [953, 432] width 37 height 20
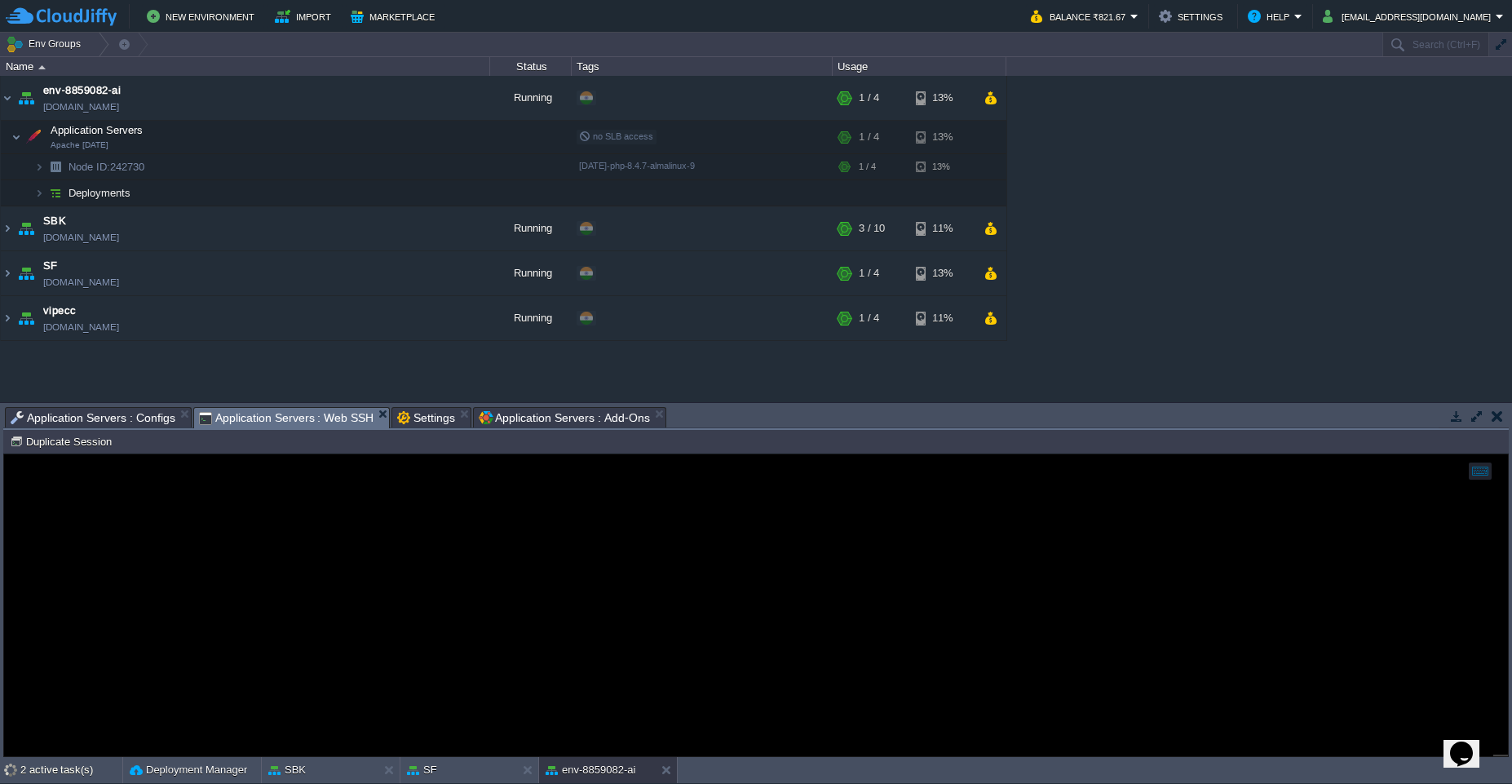
click at [315, 423] on span "Application Servers : Web SSH" at bounding box center [287, 418] width 175 height 21
click at [523, 417] on span "Application Servers : Add-Ons" at bounding box center [563, 418] width 170 height 20
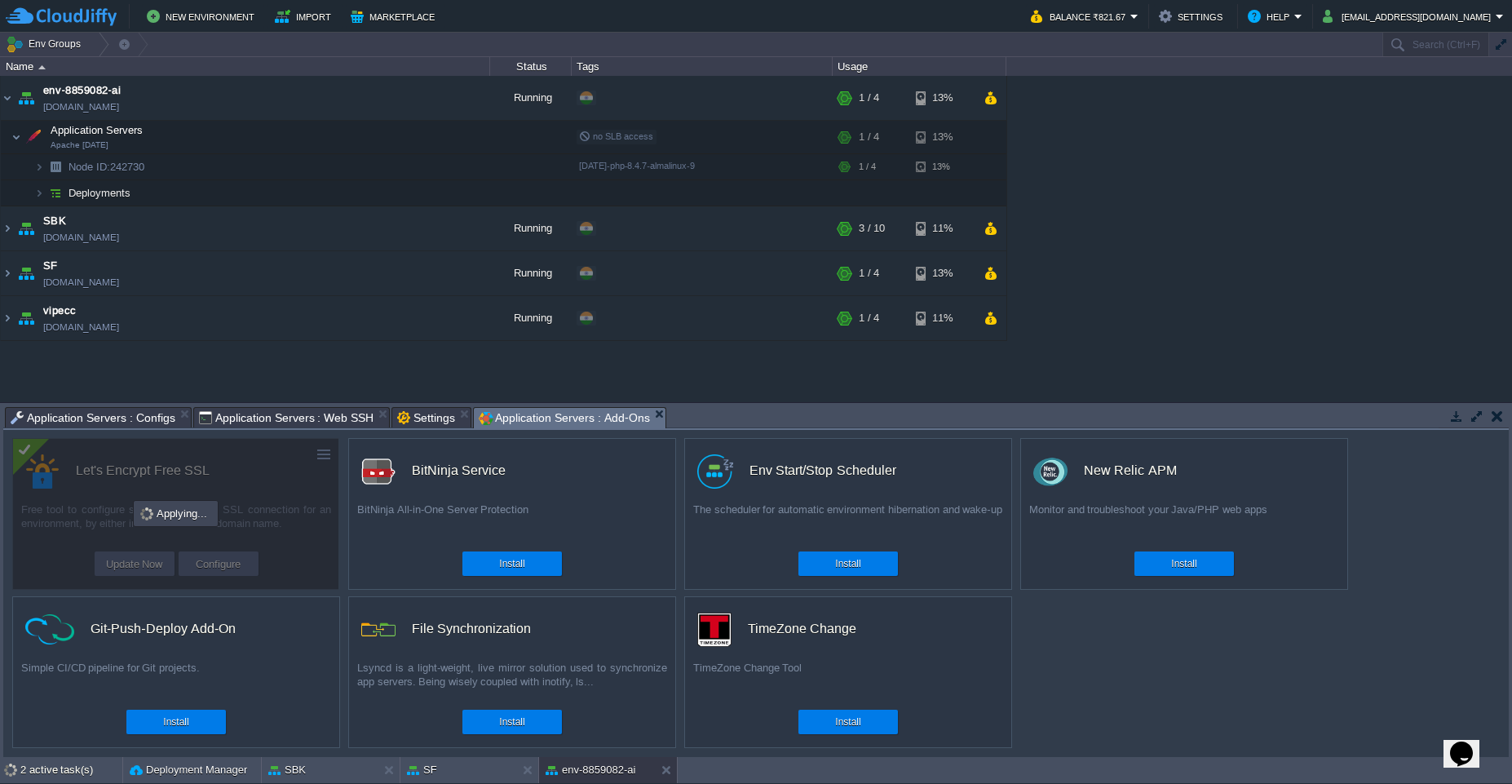
click at [145, 426] on span "Application Servers : Configs" at bounding box center [93, 418] width 165 height 20
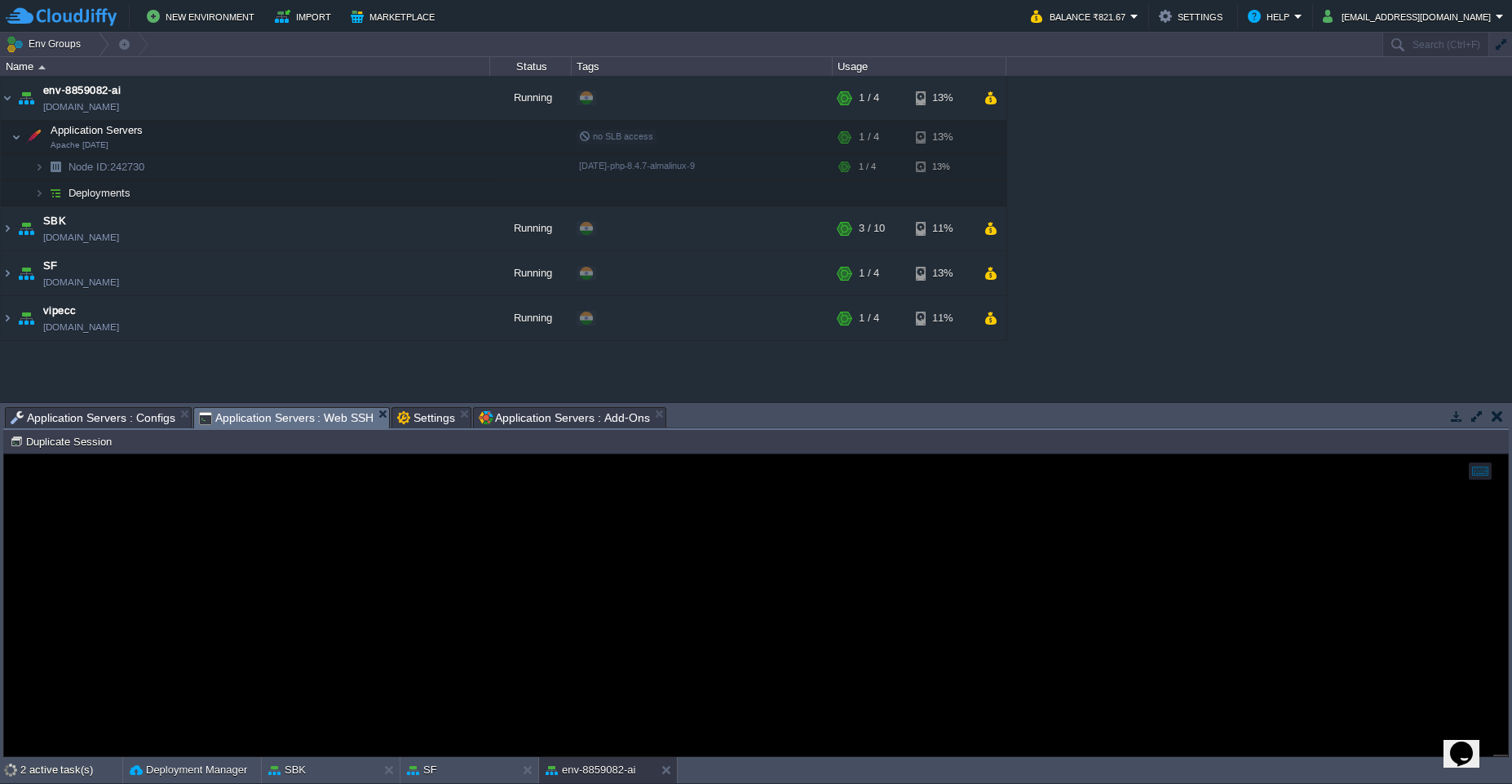
click at [239, 418] on span "Application Servers : Web SSH" at bounding box center [287, 418] width 175 height 21
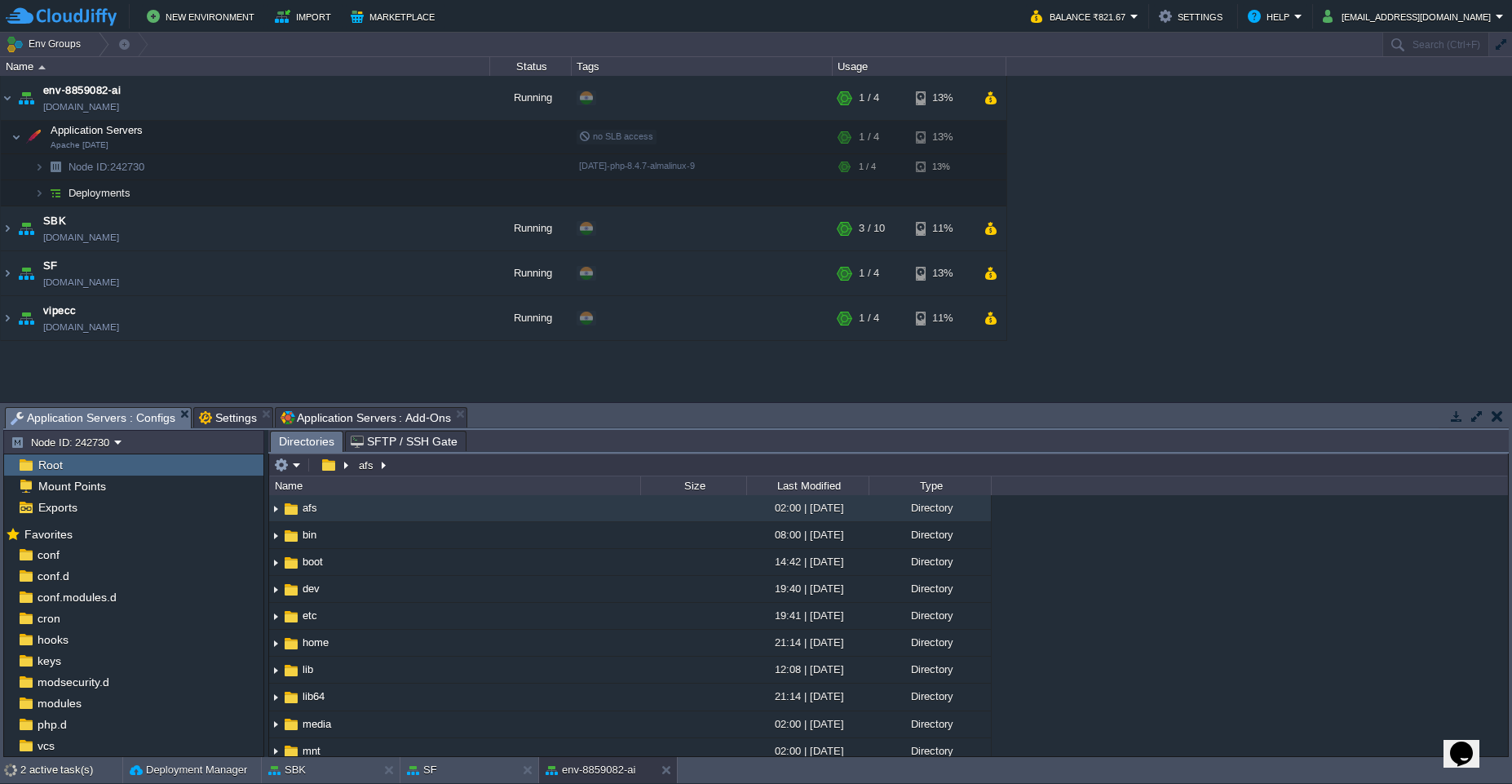
click at [310, 421] on span "Application Servers : Add-Ons" at bounding box center [366, 418] width 170 height 20
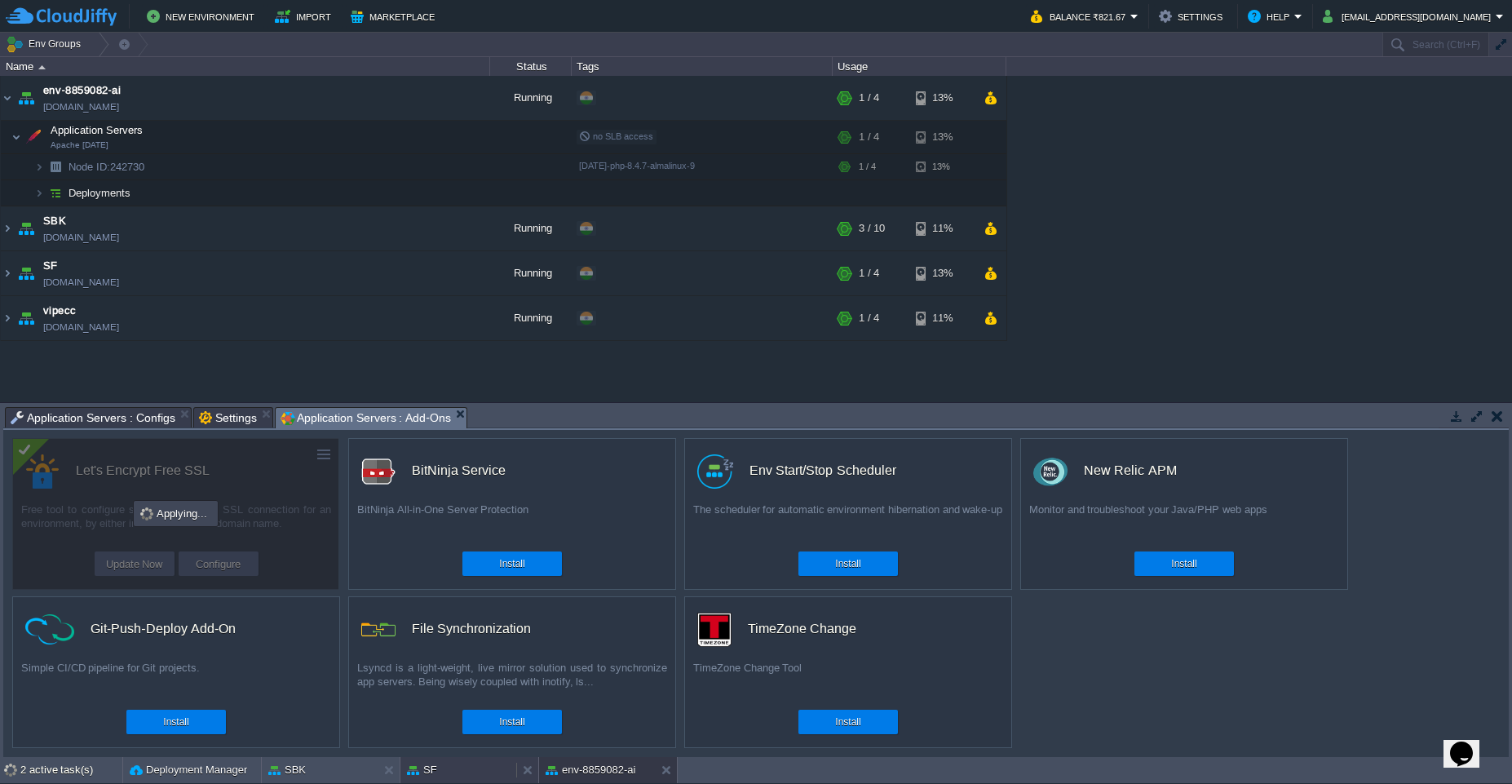
click at [430, 772] on button "SF" at bounding box center [422, 770] width 30 height 16
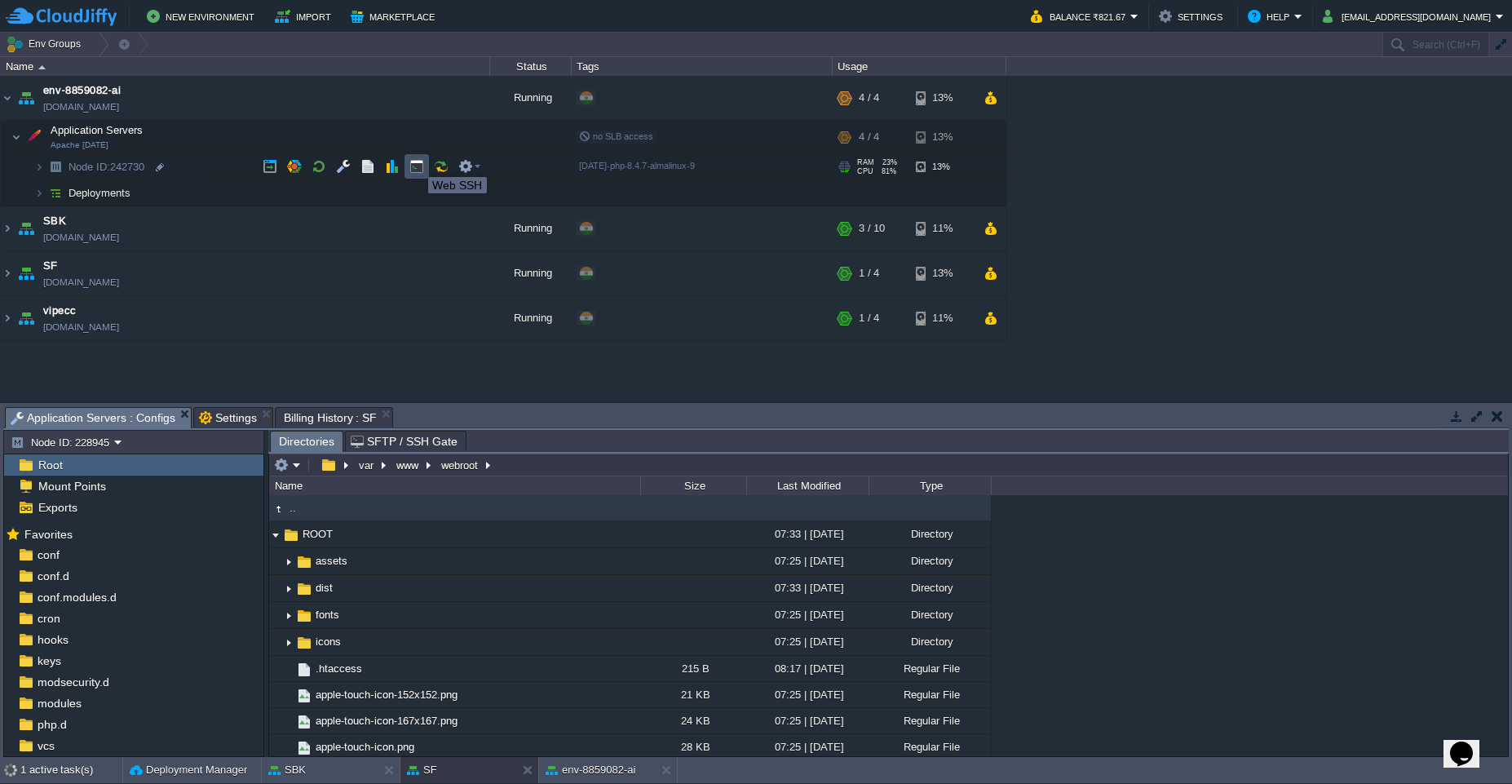
click at [416, 162] on button "button" at bounding box center [417, 166] width 15 height 15
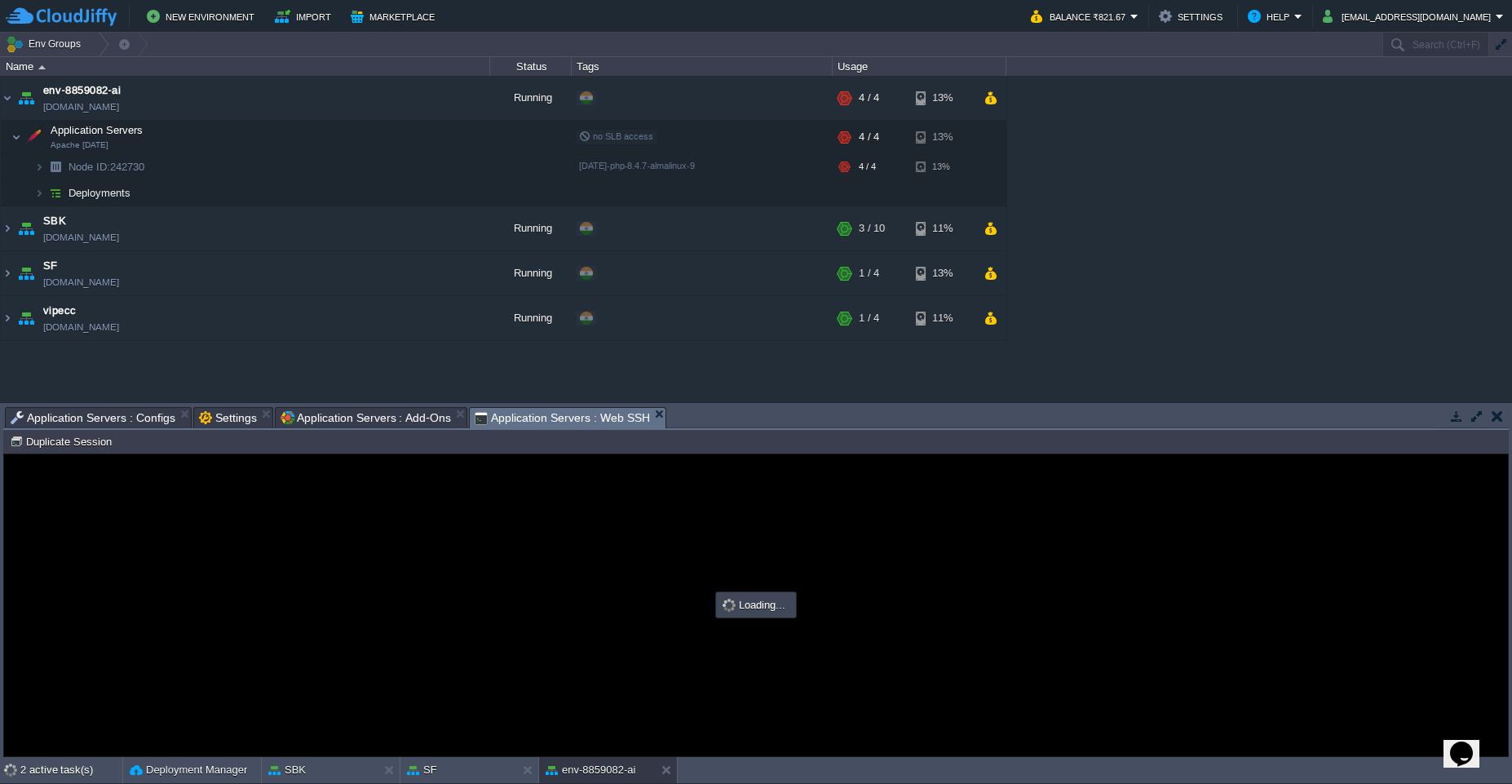
type input "#000000"
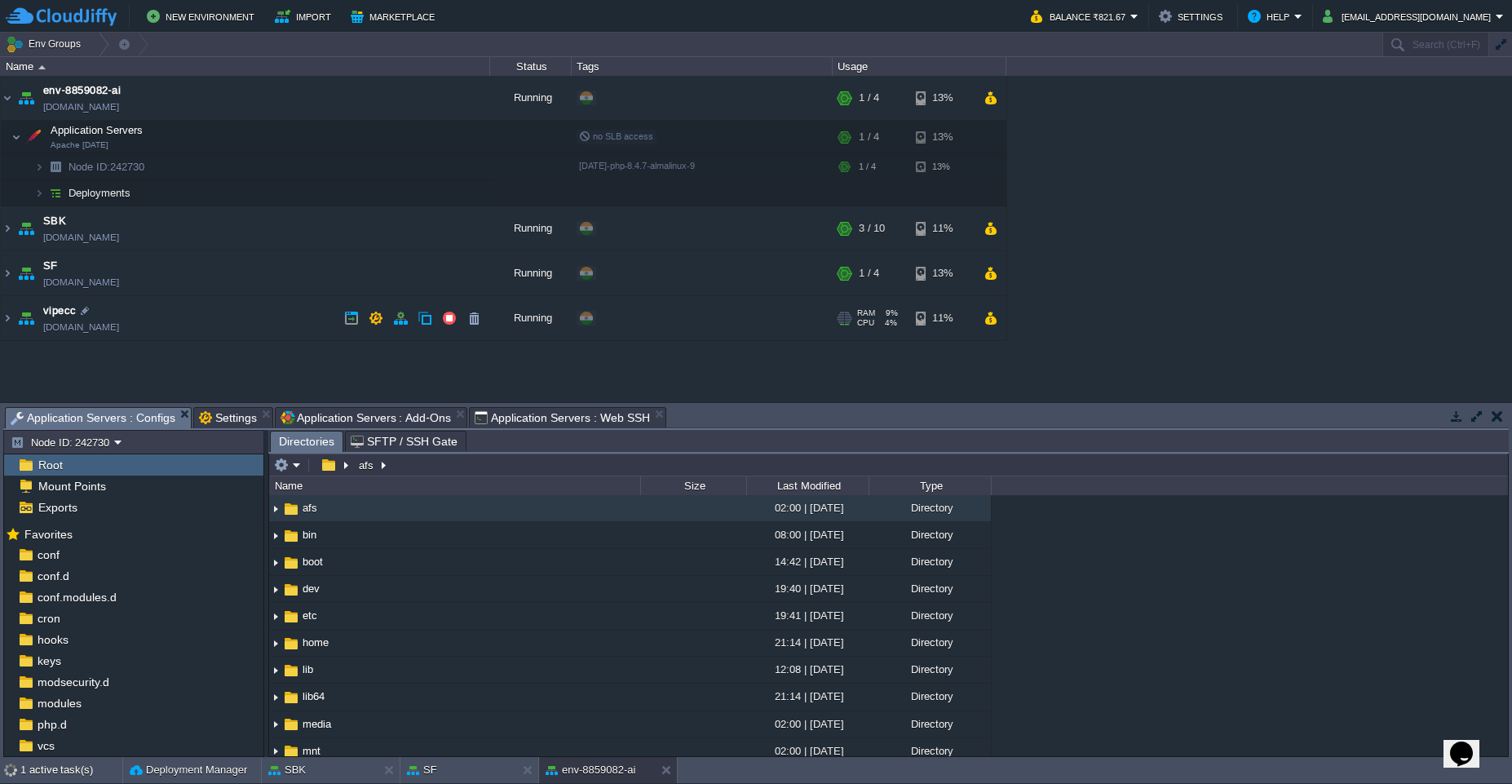
click at [137, 422] on span "Application Servers : Configs" at bounding box center [93, 418] width 165 height 21
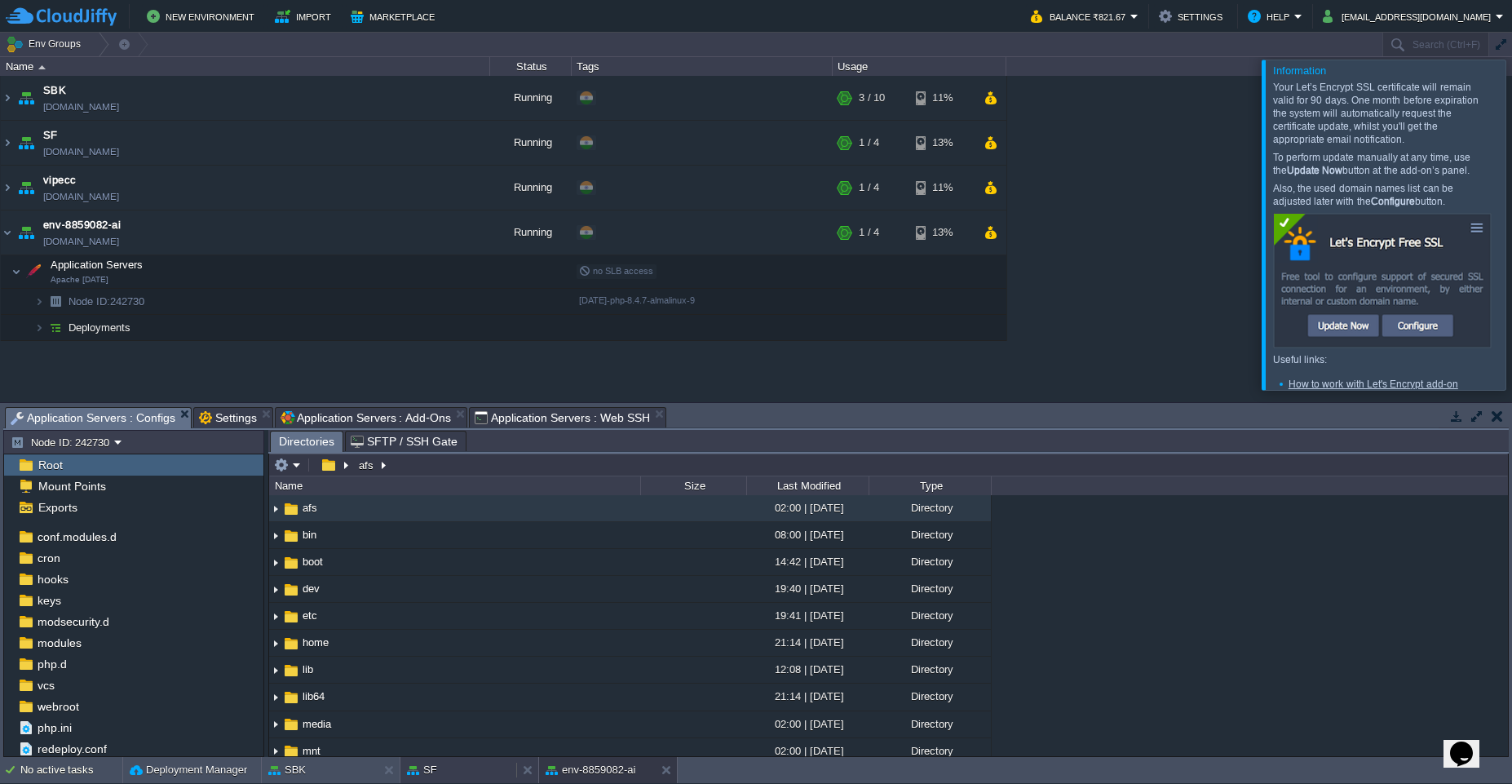
click at [413, 774] on button "SF" at bounding box center [422, 770] width 30 height 16
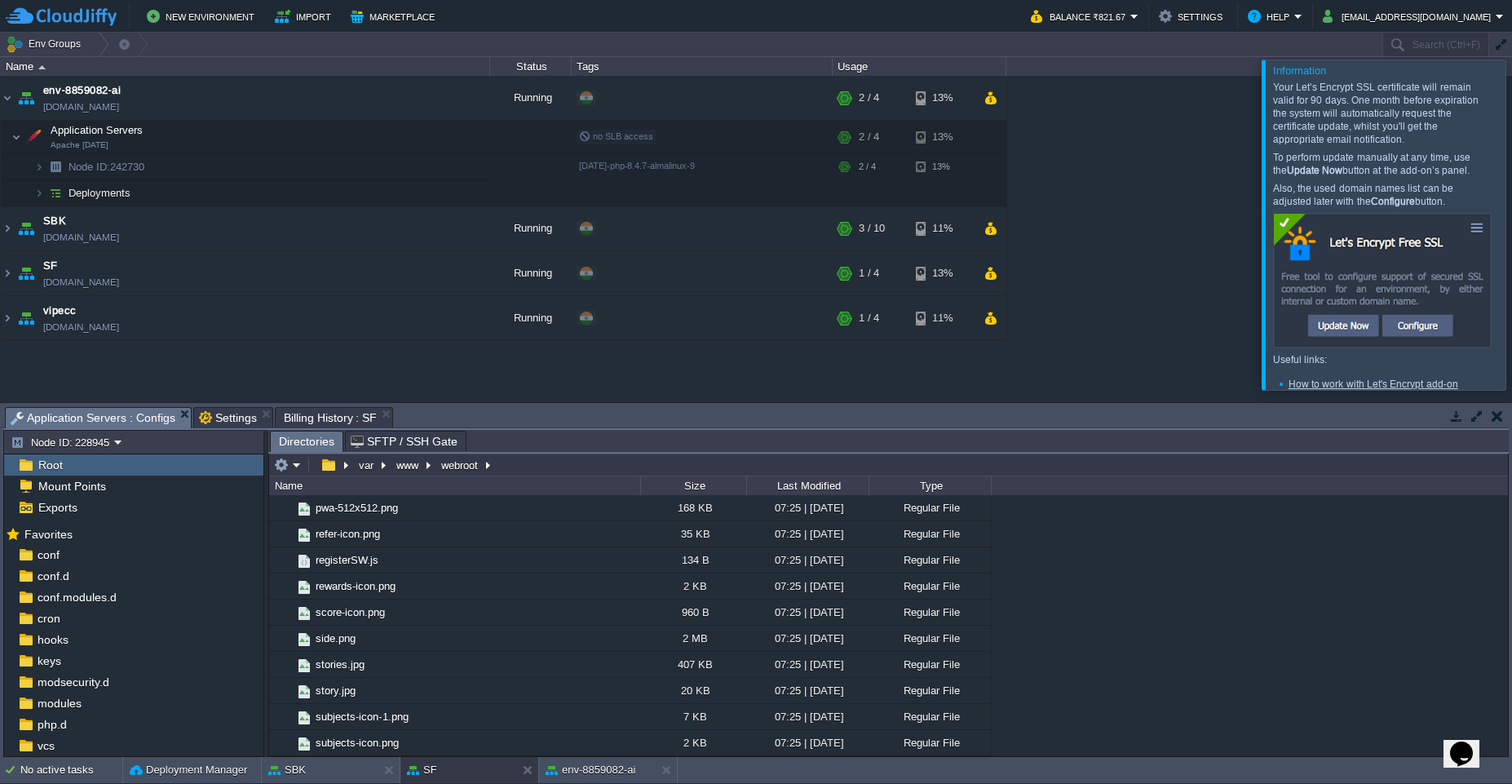
scroll to position [996, 0]
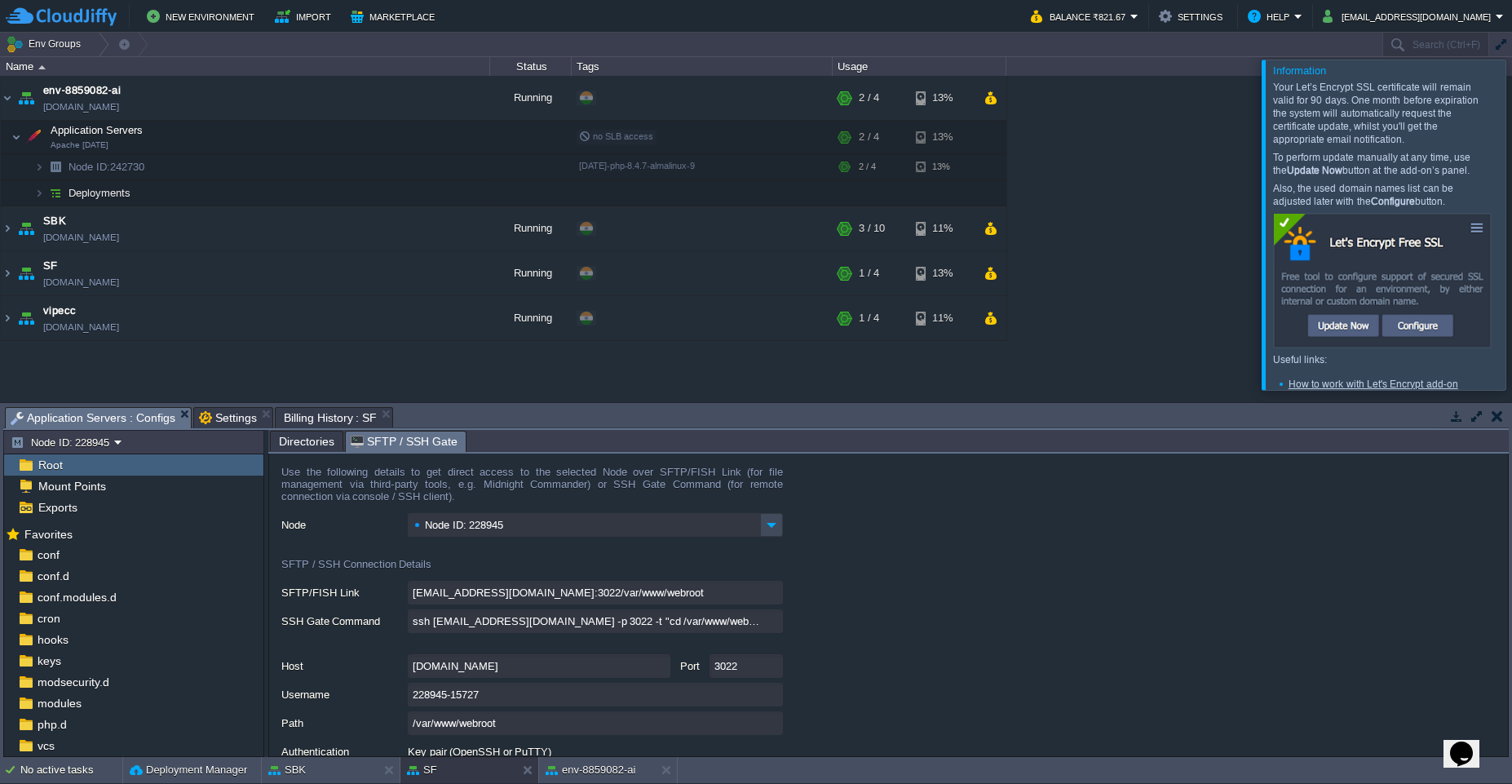
click at [369, 431] on div "SFTP / SSH Gate" at bounding box center [406, 441] width 122 height 21
click at [222, 422] on span "Settings" at bounding box center [228, 418] width 58 height 20
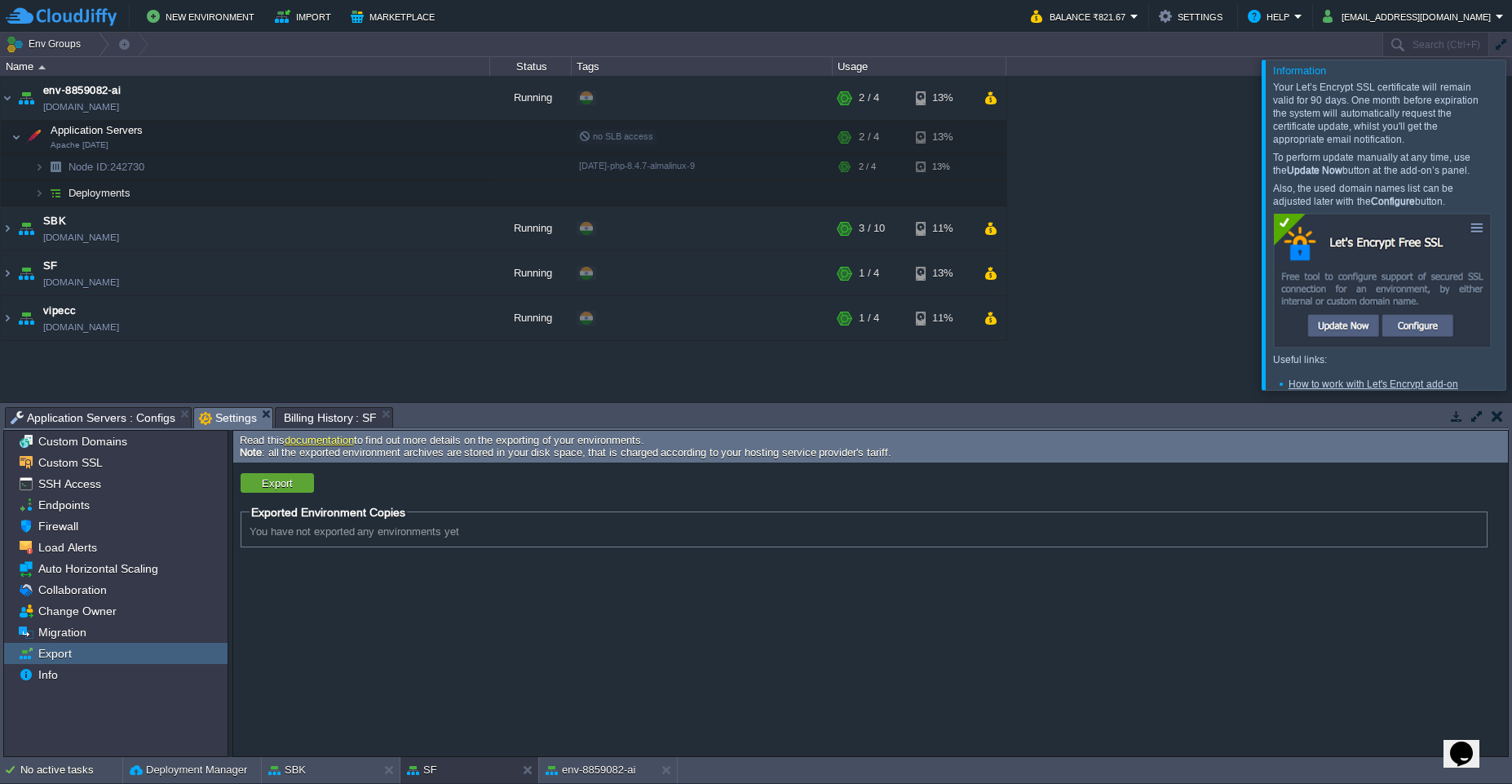
click at [137, 417] on span "Application Servers : Configs" at bounding box center [93, 418] width 165 height 20
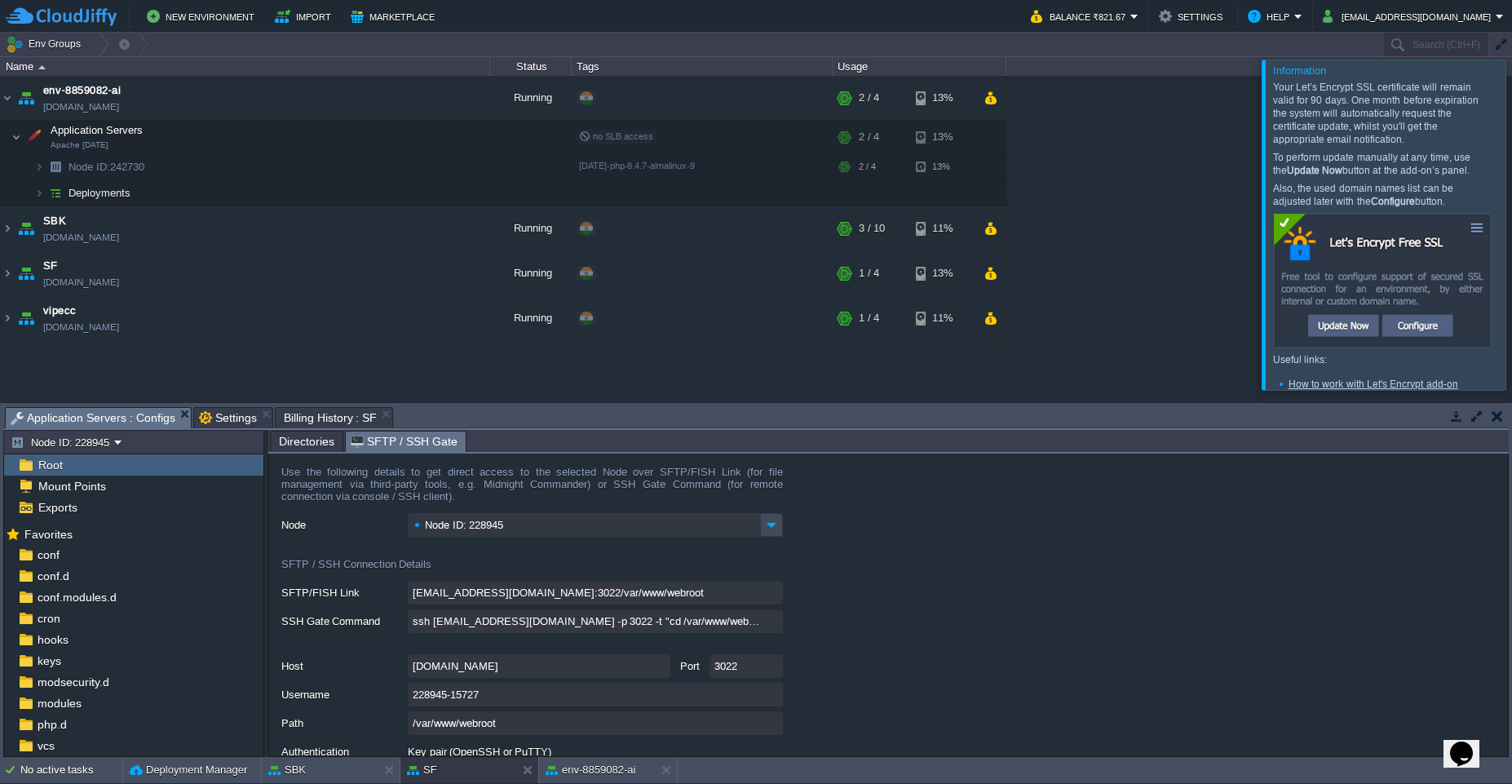
click at [550, 783] on div "No active tasks Deployment Manager SBK SF env-8859082-ai" at bounding box center [756, 770] width 1512 height 27
click at [572, 777] on button "env-8859082-ai" at bounding box center [590, 770] width 90 height 16
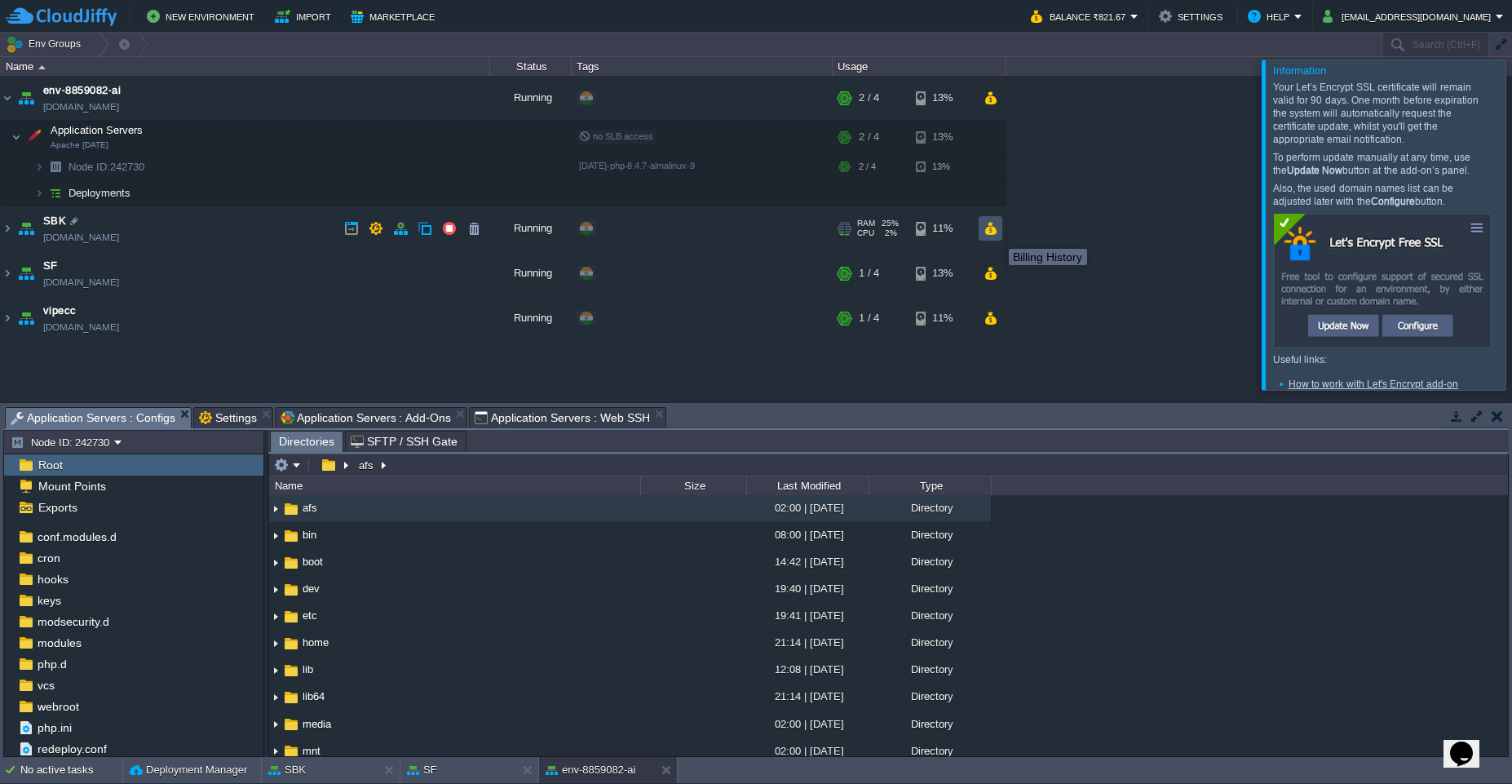
click at [996, 234] on button "button" at bounding box center [990, 228] width 14 height 15
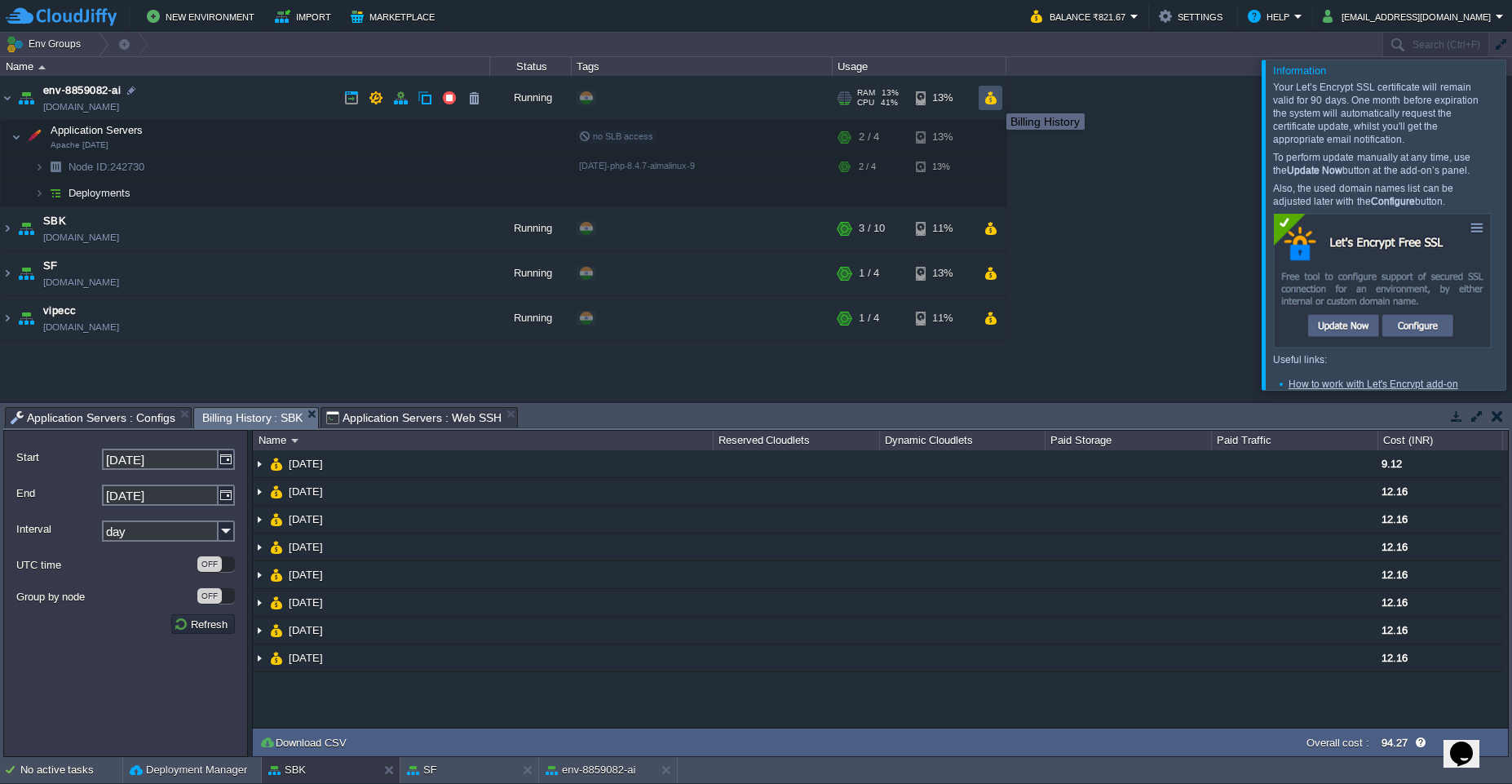
click at [994, 99] on button "button" at bounding box center [990, 98] width 14 height 15
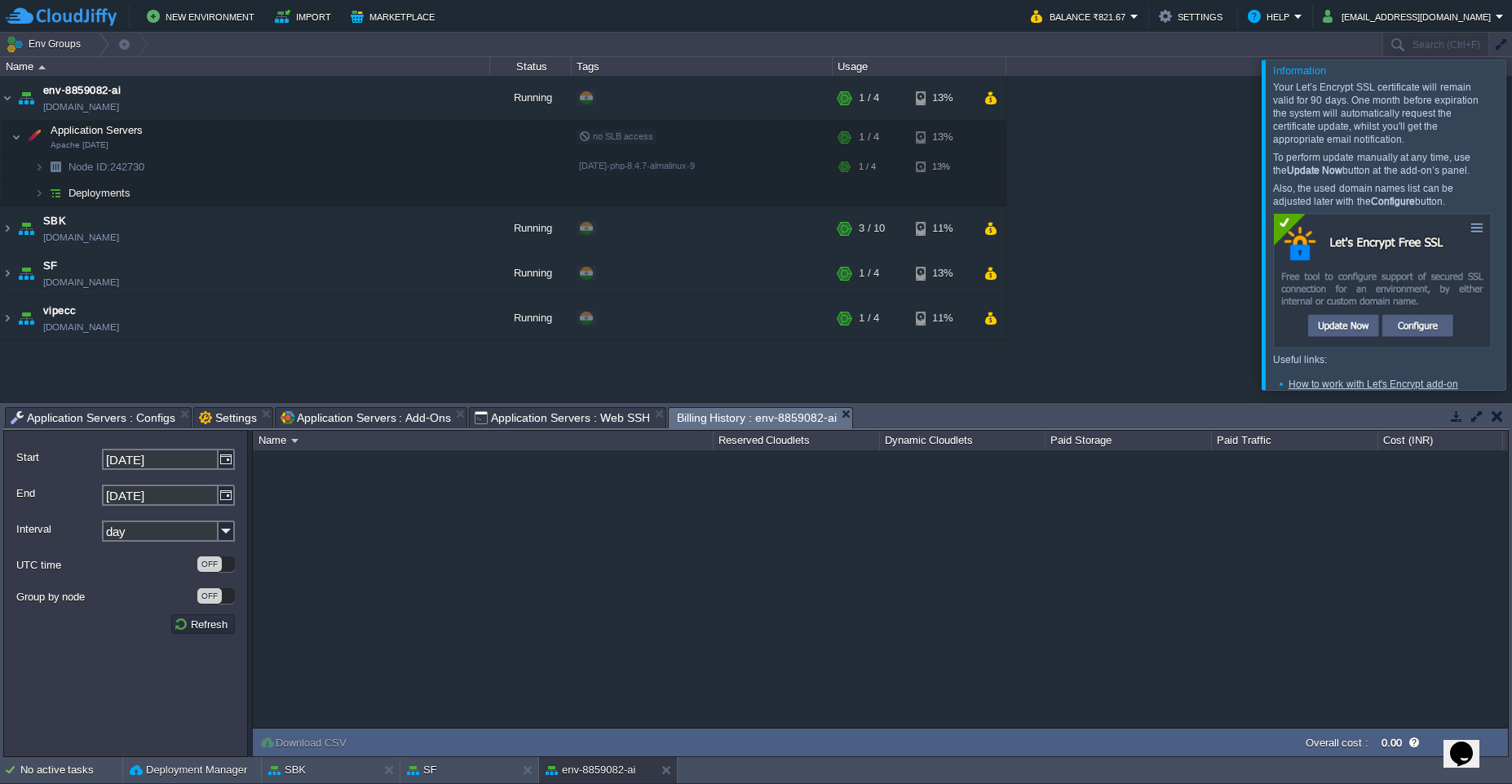
click at [309, 416] on span "Application Servers : Add-Ons" at bounding box center [366, 418] width 170 height 20
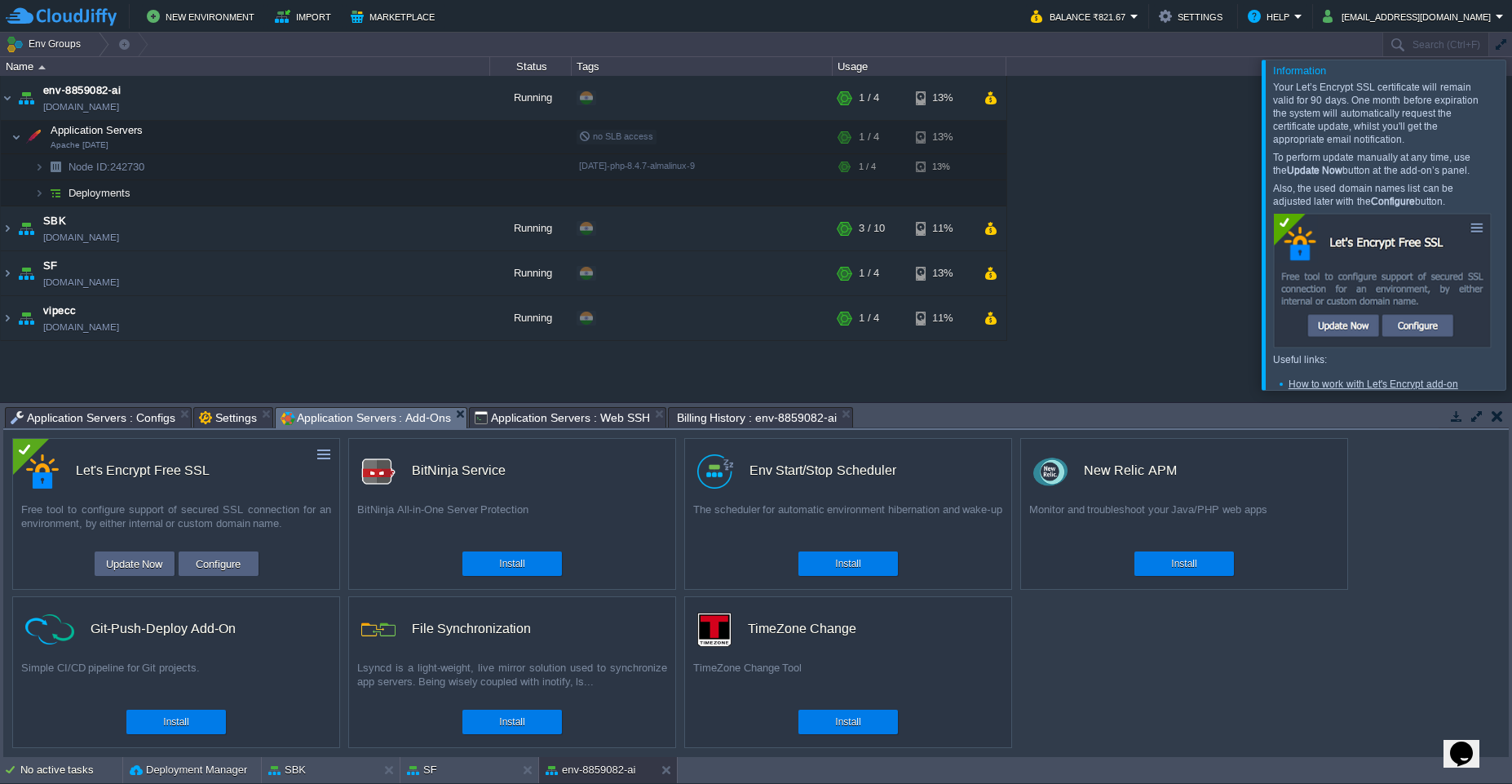
click at [516, 418] on span "Application Servers : Web SSH" at bounding box center [562, 418] width 175 height 20
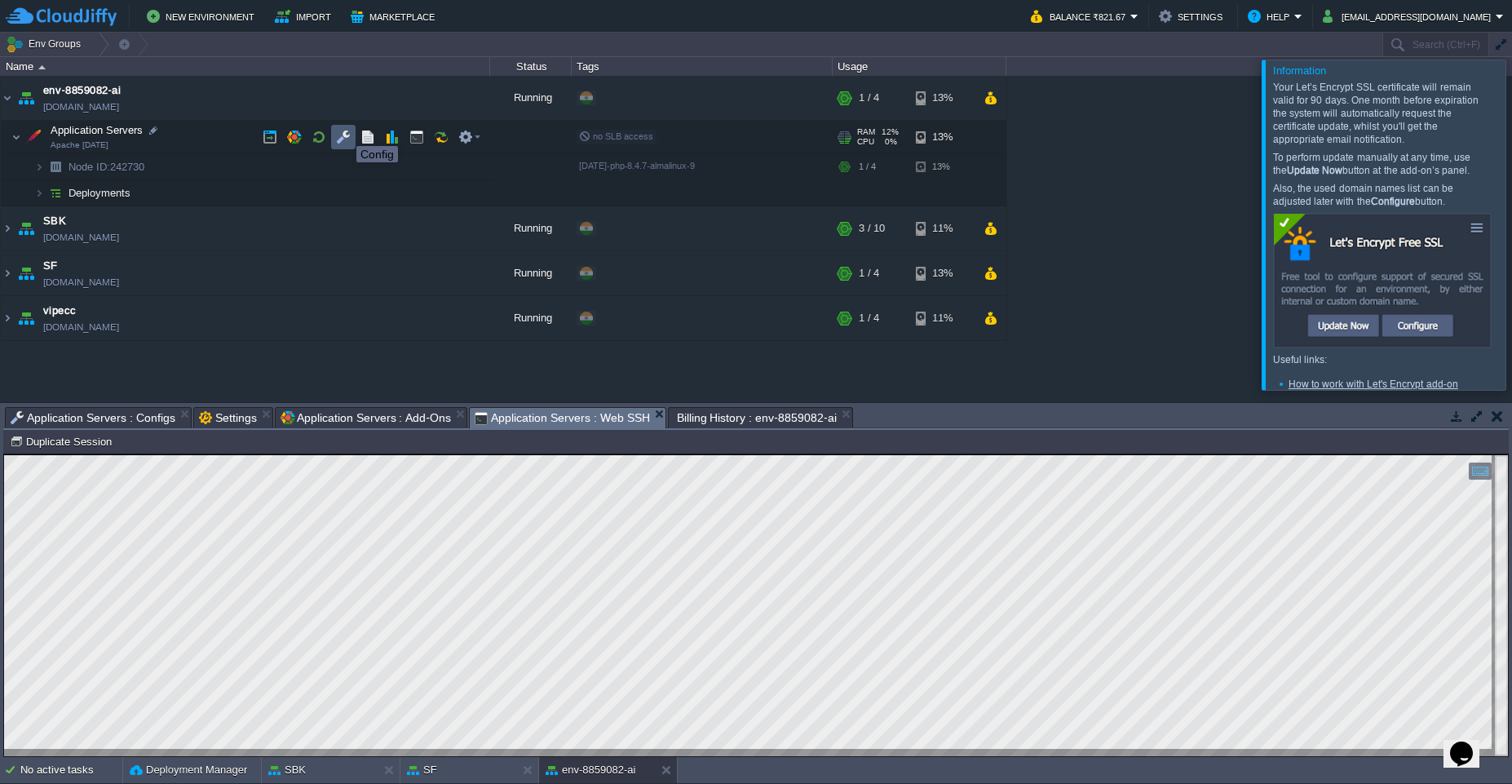
click at [344, 131] on button "button" at bounding box center [343, 137] width 15 height 15
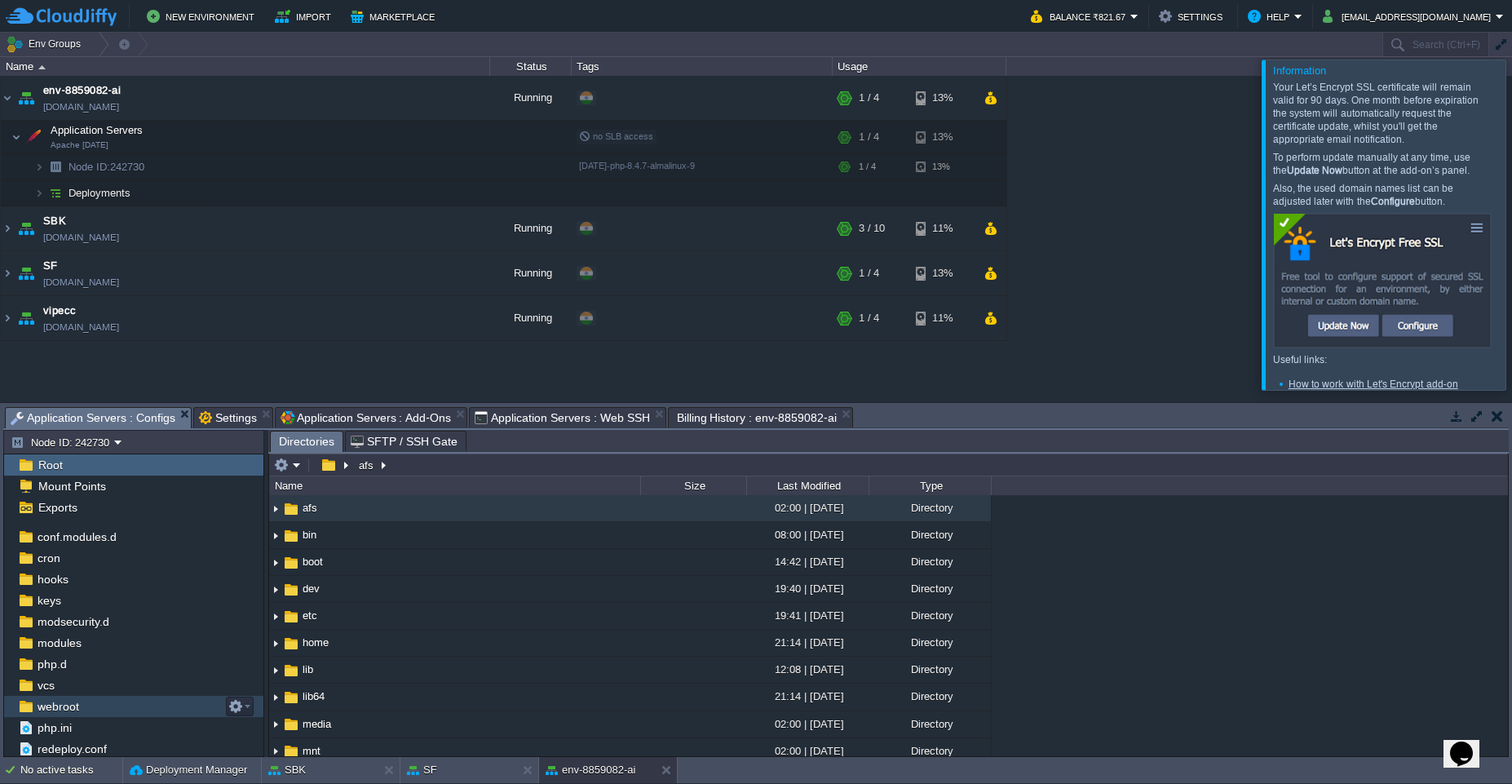
click at [68, 696] on div "webroot" at bounding box center [133, 707] width 259 height 21
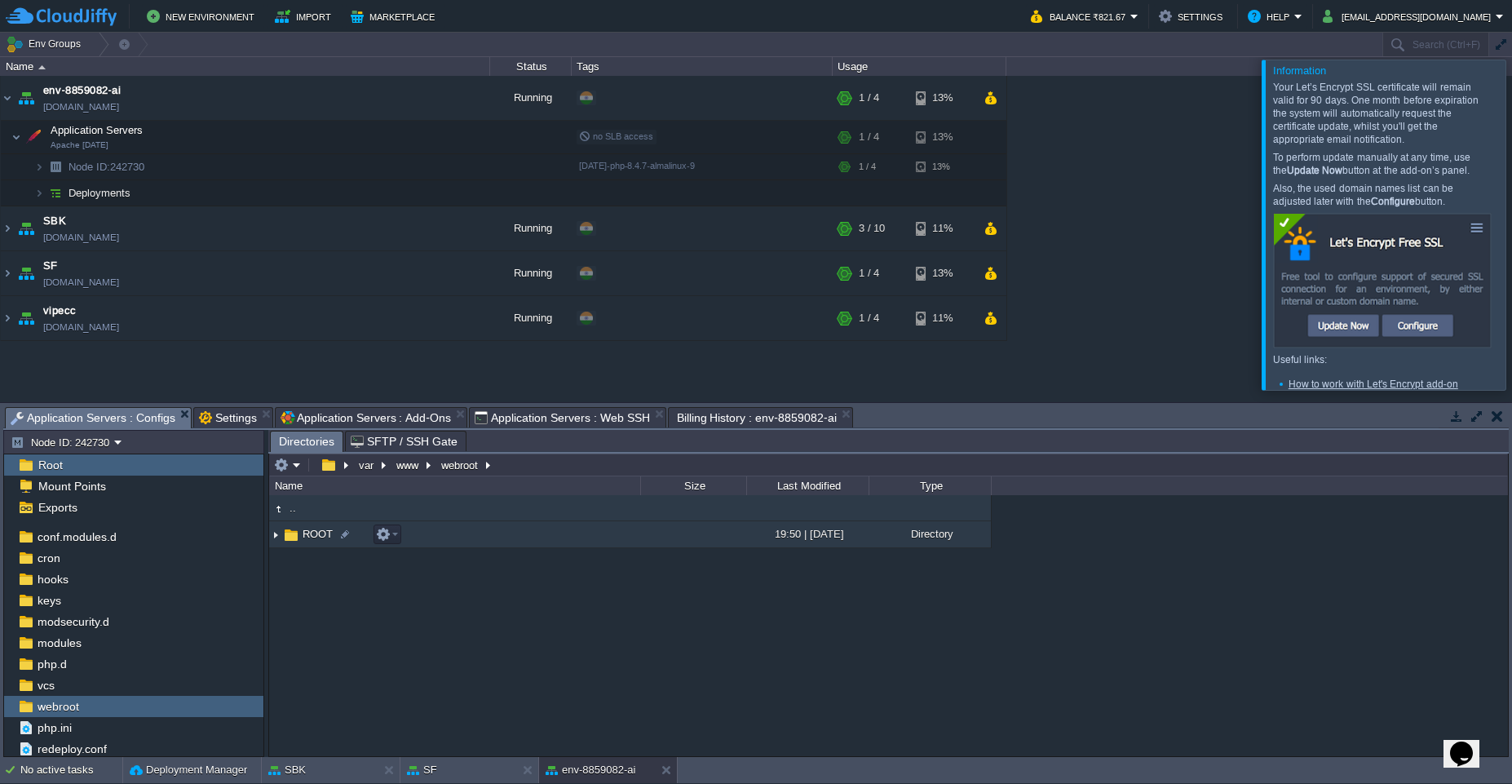
click at [272, 534] on img at bounding box center [276, 534] width 13 height 26
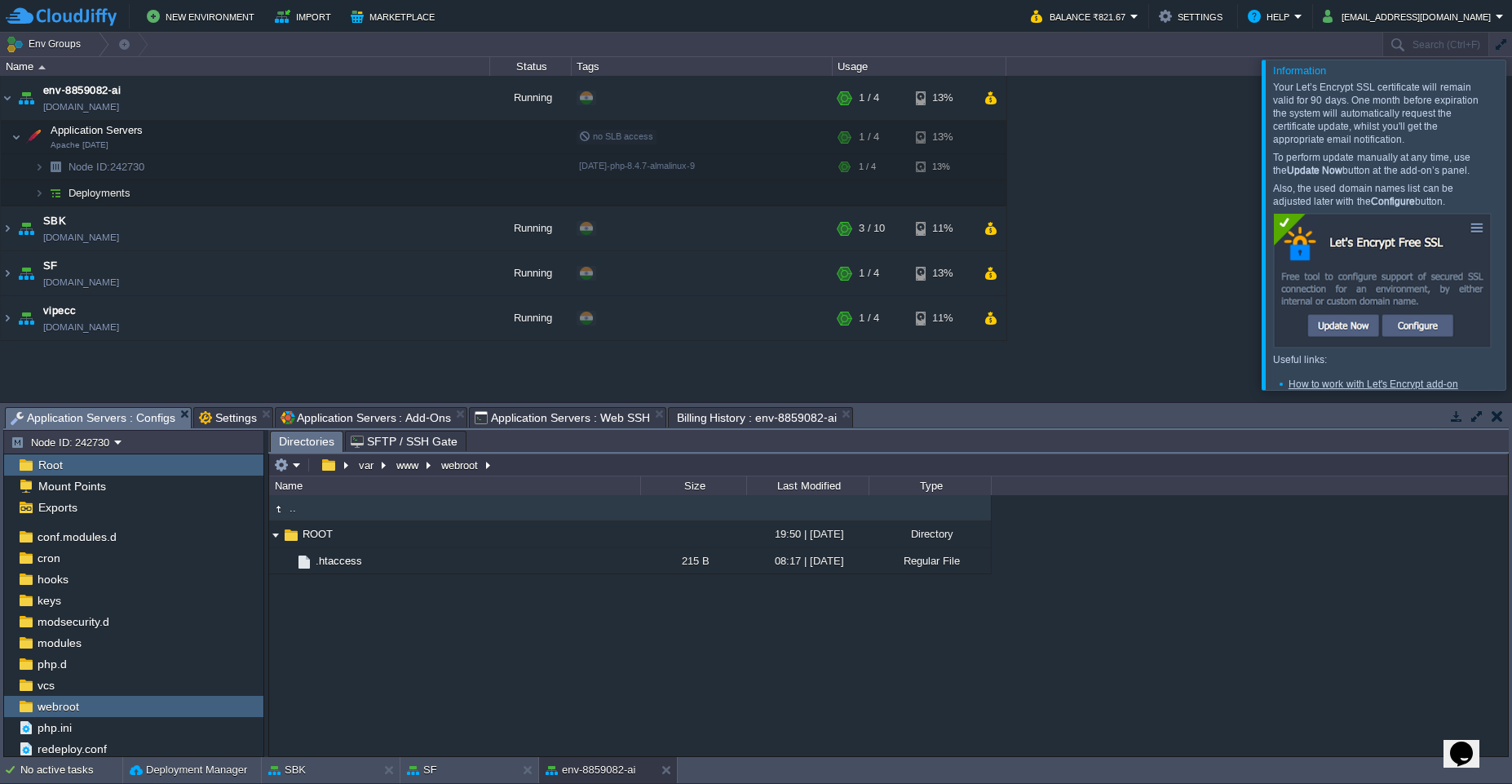
click at [530, 422] on span "Application Servers : Web SSH" at bounding box center [562, 418] width 175 height 20
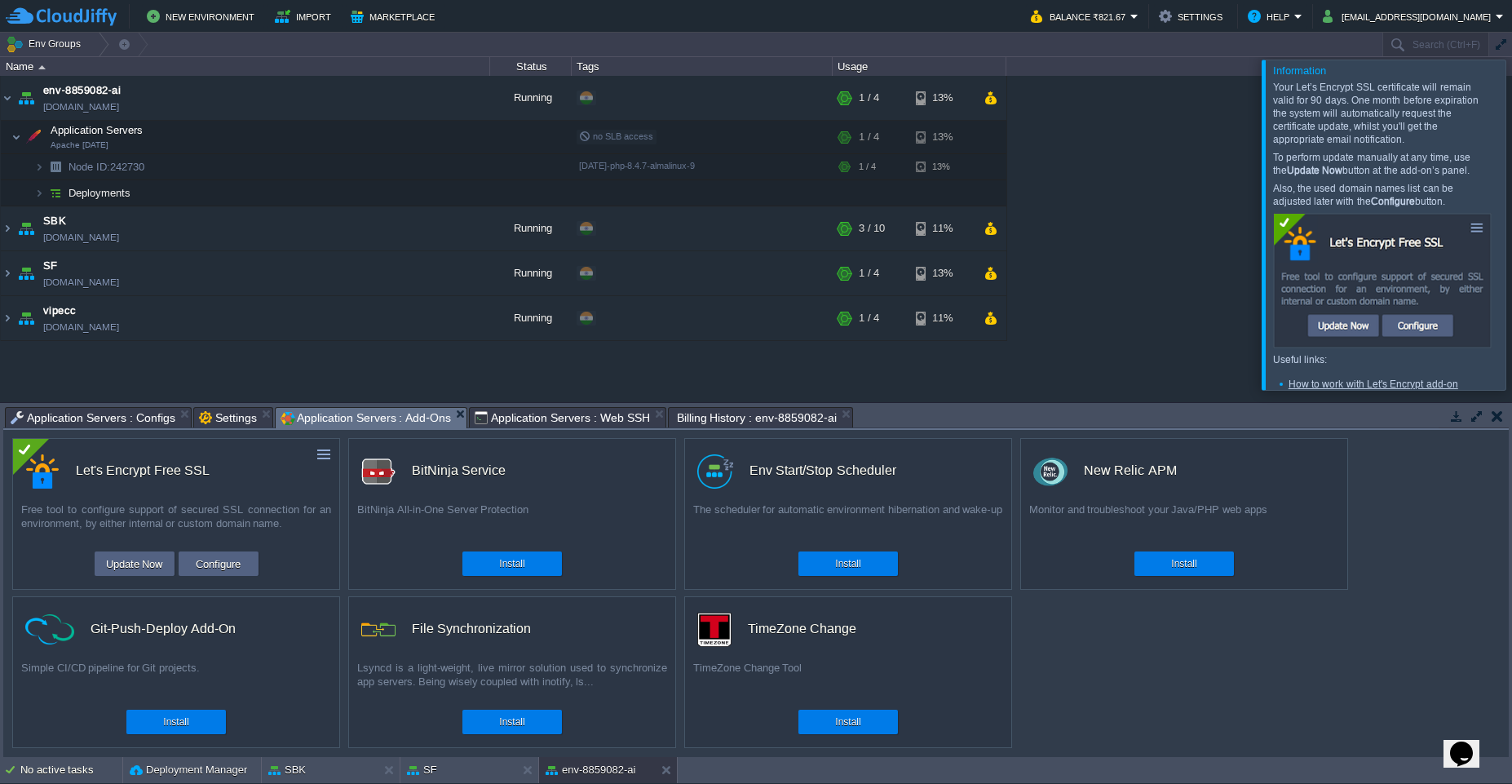
click at [376, 425] on span "Application Servers : Add-Ons" at bounding box center [366, 418] width 170 height 21
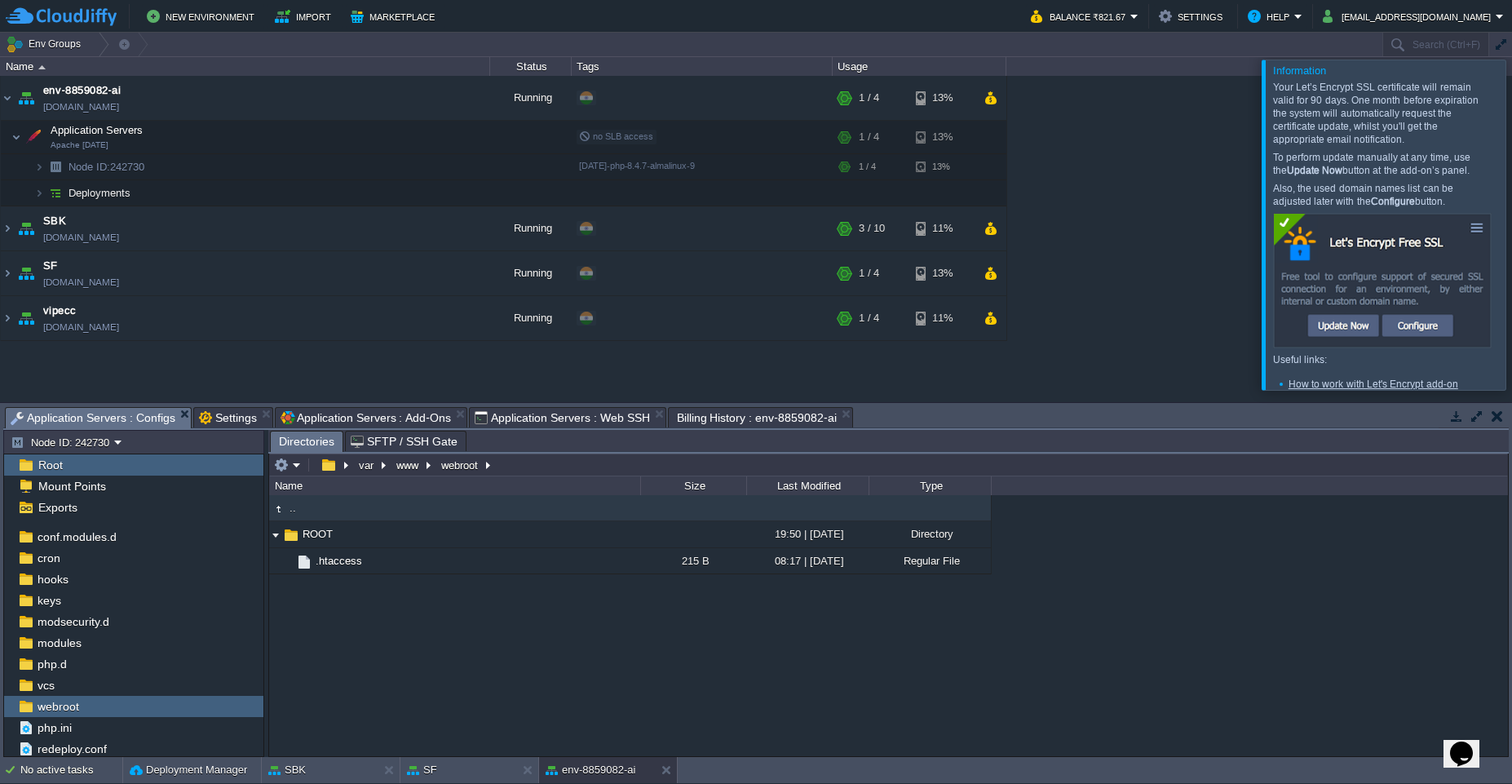
click at [129, 424] on span "Application Servers : Configs" at bounding box center [93, 418] width 165 height 21
click at [358, 142] on td at bounding box center [368, 138] width 25 height 25
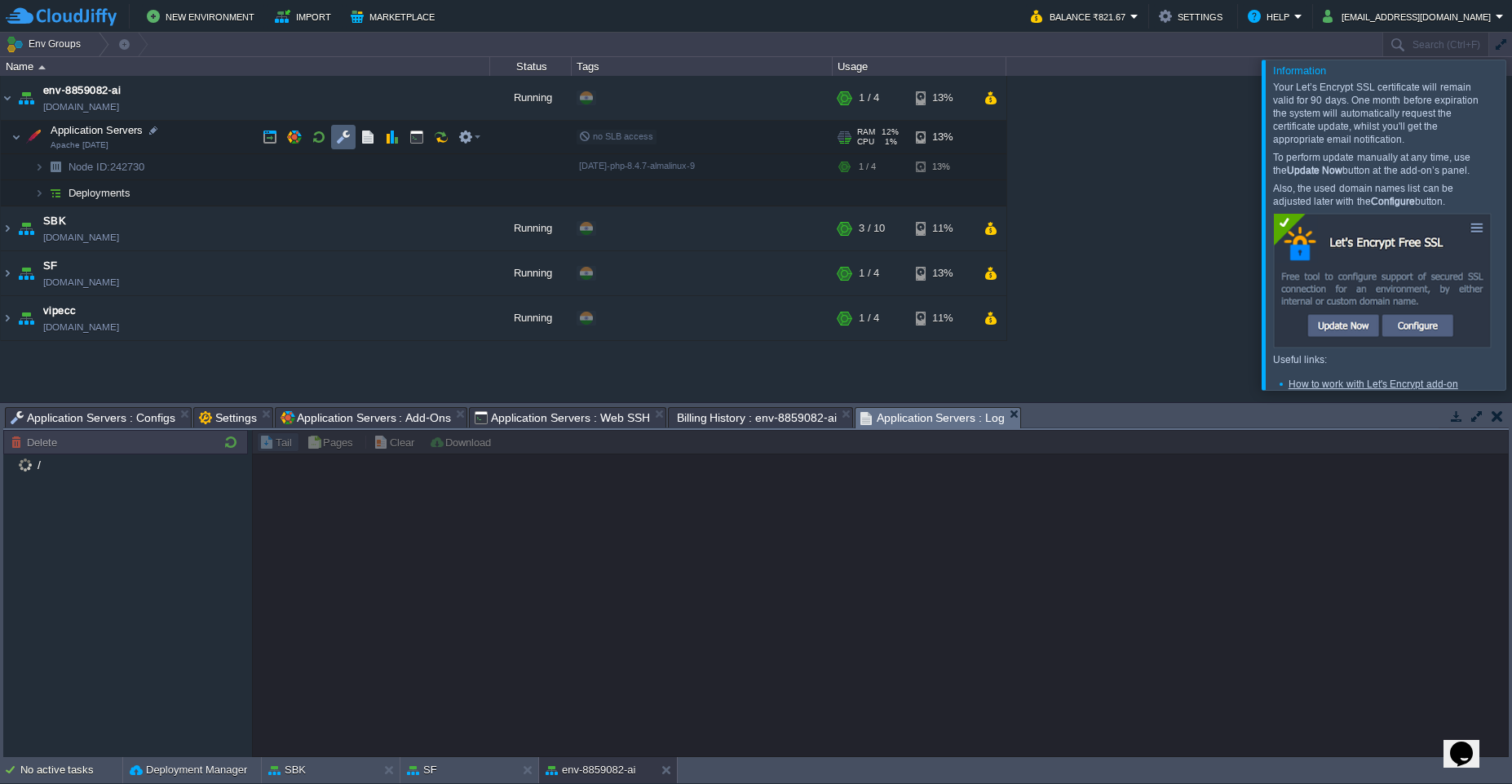
click at [348, 142] on button "button" at bounding box center [343, 137] width 15 height 15
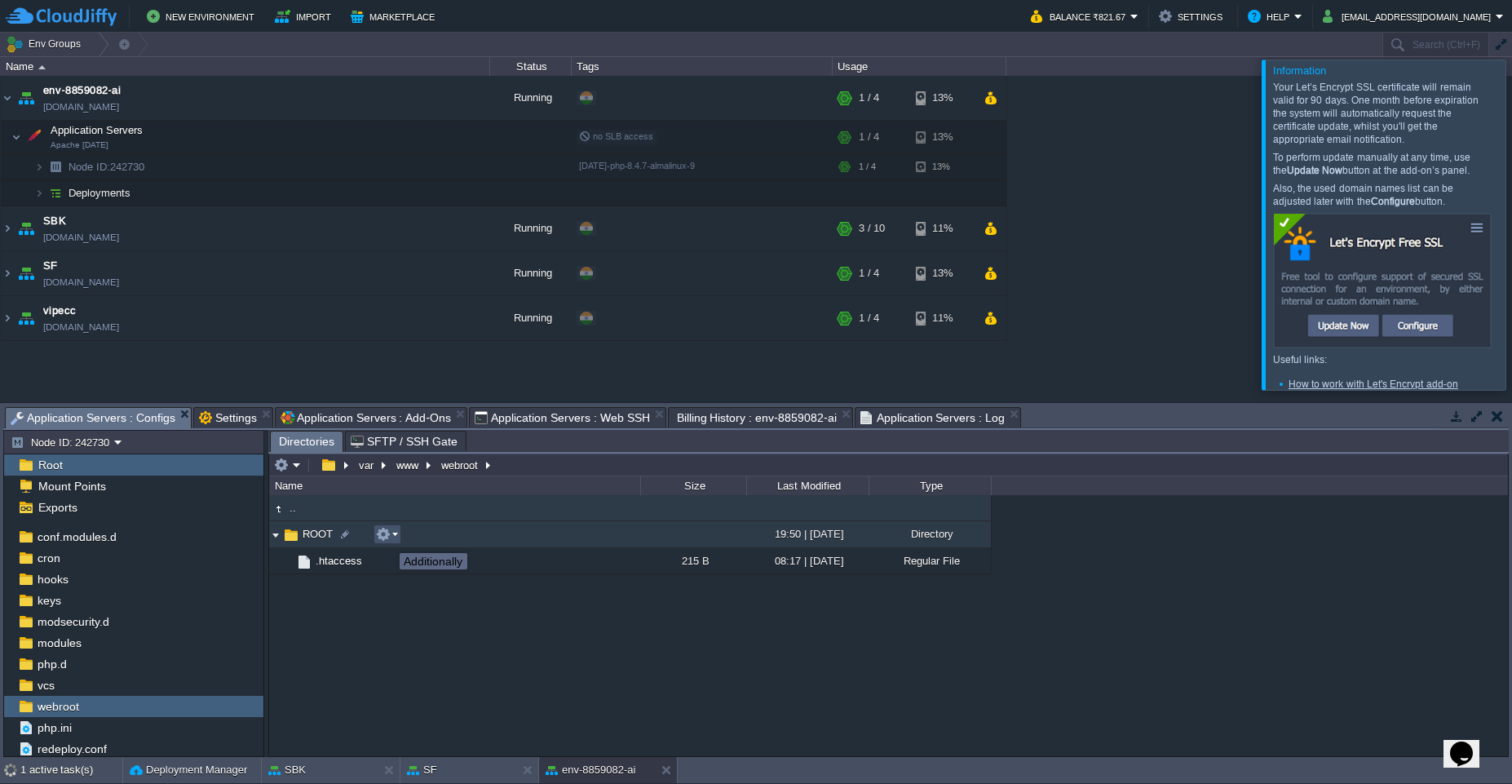
click at [387, 539] on button "button" at bounding box center [384, 534] width 15 height 15
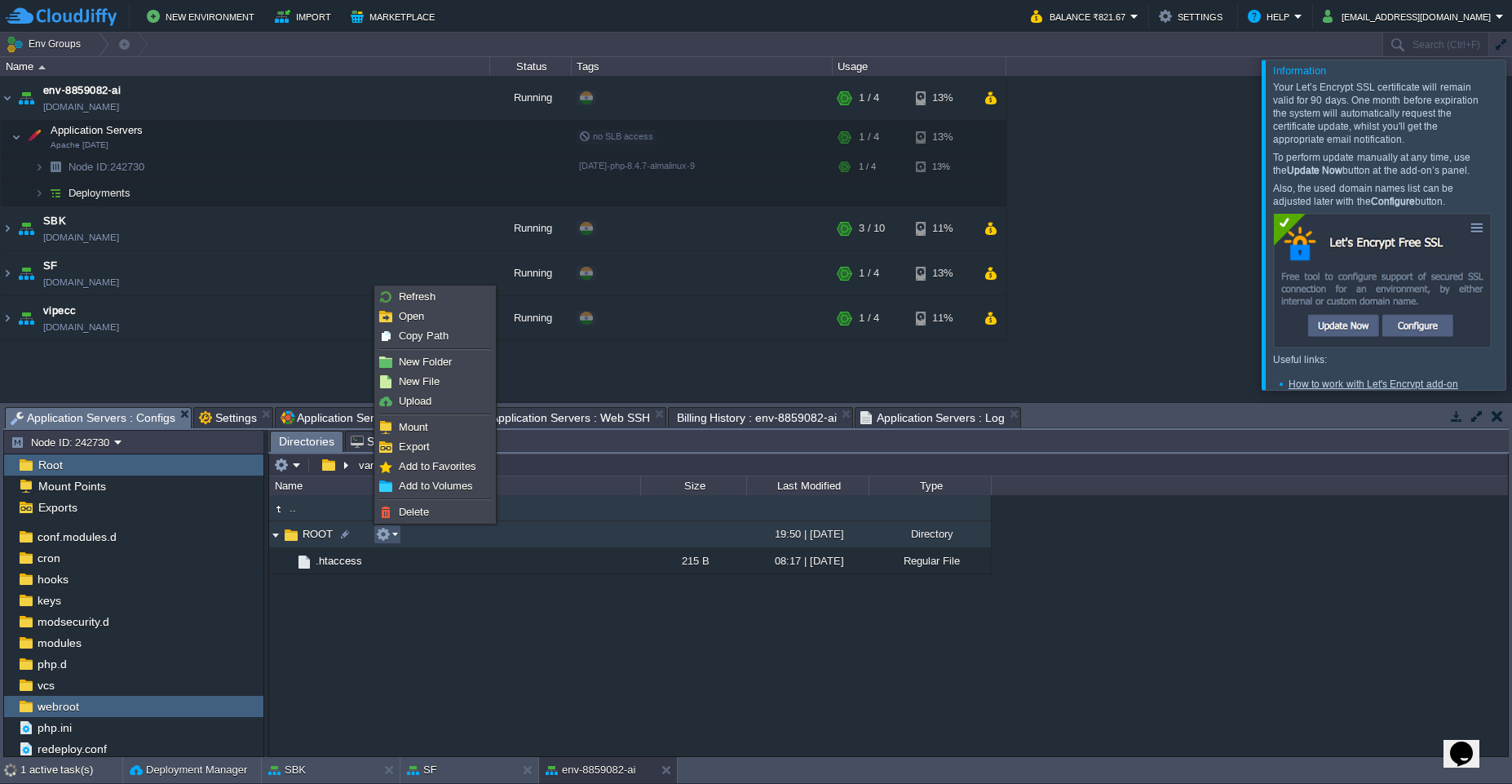
click at [385, 632] on div ".. ROOT 19:50 | [DATE] Directory .. .htaccess 215 B 08:17 | [DATE] Regular File" at bounding box center [889, 625] width 1239 height 261
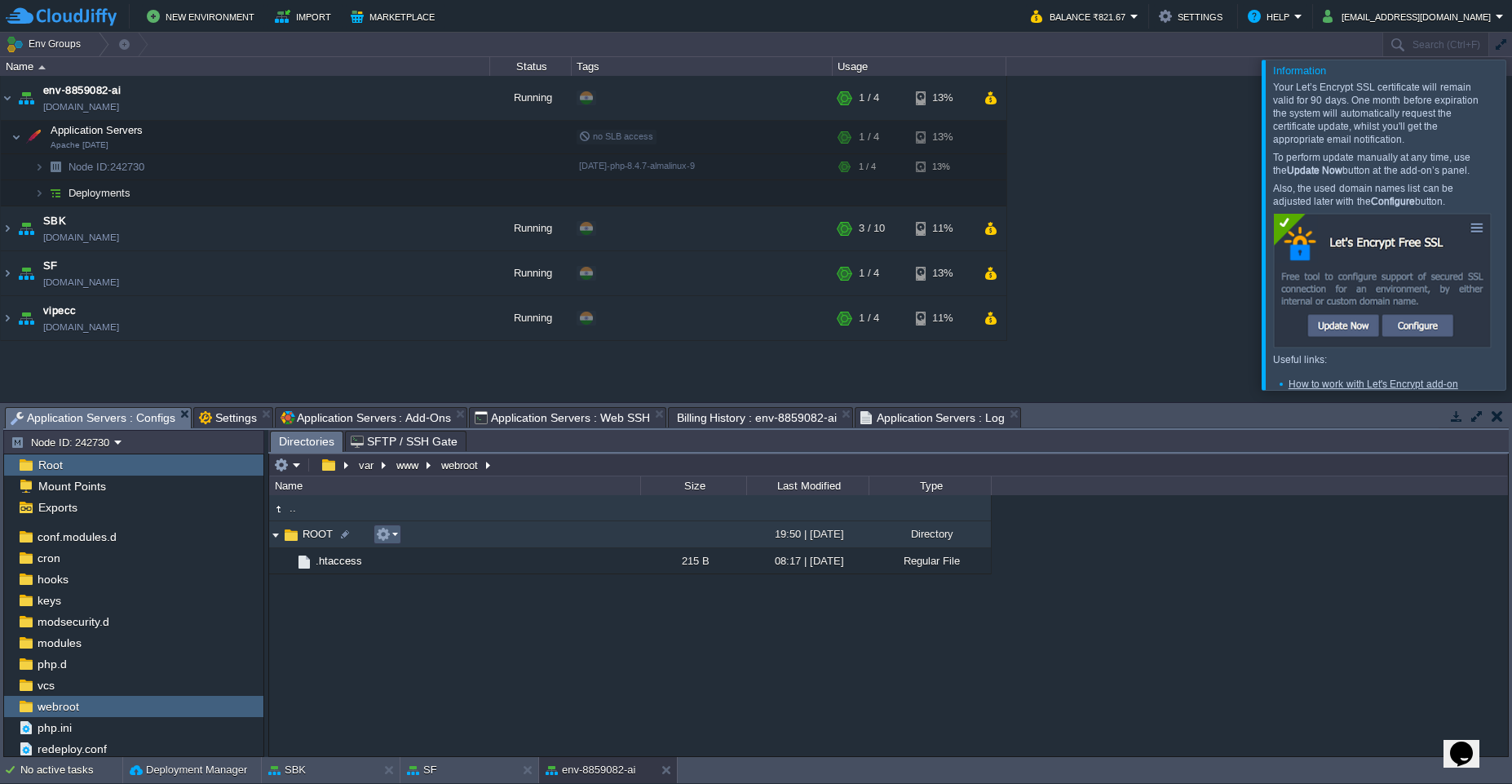
click at [383, 535] on button "button" at bounding box center [384, 534] width 15 height 15
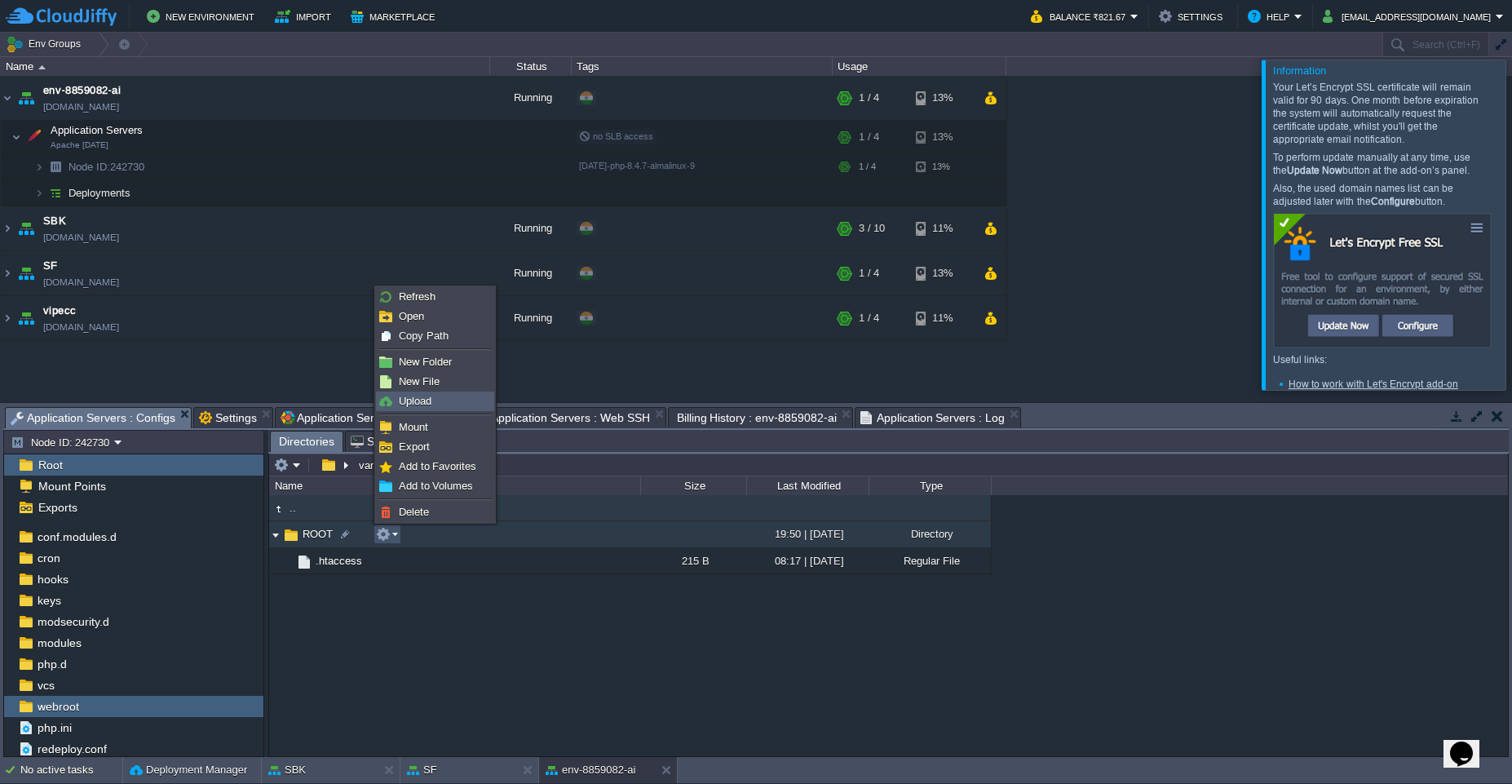
click at [430, 396] on span "Upload" at bounding box center [415, 400] width 33 height 12
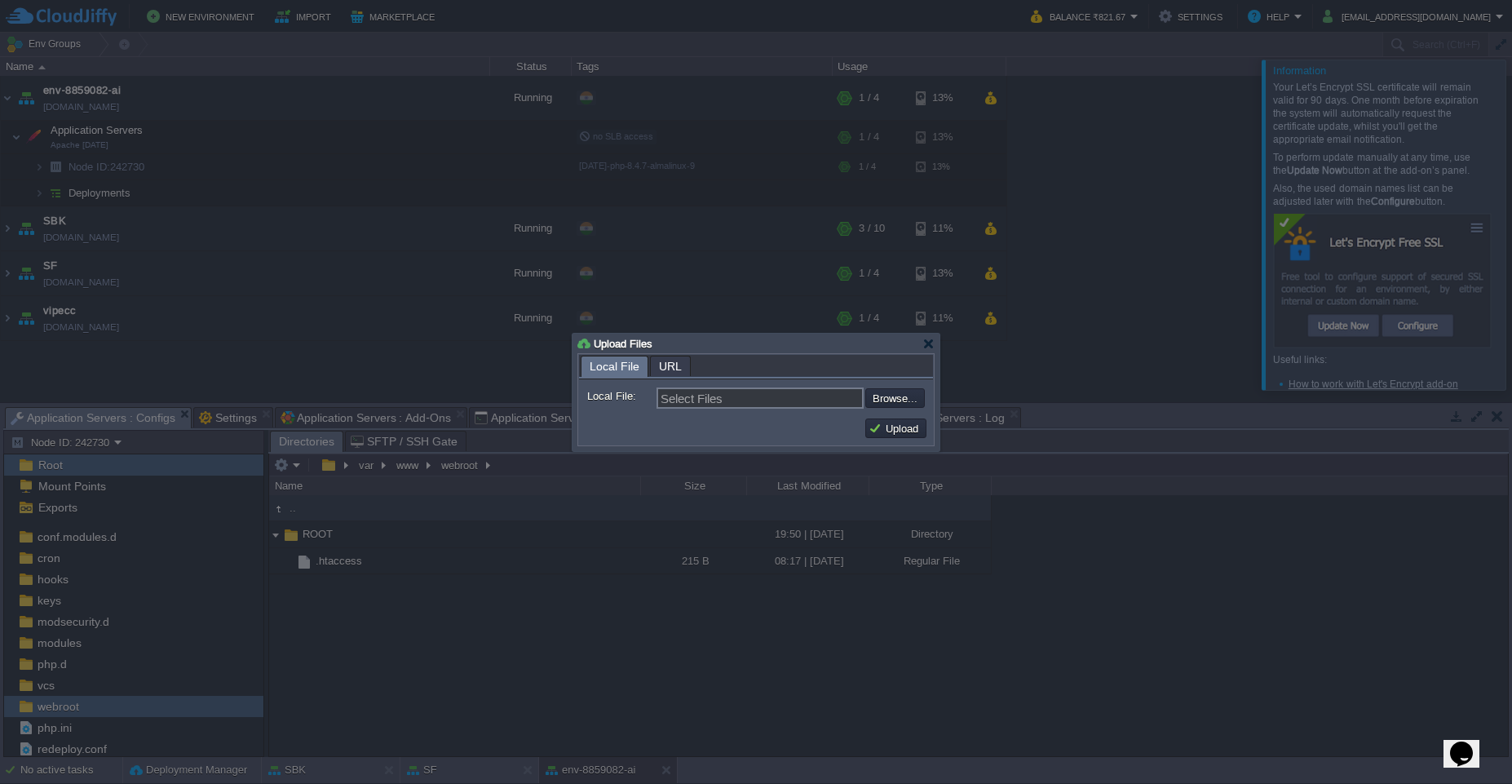
click at [684, 376] on em "URL" at bounding box center [674, 366] width 31 height 20
click at [707, 398] on input "URL:" at bounding box center [791, 398] width 268 height 21
click at [609, 363] on span "Local File" at bounding box center [614, 366] width 49 height 21
click at [880, 399] on input "file" at bounding box center [822, 398] width 207 height 20
type input "C:\fakepath\dist.zip"
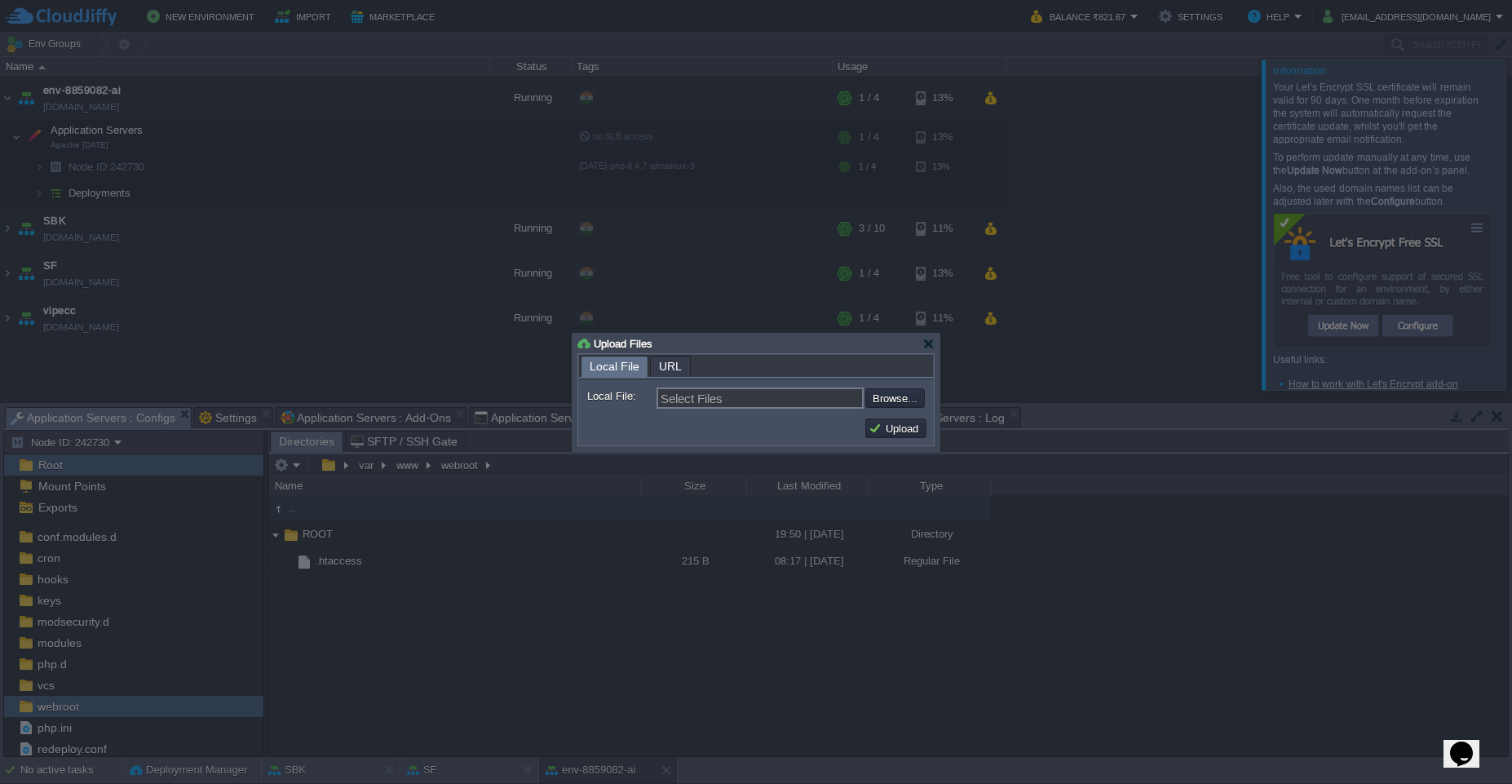
type input "dist.zip"
click at [892, 435] on button "Upload" at bounding box center [896, 428] width 54 height 15
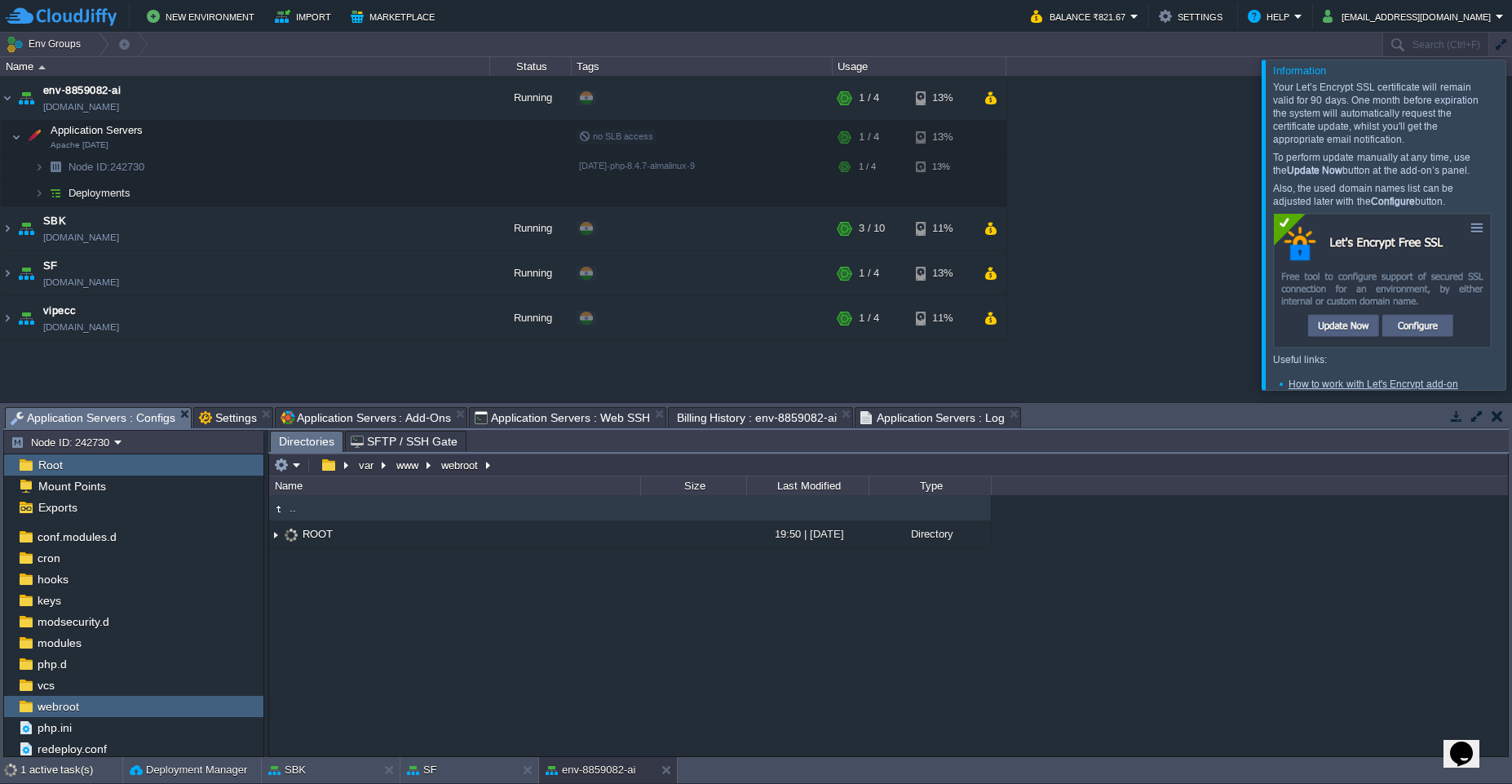
scroll to position [0, 0]
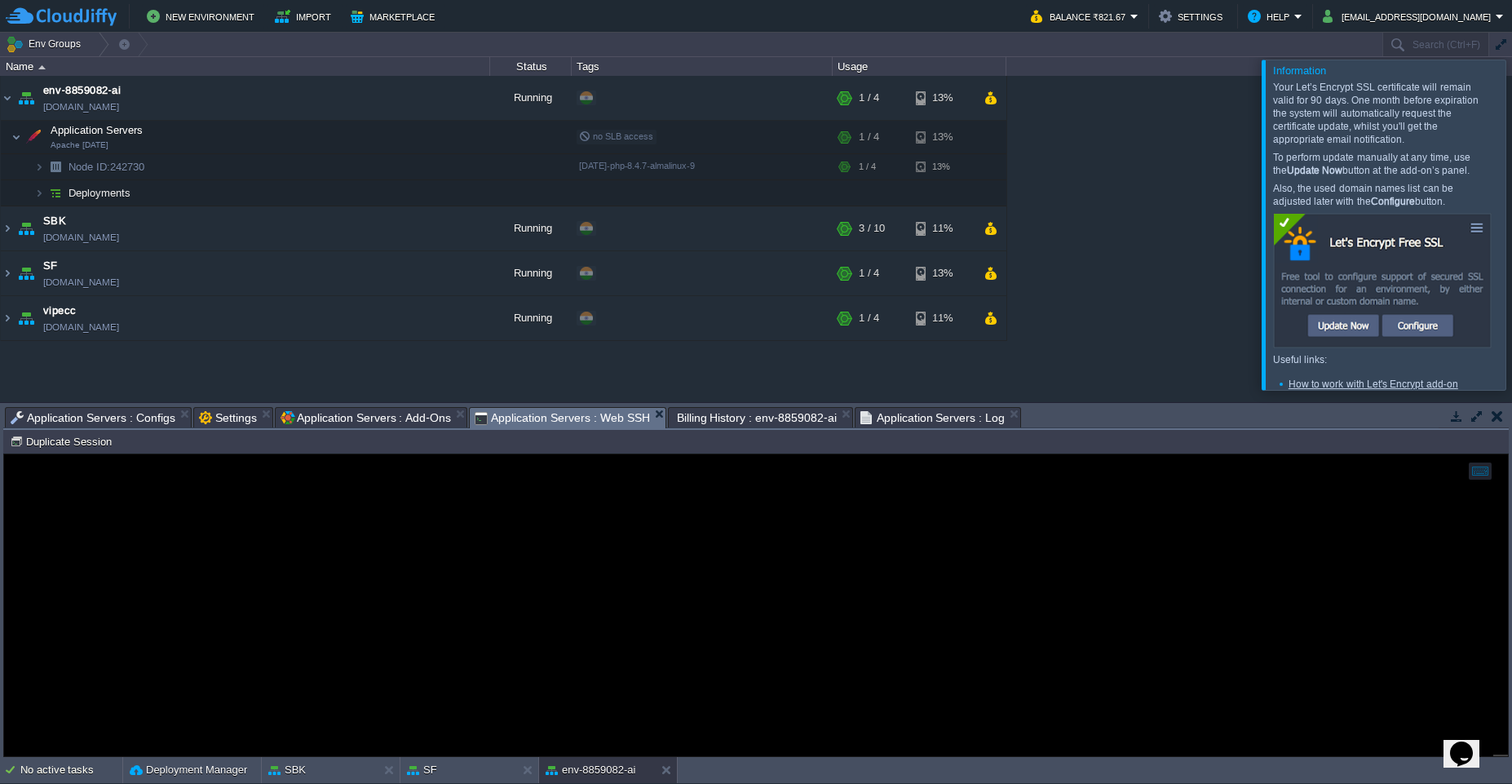
click at [531, 421] on span "Application Servers : Web SSH" at bounding box center [562, 418] width 175 height 21
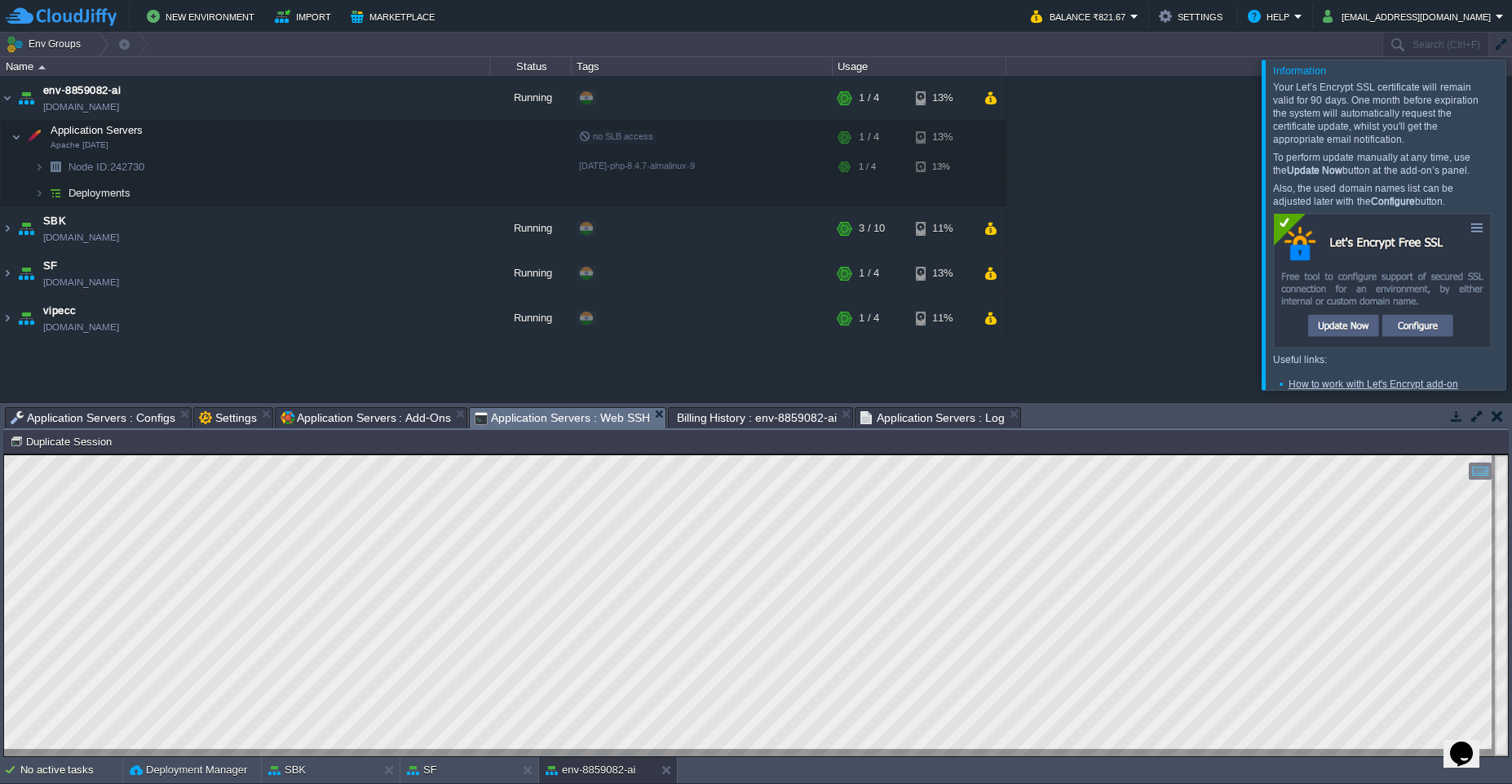
click at [133, 424] on span "Application Servers : Configs" at bounding box center [93, 418] width 165 height 20
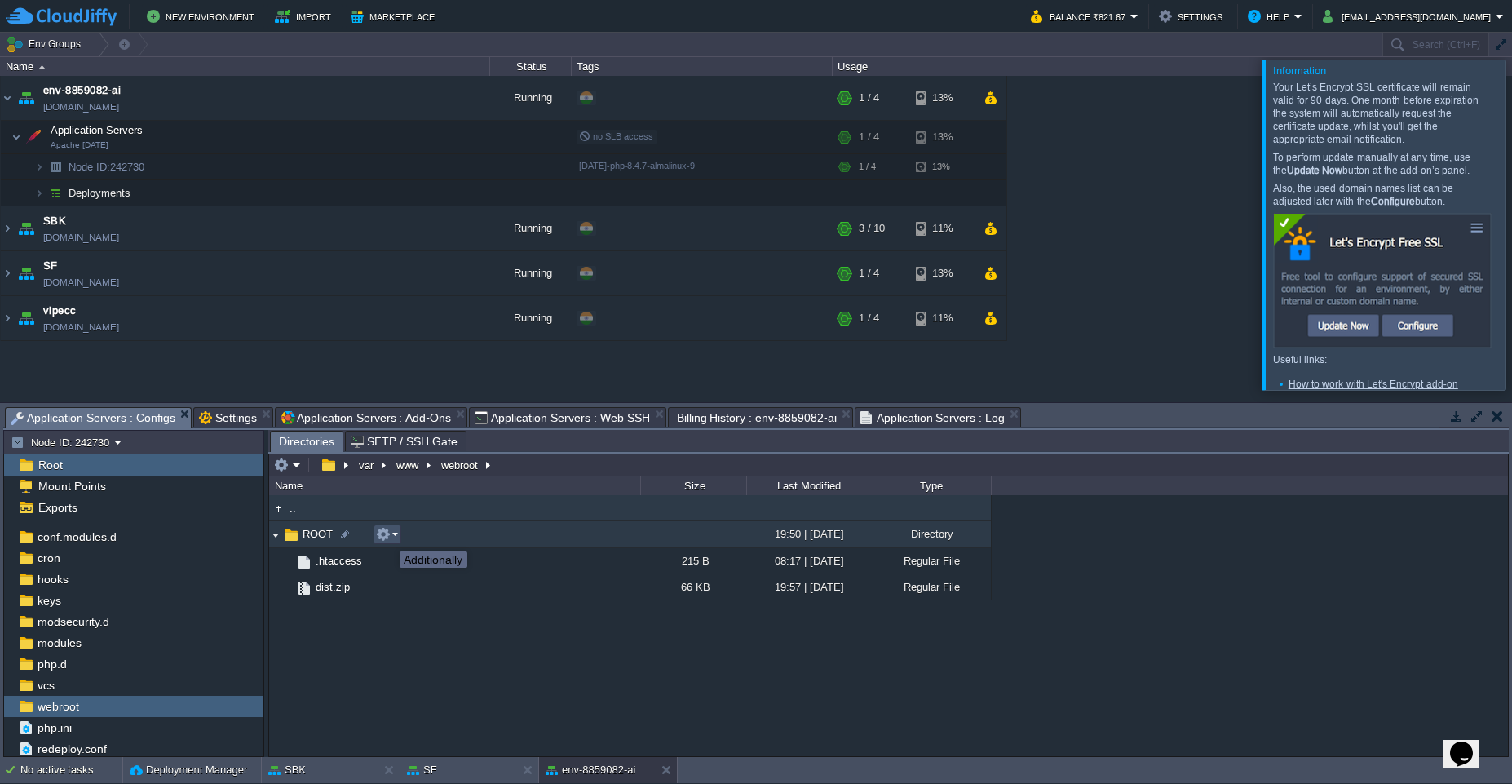
click at [387, 537] on button "button" at bounding box center [384, 534] width 15 height 15
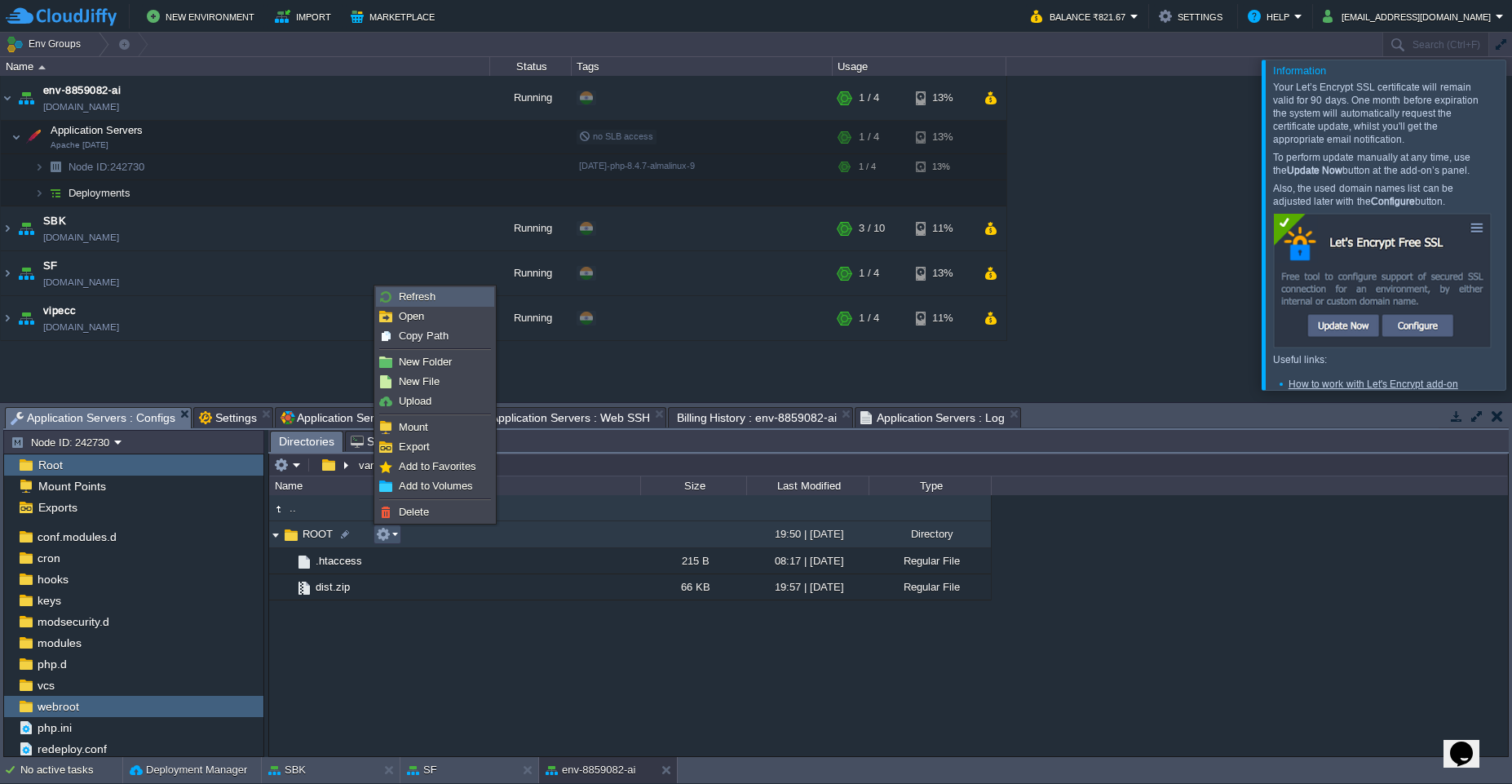
click at [431, 303] on link "Refresh" at bounding box center [436, 297] width 117 height 18
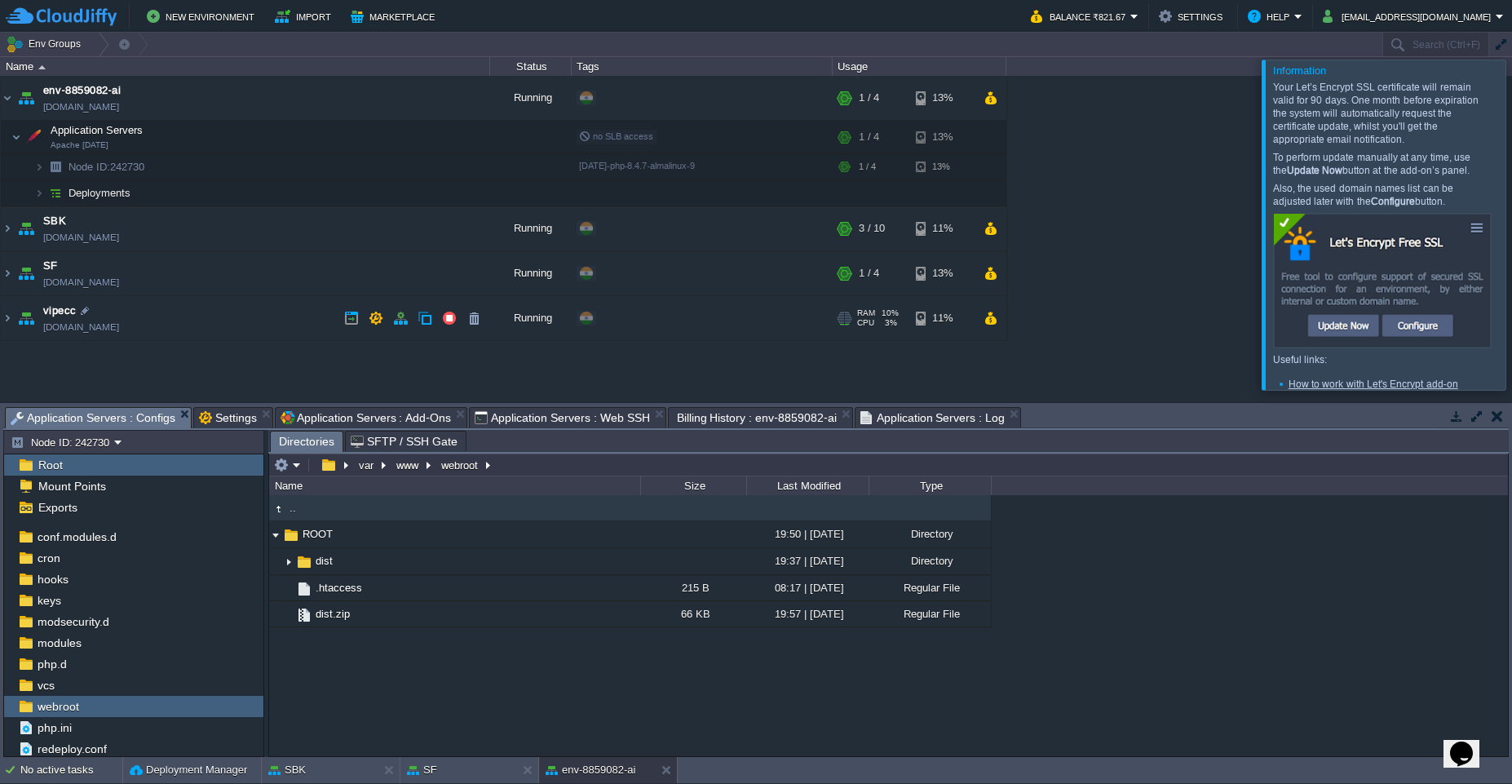
click at [560, 413] on span "Application Servers : Web SSH" at bounding box center [562, 418] width 175 height 20
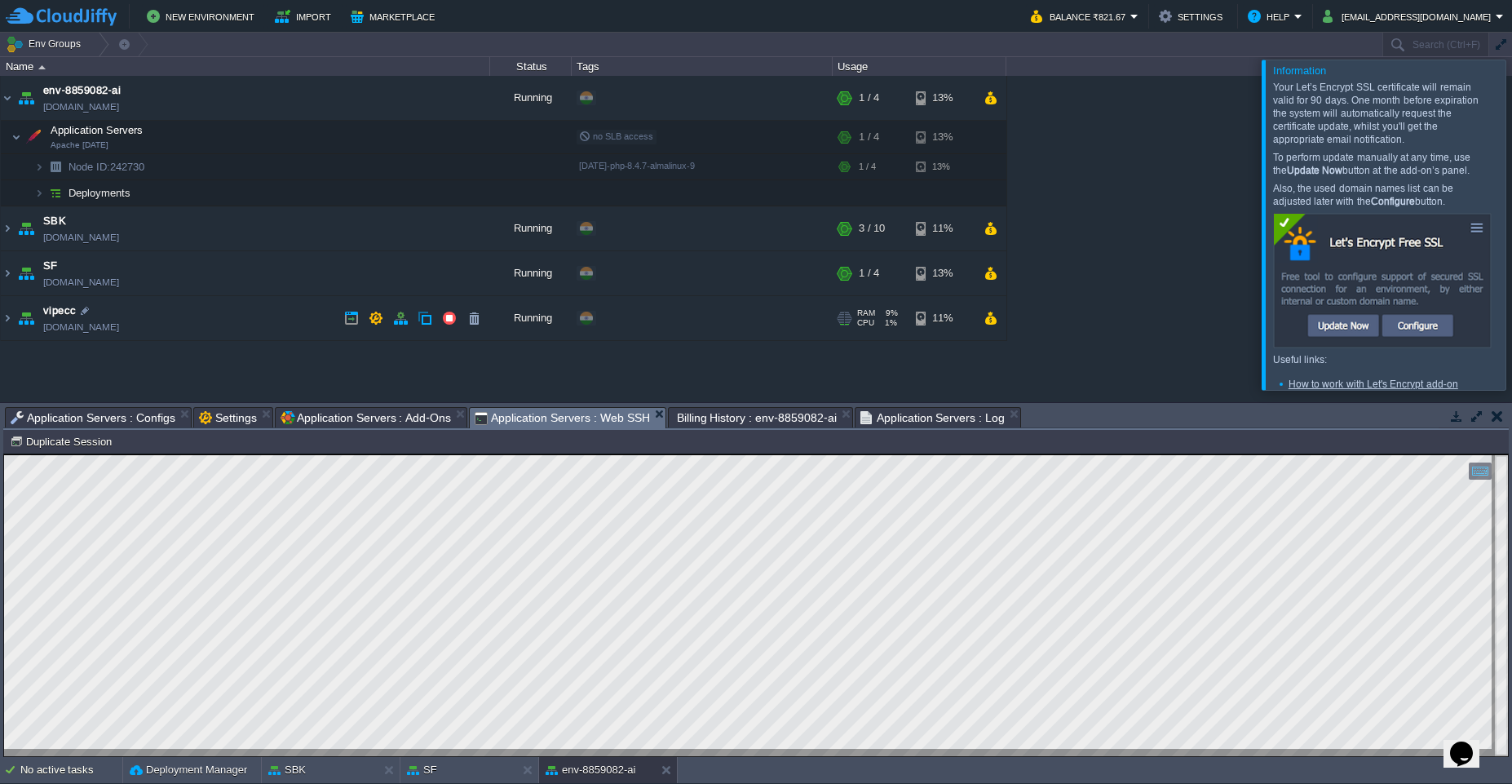
click at [110, 414] on span "Application Servers : Configs" at bounding box center [93, 418] width 165 height 20
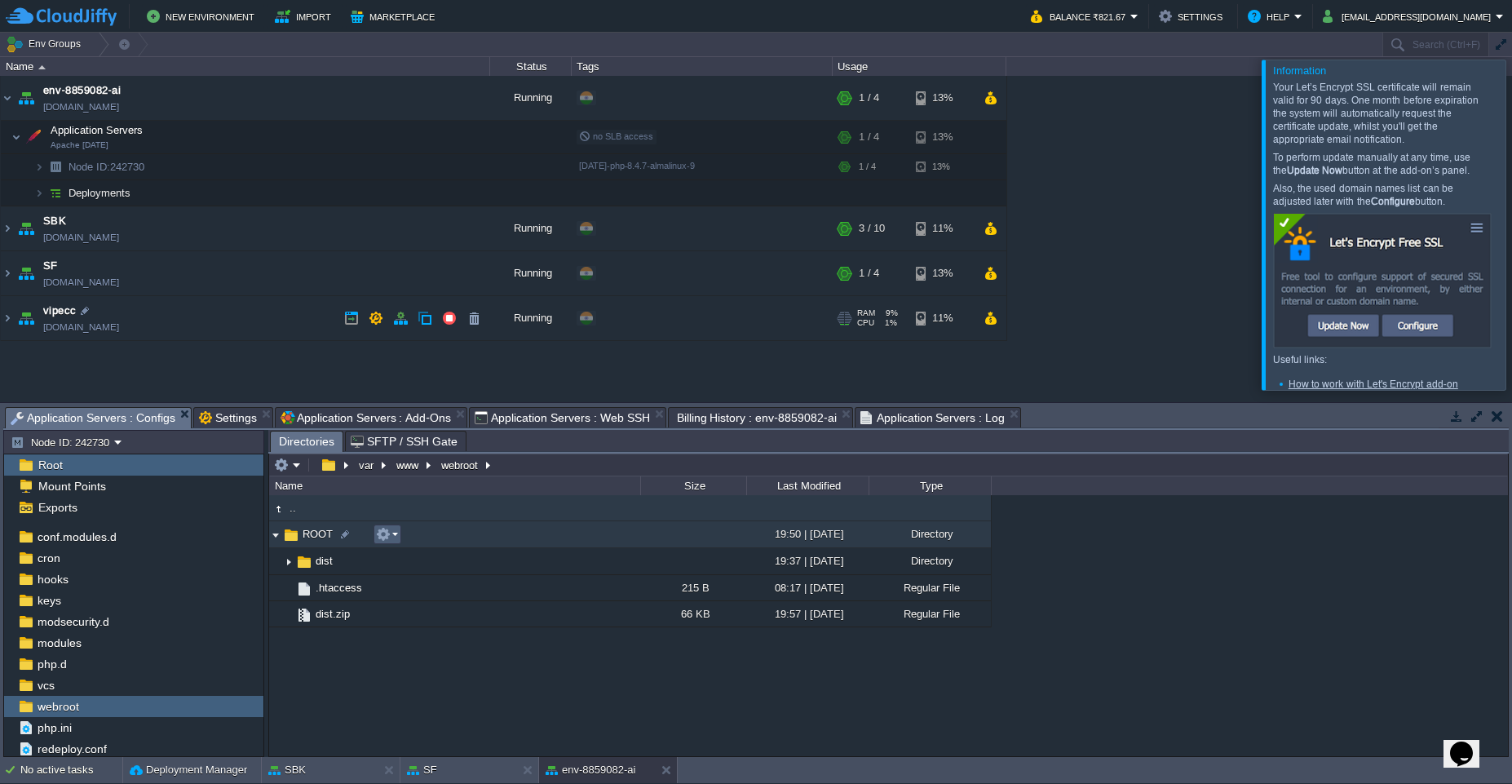
click at [385, 543] on td at bounding box center [388, 534] width 28 height 20
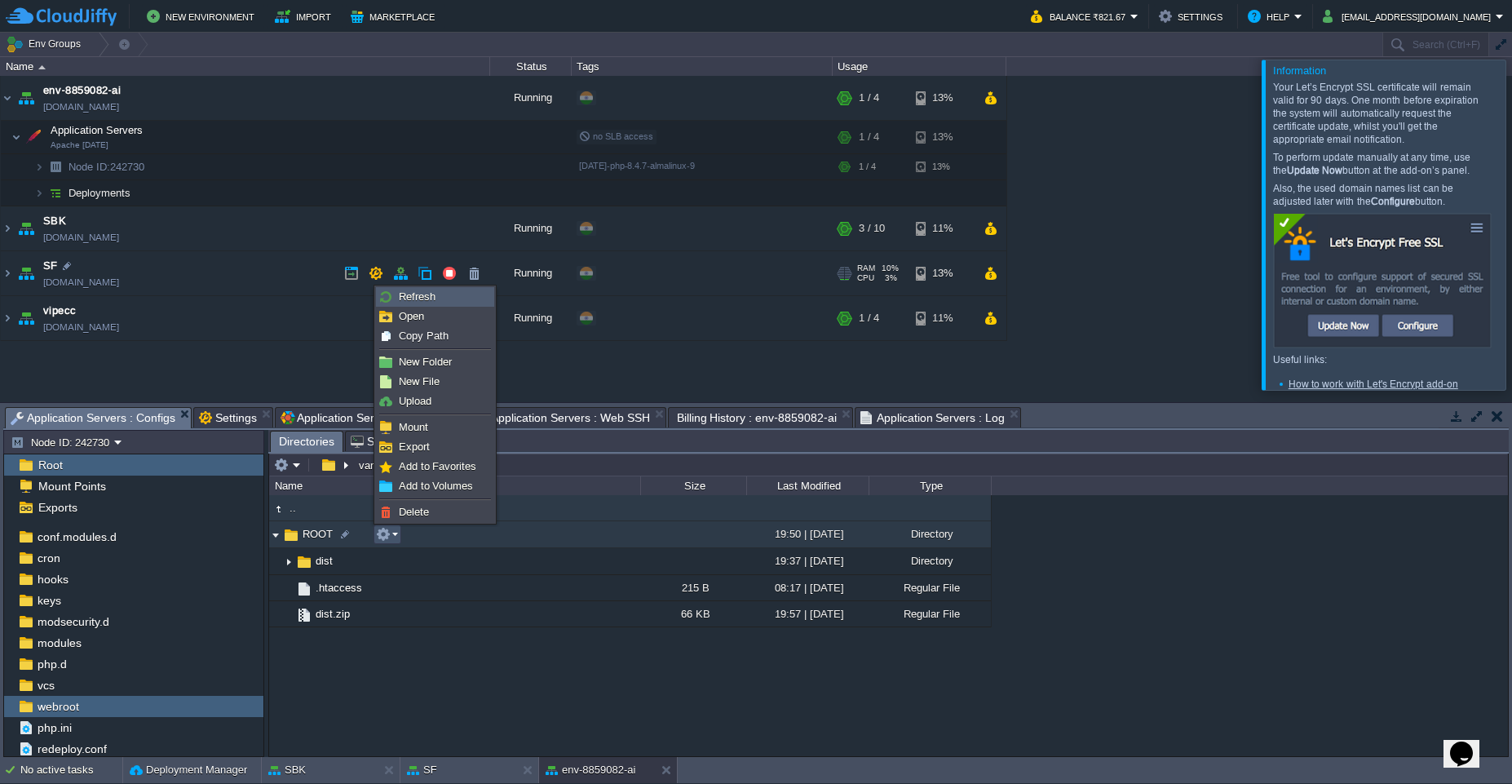
click at [436, 293] on span "Refresh" at bounding box center [417, 296] width 37 height 12
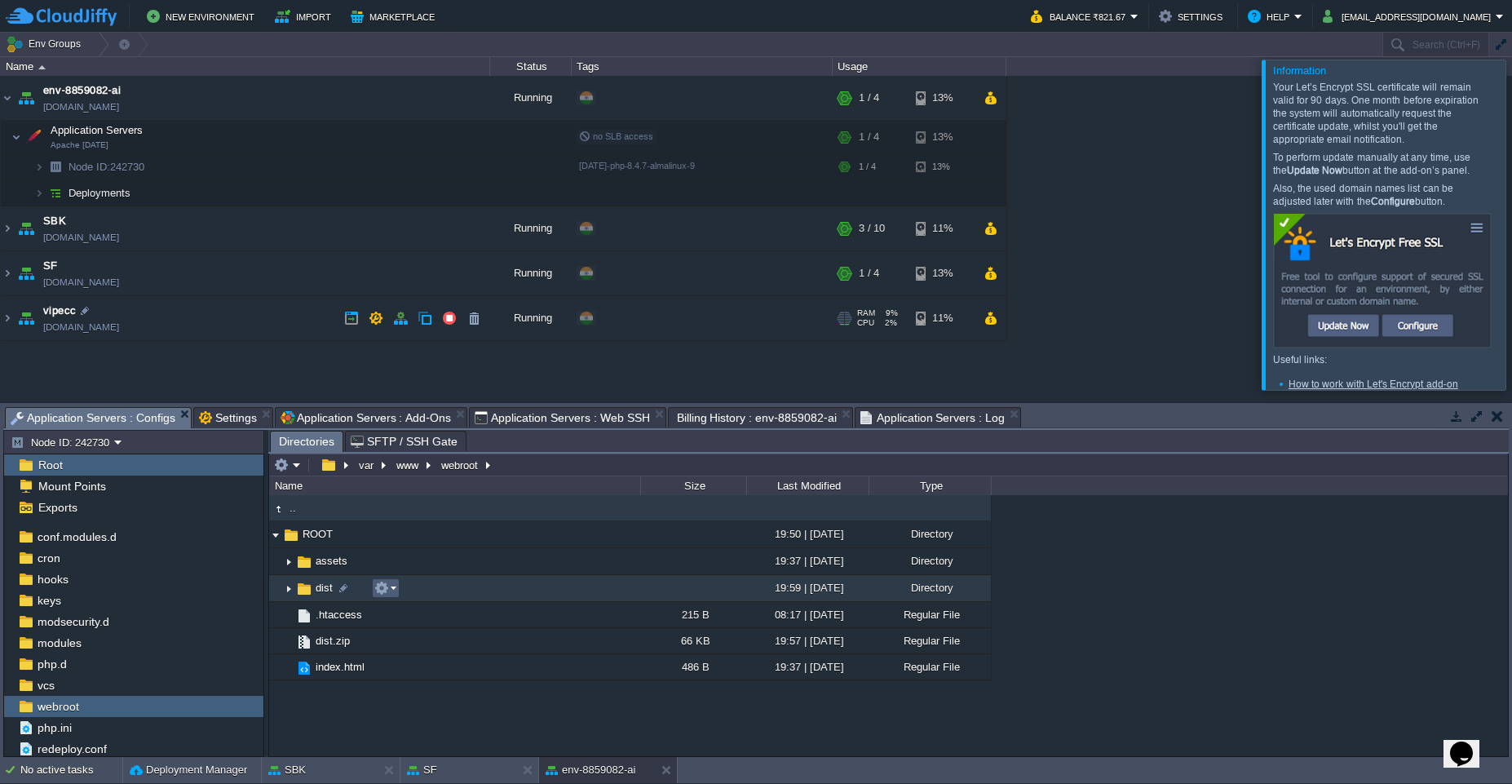
click at [387, 595] on button "button" at bounding box center [382, 588] width 15 height 15
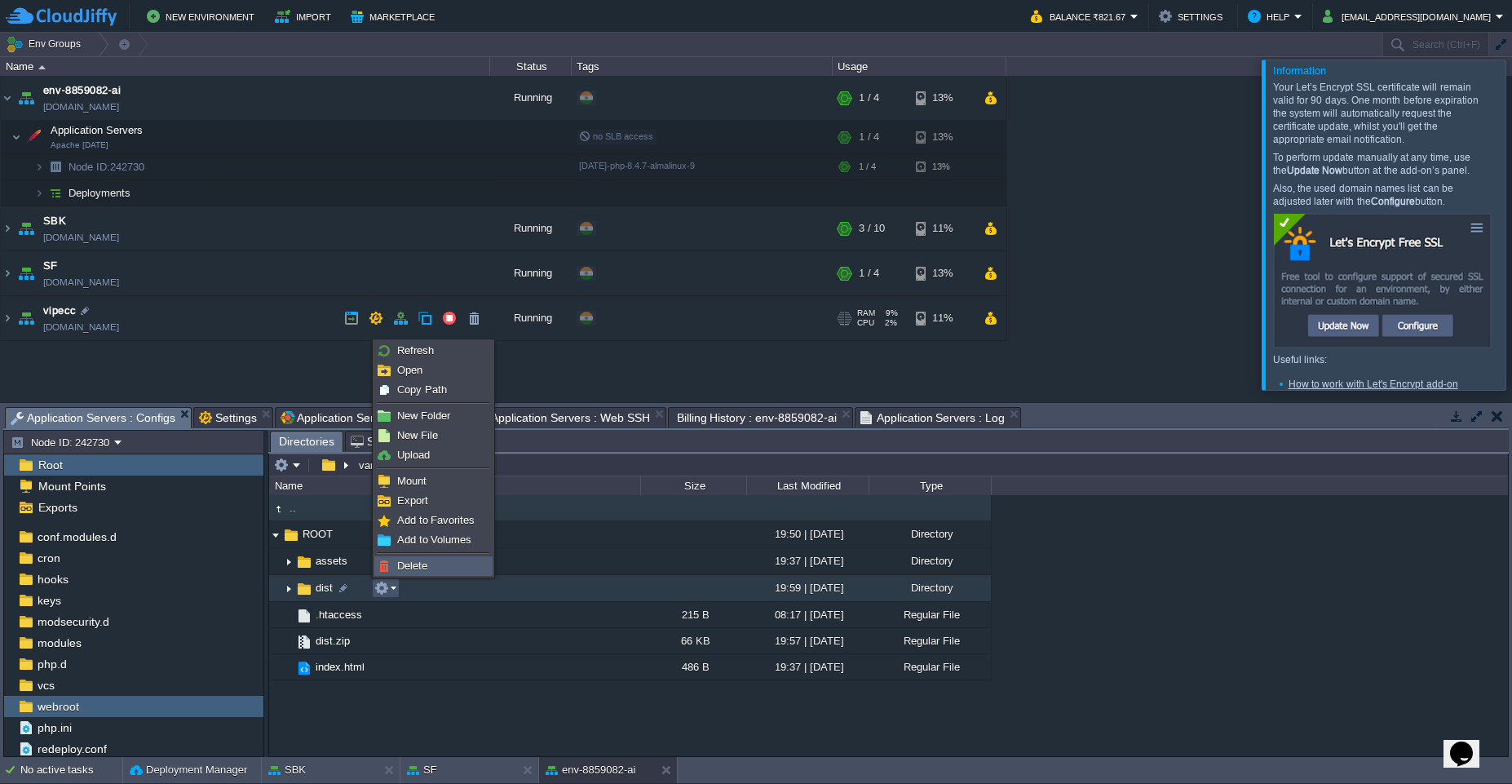
click at [408, 564] on span "Delete" at bounding box center [412, 565] width 30 height 12
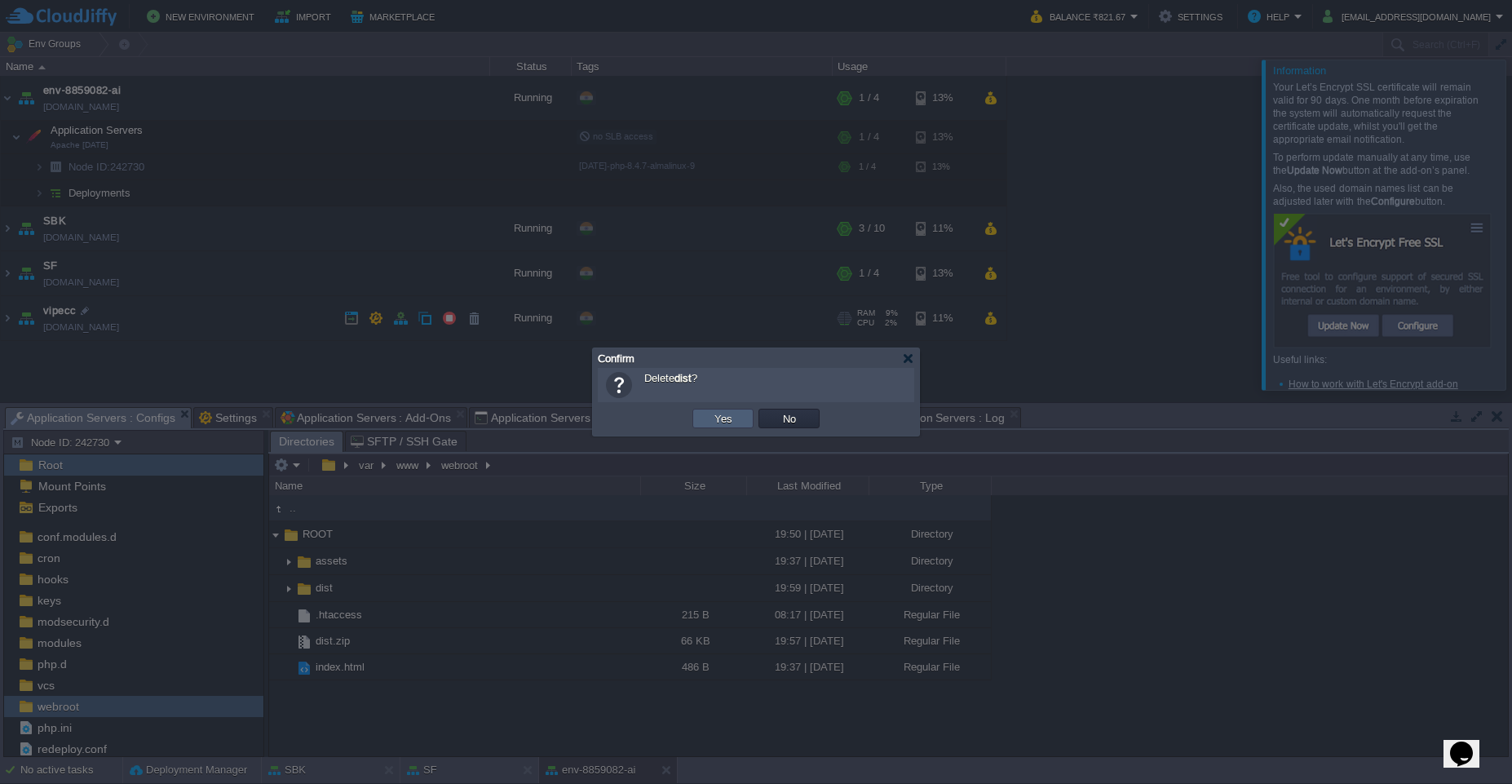
click at [722, 420] on button "Yes" at bounding box center [724, 418] width 28 height 15
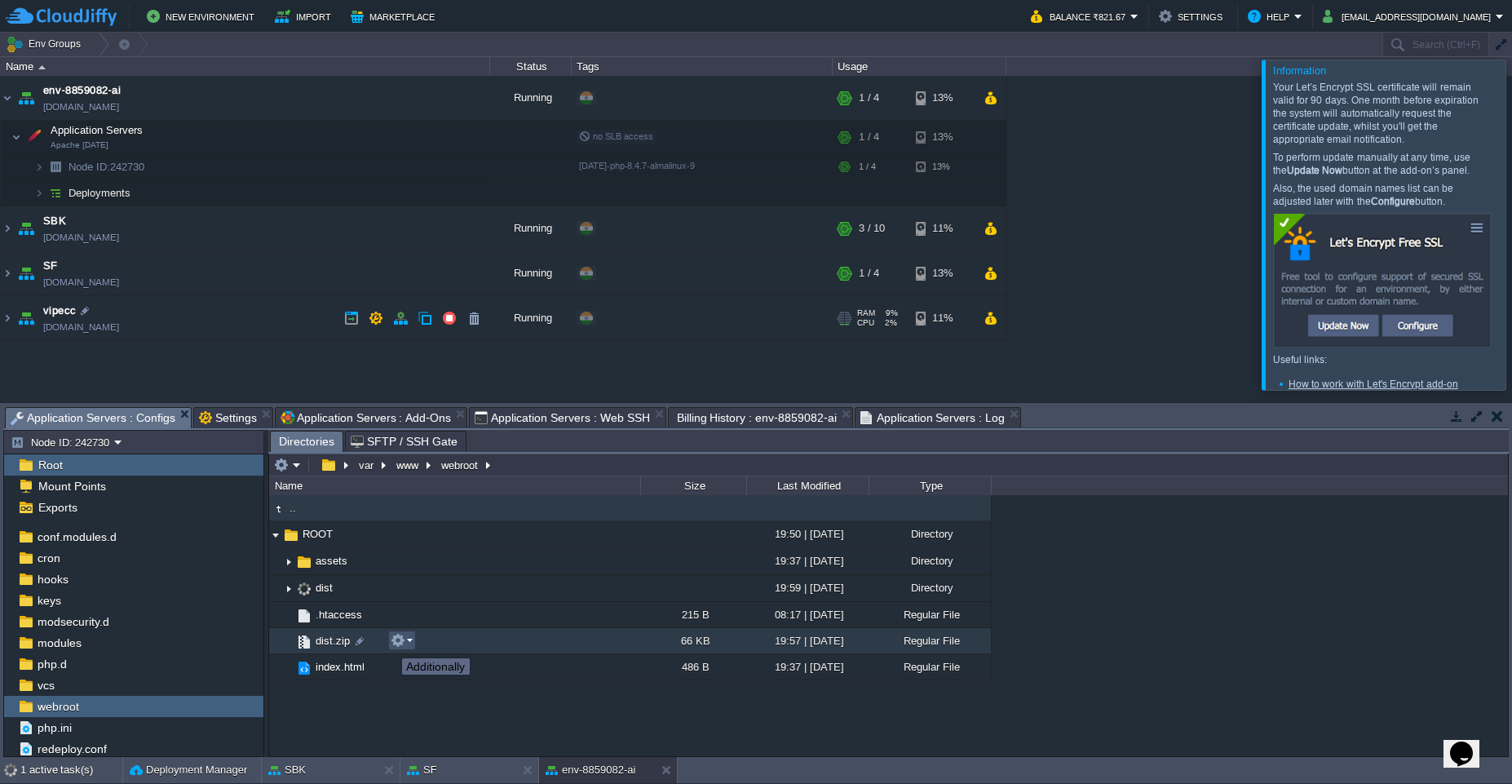
click at [390, 643] on button "button" at bounding box center [398, 641] width 15 height 15
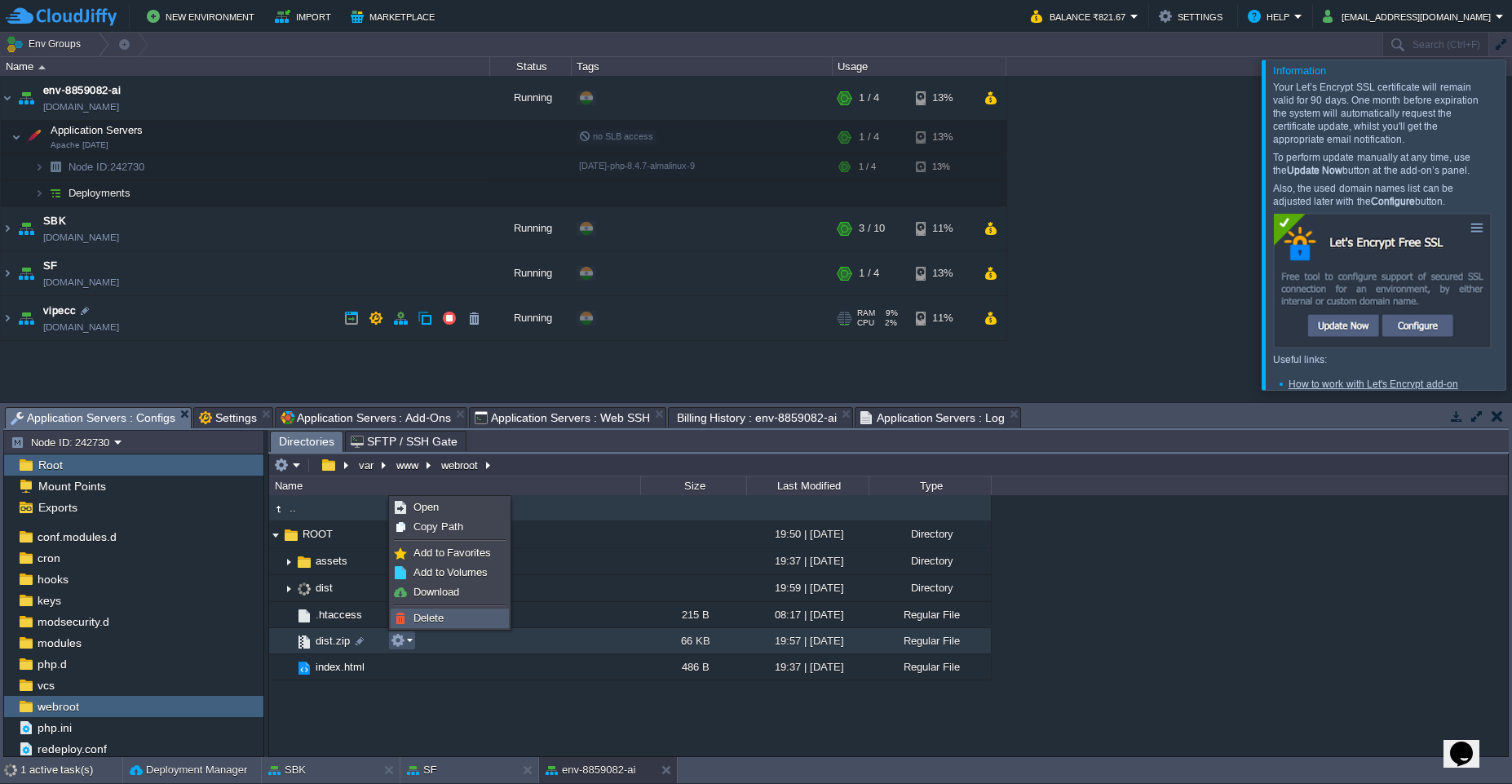
click at [426, 609] on link "Delete" at bounding box center [450, 618] width 117 height 18
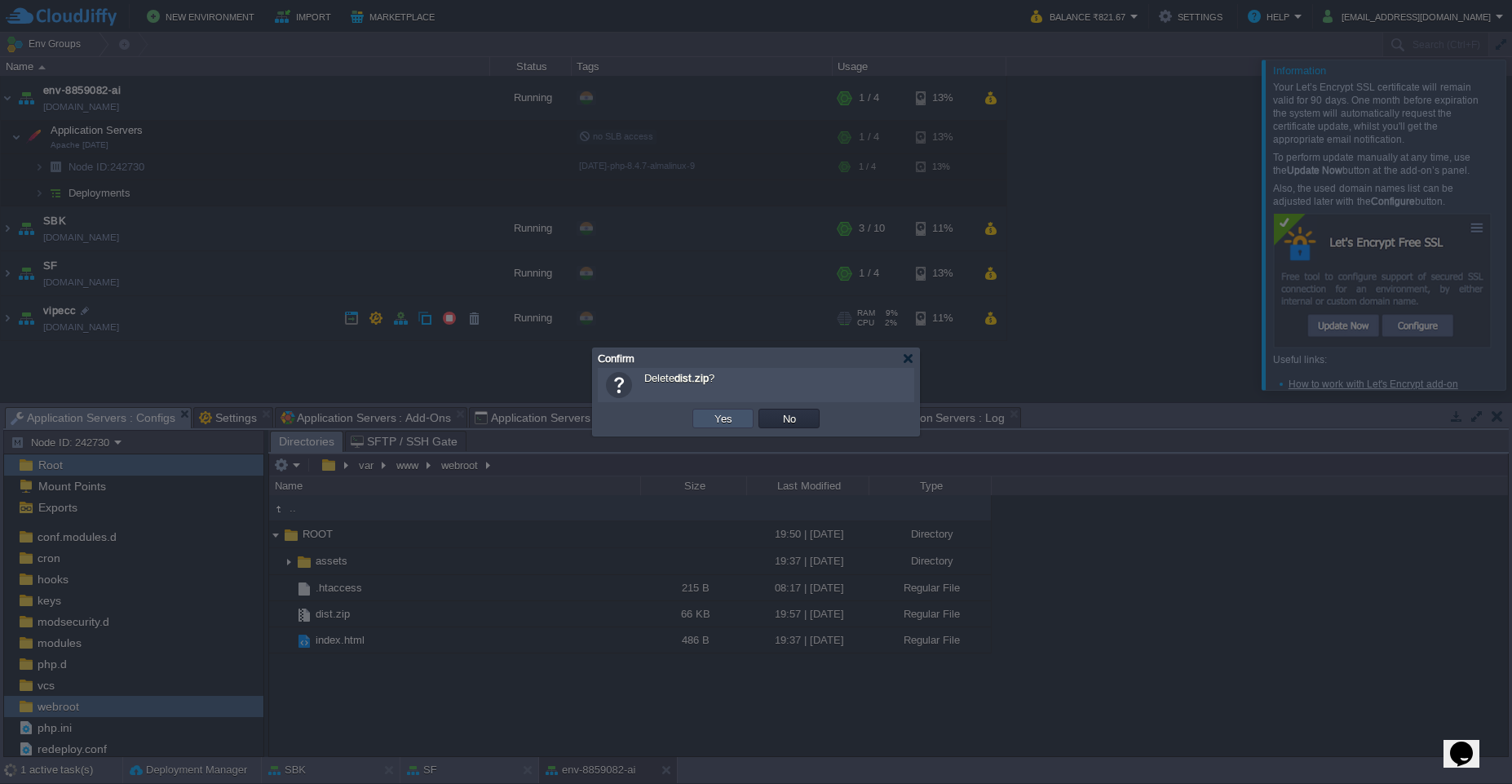
click at [713, 420] on button "Yes" at bounding box center [724, 418] width 28 height 15
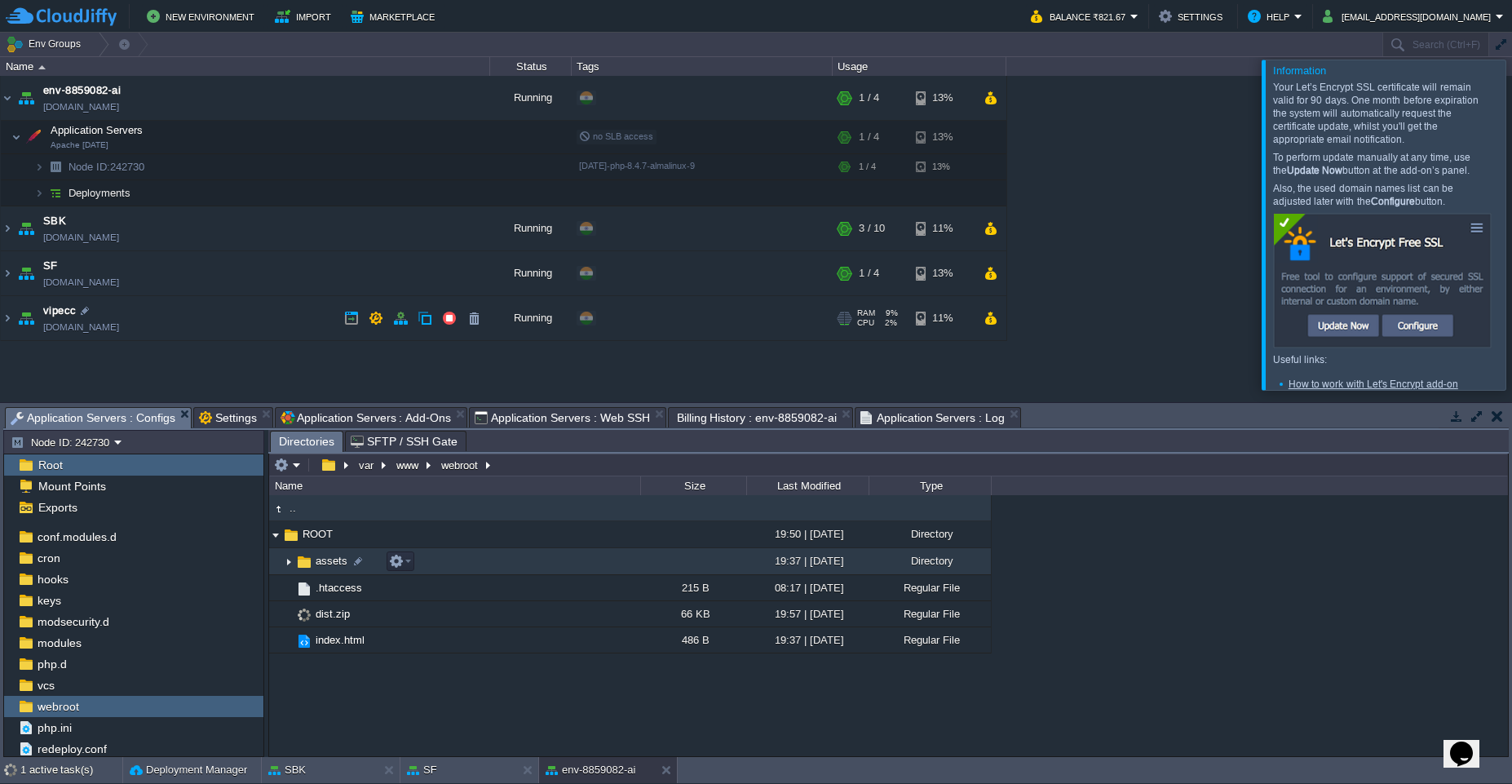
click at [290, 562] on img at bounding box center [289, 562] width 13 height 26
click at [290, 565] on img at bounding box center [289, 562] width 13 height 26
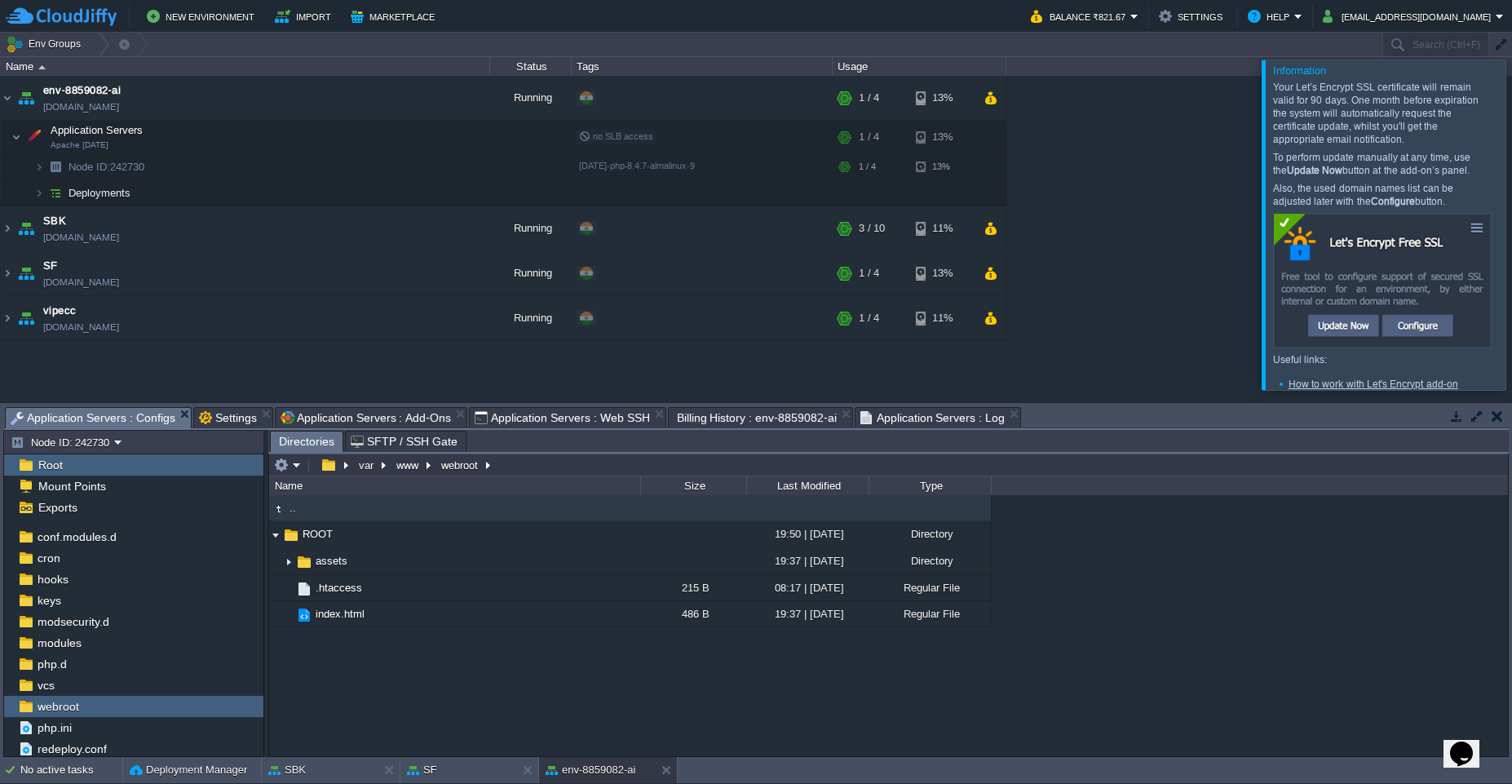
click at [322, 687] on div ".. ROOT 19:50 | [DATE] Directory .. assets 19:37 | [DATE] Directory .. index-BY…" at bounding box center [889, 625] width 1239 height 261
click at [355, 277] on button "button" at bounding box center [352, 273] width 15 height 15
click at [11, 285] on img at bounding box center [7, 273] width 13 height 44
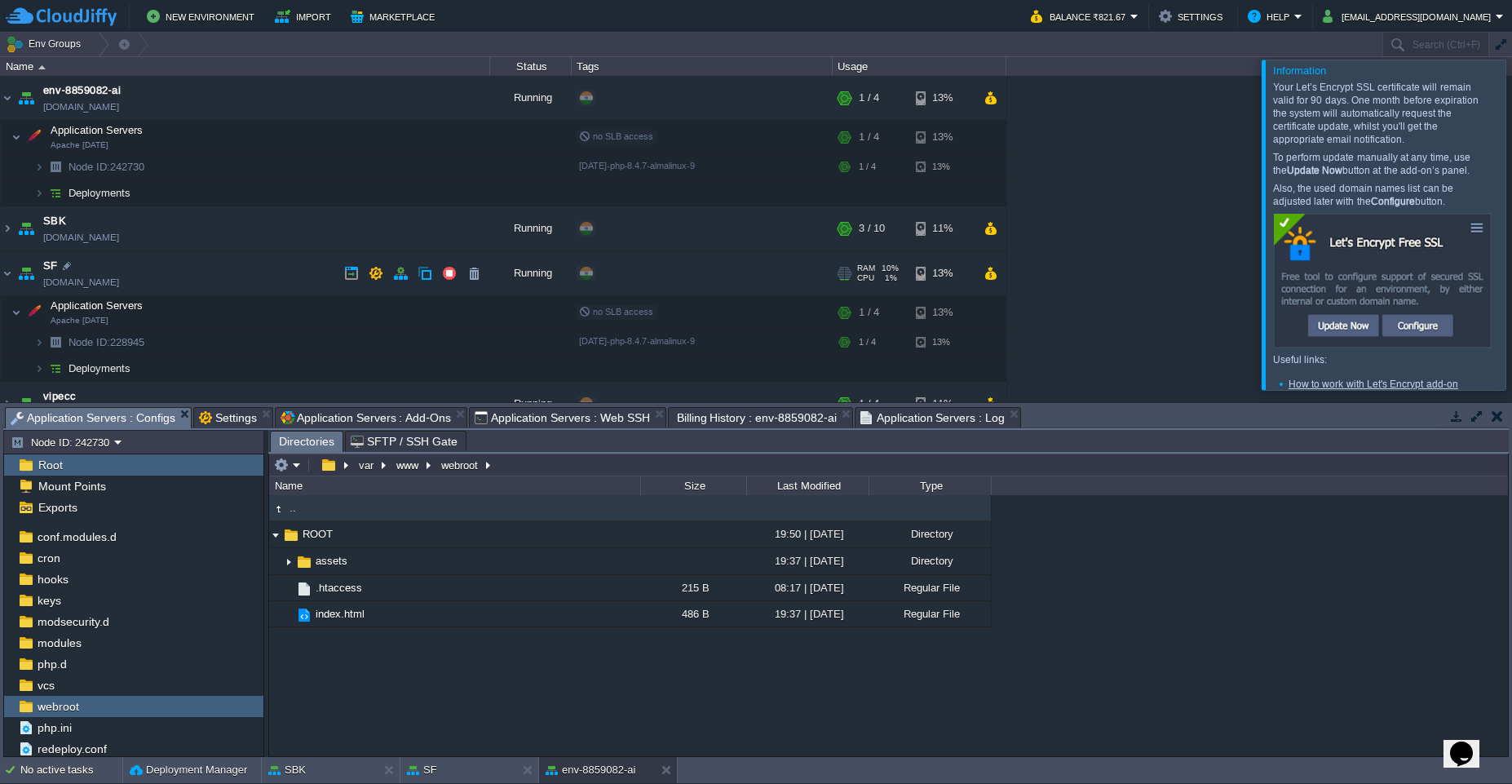
scroll to position [25, 0]
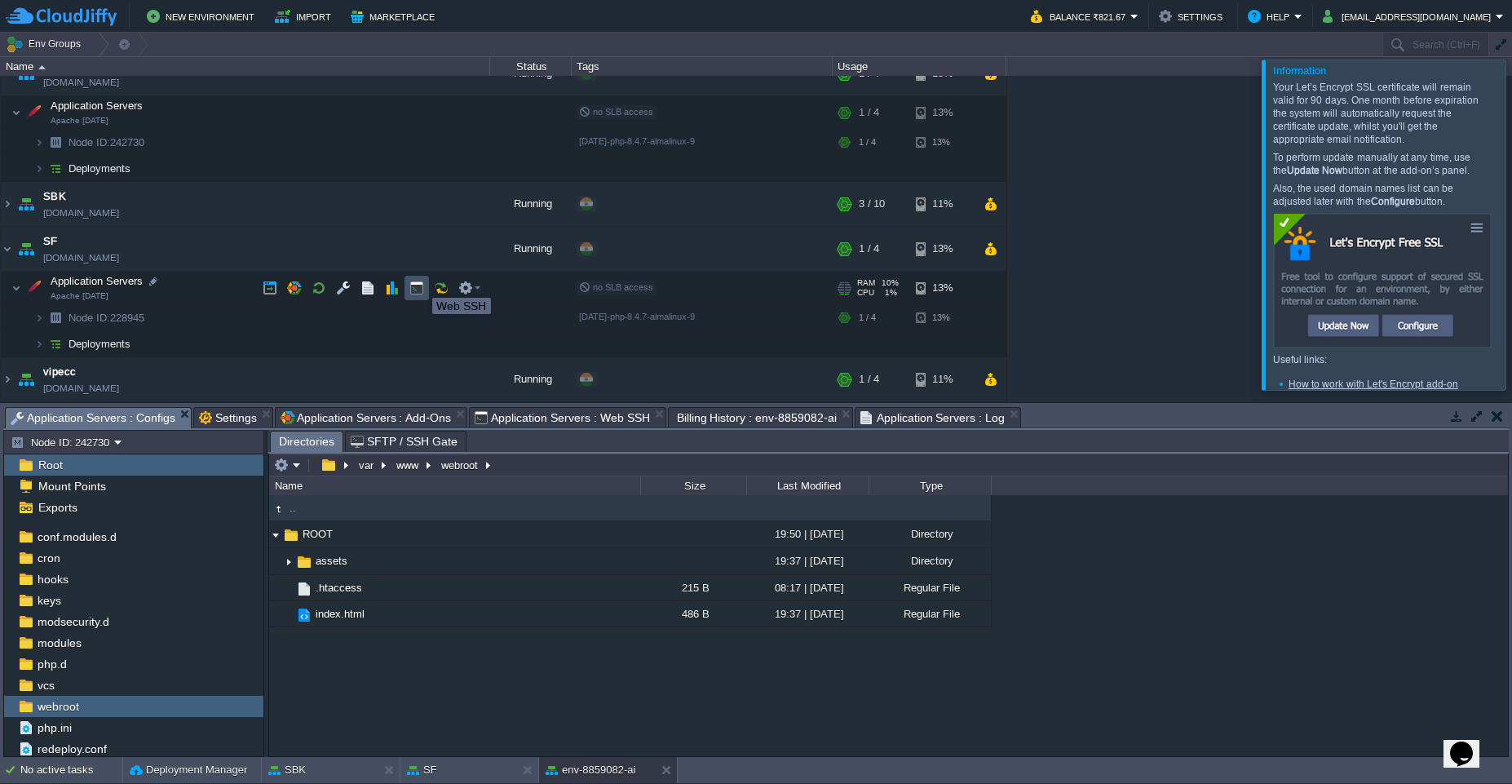
click at [420, 283] on button "button" at bounding box center [417, 288] width 15 height 15
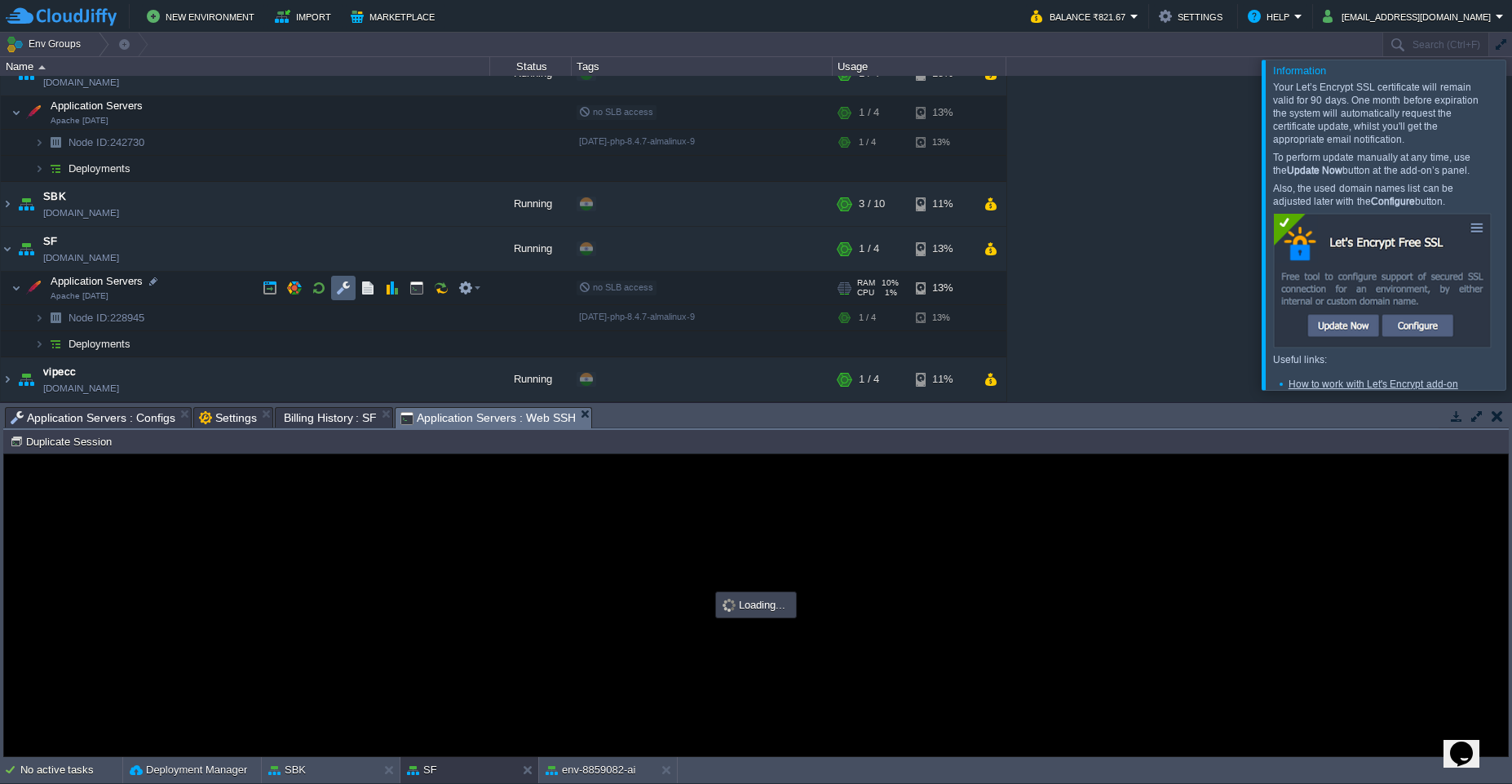
scroll to position [0, 0]
click at [348, 293] on button "button" at bounding box center [343, 288] width 15 height 15
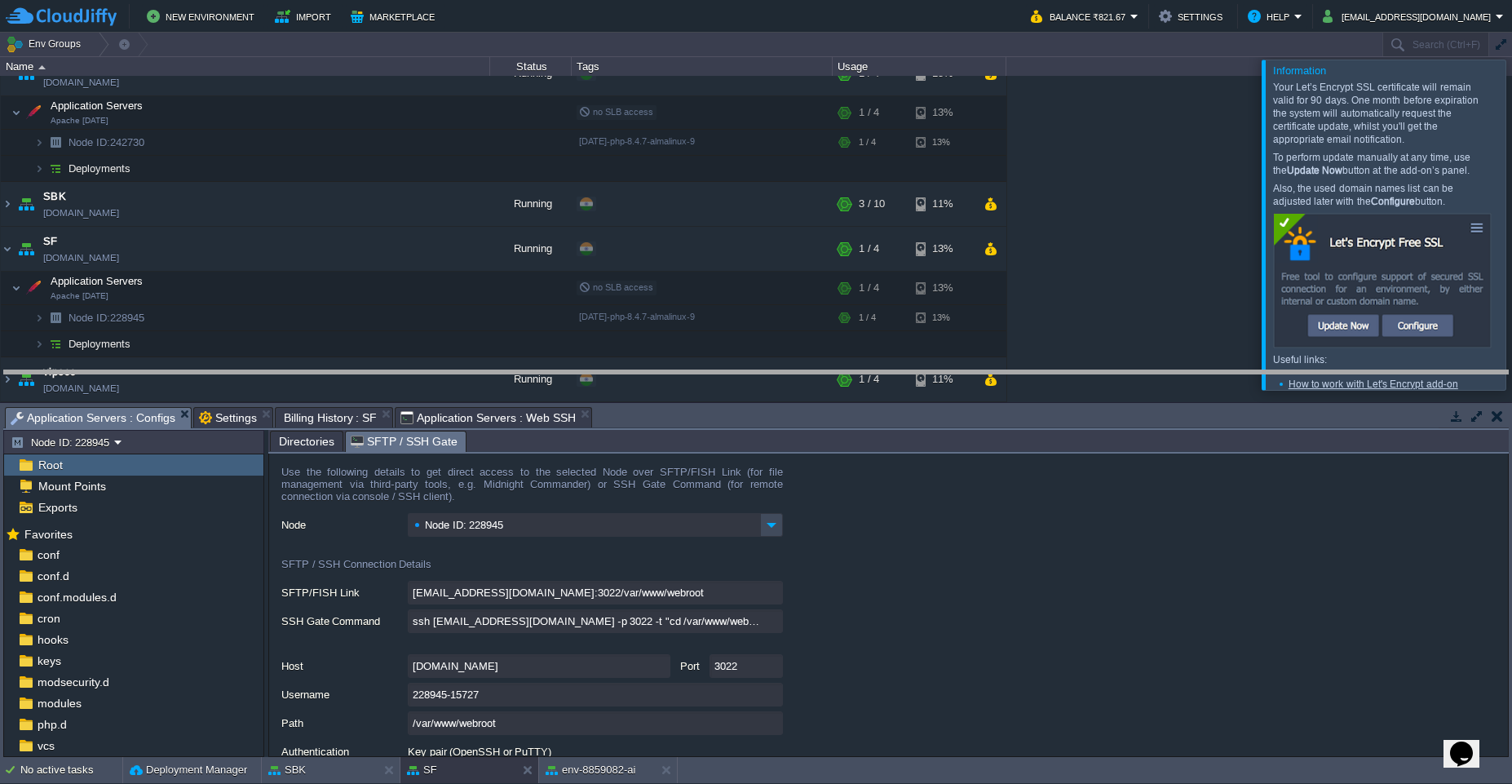
drag, startPoint x: 631, startPoint y: 423, endPoint x: 640, endPoint y: 386, distance: 38.1
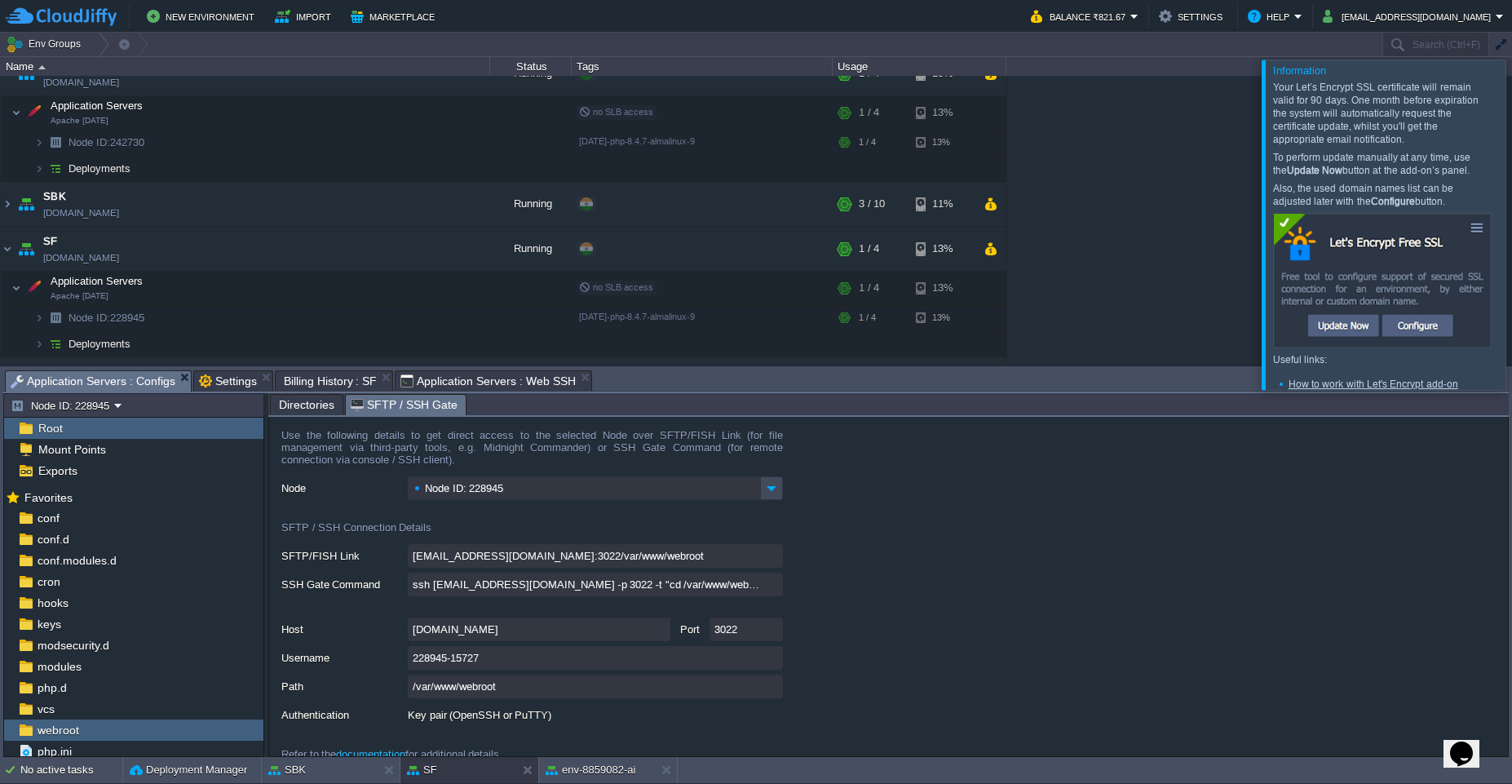
click at [315, 383] on span "Billing History : SF" at bounding box center [331, 381] width 94 height 20
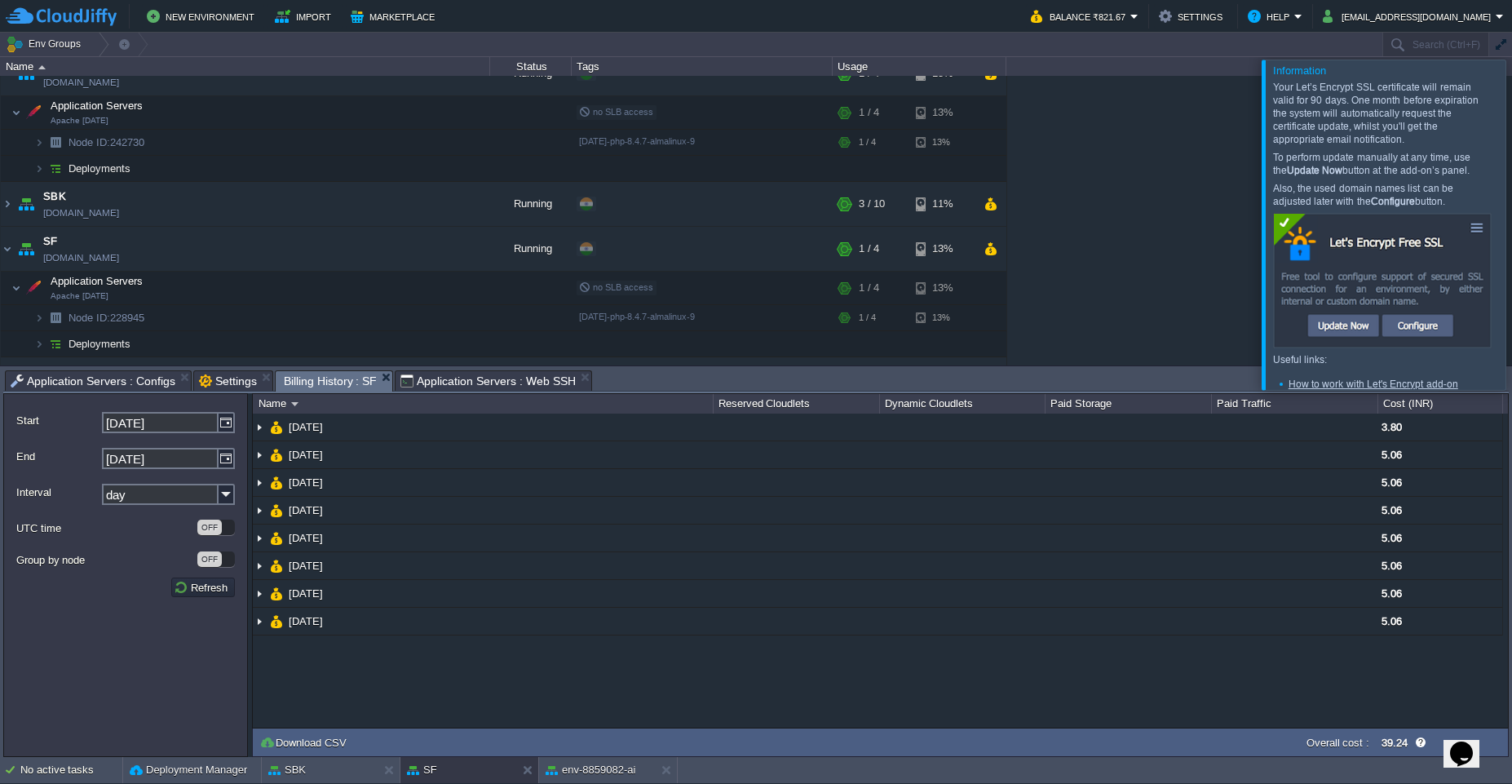
click at [384, 383] on em "Billing History : SF" at bounding box center [338, 381] width 110 height 21
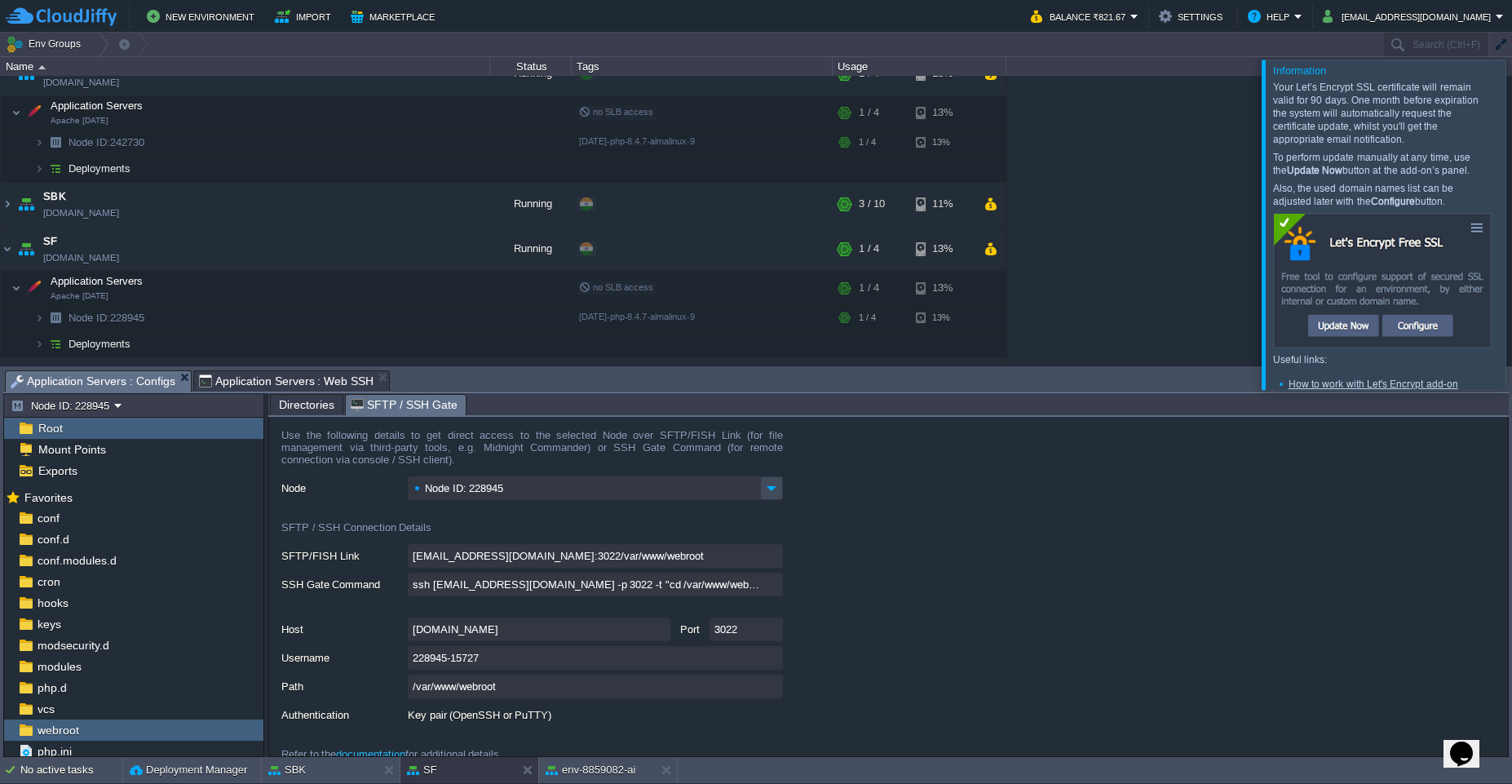
click at [129, 385] on span "Application Servers : Configs" at bounding box center [93, 381] width 165 height 21
click at [219, 386] on span "Application Servers : Web SSH" at bounding box center [287, 381] width 175 height 20
type input "#000000"
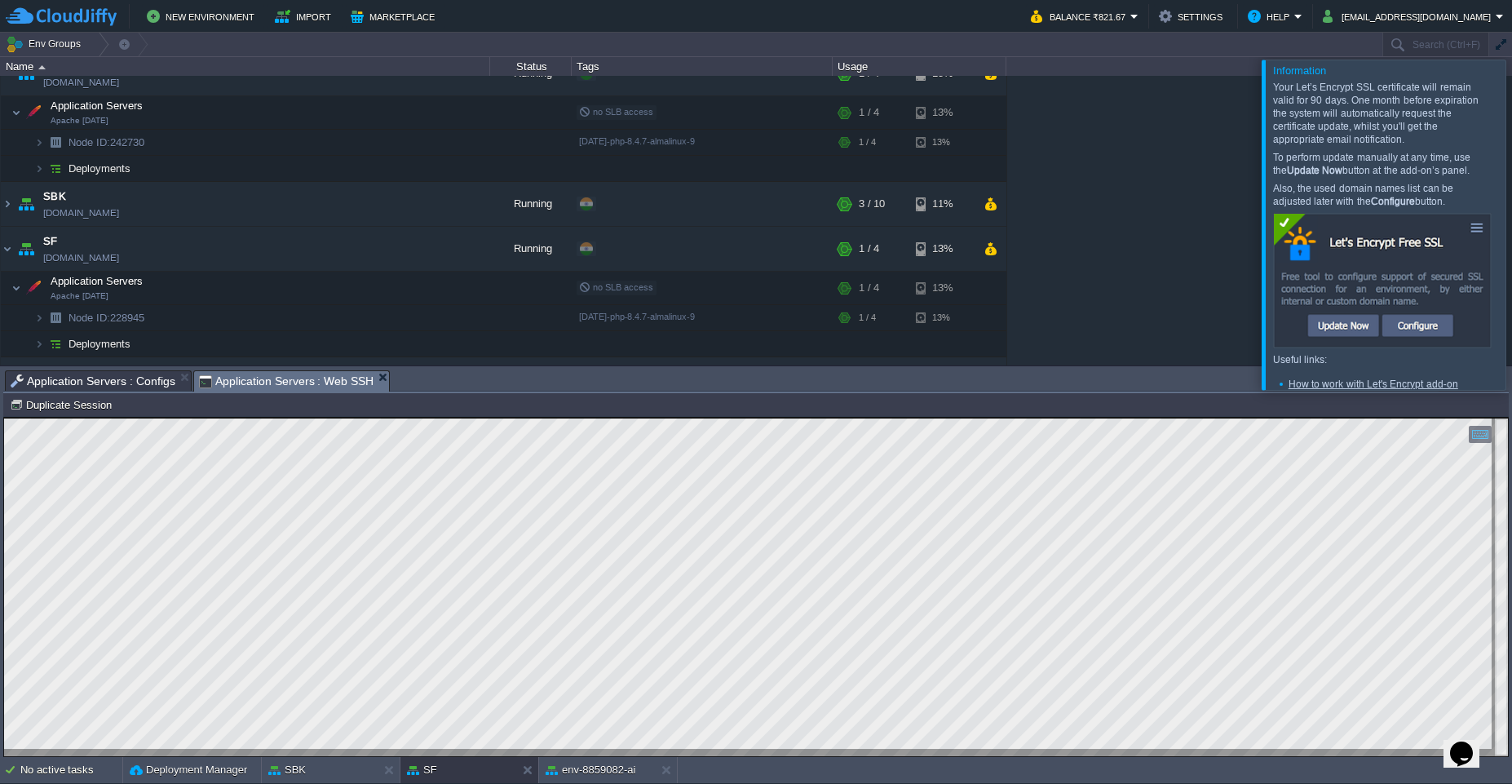
click at [243, 388] on span "Application Servers : Web SSH" at bounding box center [287, 381] width 175 height 21
click at [250, 379] on span "Application Servers : Web SSH" at bounding box center [287, 381] width 175 height 21
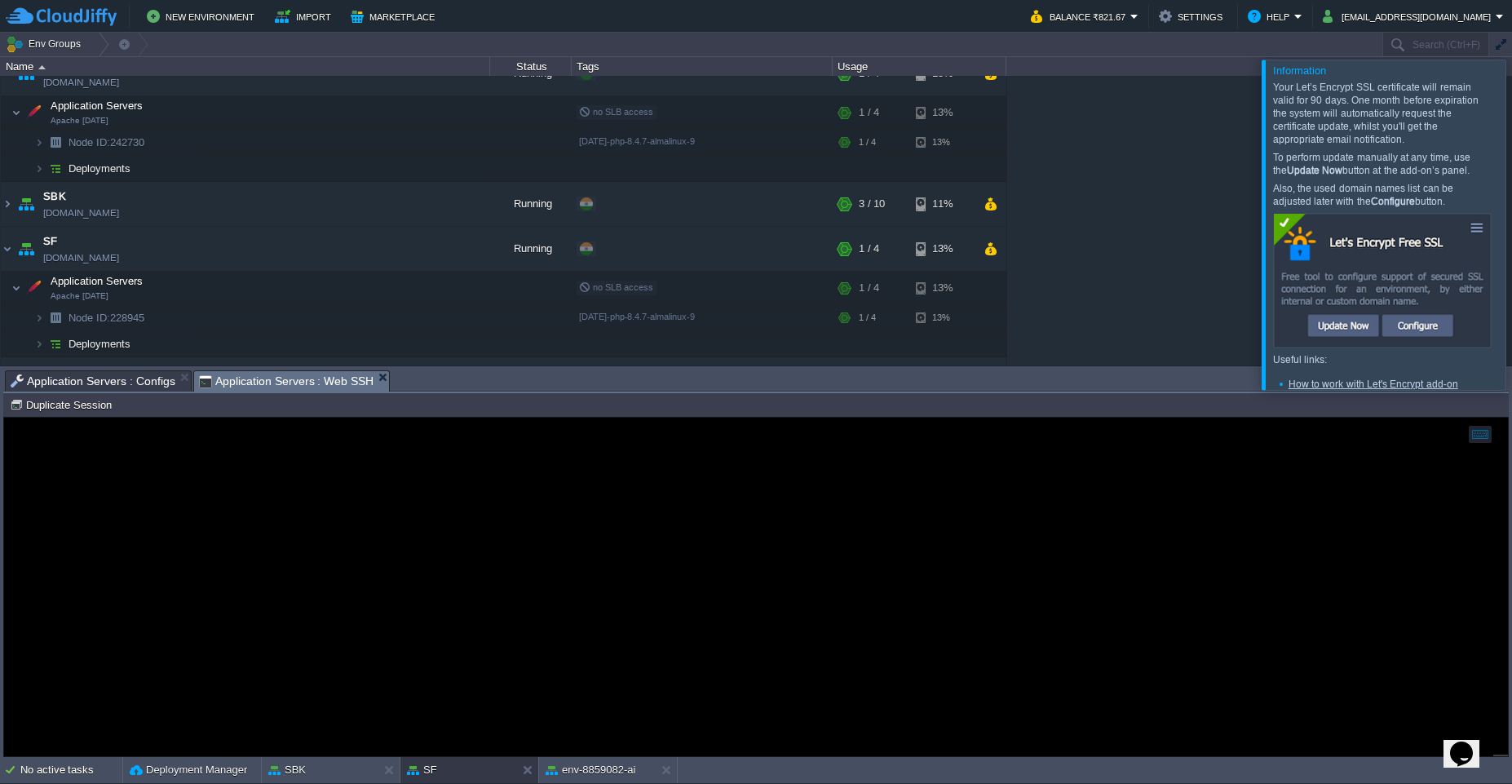
click at [139, 385] on span "Application Servers : Configs" at bounding box center [93, 381] width 165 height 20
click at [285, 381] on span "Application Servers : Web SSH" at bounding box center [287, 381] width 175 height 21
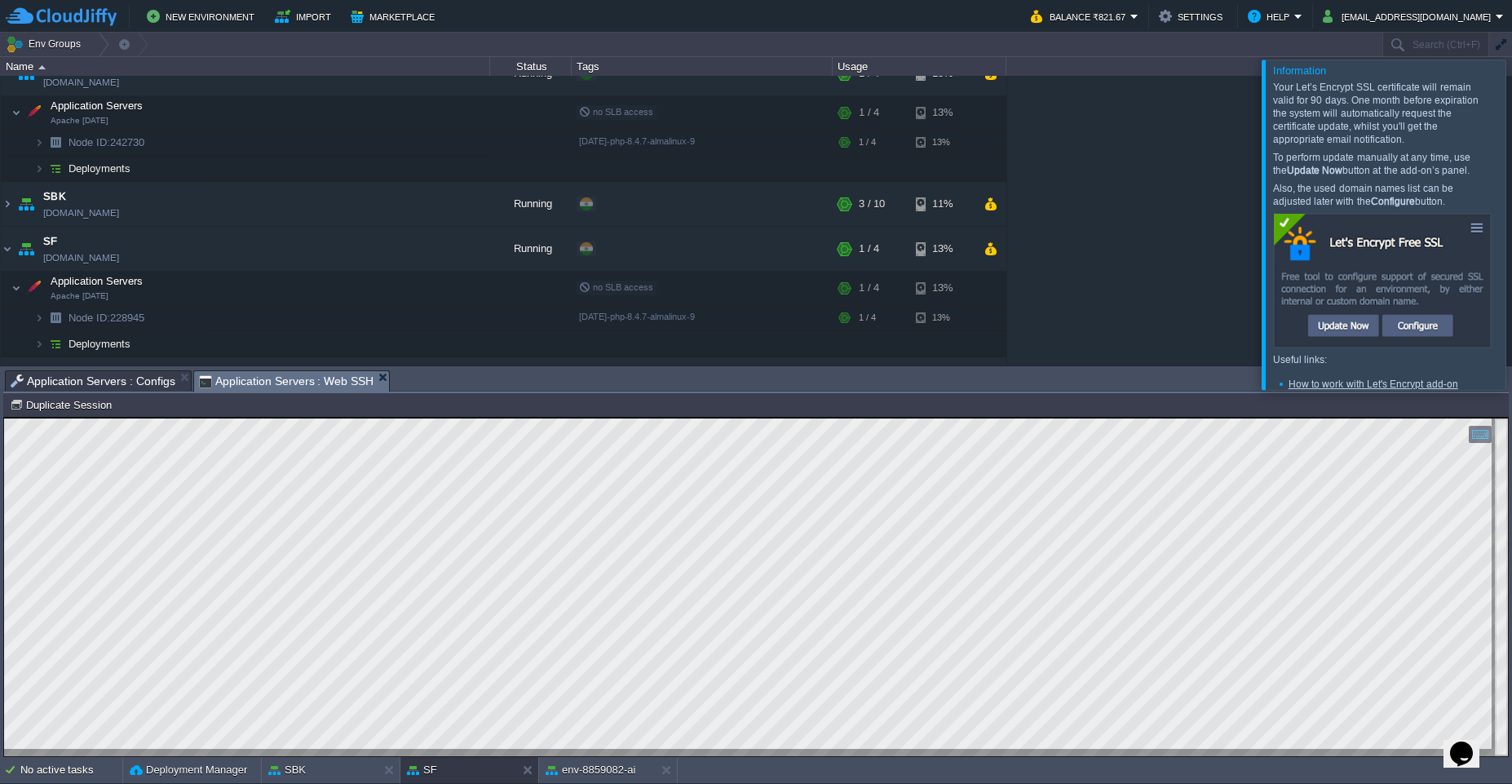
click at [153, 382] on span "Application Servers : Configs" at bounding box center [93, 381] width 165 height 20
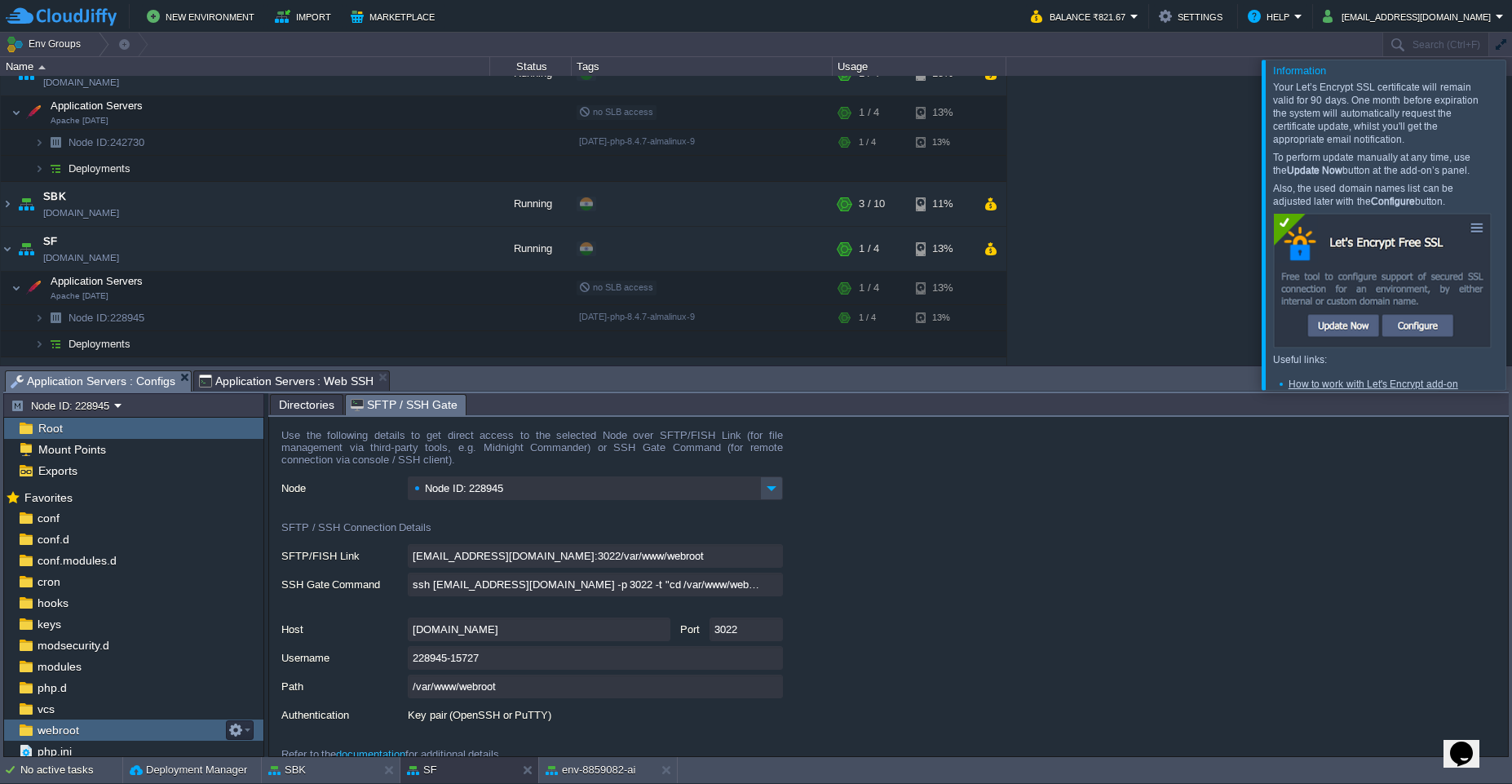
click at [75, 730] on span "webroot" at bounding box center [58, 730] width 47 height 15
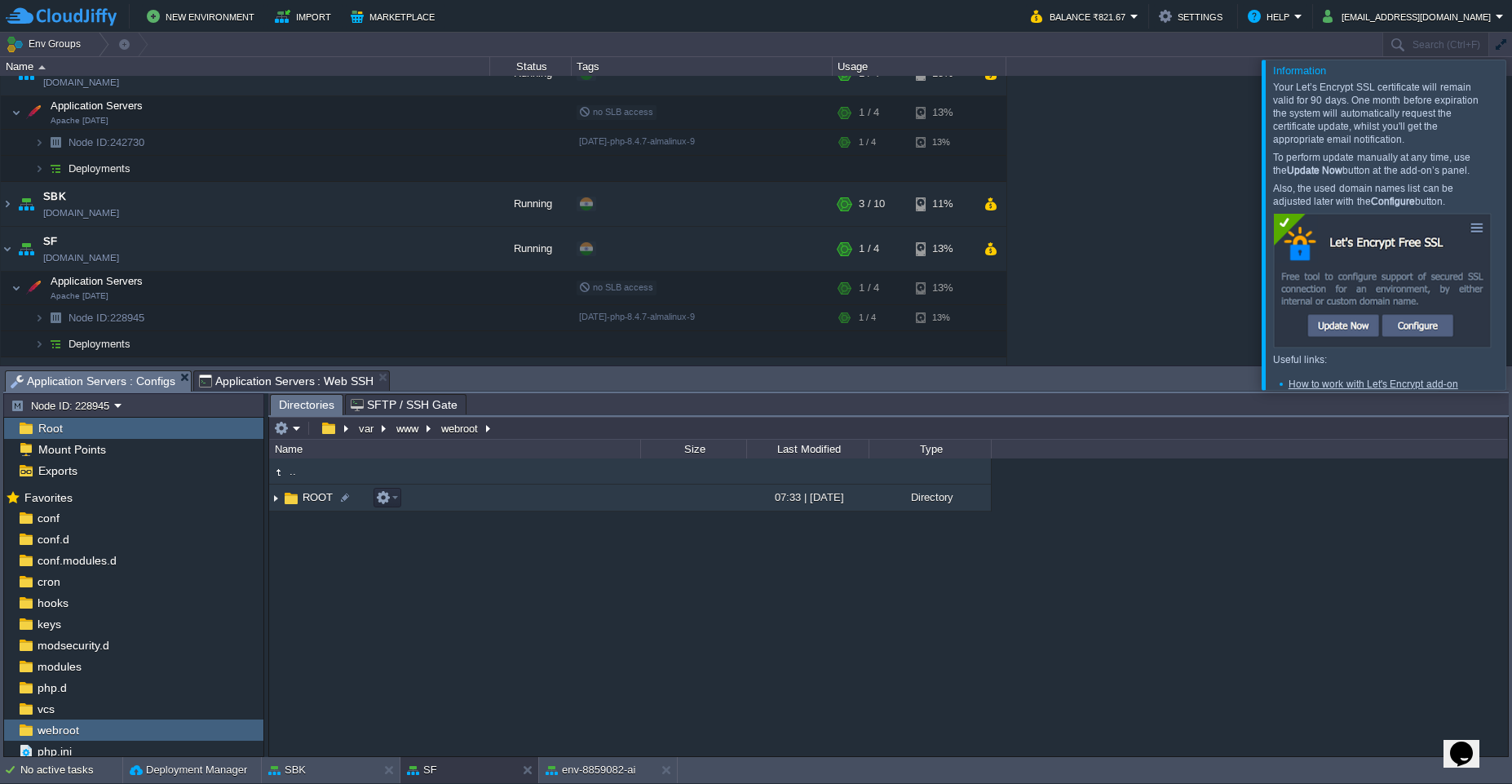
click at [278, 499] on img at bounding box center [276, 497] width 13 height 26
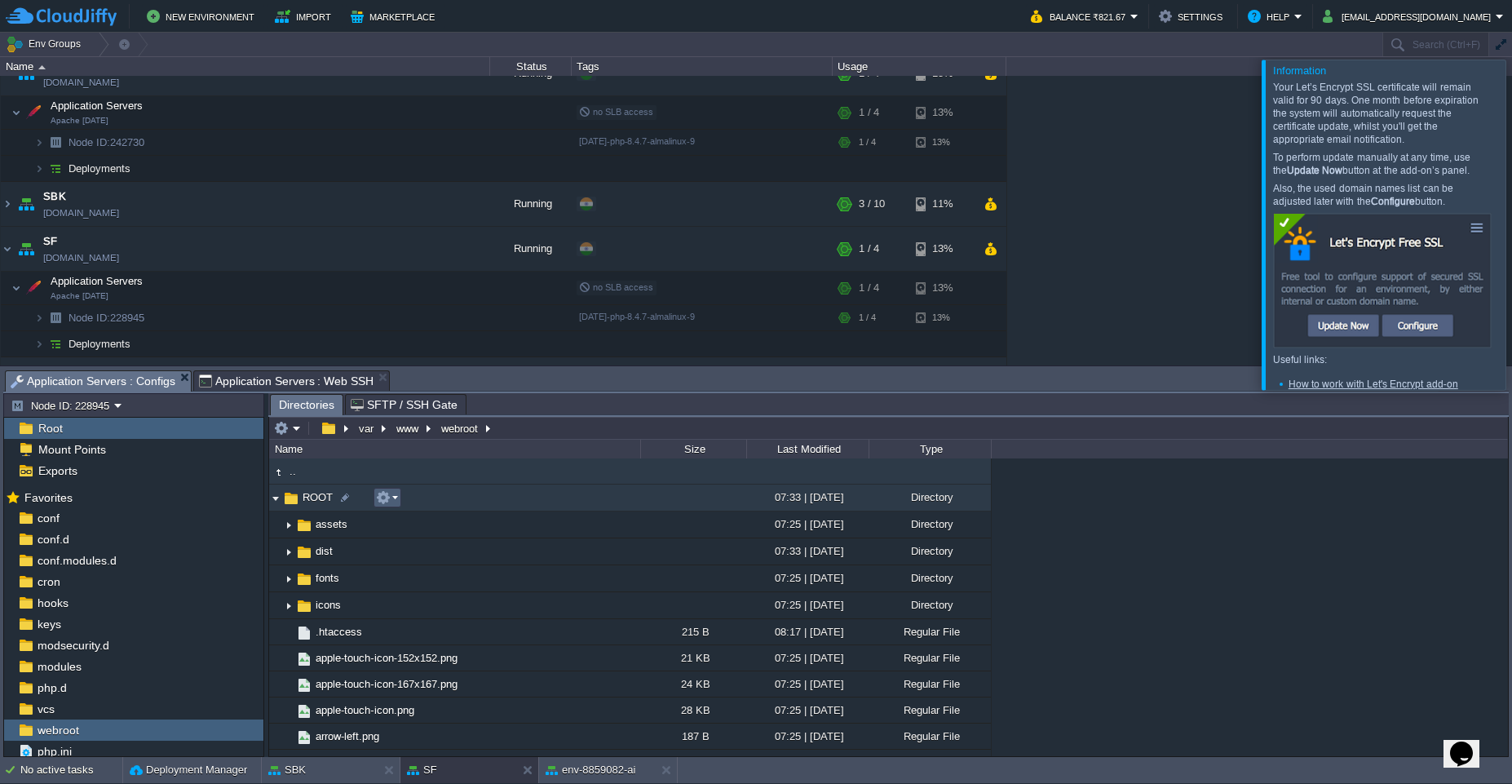
click at [391, 499] on em at bounding box center [387, 497] width 22 height 15
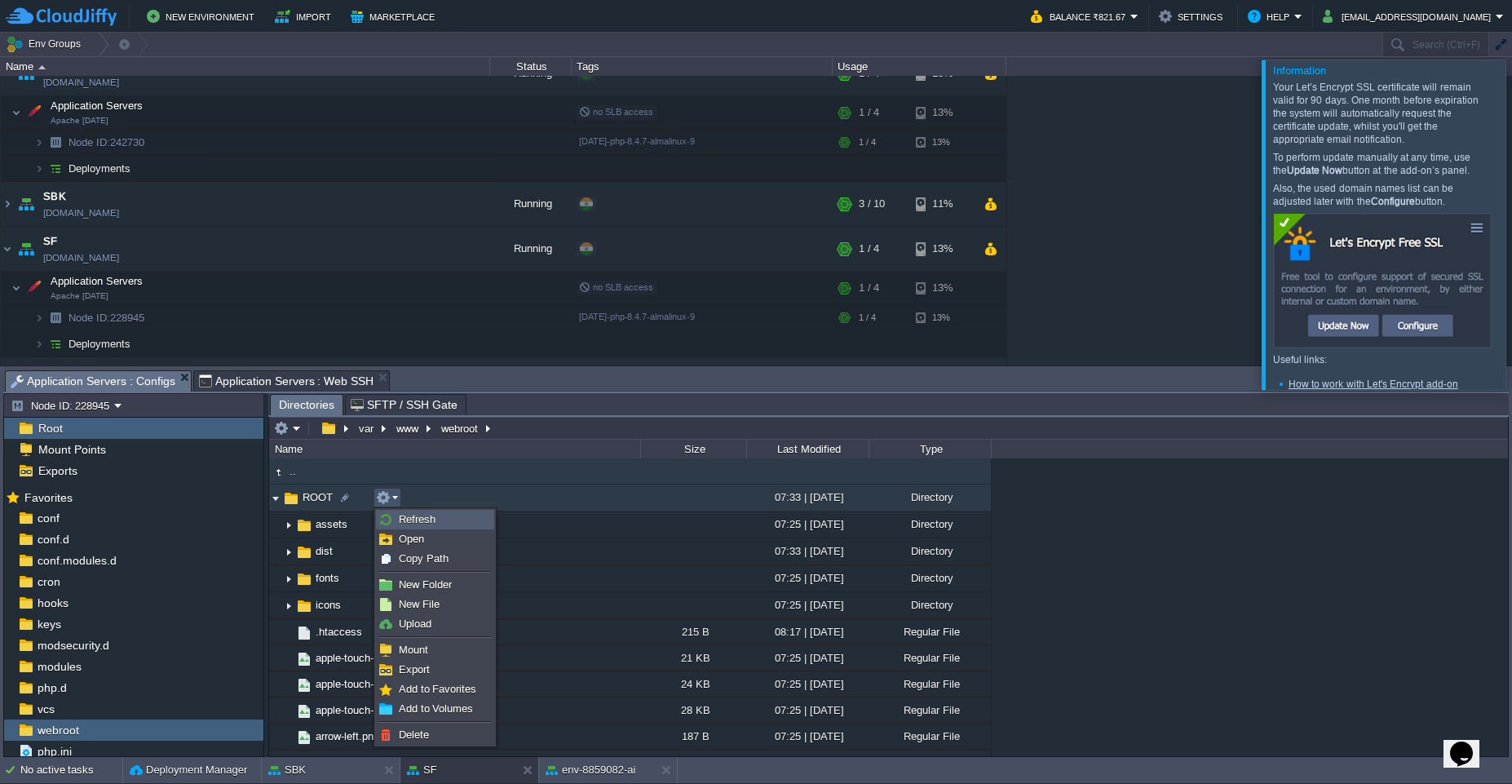
click at [412, 525] on link "Refresh" at bounding box center [436, 520] width 117 height 18
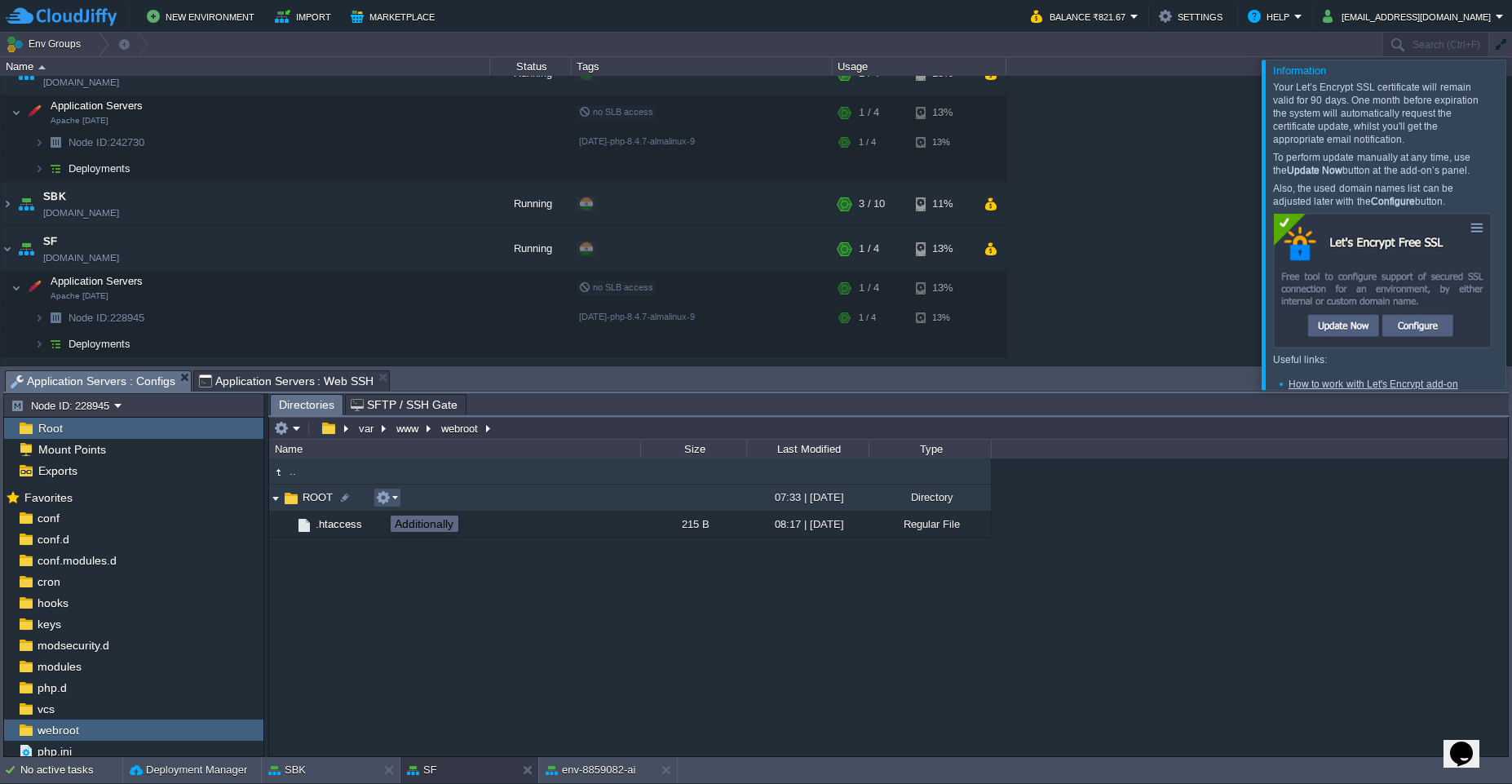
click at [379, 501] on button "button" at bounding box center [384, 497] width 15 height 15
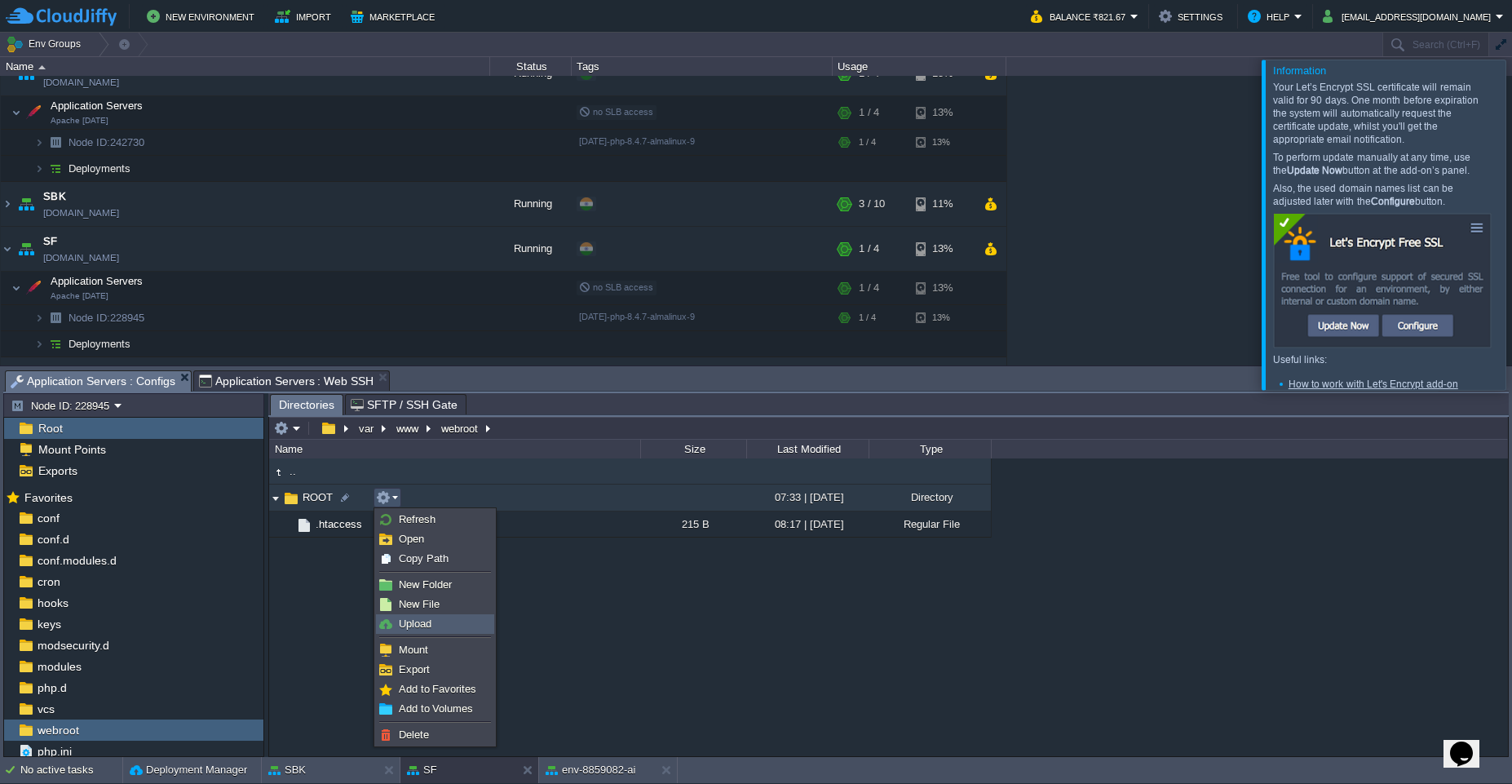
click at [421, 625] on span "Upload" at bounding box center [415, 623] width 33 height 12
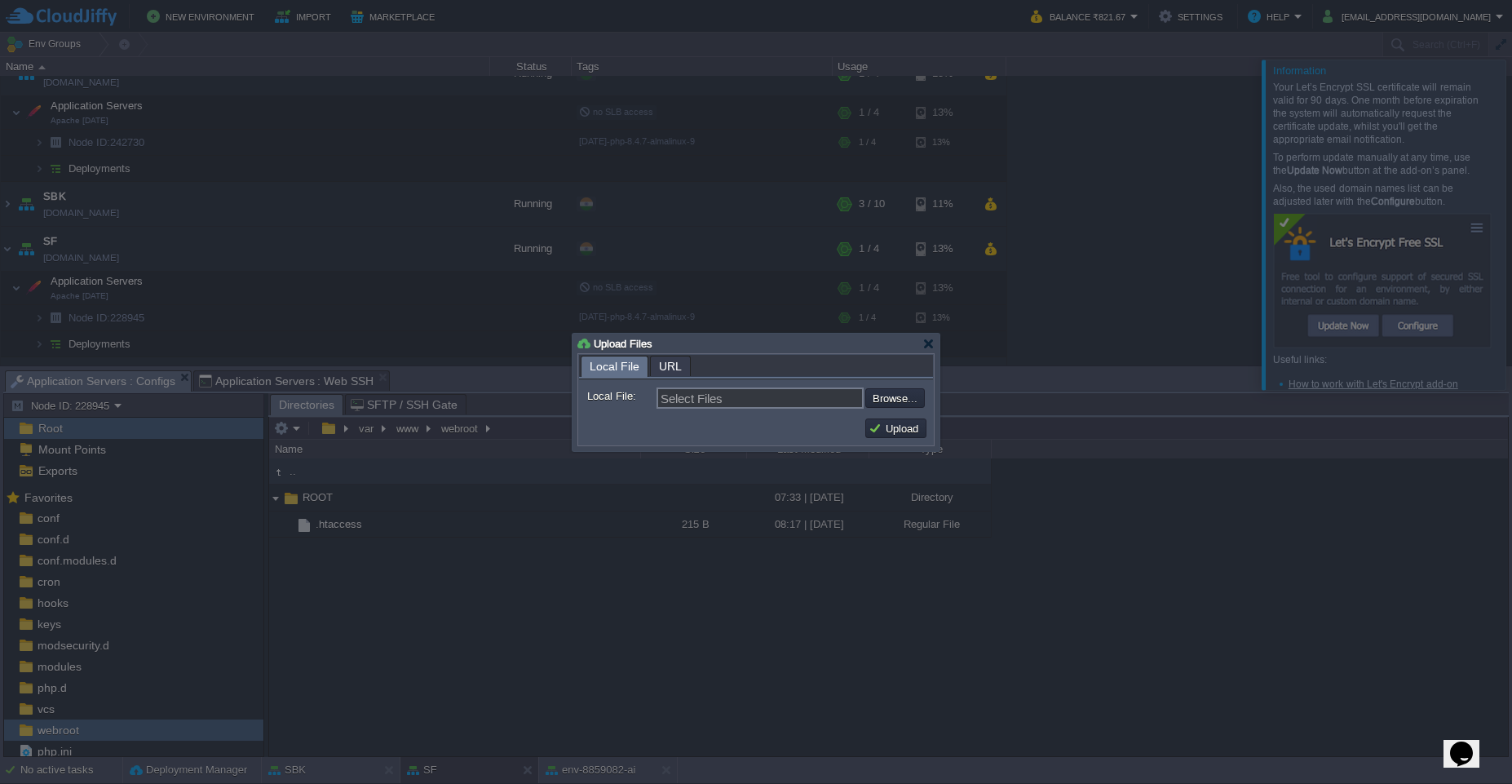
click at [421, 625] on div at bounding box center [756, 392] width 1512 height 784
click at [884, 398] on input "file" at bounding box center [822, 398] width 207 height 20
type input "C:\fakepath\ROOT.zip"
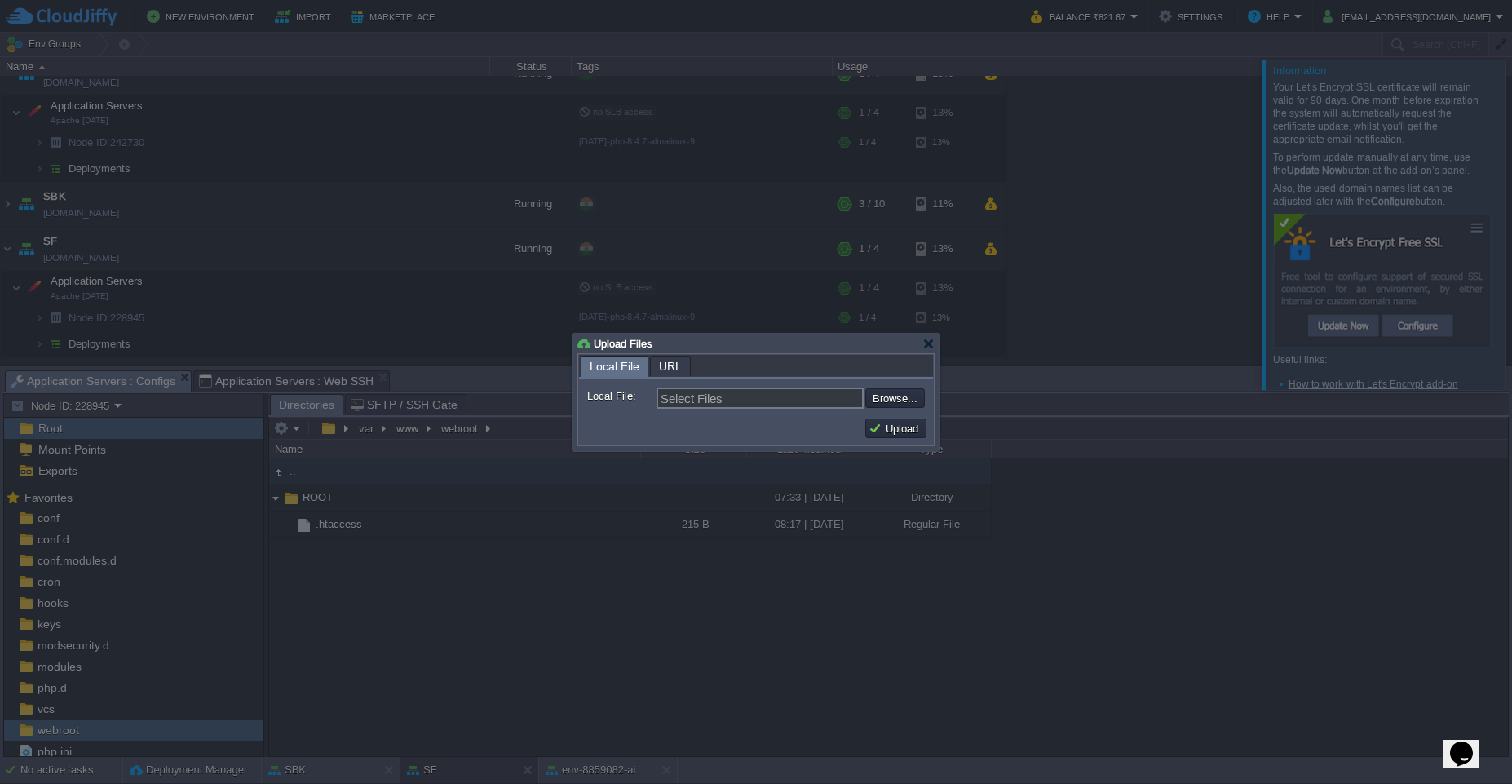
type input "ROOT.zip"
click at [898, 433] on button "Upload" at bounding box center [896, 428] width 54 height 15
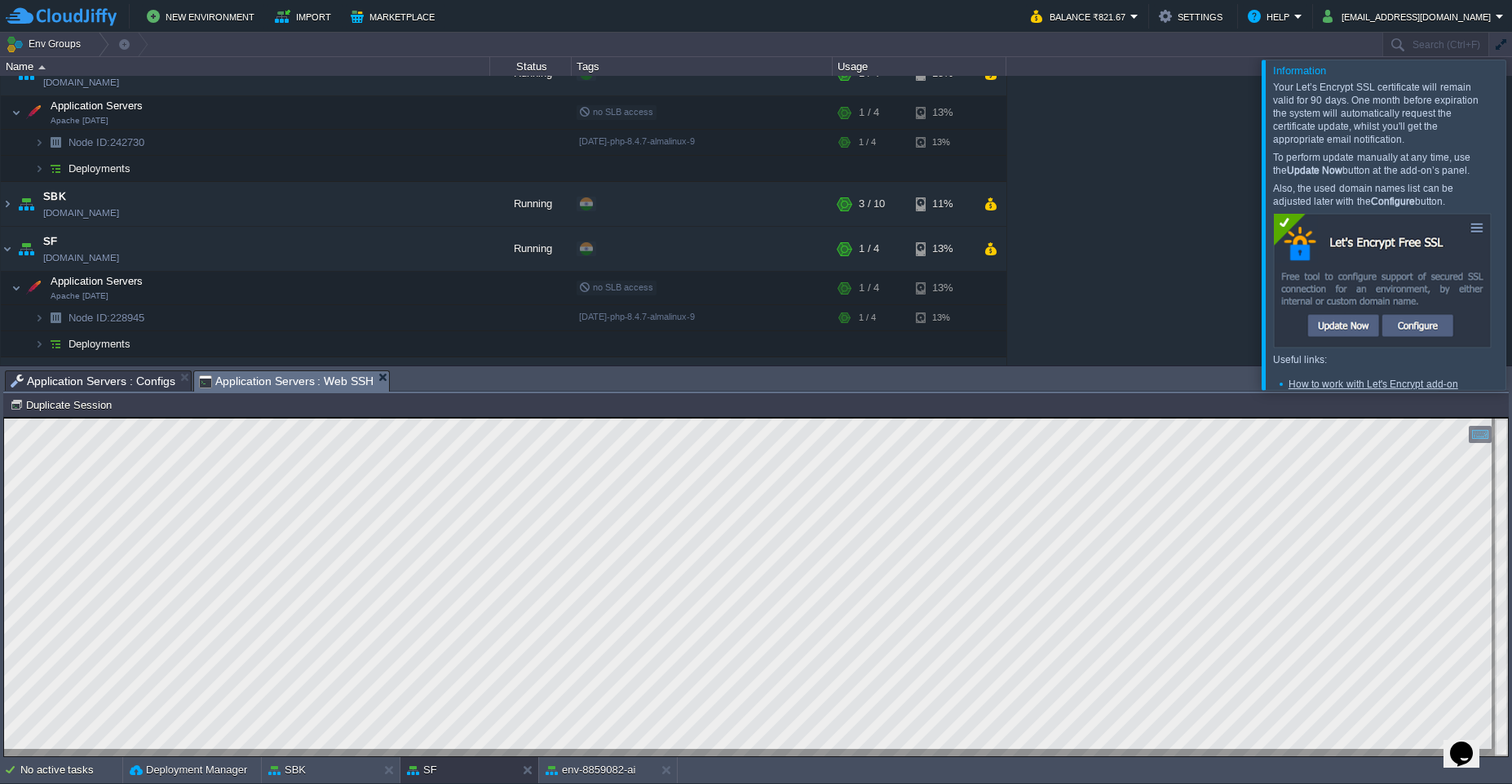
click at [268, 375] on span "Application Servers : Web SSH" at bounding box center [287, 381] width 175 height 21
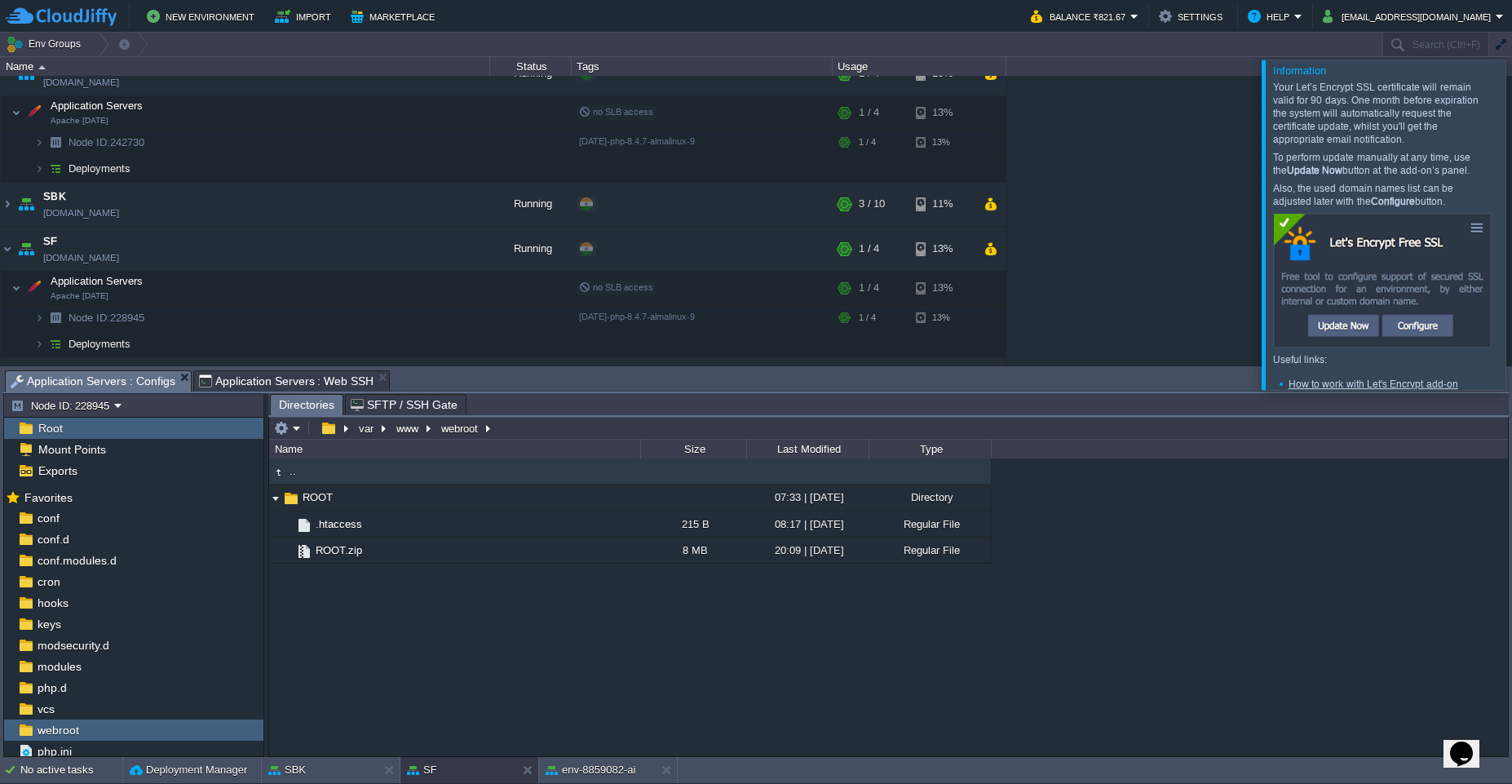
click at [144, 382] on span "Application Servers : Configs" at bounding box center [93, 381] width 165 height 21
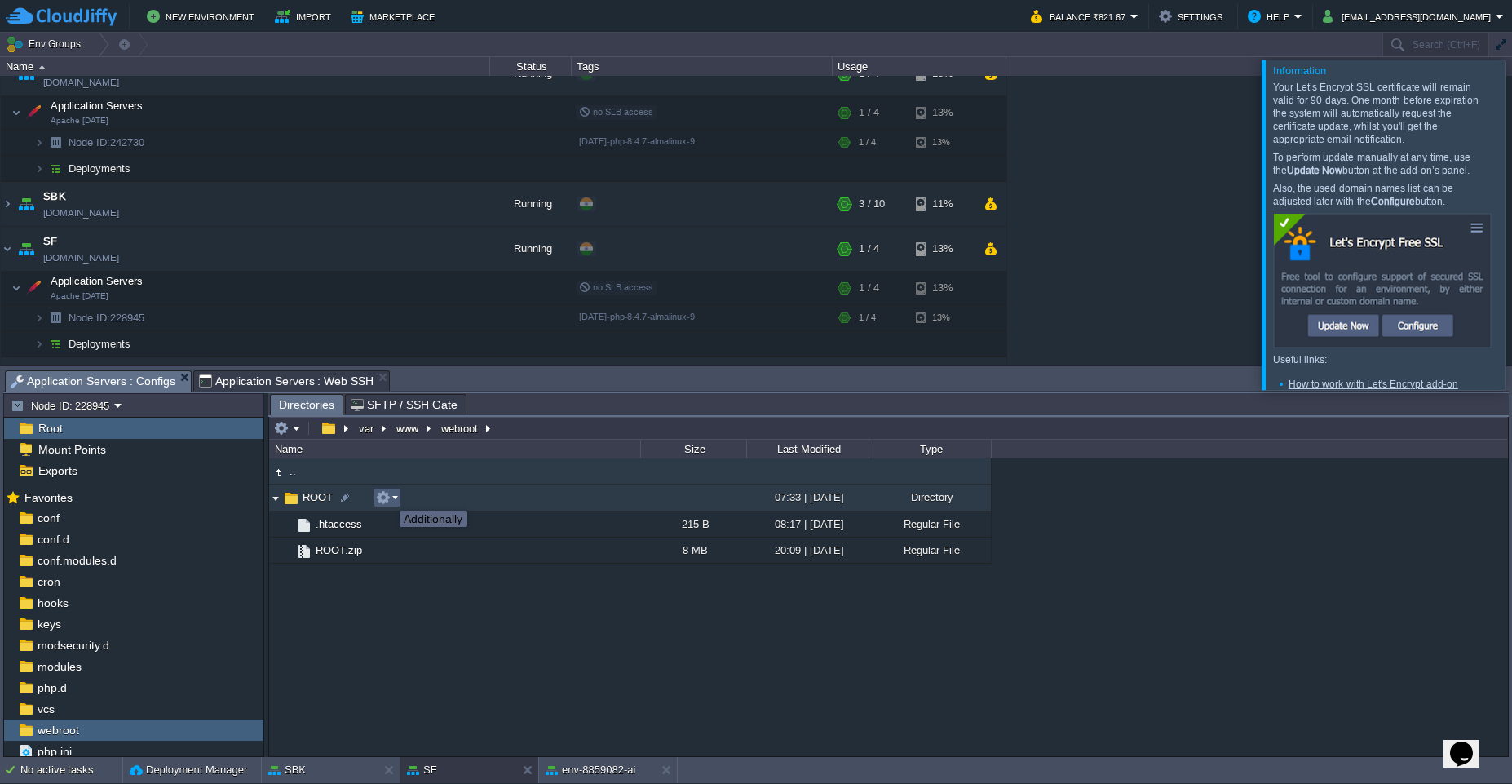
click at [387, 496] on button "button" at bounding box center [384, 497] width 15 height 15
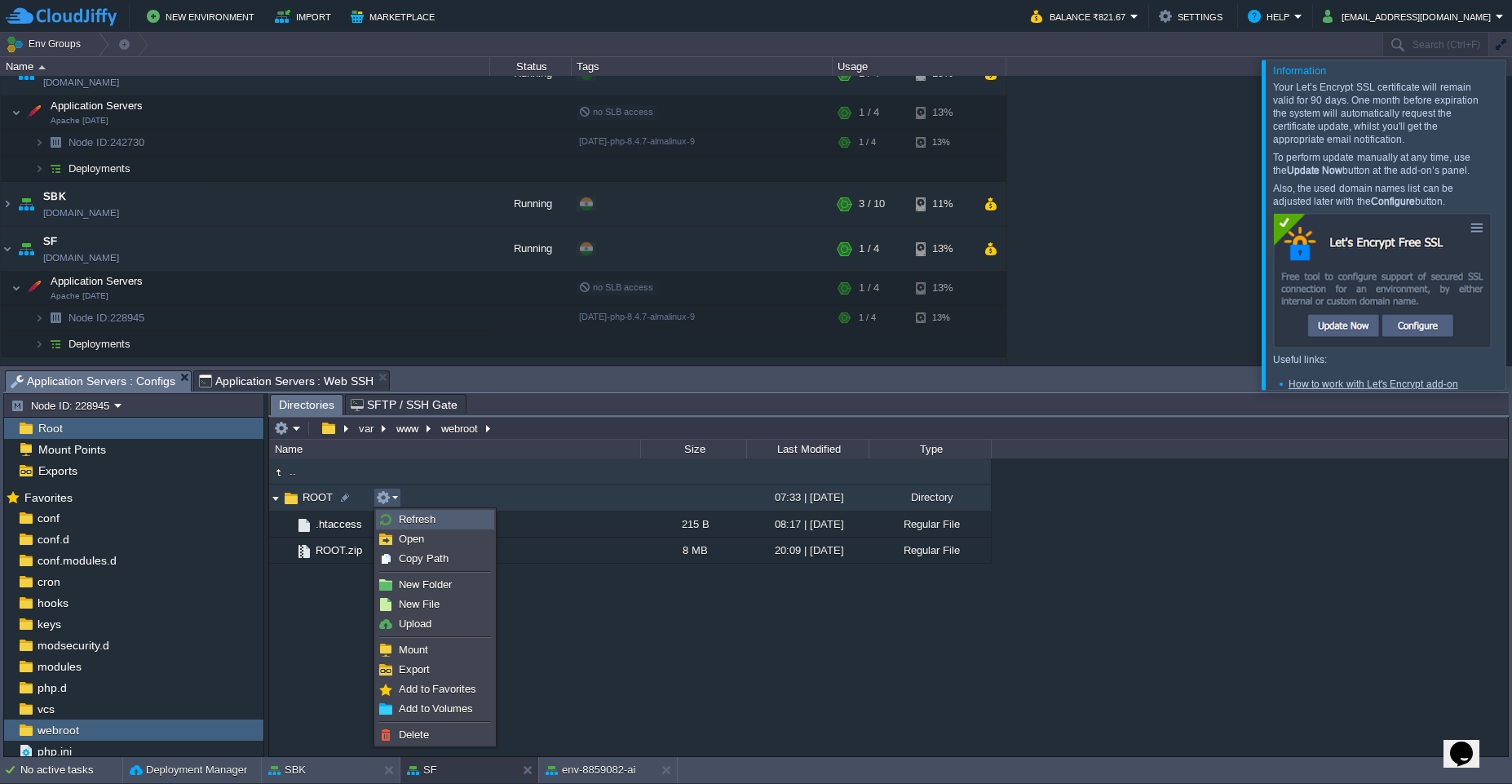
click at [411, 519] on span "Refresh" at bounding box center [417, 519] width 37 height 12
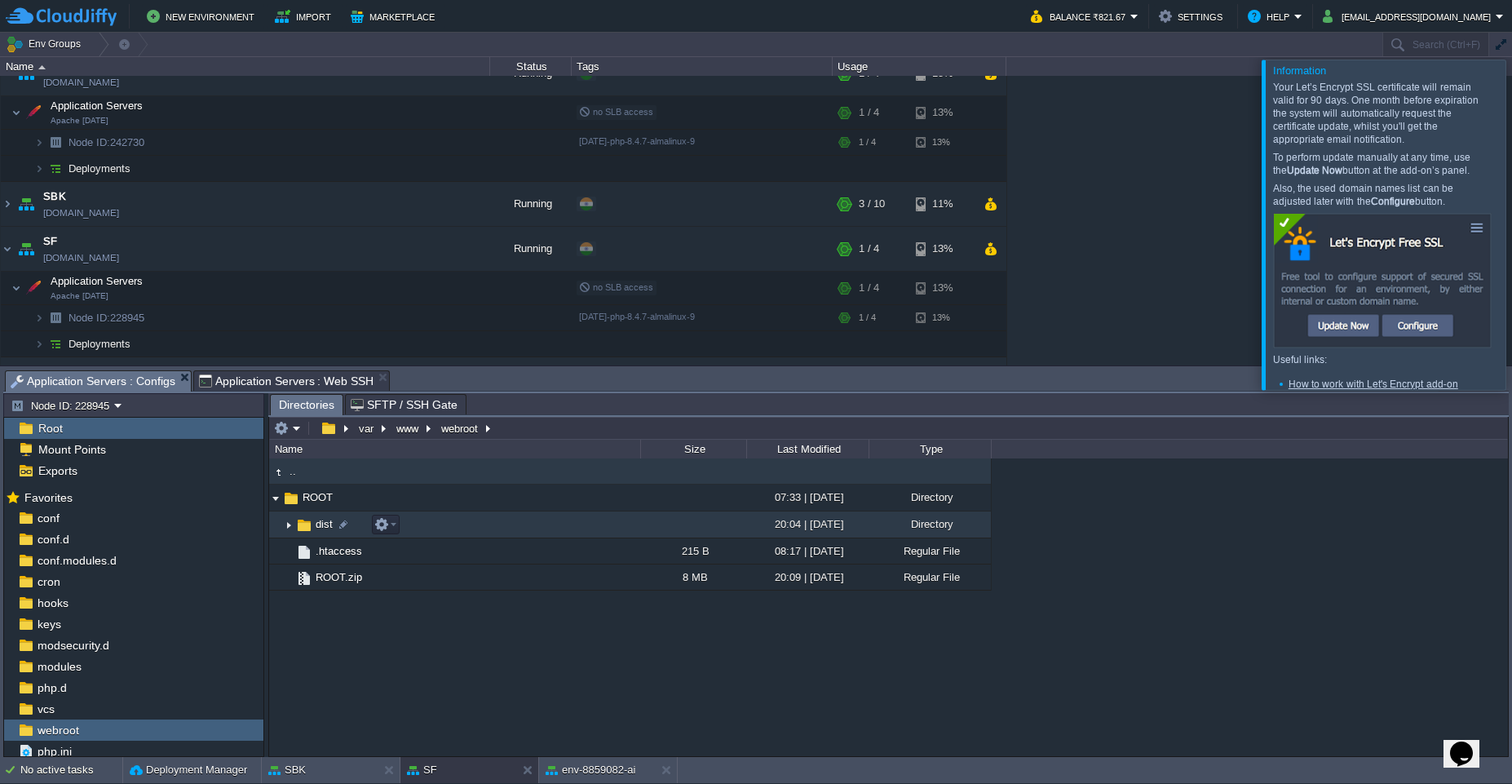
click at [285, 525] on img at bounding box center [289, 525] width 13 height 26
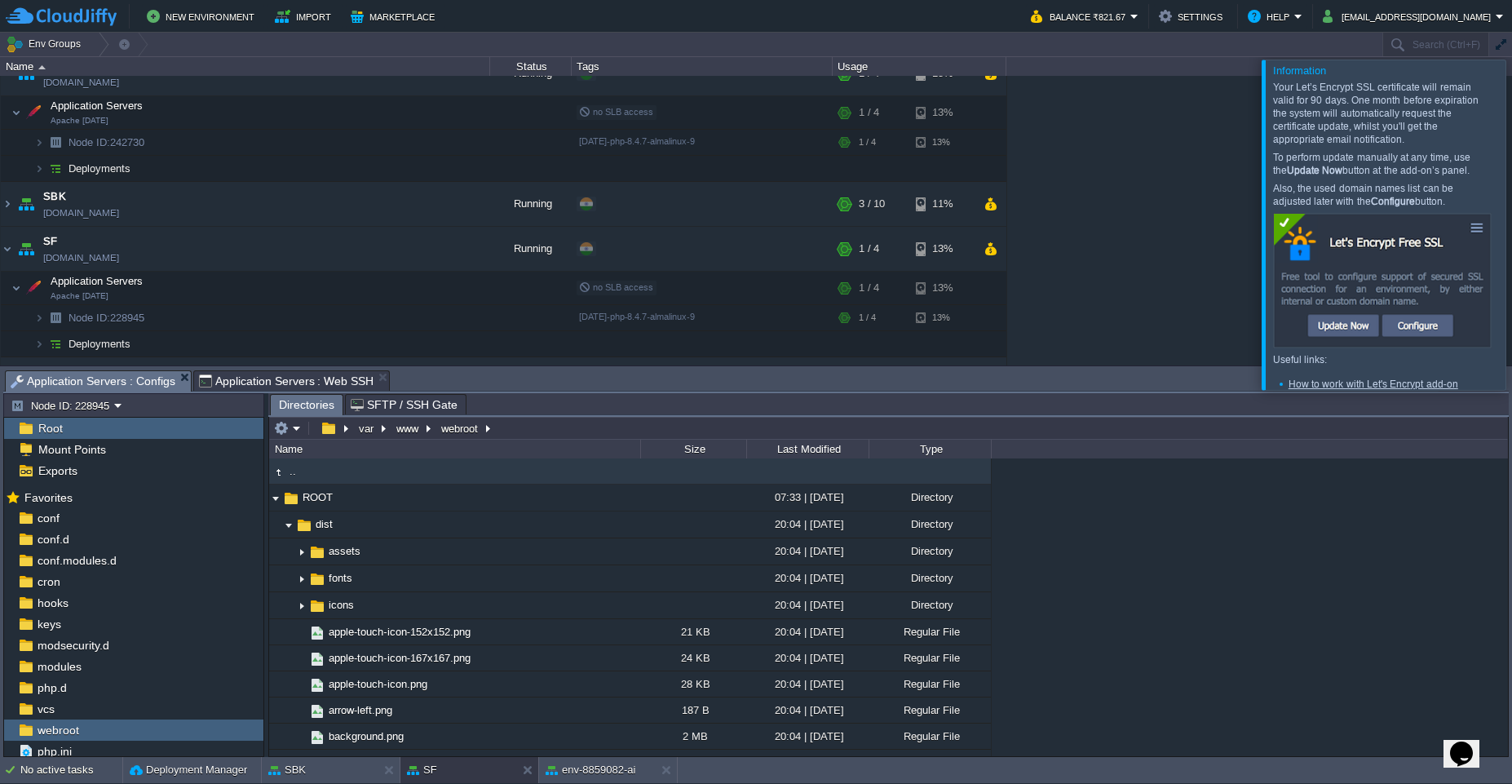
click at [221, 372] on span "Application Servers : Web SSH" at bounding box center [287, 381] width 175 height 20
